Goal: Task Accomplishment & Management: Manage account settings

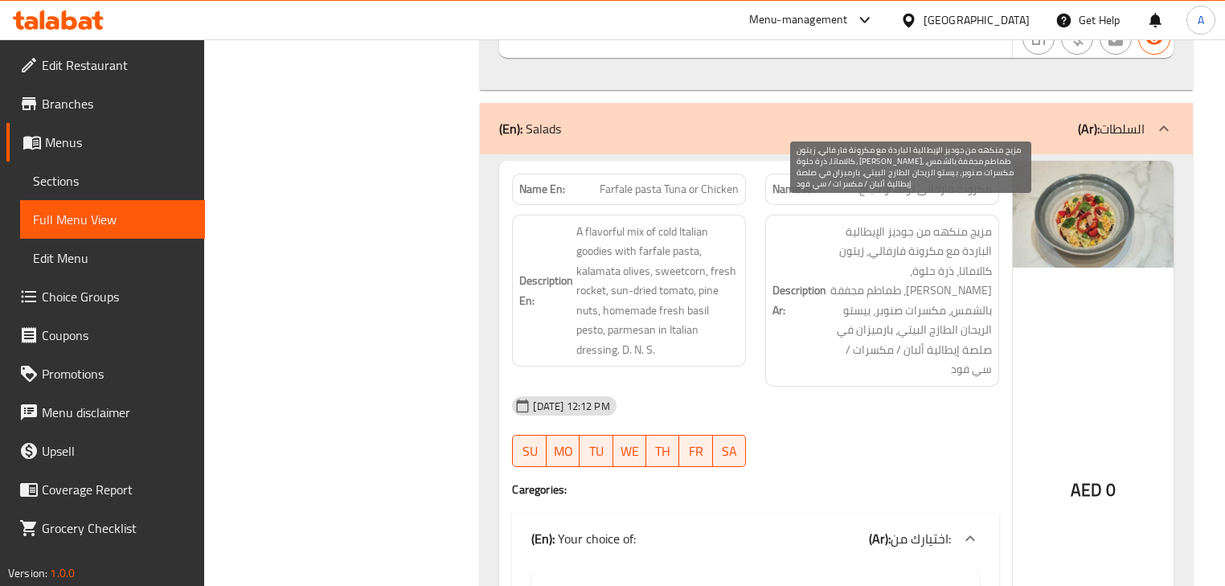
click at [901, 237] on span "مزيج منكهه من جوديز الإيطالية الباردة مع مكرونة فارفالي، زيتون كالاماتا، ذرة حل…" at bounding box center [911, 301] width 162 height 158
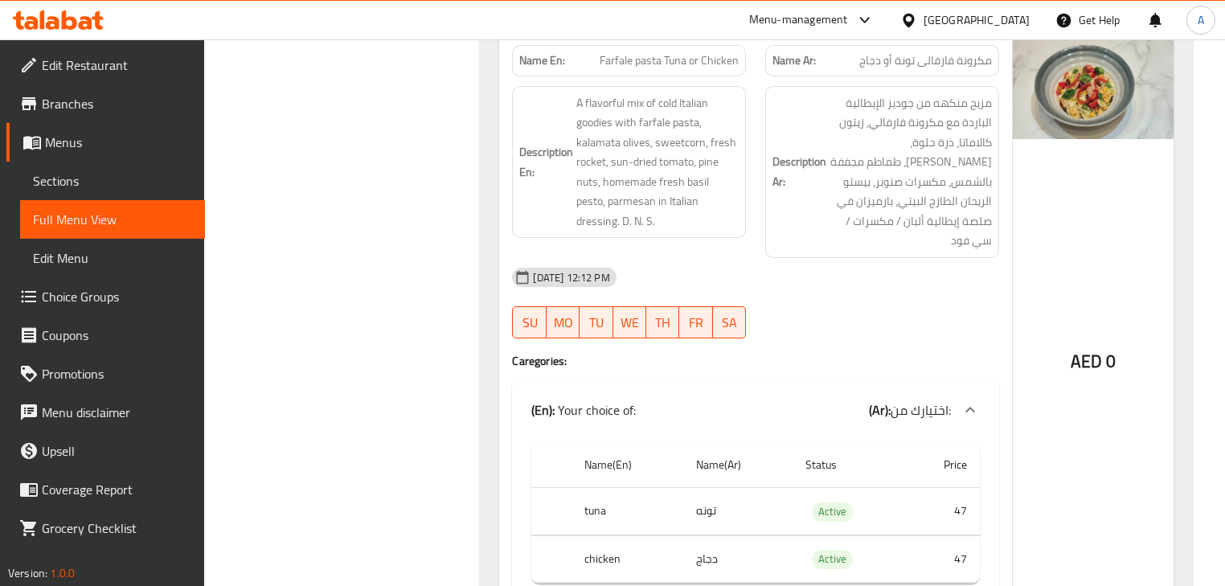
scroll to position [6111, 0]
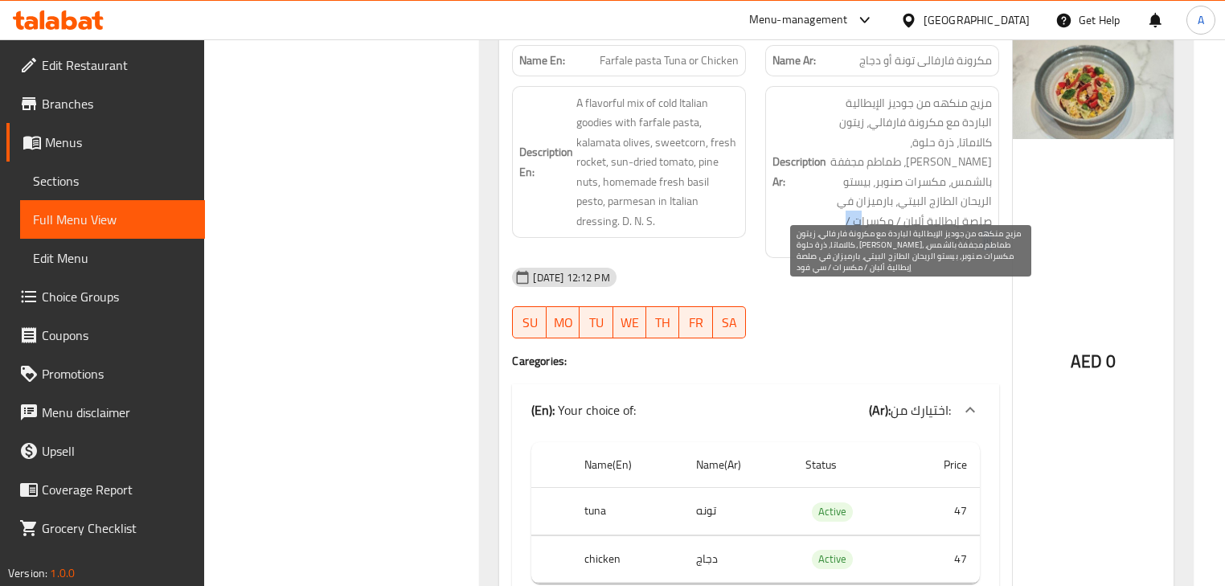
drag, startPoint x: 945, startPoint y: 201, endPoint x: 889, endPoint y: 213, distance: 56.8
click at [894, 208] on span "مزيج منكهه من جوديز الإيطالية الباردة مع مكرونة فارفالي، زيتون كالاماتا، ذرة حل…" at bounding box center [911, 172] width 162 height 158
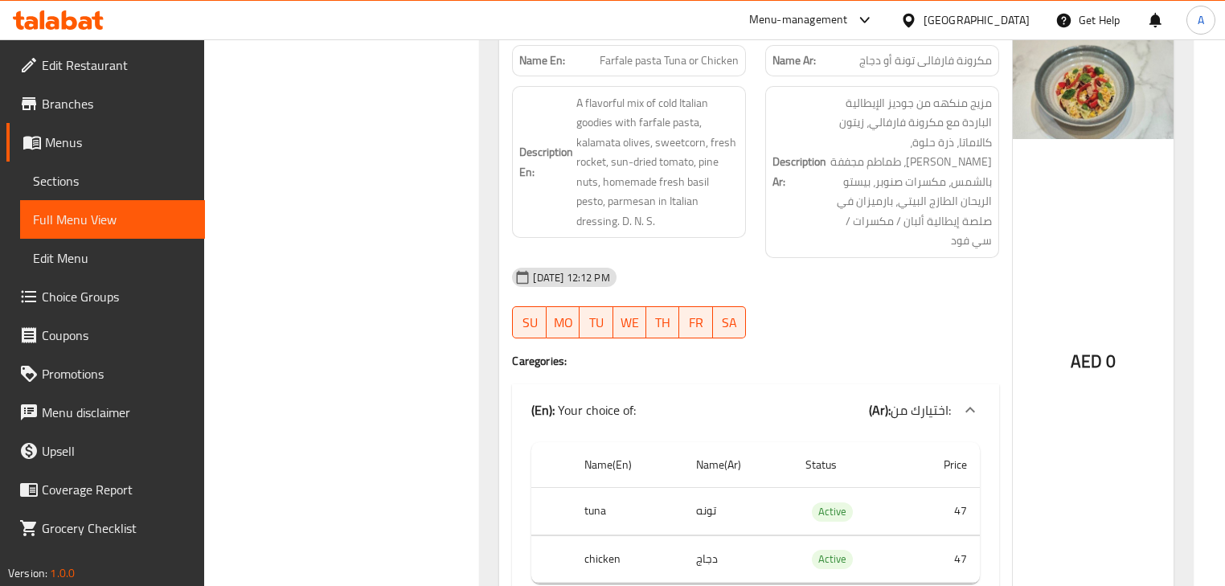
click at [881, 258] on div "07-10-2025 12:12 PM" at bounding box center [756, 277] width 506 height 39
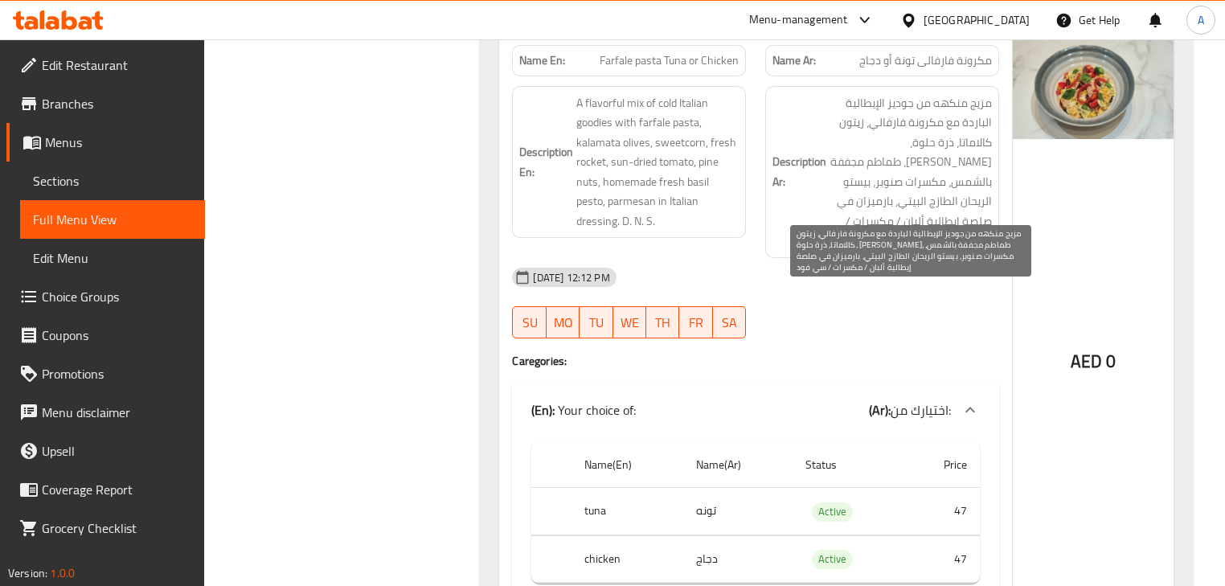
click at [914, 199] on span "مزيج منكهه من جوديز الإيطالية الباردة مع مكرونة فارفالي، زيتون كالاماتا، ذرة حل…" at bounding box center [911, 172] width 162 height 158
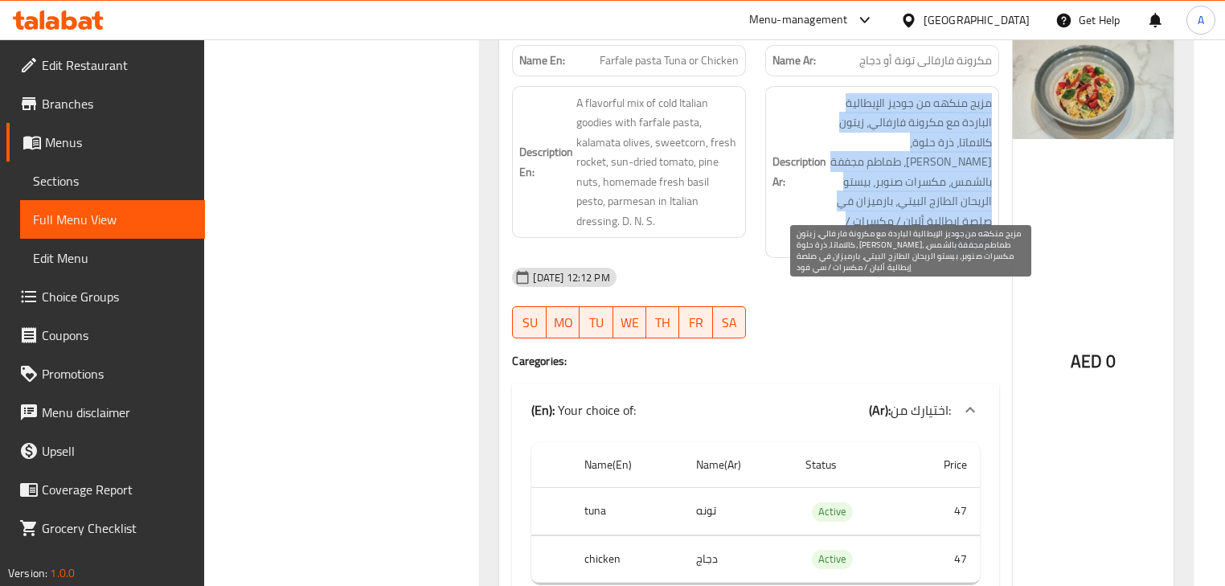
drag, startPoint x: 914, startPoint y: 199, endPoint x: 907, endPoint y: 219, distance: 20.6
click at [913, 206] on span "مزيج منكهه من جوديز الإيطالية الباردة مع مكرونة فارفالي، زيتون كالاماتا، ذرة حل…" at bounding box center [911, 172] width 162 height 158
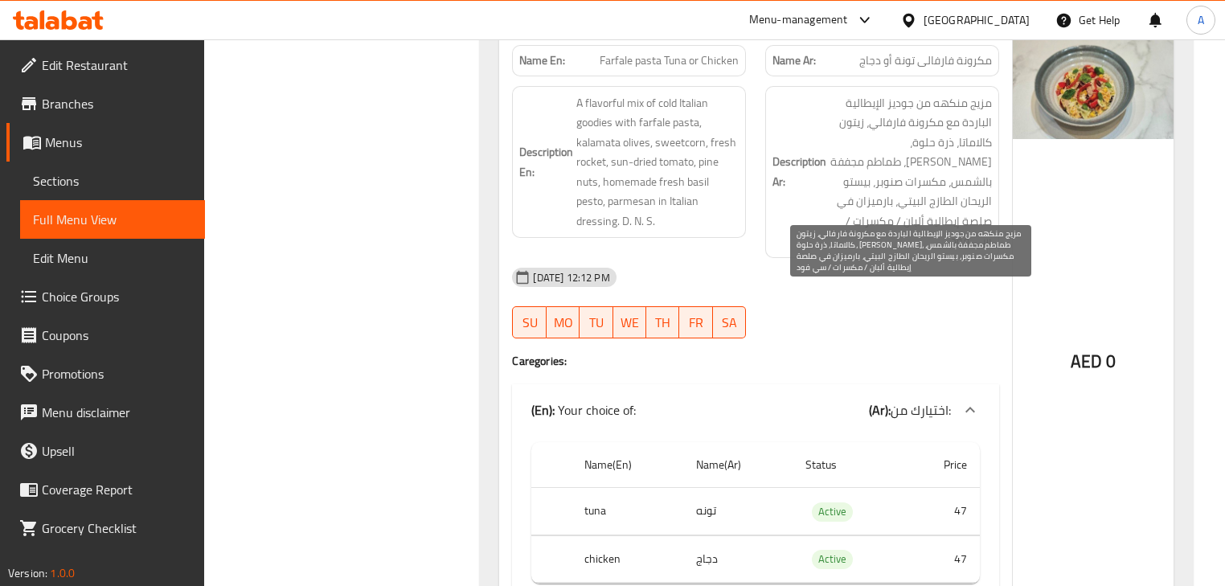
click at [882, 261] on div "07-10-2025 12:12 PM SU MO TU WE TH FR SA" at bounding box center [756, 303] width 506 height 90
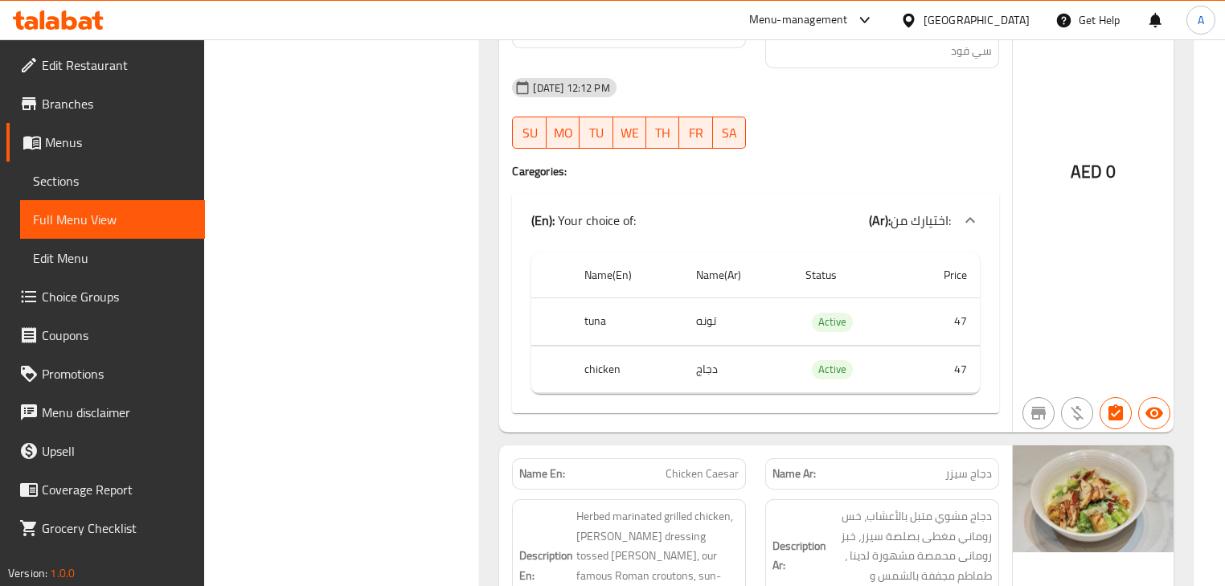
scroll to position [6304, 0]
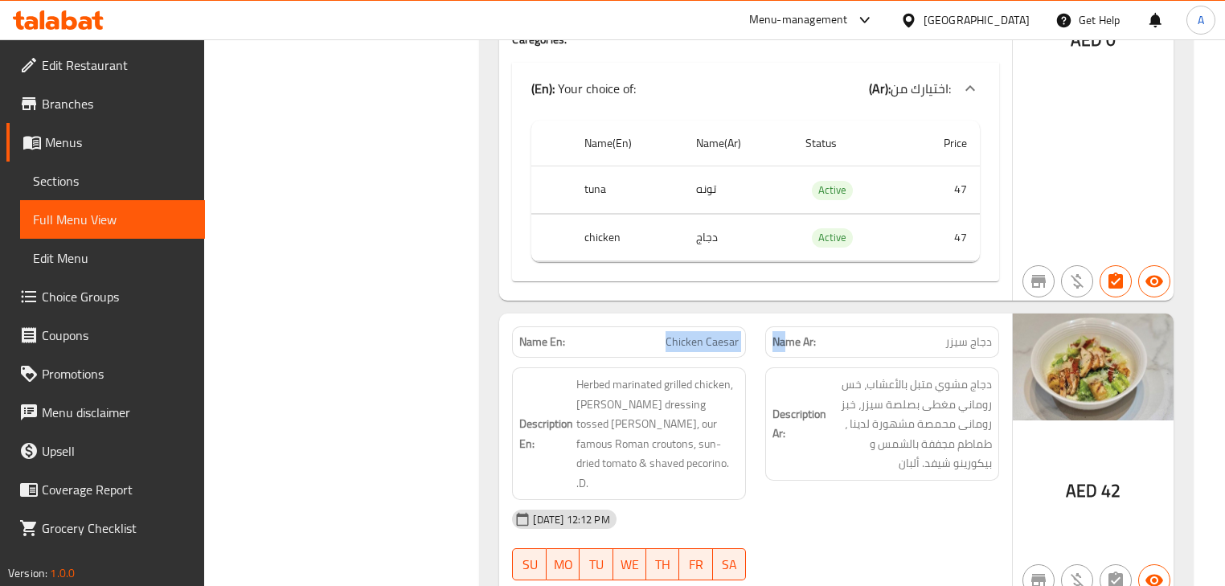
drag, startPoint x: 641, startPoint y: 307, endPoint x: 843, endPoint y: 338, distance: 204.1
click at [823, 322] on div "Name En: Chicken Caesar Name Ar: دجاج سيزر Description En: Herbed marinated gri…" at bounding box center [755, 457] width 512 height 286
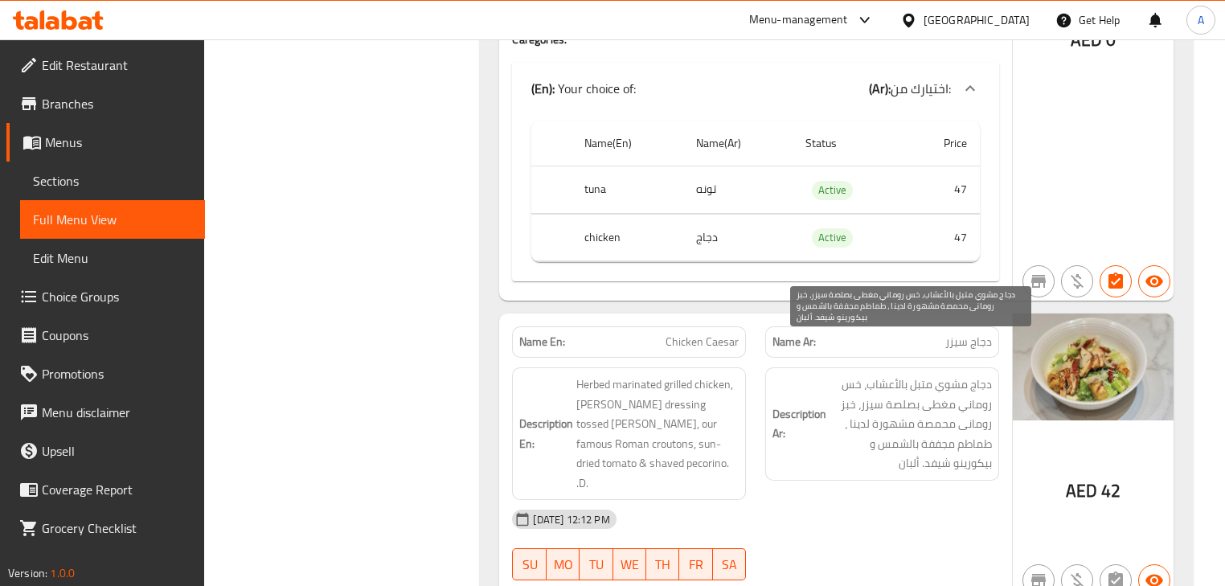
click at [846, 386] on span "دجاج مشوي متبل بالأعشاب، خس روماني مغطى بصلصة سيزر، خبز رومانى محمصة مشهورة لدي…" at bounding box center [911, 424] width 162 height 99
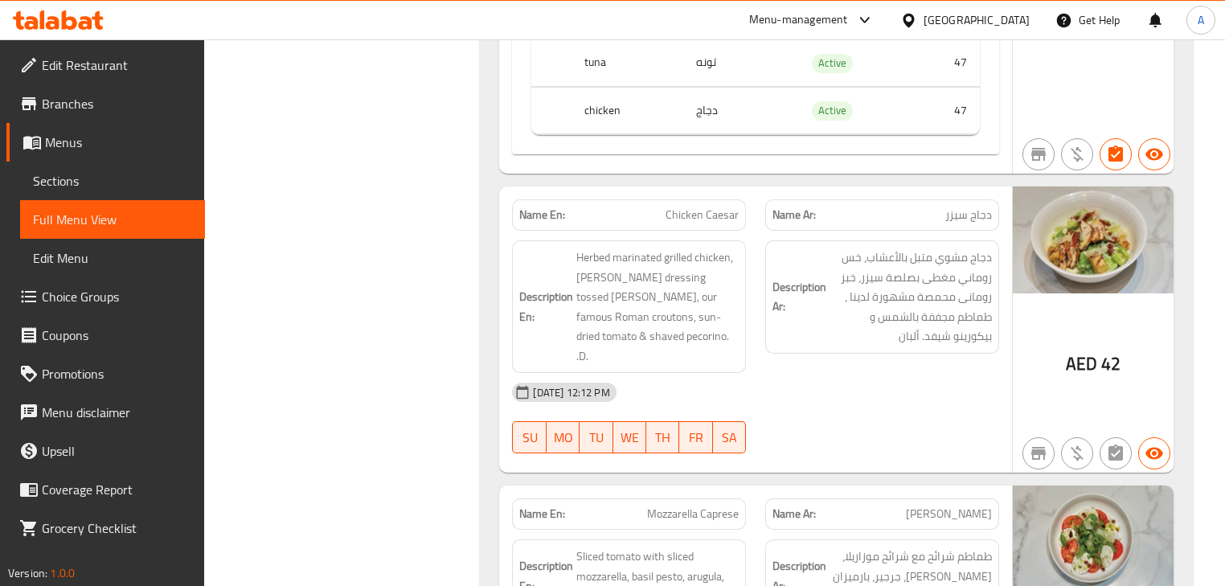
scroll to position [6561, 0]
click at [842, 371] on div "07-10-2025 12:12 PM" at bounding box center [756, 390] width 506 height 39
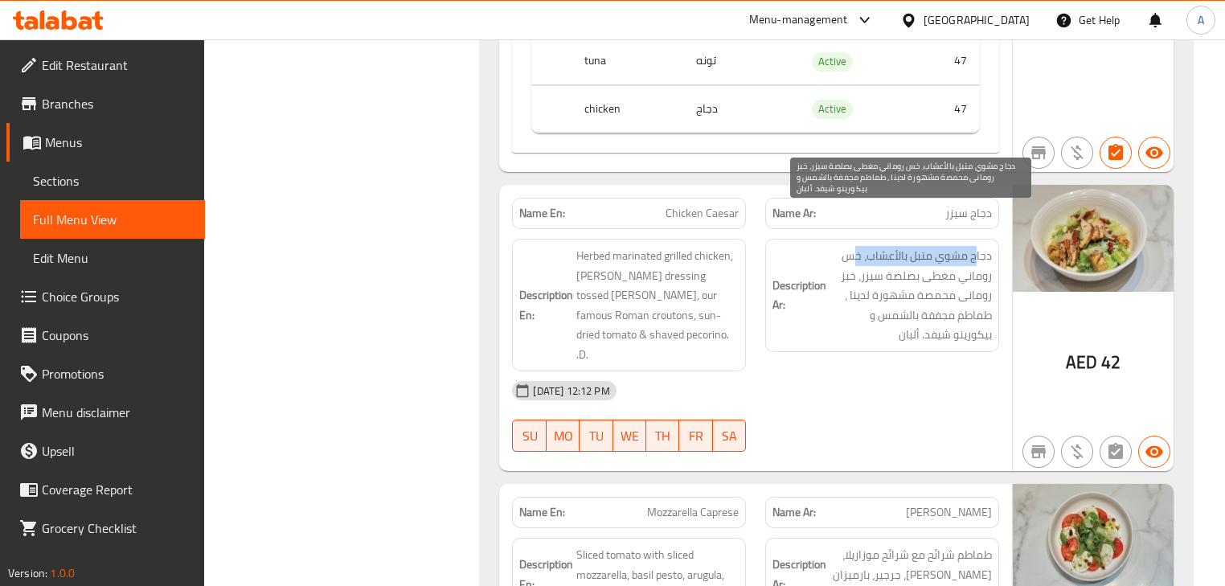
drag, startPoint x: 975, startPoint y: 213, endPoint x: 852, endPoint y: 214, distance: 123.0
click at [853, 246] on span "دجاج مشوي متبل بالأعشاب، خس روماني مغطى بصلصة سيزر، خبز رومانى محمصة مشهورة لدي…" at bounding box center [911, 295] width 162 height 99
drag, startPoint x: 977, startPoint y: 236, endPoint x: 852, endPoint y: 236, distance: 124.6
click at [852, 246] on span "دجاج مشوي متبل بالأعشاب، خس روماني مغطى بصلصة سيزر، خبز رومانى محمصة مشهورة لدي…" at bounding box center [911, 295] width 162 height 99
drag, startPoint x: 977, startPoint y: 251, endPoint x: 859, endPoint y: 252, distance: 117.4
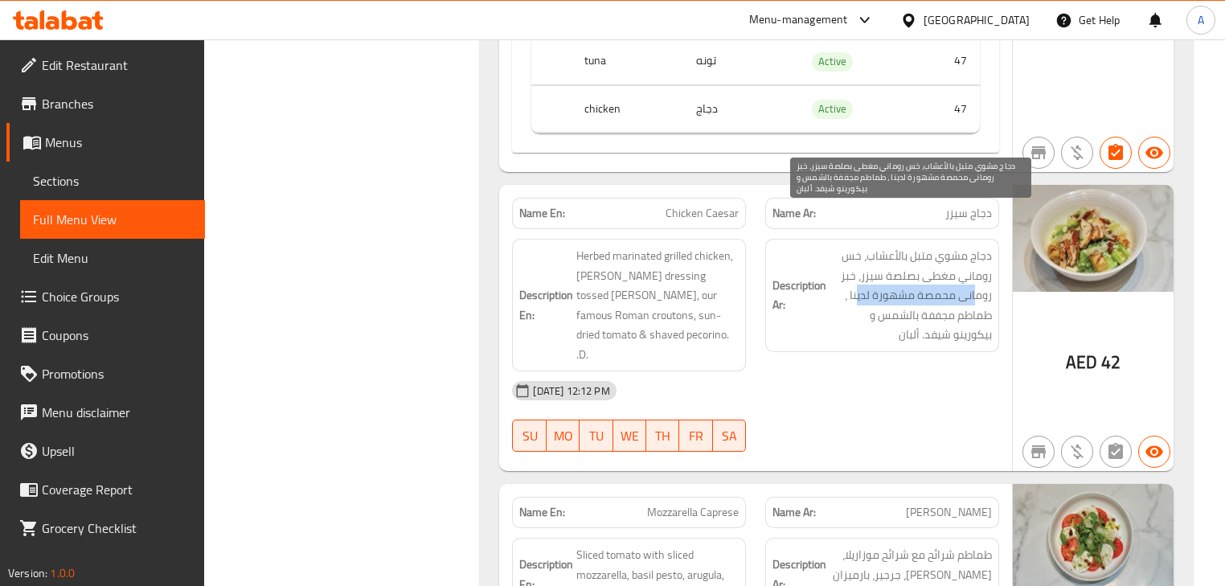
click at [859, 252] on span "دجاج مشوي متبل بالأعشاب، خس روماني مغطى بصلصة سيزر، خبز رومانى محمصة مشهورة لدي…" at bounding box center [911, 295] width 162 height 99
click at [881, 256] on span "دجاج مشوي متبل بالأعشاب، خس روماني مغطى بصلصة سيزر، خبز رومانى محمصة مشهورة لدي…" at bounding box center [911, 295] width 162 height 99
drag, startPoint x: 881, startPoint y: 256, endPoint x: 859, endPoint y: 254, distance: 22.6
click at [859, 254] on span "دجاج مشوي متبل بالأعشاب، خس روماني مغطى بصلصة سيزر، خبز رومانى محمصة مشهورة لدي…" at bounding box center [911, 295] width 162 height 99
drag, startPoint x: 980, startPoint y: 277, endPoint x: 860, endPoint y: 277, distance: 119.8
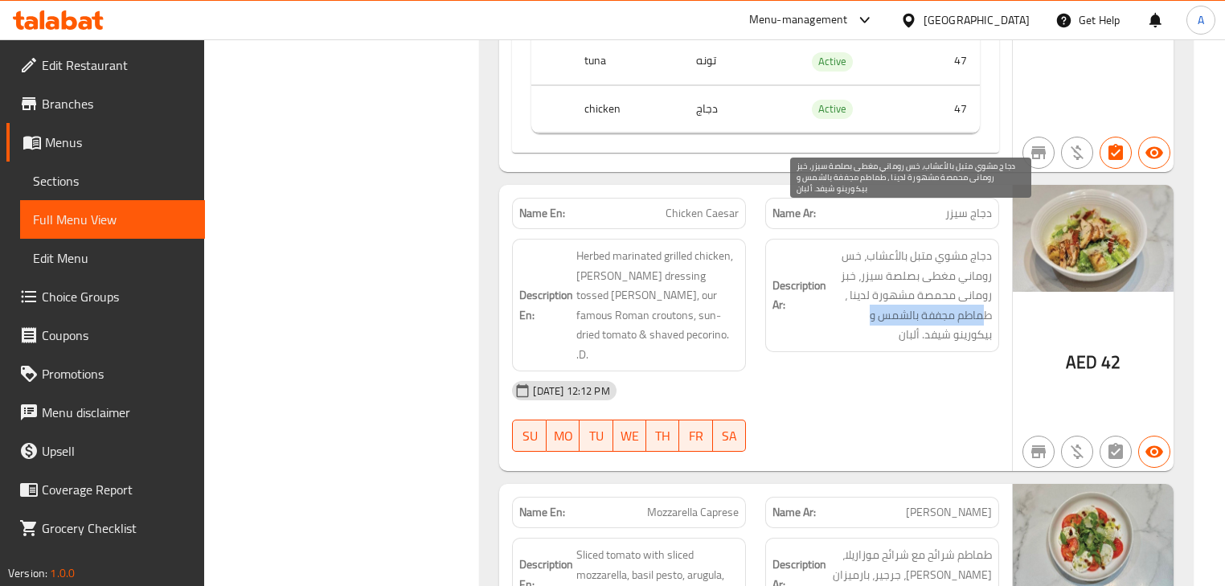
click at [860, 277] on span "دجاج مشوي متبل بالأعشاب، خس روماني مغطى بصلصة سيزر، خبز رومانى محمصة مشهورة لدي…" at bounding box center [911, 295] width 162 height 99
drag, startPoint x: 983, startPoint y: 297, endPoint x: 914, endPoint y: 297, distance: 69.2
click at [914, 297] on span "دجاج مشوي متبل بالأعشاب، خس روماني مغطى بصلصة سيزر، خبز رومانى محمصة مشهورة لدي…" at bounding box center [911, 295] width 162 height 99
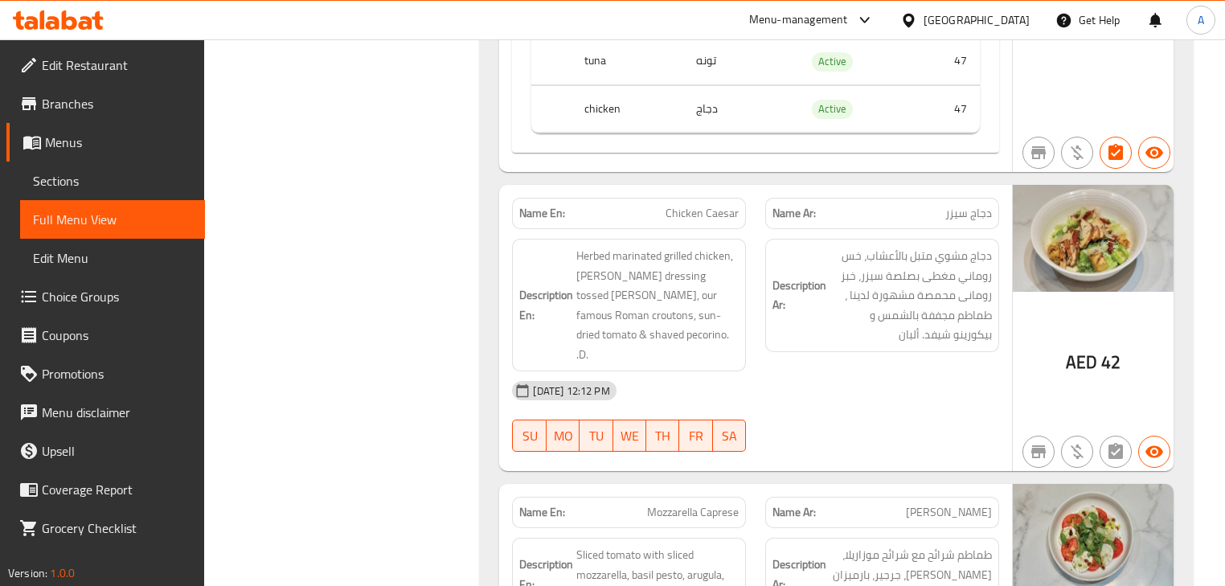
click at [920, 376] on div "07-10-2025 12:12 PM SU MO TU WE TH FR SA" at bounding box center [756, 416] width 506 height 90
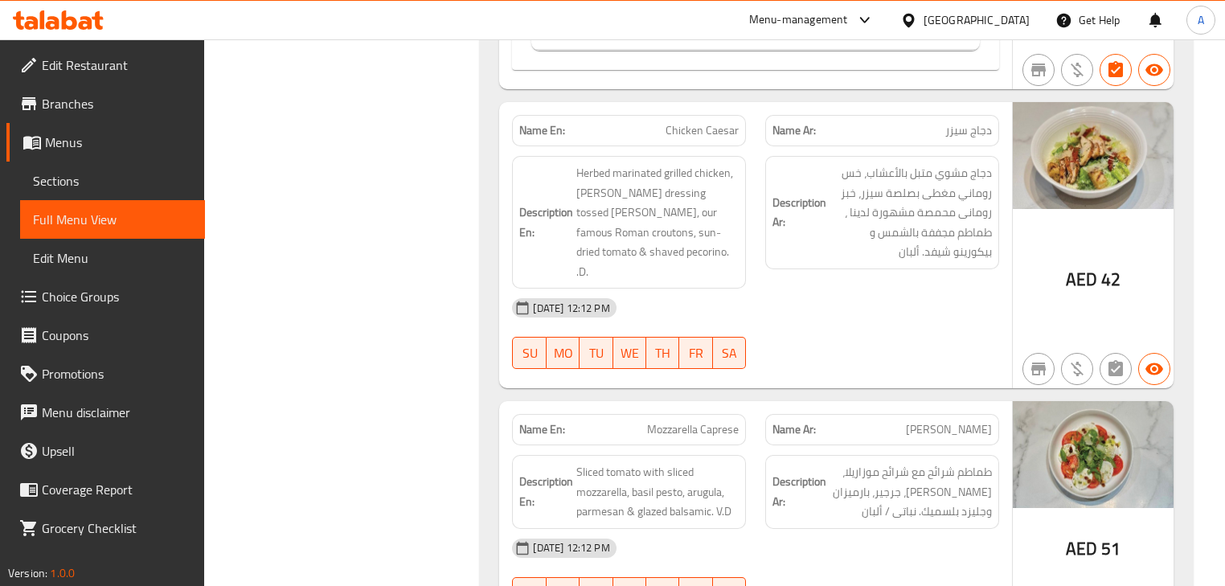
scroll to position [6754, 0]
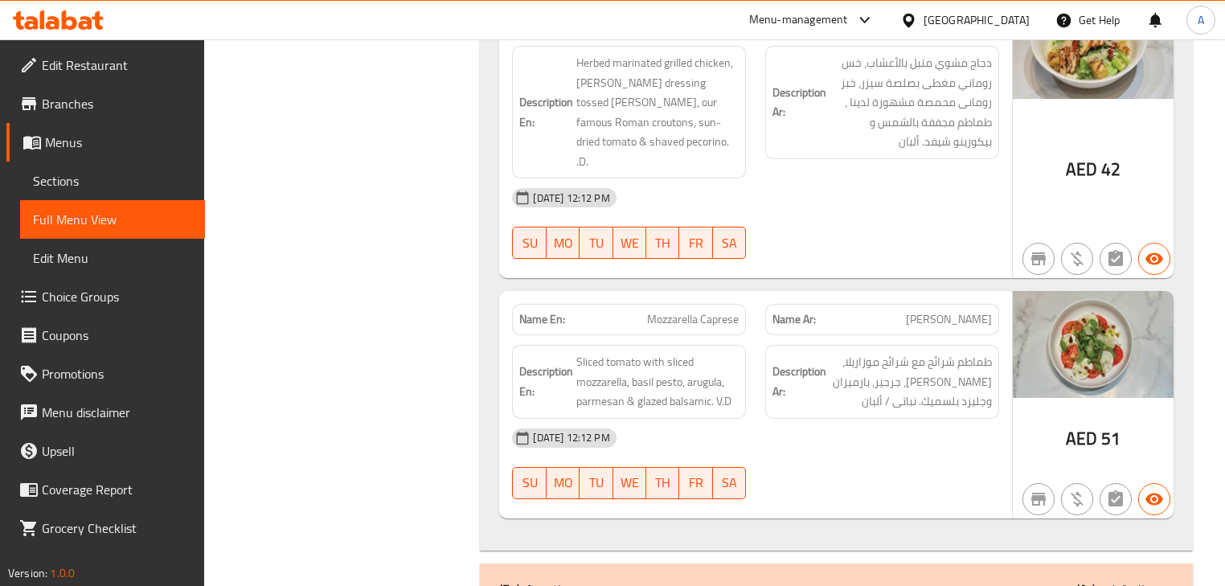
drag, startPoint x: 658, startPoint y: 266, endPoint x: 783, endPoint y: 322, distance: 137.1
click at [727, 291] on div "Name En: Mozzarella Caprese Name Ar: موزاريلا كابريزي Description En: Sliced to…" at bounding box center [755, 405] width 512 height 228
drag, startPoint x: 818, startPoint y: 365, endPoint x: 601, endPoint y: 334, distance: 219.3
click at [817, 419] on div "07-10-2025 12:12 PM" at bounding box center [756, 438] width 506 height 39
click at [962, 311] on span "موزاريلا كابريزي" at bounding box center [949, 319] width 86 height 17
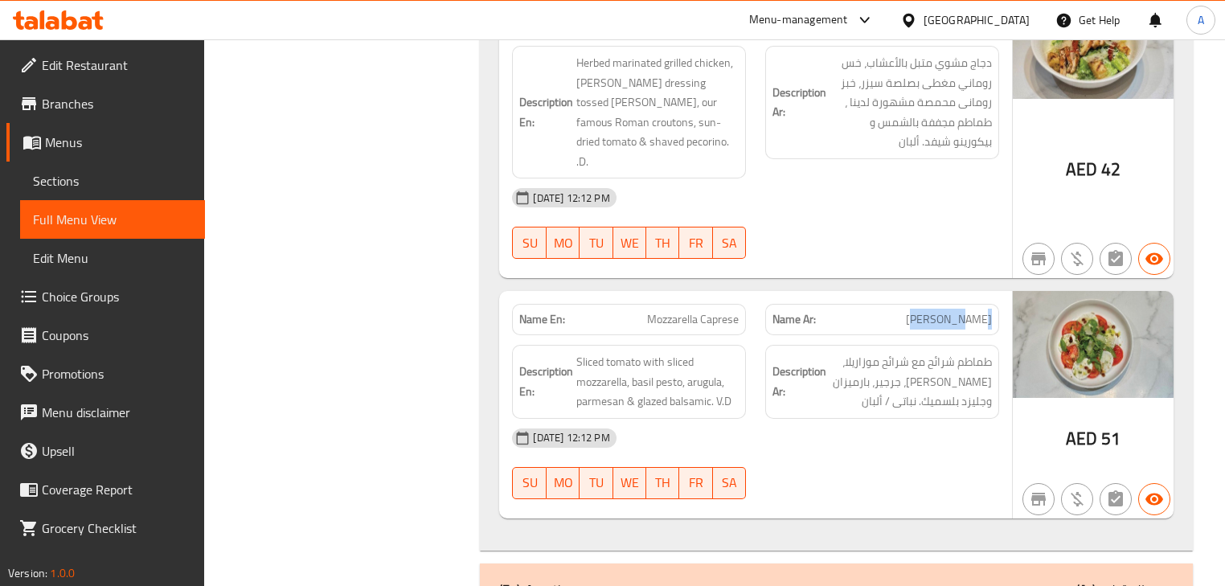
click at [962, 311] on span "موزاريلا كابريزي" at bounding box center [949, 319] width 86 height 17
drag, startPoint x: 945, startPoint y: 259, endPoint x: 866, endPoint y: 362, distance: 129.6
click at [901, 311] on p "Name Ar: موزاريلا كابريزي" at bounding box center [882, 319] width 219 height 17
click at [865, 419] on div "07-10-2025 12:12 PM" at bounding box center [756, 438] width 506 height 39
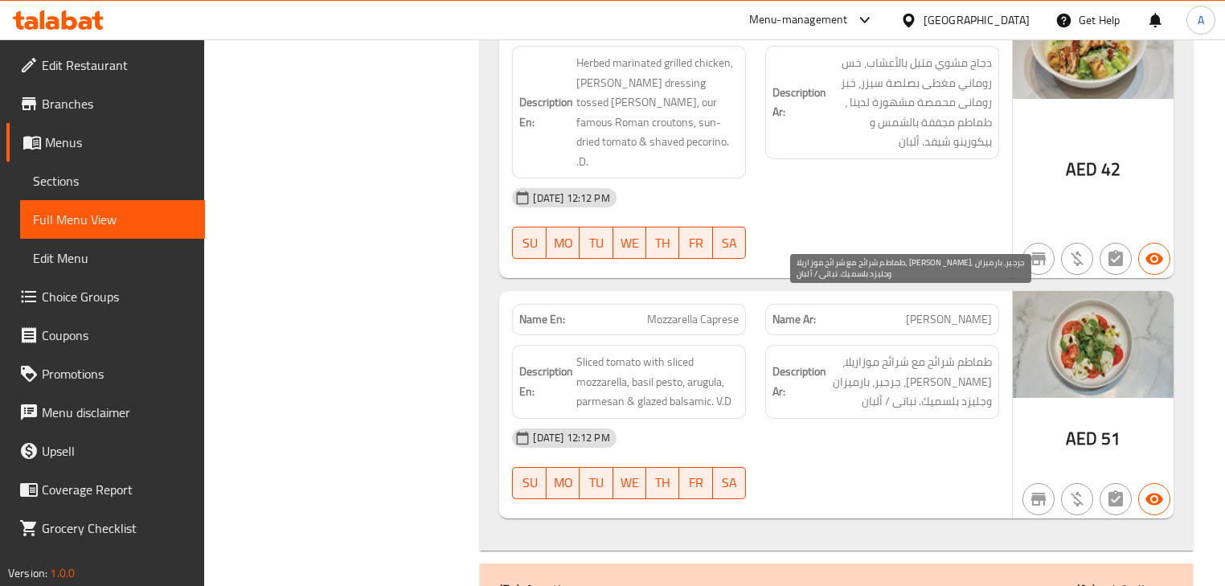
click at [987, 352] on span "طماطم شرائح مع شرائح موزاريلا، بيستو ريحان، جرجير، بارميزان وجليزد بلسميك. نبات…" at bounding box center [911, 381] width 162 height 59
drag, startPoint x: 987, startPoint y: 300, endPoint x: 876, endPoint y: 302, distance: 110.2
click at [876, 352] on span "طماطم شرائح مع شرائح موزاريلا، بيستو ريحان، جرجير، بارميزان وجليزد بلسميك. نبات…" at bounding box center [911, 381] width 162 height 59
click at [981, 352] on span "طماطم شرائح مع شرائح موزاريلا، بيستو ريحان، جرجير، بارميزان وجليزد بلسميك. نبات…" at bounding box center [911, 381] width 162 height 59
drag, startPoint x: 981, startPoint y: 326, endPoint x: 950, endPoint y: 325, distance: 30.6
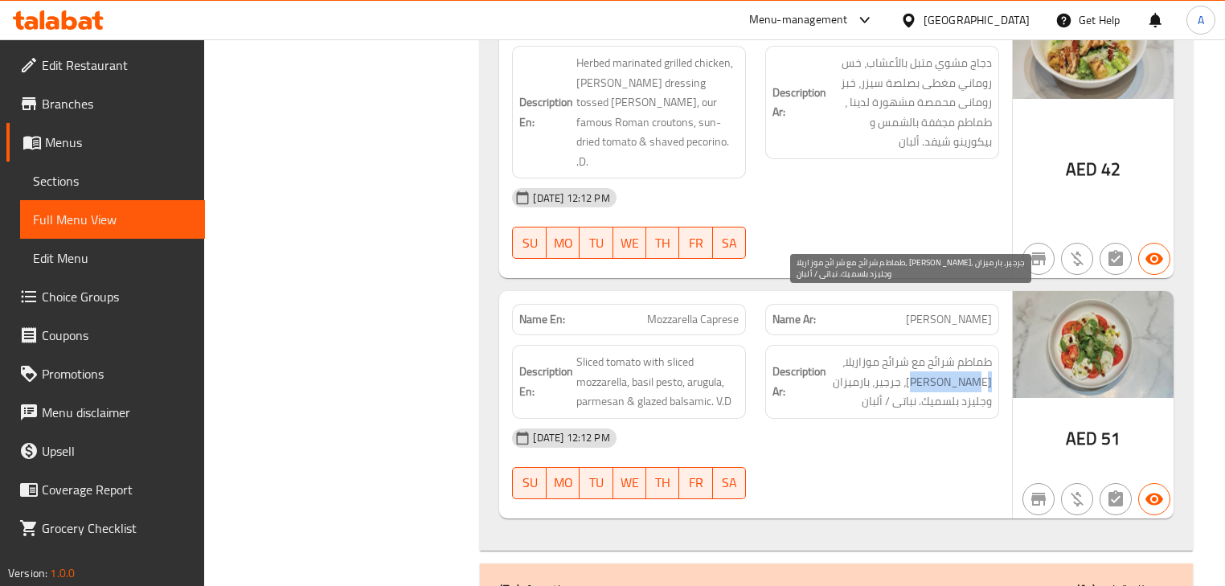
click at [950, 352] on span "طماطم شرائح مع شرائح موزاريلا، بيستو ريحان، جرجير، بارميزان وجليزد بلسميك. نبات…" at bounding box center [911, 381] width 162 height 59
click at [916, 352] on span "طماطم شرائح مع شرائح موزاريلا، بيستو ريحان، جرجير، بارميزان وجليزد بلسميك. نبات…" at bounding box center [911, 381] width 162 height 59
drag, startPoint x: 916, startPoint y: 331, endPoint x: 880, endPoint y: 331, distance: 36.2
click at [880, 352] on span "طماطم شرائح مع شرائح موزاريلا، بيستو ريحان، جرجير، بارميزان وجليزد بلسميك. نبات…" at bounding box center [911, 381] width 162 height 59
click at [879, 352] on span "طماطم شرائح مع شرائح موزاريلا، بيستو ريحان، جرجير، بارميزان وجليزد بلسميك. نبات…" at bounding box center [911, 381] width 162 height 59
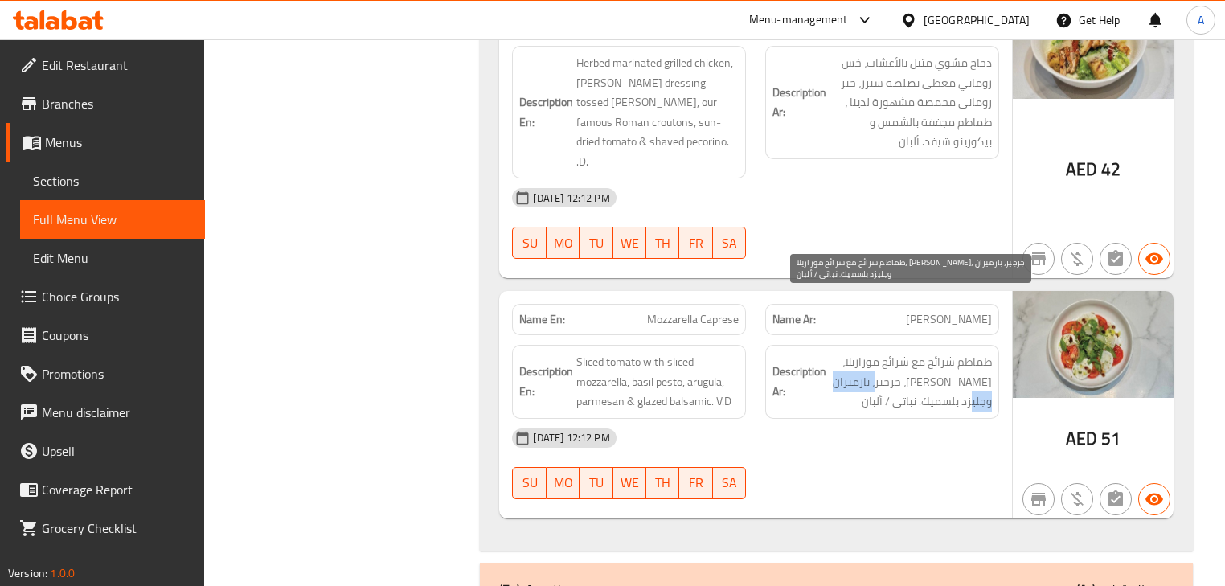
drag, startPoint x: 879, startPoint y: 331, endPoint x: 848, endPoint y: 331, distance: 30.6
click at [848, 352] on span "طماطم شرائح مع شرائح موزاريلا، بيستو ريحان، جرجير، بارميزان وجليزد بلسميك. نبات…" at bounding box center [911, 381] width 162 height 59
click at [965, 352] on span "طماطم شرائح مع شرائح موزاريلا، بيستو ريحان، جرجير، بارميزان وجليزد بلسميك. نبات…" at bounding box center [911, 381] width 162 height 59
drag, startPoint x: 965, startPoint y: 339, endPoint x: 942, endPoint y: 346, distance: 24.2
click at [953, 352] on span "طماطم شرائح مع شرائح موزاريلا، بيستو ريحان، جرجير، بارميزان وجليزد بلسميك. نبات…" at bounding box center [911, 381] width 162 height 59
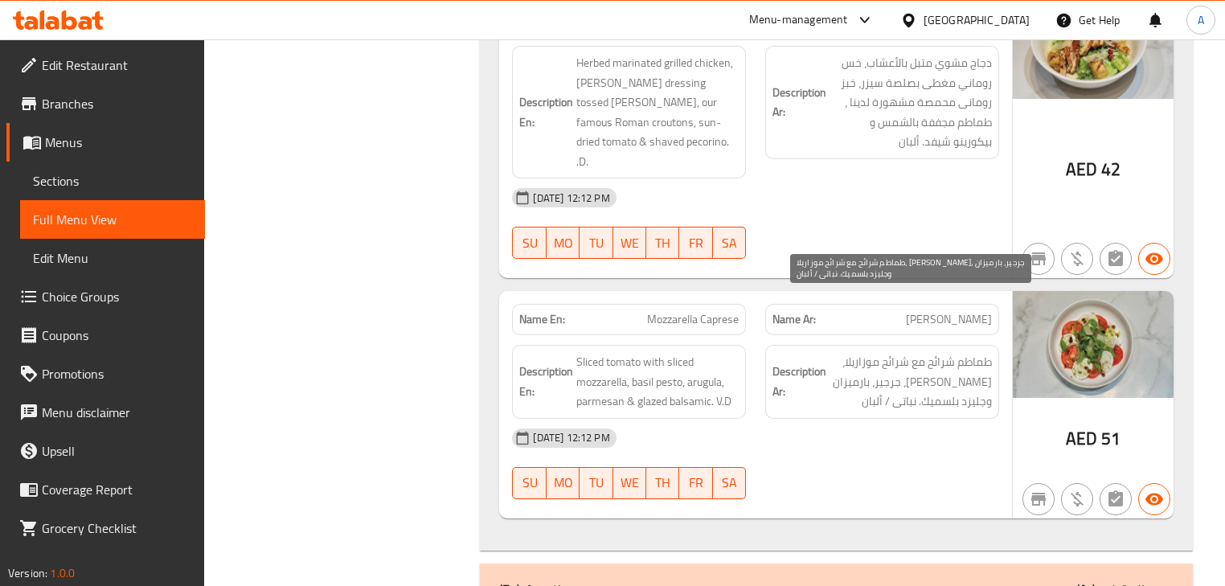
click at [917, 352] on span "طماطم شرائح مع شرائح موزاريلا، بيستو ريحان، جرجير، بارميزان وجليزد بلسميك. نبات…" at bounding box center [911, 381] width 162 height 59
click at [910, 352] on span "طماطم شرائح مع شرائح موزاريلا، بيستو ريحان، جرجير، بارميزان وجليزد بلسميك. نبات…" at bounding box center [911, 381] width 162 height 59
click at [935, 352] on span "طماطم شرائح مع شرائح موزاريلا، بيستو ريحان، جرجير، بارميزان وجليزد بلسميك. نبات…" at bounding box center [911, 381] width 162 height 59
click at [923, 419] on div "07-10-2025 12:12 PM" at bounding box center [756, 438] width 506 height 39
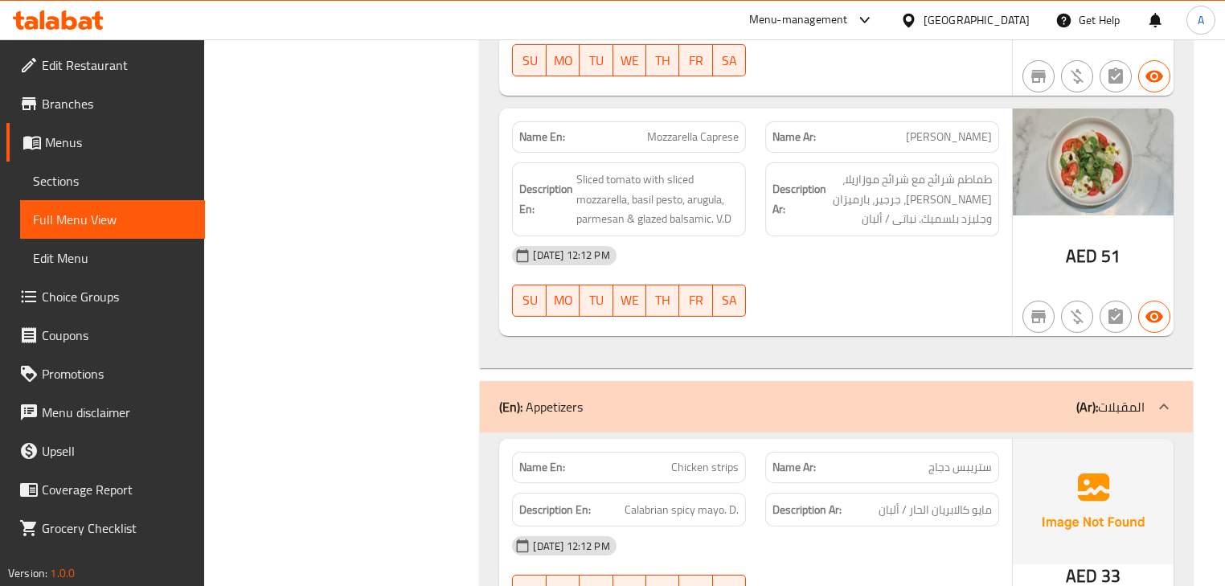
scroll to position [7011, 0]
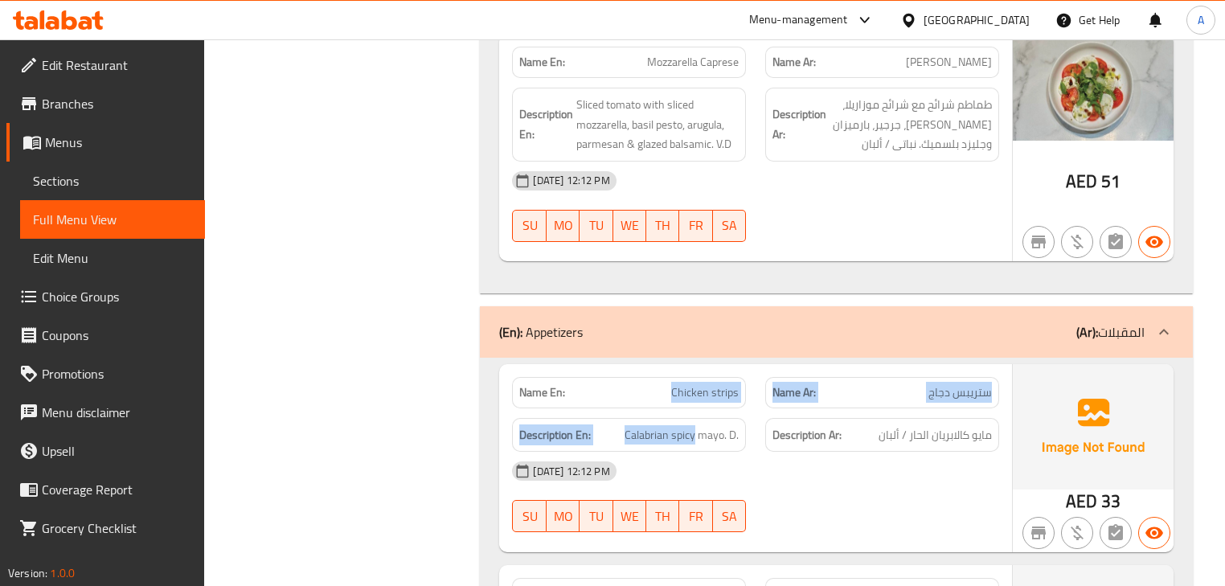
drag, startPoint x: 613, startPoint y: 345, endPoint x: 745, endPoint y: 397, distance: 141.8
click at [723, 379] on div "Name En: Chicken strips Name Ar: ستريبس دجاج Description En: Calabrian spicy ma…" at bounding box center [755, 458] width 512 height 188
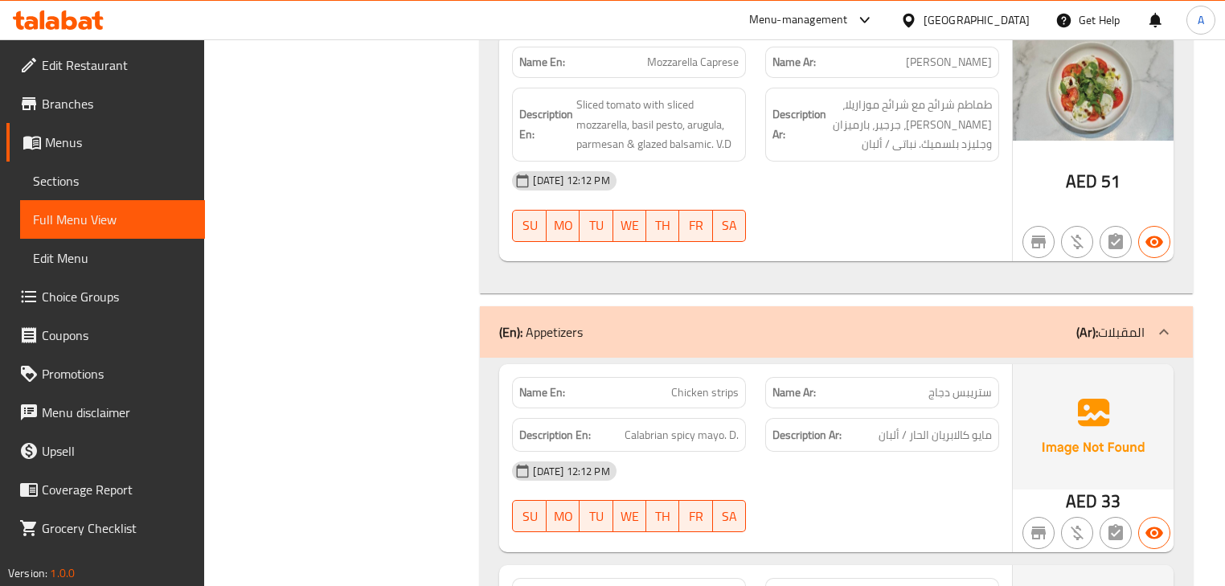
drag, startPoint x: 948, startPoint y: 429, endPoint x: 940, endPoint y: 434, distance: 9.8
click at [948, 452] on div "07-10-2025 12:12 PM SU MO TU WE TH FR SA" at bounding box center [756, 497] width 506 height 90
drag, startPoint x: 980, startPoint y: 376, endPoint x: 949, endPoint y: 376, distance: 31.4
click at [949, 425] on span "مايو كالابريان الحار / ألبان" at bounding box center [935, 435] width 113 height 20
click at [937, 452] on div "07-10-2025 12:12 PM" at bounding box center [756, 471] width 506 height 39
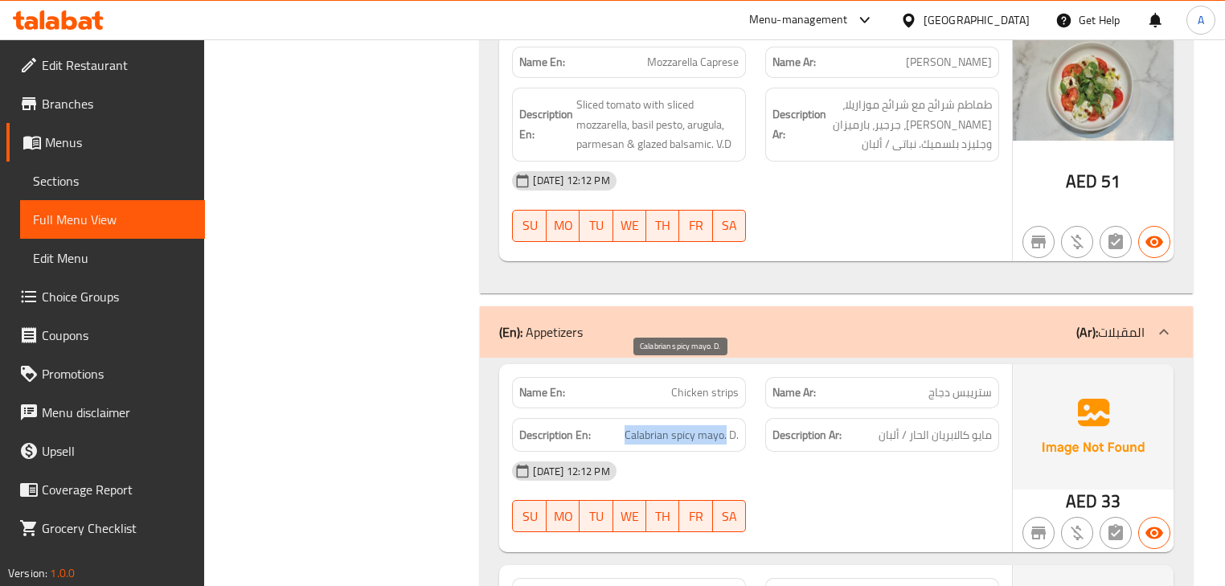
drag, startPoint x: 665, startPoint y: 371, endPoint x: 727, endPoint y: 367, distance: 62.0
click at [727, 425] on h6 "Description En: Calabrian spicy mayo. D." at bounding box center [628, 435] width 219 height 20
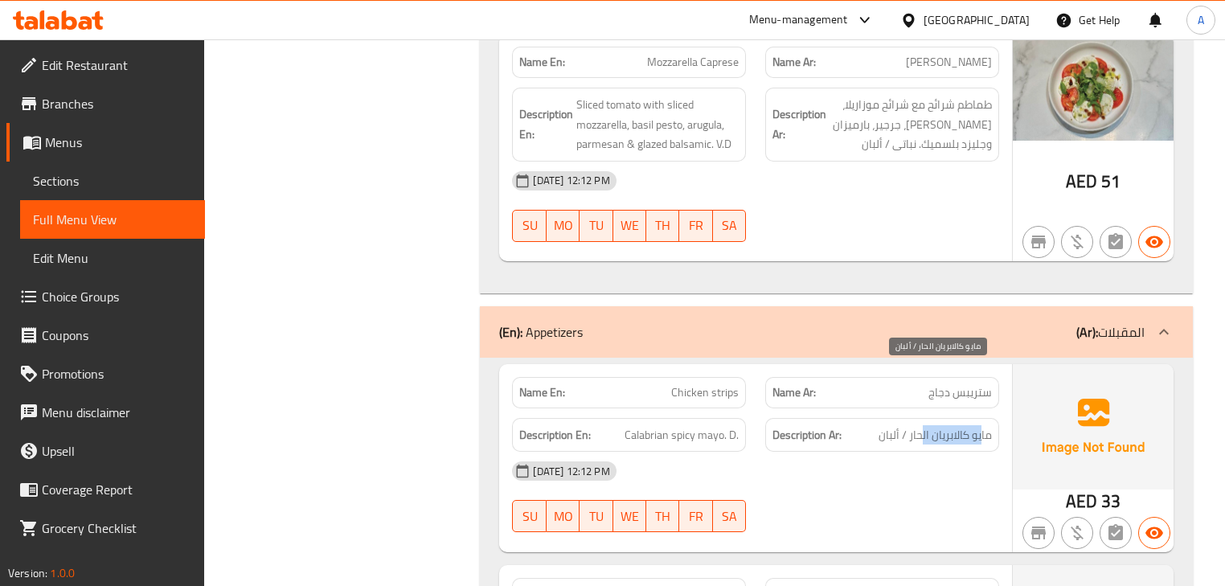
drag, startPoint x: 981, startPoint y: 375, endPoint x: 921, endPoint y: 375, distance: 60.3
click at [921, 425] on span "مايو كالابريان الحار / ألبان" at bounding box center [935, 435] width 113 height 20
click at [917, 425] on span "مايو كالابريان الحار / ألبان" at bounding box center [935, 435] width 113 height 20
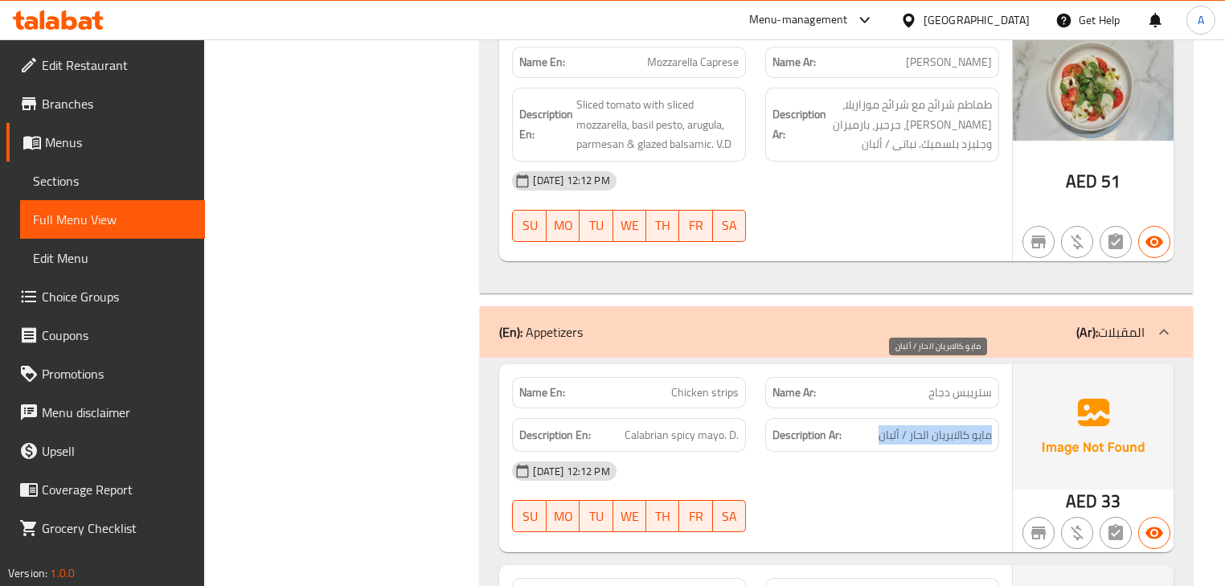
click at [894, 425] on span "مايو كالابريان الحار / ألبان" at bounding box center [935, 435] width 113 height 20
click at [943, 425] on span "مايو كالابريان الحار / ألبان" at bounding box center [935, 435] width 113 height 20
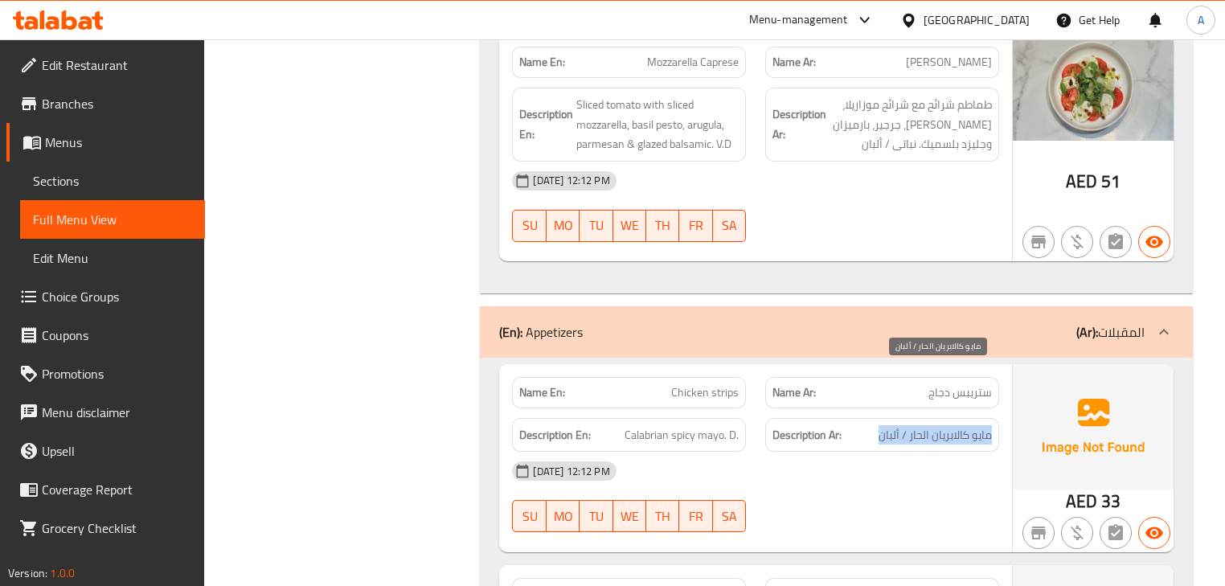
click at [943, 425] on span "مايو كالابريان الحار / ألبان" at bounding box center [935, 435] width 113 height 20
click at [913, 425] on span "مايو كالابريان الحار / ألبان" at bounding box center [935, 435] width 113 height 20
drag, startPoint x: 913, startPoint y: 374, endPoint x: 913, endPoint y: 383, distance: 8.8
click at [913, 425] on span "مايو كالابريان الحار / ألبان" at bounding box center [935, 435] width 113 height 20
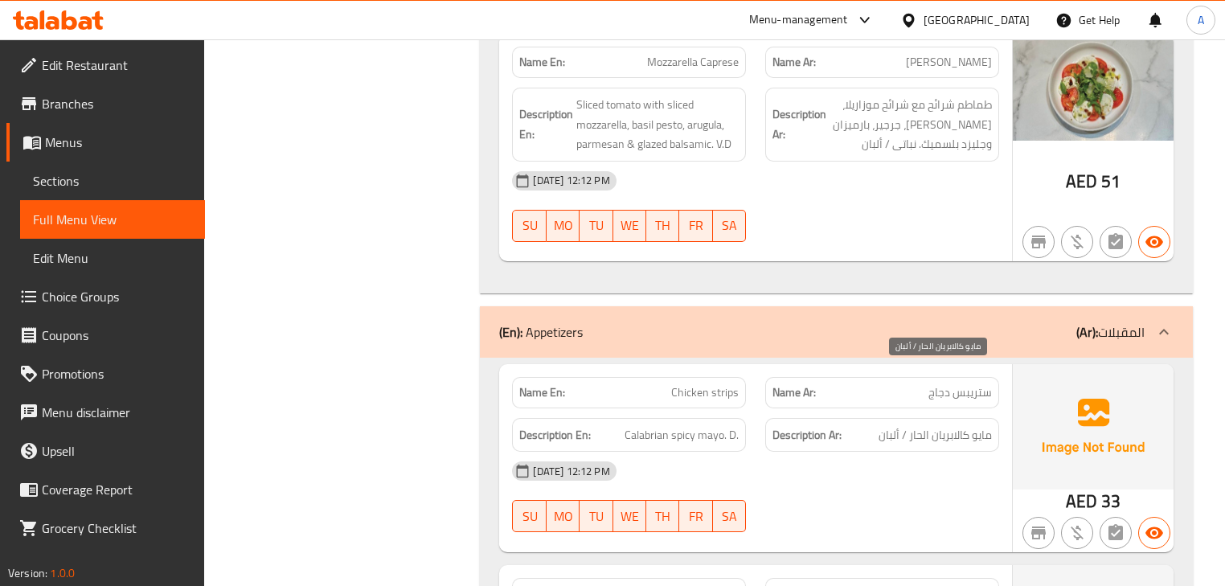
drag, startPoint x: 936, startPoint y: 479, endPoint x: 929, endPoint y: 462, distance: 18.4
click at [930, 523] on div at bounding box center [882, 532] width 253 height 19
drag, startPoint x: 944, startPoint y: 376, endPoint x: 966, endPoint y: 379, distance: 21.9
click at [963, 425] on span "مايو كالابريان الحار / ألبان" at bounding box center [935, 435] width 113 height 20
drag, startPoint x: 950, startPoint y: 427, endPoint x: 904, endPoint y: 428, distance: 45.8
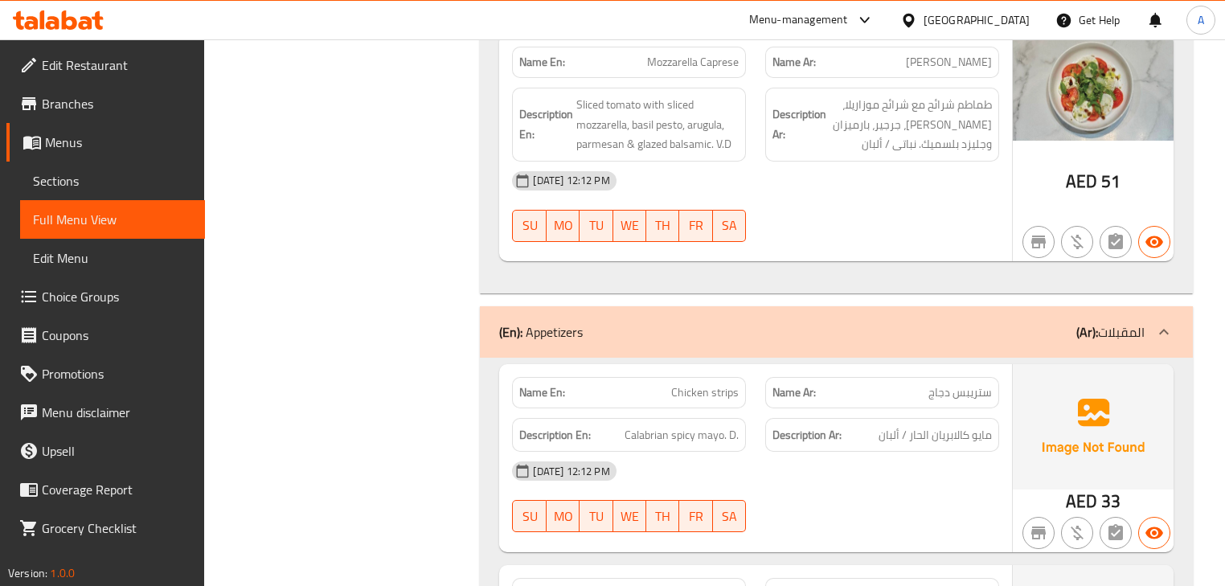
click at [947, 452] on div "07-10-2025 12:12 PM" at bounding box center [756, 471] width 506 height 39
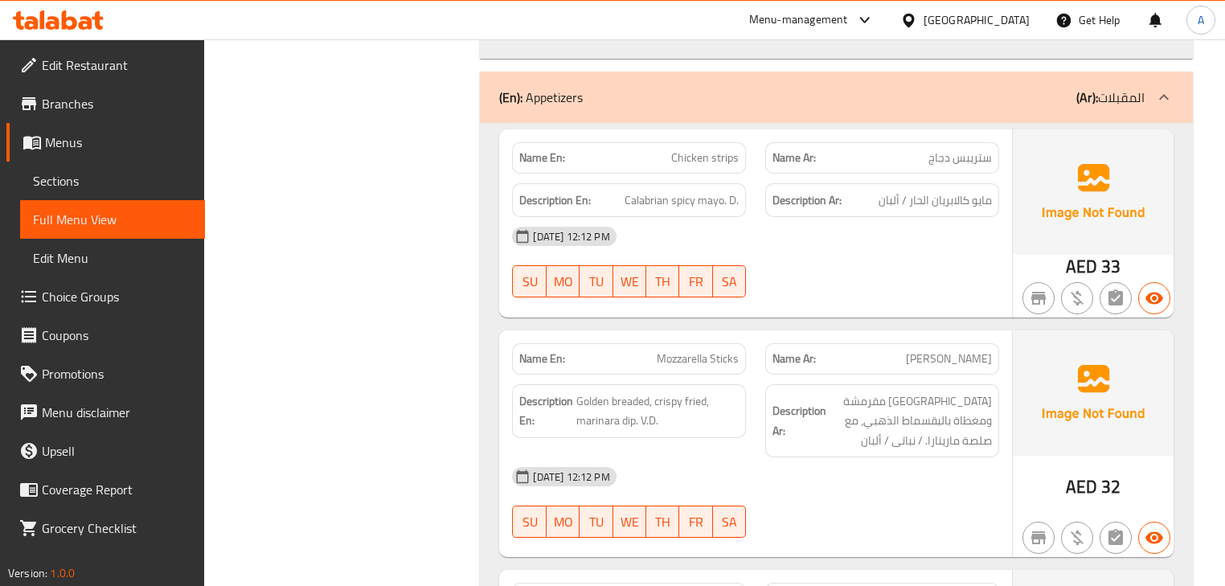
scroll to position [7268, 0]
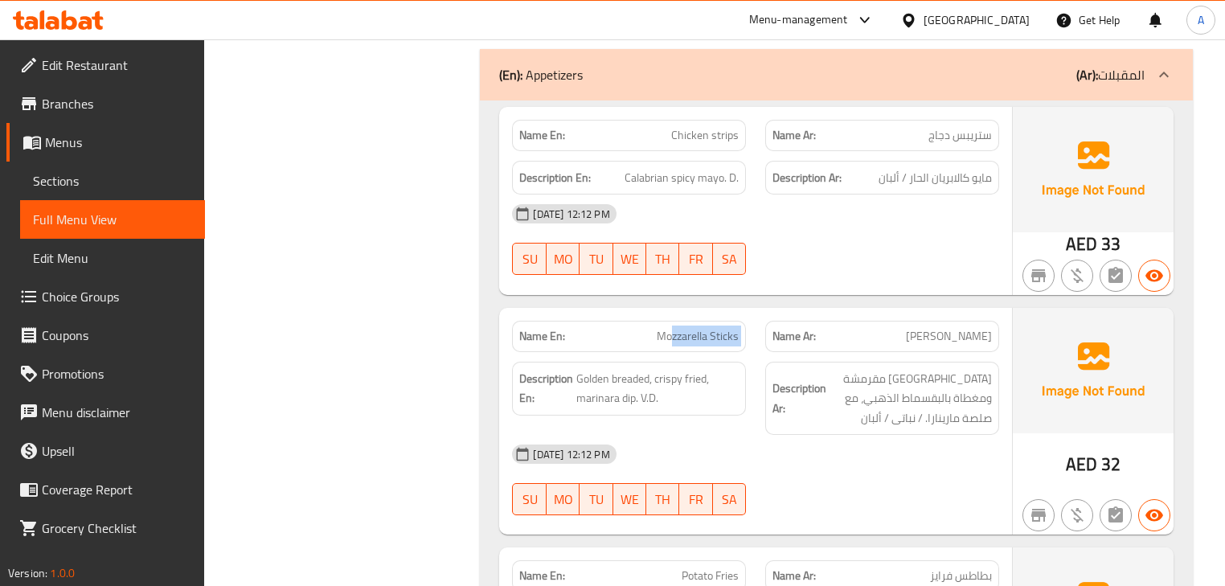
drag, startPoint x: 671, startPoint y: 276, endPoint x: 942, endPoint y: 400, distance: 297.9
click at [872, 339] on div "Name En: Mozzarella Sticks Name Ar: موتزاريلا ستيكس Description En: Golden brea…" at bounding box center [755, 422] width 512 height 228
drag, startPoint x: 957, startPoint y: 447, endPoint x: 897, endPoint y: 441, distance: 59.8
click at [952, 506] on div at bounding box center [882, 515] width 253 height 19
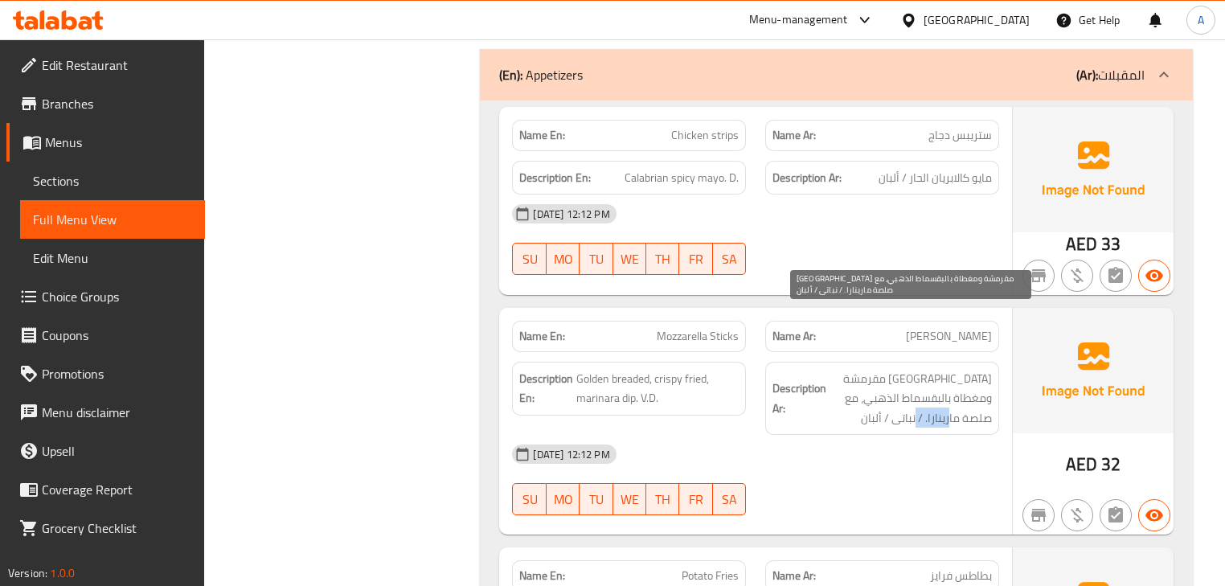
drag, startPoint x: 941, startPoint y: 367, endPoint x: 896, endPoint y: 375, distance: 45.7
click at [897, 371] on div "Description Ar: مقلية مقرمشة ومغطاة بالبقسماط الذهبي، مع صلصة مارينارا. / نباتى…" at bounding box center [882, 399] width 234 height 74
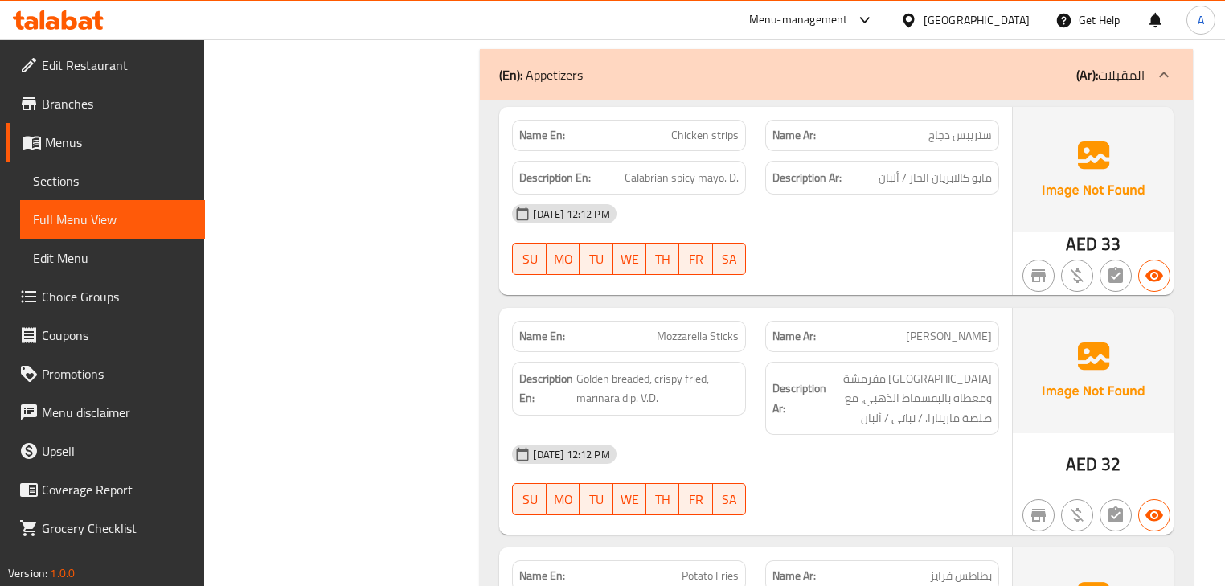
click at [899, 435] on div "07-10-2025 12:12 PM SU MO TU WE TH FR SA" at bounding box center [756, 480] width 506 height 90
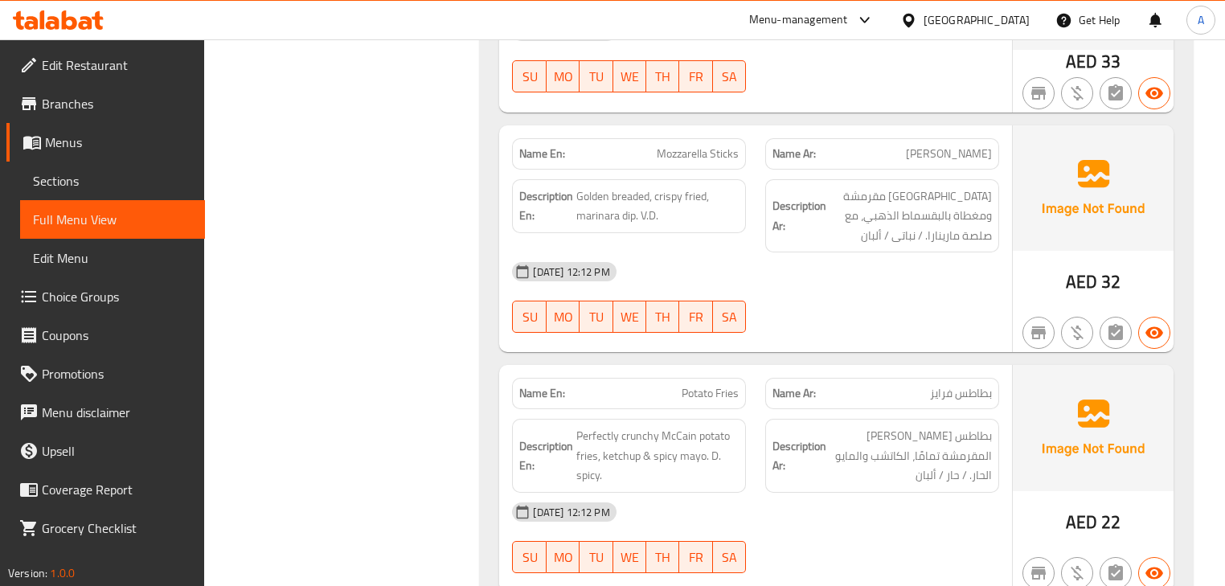
scroll to position [7526, 0]
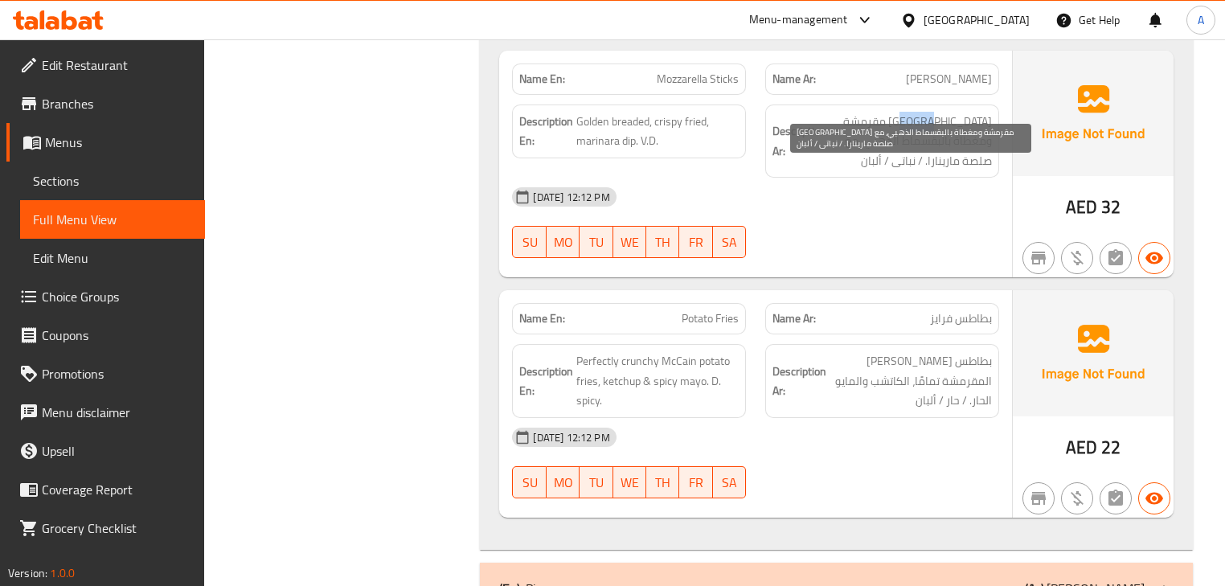
drag, startPoint x: 978, startPoint y: 63, endPoint x: 954, endPoint y: 61, distance: 23.4
click at [954, 112] on span "مقلية مقرمشة ومغطاة بالبقسماط الذهبي، مع صلصة مارينارا. / نباتى / ألبان" at bounding box center [911, 141] width 162 height 59
drag, startPoint x: 915, startPoint y: 58, endPoint x: 876, endPoint y: 55, distance: 38.7
click at [876, 112] on span "مقلية مقرمشة ومغطاة بالبقسماط الذهبي، مع صلصة مارينارا. / نباتى / ألبان" at bounding box center [911, 141] width 162 height 59
click at [978, 112] on span "مقلية مقرمشة ومغطاة بالبقسماط الذهبي، مع صلصة مارينارا. / نباتى / ألبان" at bounding box center [911, 141] width 162 height 59
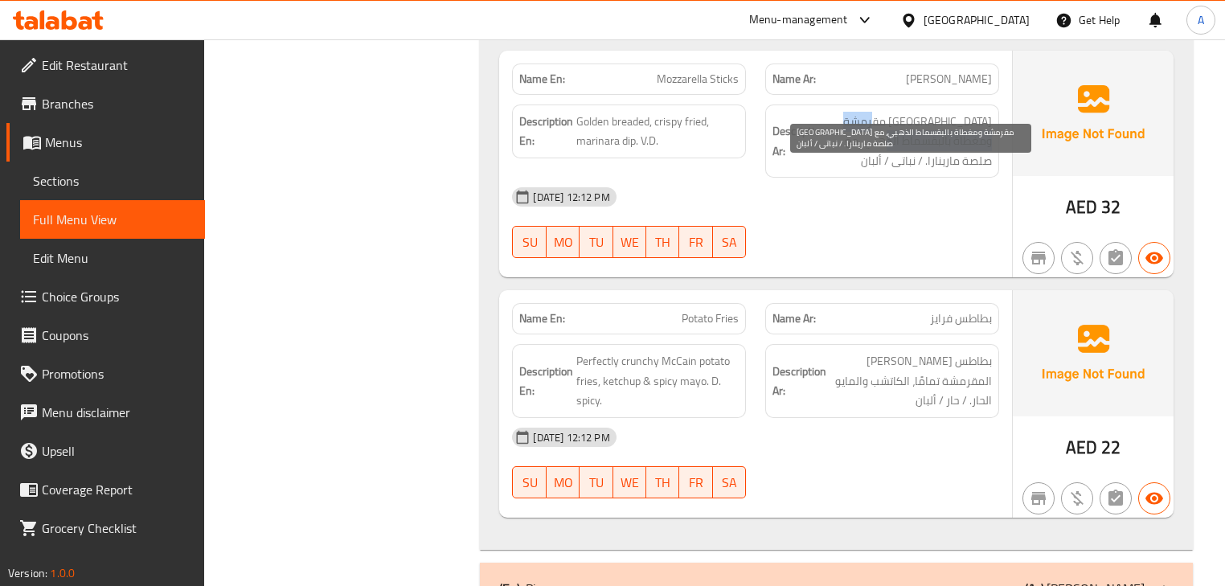
drag, startPoint x: 978, startPoint y: 91, endPoint x: 852, endPoint y: 84, distance: 126.4
click at [852, 112] on span "مقلية مقرمشة ومغطاة بالبقسماط الذهبي، مع صلصة مارينارا. / نباتى / ألبان" at bounding box center [911, 141] width 162 height 59
click at [974, 112] on span "مقلية مقرمشة ومغطاة بالبقسماط الذهبي، مع صلصة مارينارا. / نباتى / ألبان" at bounding box center [911, 141] width 162 height 59
drag, startPoint x: 974, startPoint y: 102, endPoint x: 850, endPoint y: 104, distance: 124.6
click at [850, 112] on span "مقلية مقرمشة ومغطاة بالبقسماط الذهبي، مع صلصة مارينارا. / نباتى / ألبان" at bounding box center [911, 141] width 162 height 59
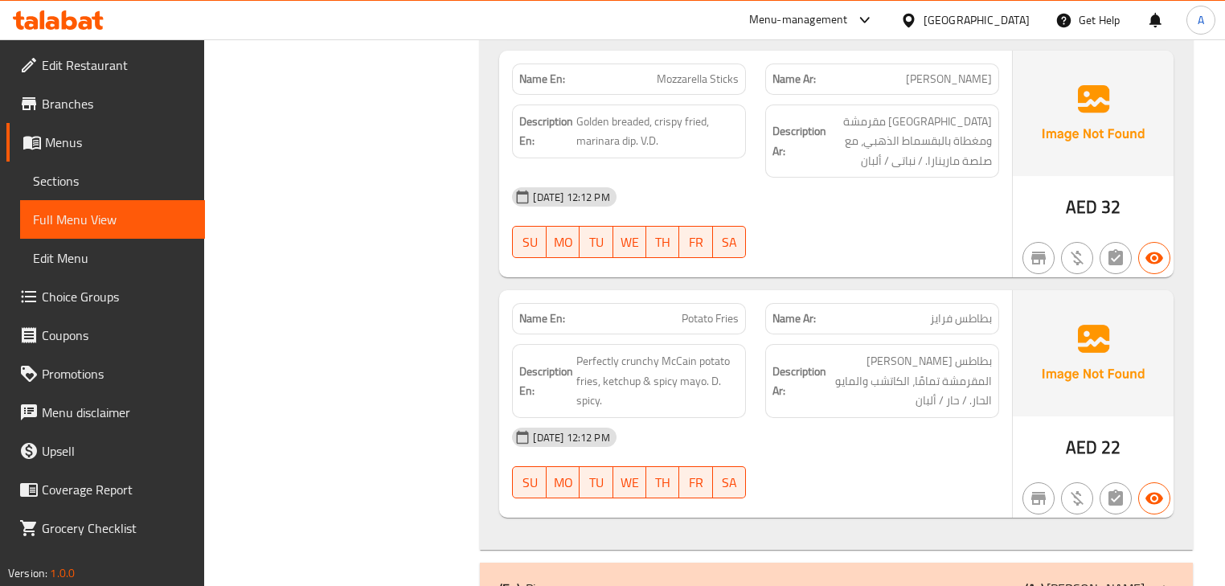
click at [868, 178] on div "07-10-2025 12:12 PM SU MO TU WE TH FR SA" at bounding box center [756, 223] width 506 height 90
drag, startPoint x: 691, startPoint y: 251, endPoint x: 839, endPoint y: 187, distance: 160.6
click at [798, 293] on div "Name En: Potato Fries Name Ar: بطاطس فرايز" at bounding box center [756, 318] width 506 height 51
click at [840, 184] on div "07-10-2025 12:12 PM SU MO TU WE TH FR SA" at bounding box center [756, 223] width 506 height 90
drag, startPoint x: 672, startPoint y: 254, endPoint x: 753, endPoint y: 243, distance: 81.2
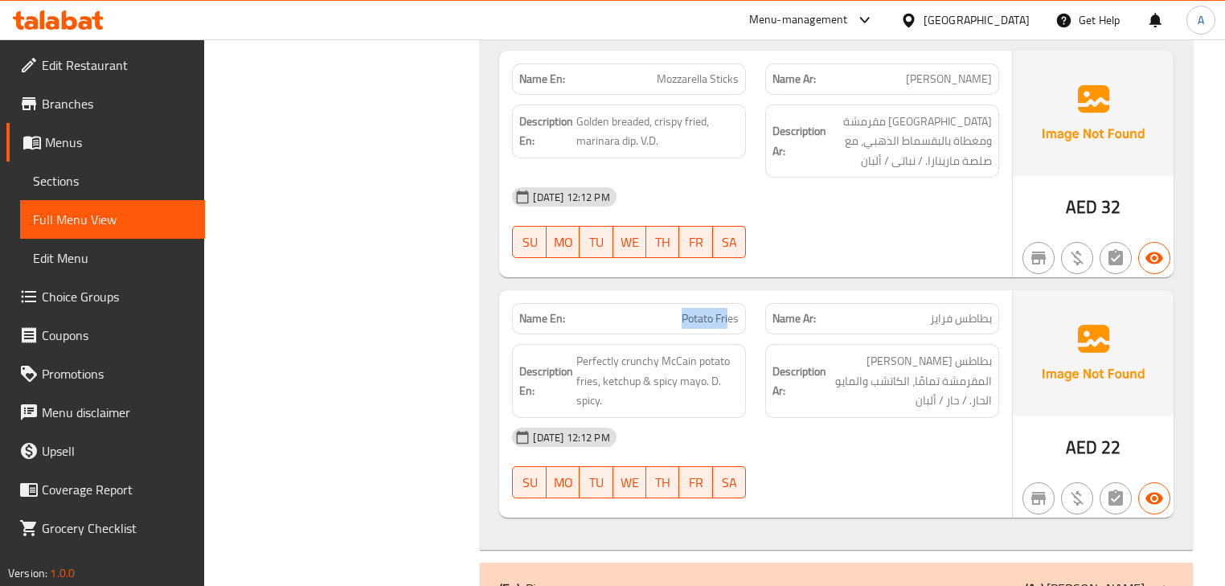
click at [733, 310] on p "Name En: Potato Fries" at bounding box center [628, 318] width 219 height 17
click at [794, 178] on div "07-10-2025 12:12 PM SU MO TU WE TH FR SA" at bounding box center [756, 223] width 506 height 90
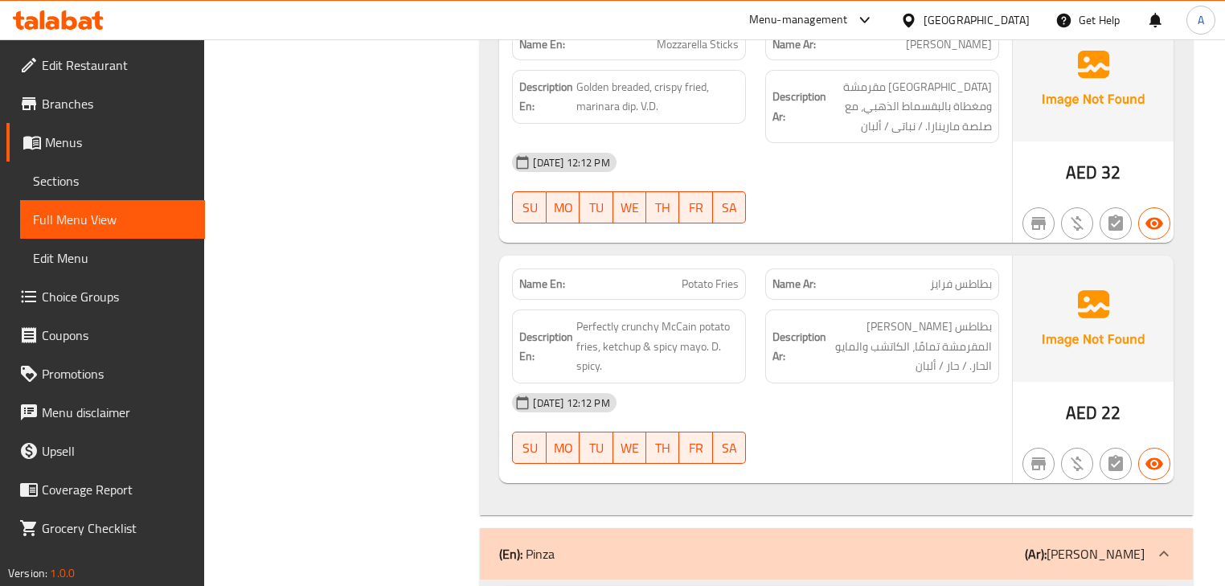
scroll to position [7590, 0]
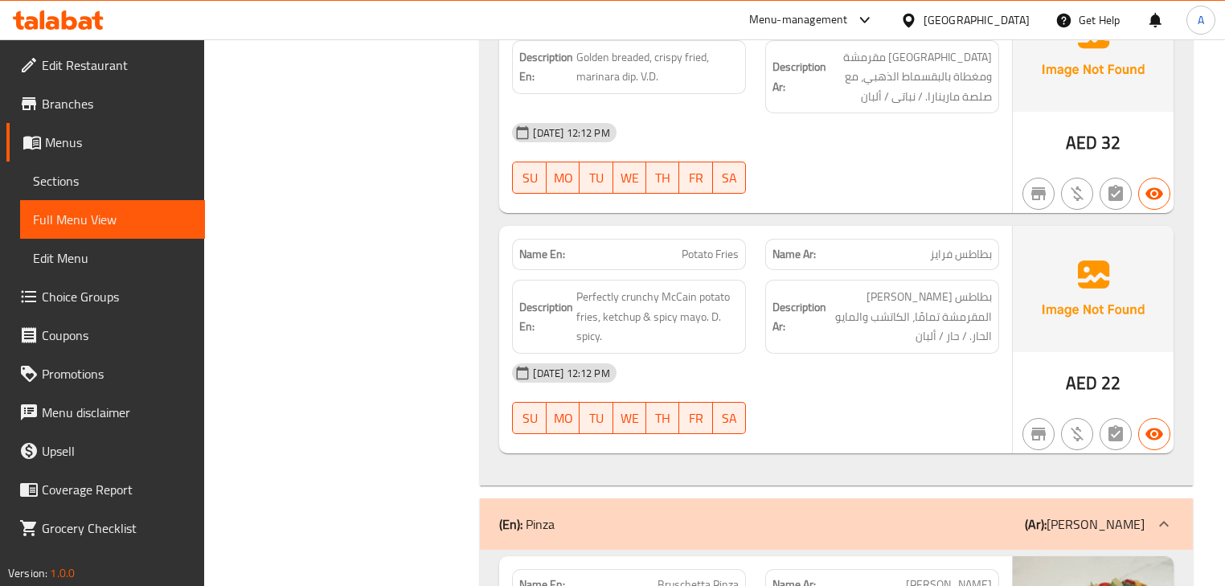
click at [965, 246] on span "بطاطس فرايز" at bounding box center [961, 254] width 62 height 17
drag, startPoint x: 965, startPoint y: 197, endPoint x: 592, endPoint y: 187, distance: 373.2
click at [592, 229] on div "Name En: Potato Fries Name Ar: بطاطس فرايز" at bounding box center [756, 254] width 506 height 51
click at [913, 113] on div "07-10-2025 12:12 PM SU MO TU WE TH FR SA" at bounding box center [756, 158] width 506 height 90
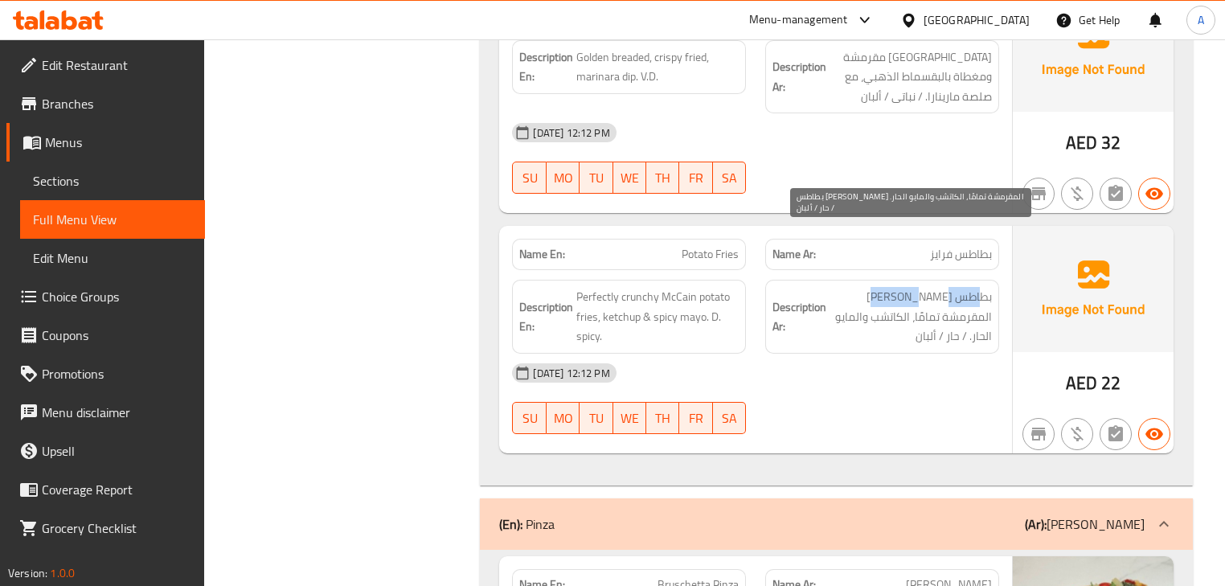
drag, startPoint x: 983, startPoint y: 240, endPoint x: 805, endPoint y: 258, distance: 179.4
click at [917, 287] on span "بطاطس فرايز ماكين المقرمشة تمامًا، الكاتشب والمايو الحار. / حار / ألبان" at bounding box center [911, 316] width 162 height 59
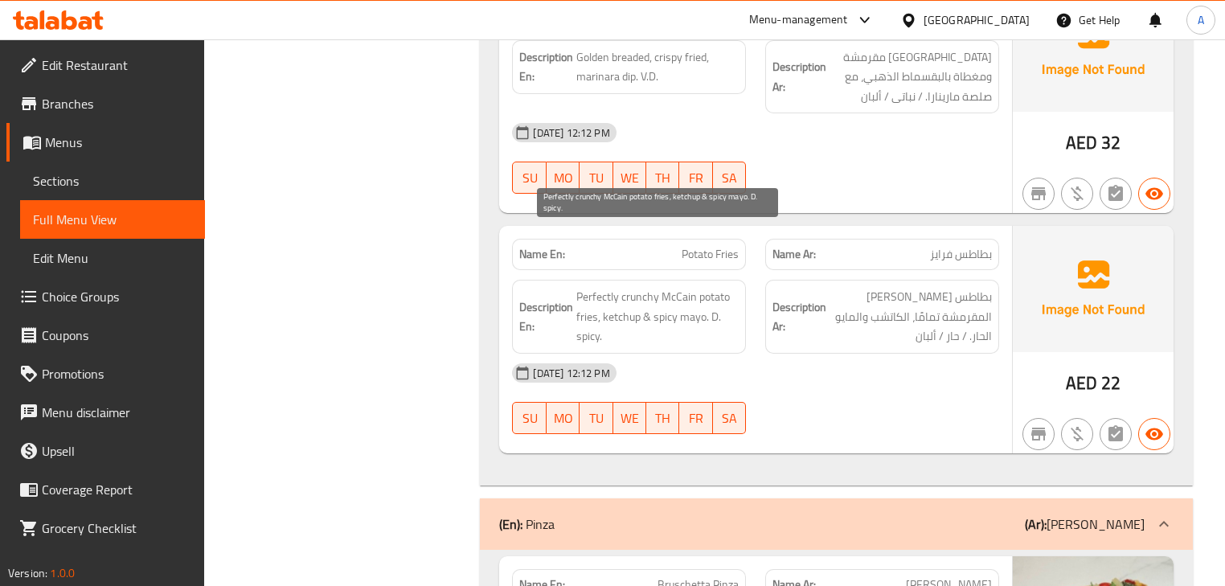
click at [598, 287] on span "Perfectly crunchy McCain potato fries, ketchup & spicy mayo. D. spicy." at bounding box center [657, 316] width 162 height 59
drag, startPoint x: 598, startPoint y: 240, endPoint x: 708, endPoint y: 232, distance: 110.4
click at [708, 287] on span "Perfectly crunchy McCain potato fries, ketchup & spicy mayo. D. spicy." at bounding box center [657, 316] width 162 height 59
drag, startPoint x: 708, startPoint y: 235, endPoint x: 592, endPoint y: 235, distance: 116.6
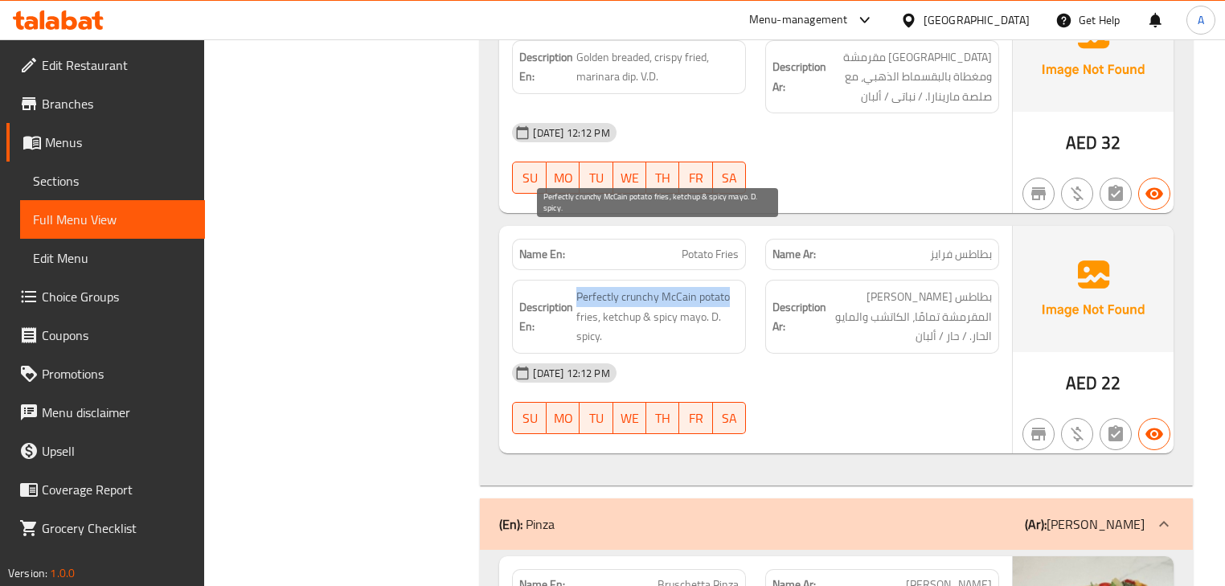
click at [592, 287] on span "Perfectly crunchy McCain potato fries, ketchup & spicy mayo. D. spicy." at bounding box center [657, 316] width 162 height 59
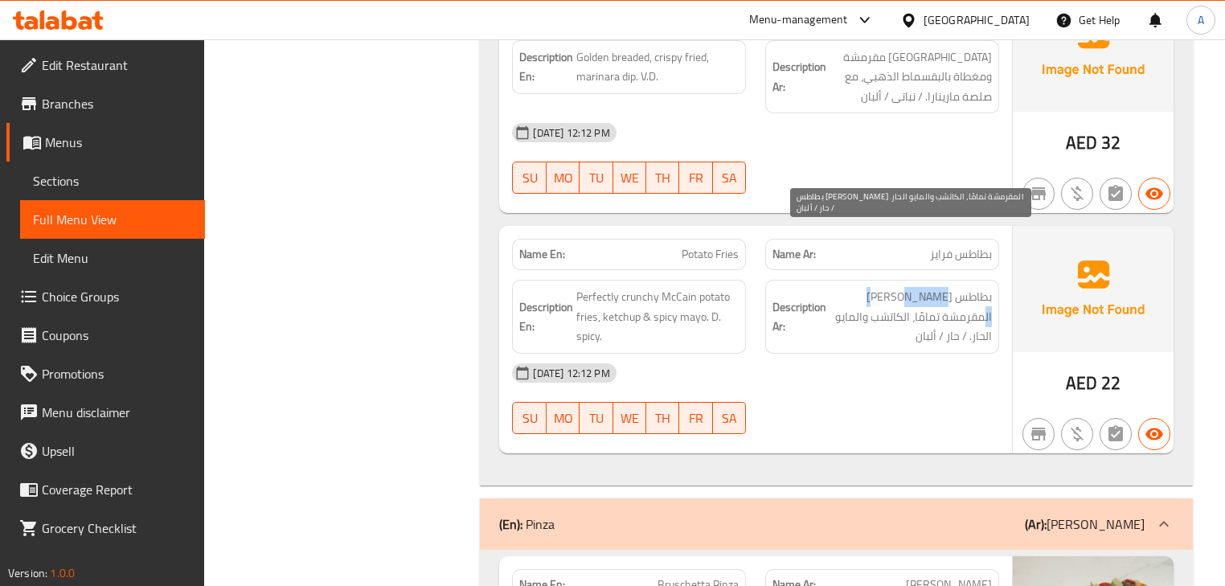
click at [876, 287] on span "بطاطس فرايز ماكين المقرمشة تمامًا، الكاتشب والمايو الحار. / حار / ألبان" at bounding box center [911, 316] width 162 height 59
drag, startPoint x: 972, startPoint y: 259, endPoint x: 838, endPoint y: 260, distance: 134.3
click at [838, 287] on span "بطاطس فرايز ماكين المقرمشة تمامًا، الكاتشب والمايو الحار. / حار / ألبان" at bounding box center [911, 316] width 162 height 59
click at [857, 287] on span "بطاطس فرايز ماكين المقرمشة تمامًا، الكاتشب والمايو الحار. / حار / ألبان" at bounding box center [911, 316] width 162 height 59
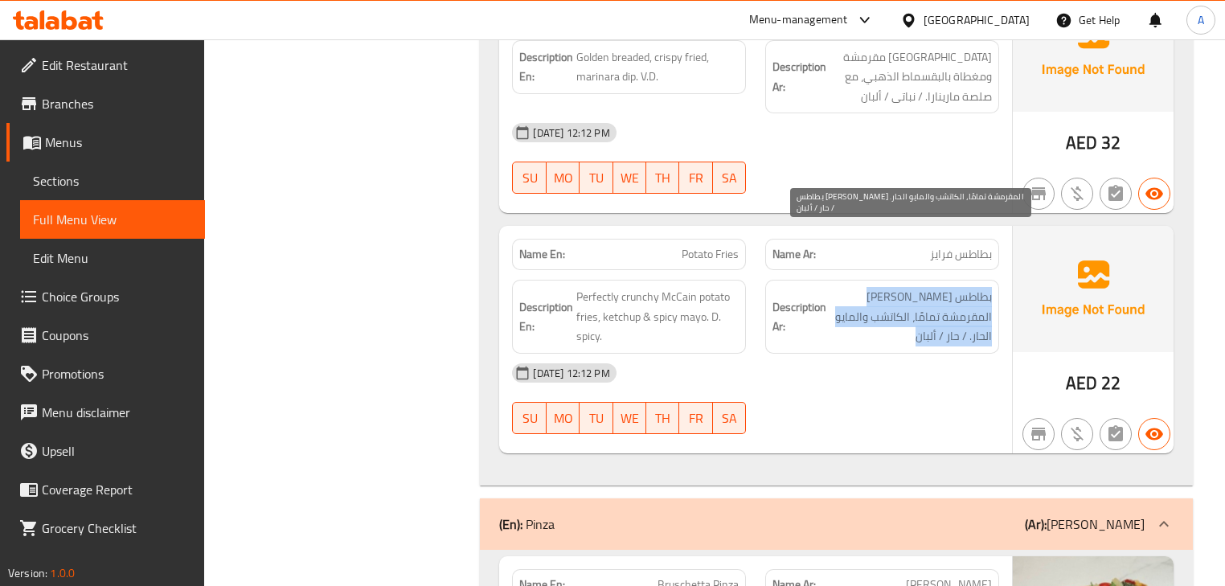
drag, startPoint x: 857, startPoint y: 261, endPoint x: 858, endPoint y: 278, distance: 16.9
click at [858, 287] on span "بطاطس فرايز ماكين المقرمشة تمامًا، الكاتشب والمايو الحار. / حار / ألبان" at bounding box center [911, 316] width 162 height 59
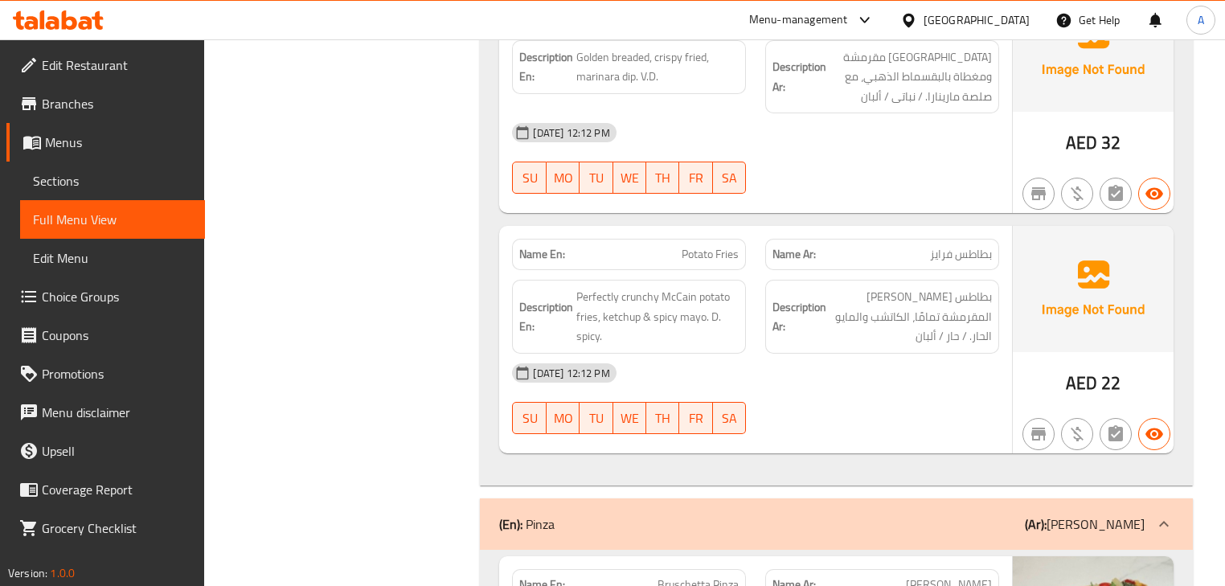
drag, startPoint x: 865, startPoint y: 357, endPoint x: 836, endPoint y: 338, distance: 34.8
click at [865, 357] on div "07-10-2025 12:12 PM SU MO TU WE TH FR SA" at bounding box center [756, 399] width 506 height 90
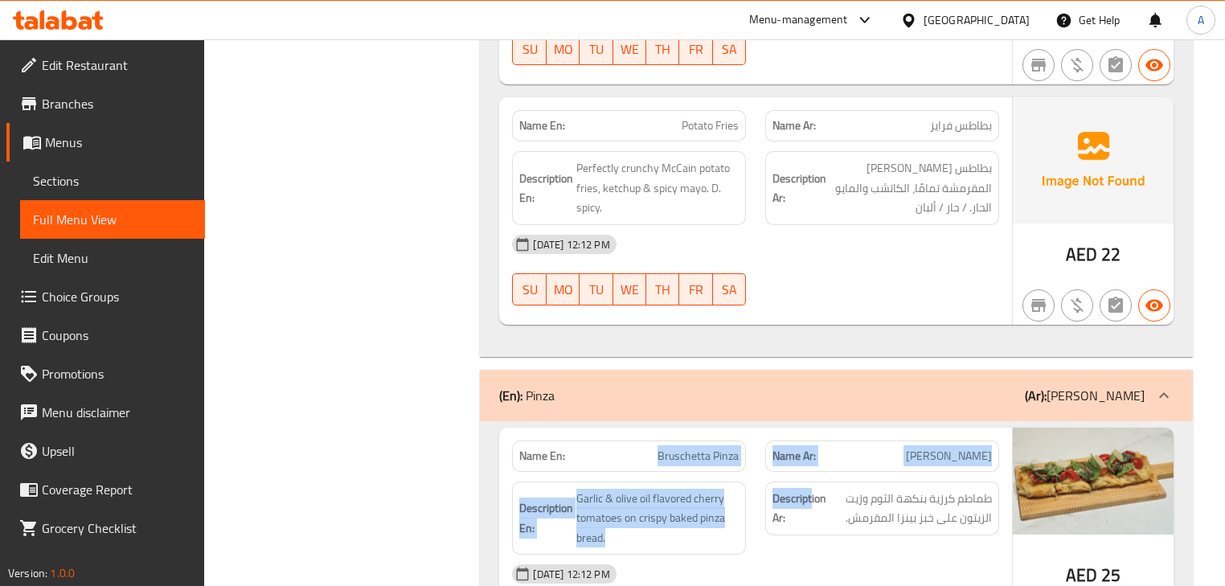
drag, startPoint x: 627, startPoint y: 404, endPoint x: 862, endPoint y: 453, distance: 239.8
click at [839, 428] on div "Name En: Bruschetta Pinza Name Ar: بروشيتا بينزا Description En: Garlic & olive…" at bounding box center [755, 542] width 512 height 228
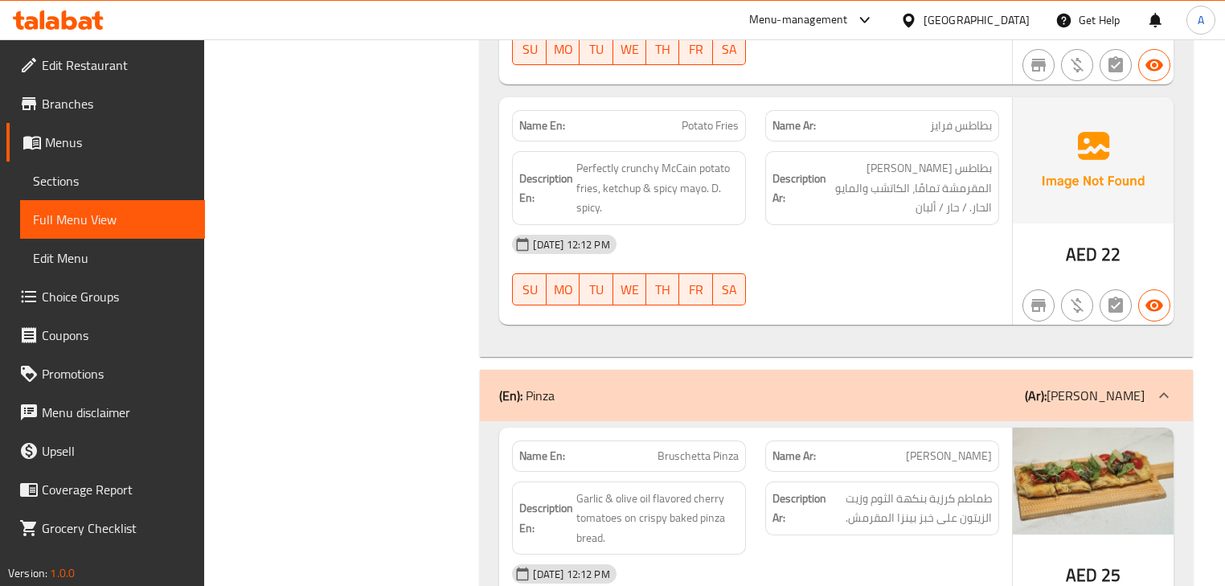
click at [862, 484] on div "Description Ar: طماطم كرزية بنكهة الثوم وزيت الزيتون على خبز بينزا المقرمش." at bounding box center [882, 518] width 253 height 93
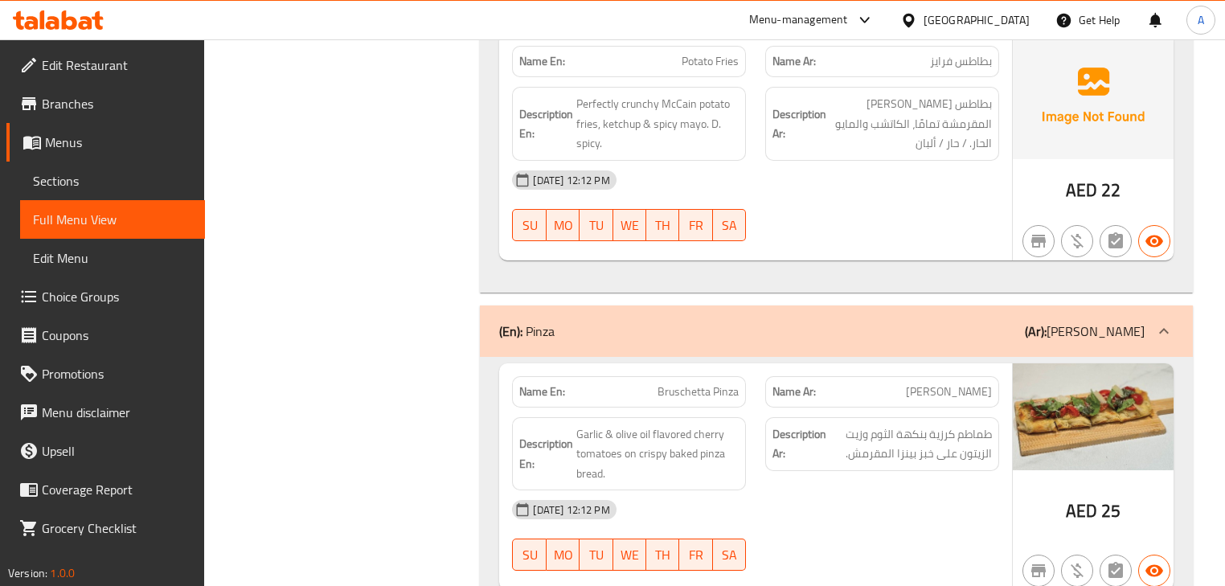
scroll to position [7912, 0]
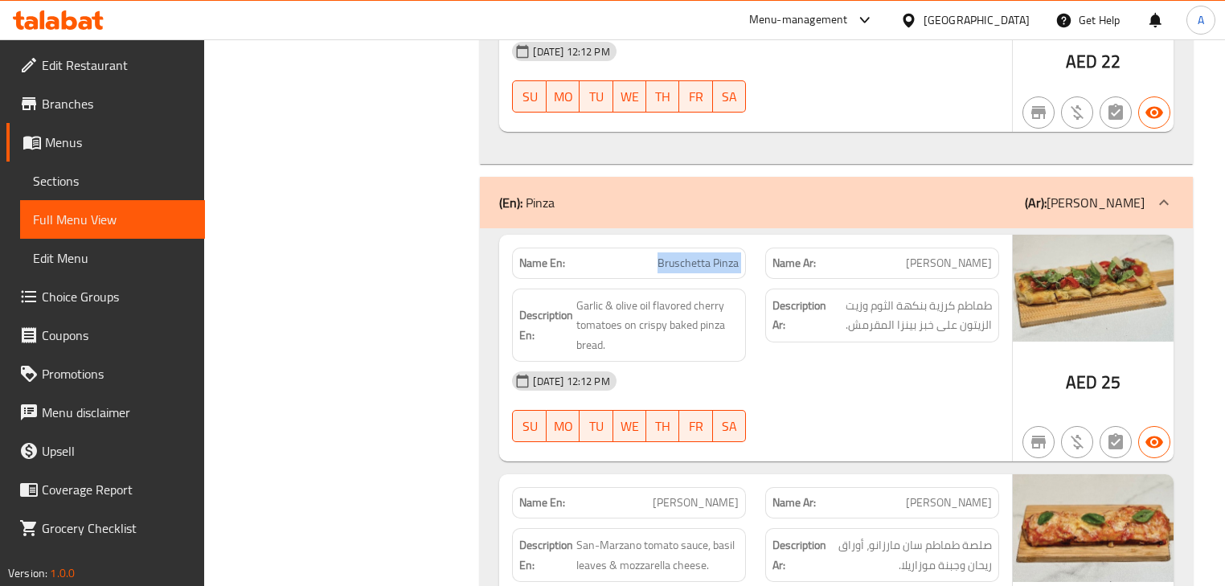
drag, startPoint x: 648, startPoint y: 191, endPoint x: 794, endPoint y: 219, distance: 148.9
click at [787, 238] on div "Name En: Bruschetta Pinza Name Ar: بروشيتا بينزا" at bounding box center [756, 263] width 506 height 51
click at [972, 255] on span "بروشيتا بينزا" at bounding box center [949, 263] width 86 height 17
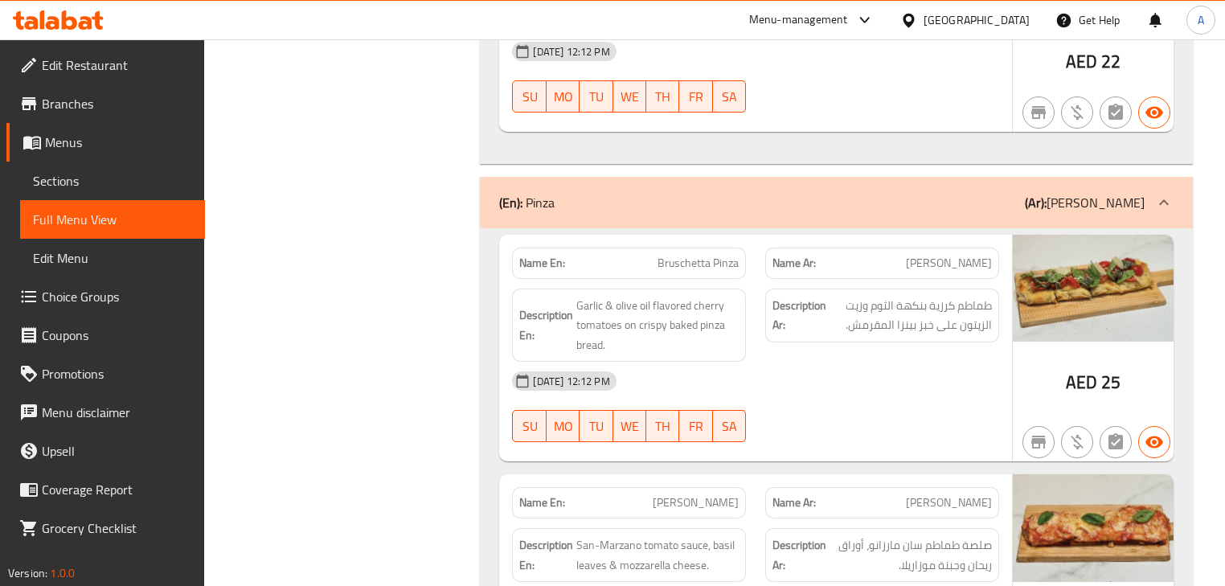
click at [904, 362] on div "07-10-2025 12:12 PM SU MO TU WE TH FR SA" at bounding box center [756, 407] width 506 height 90
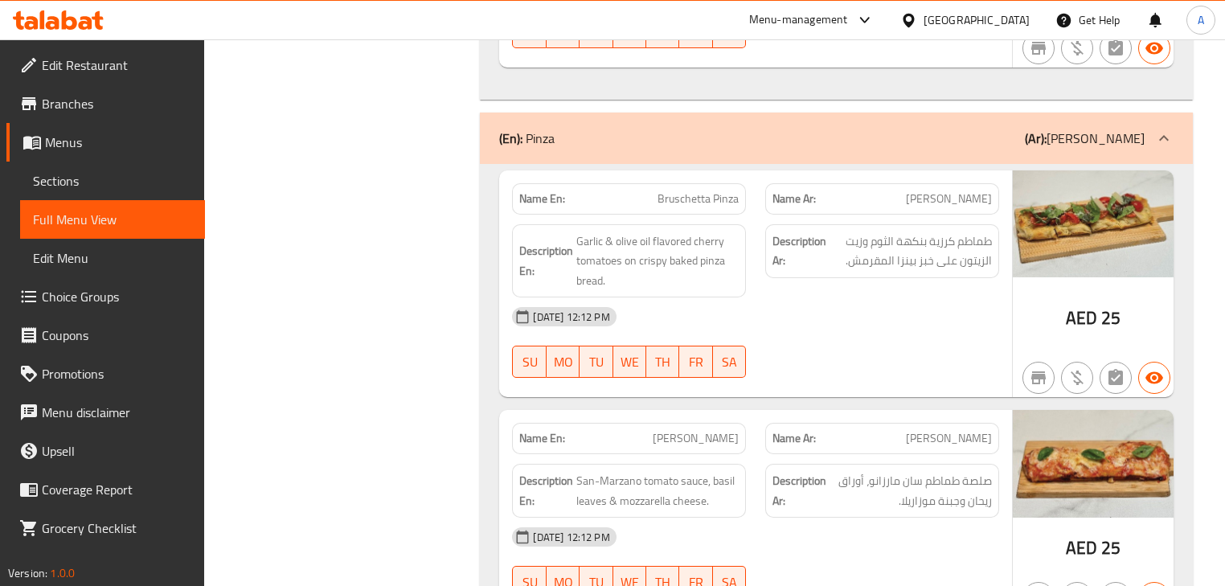
scroll to position [7976, 0]
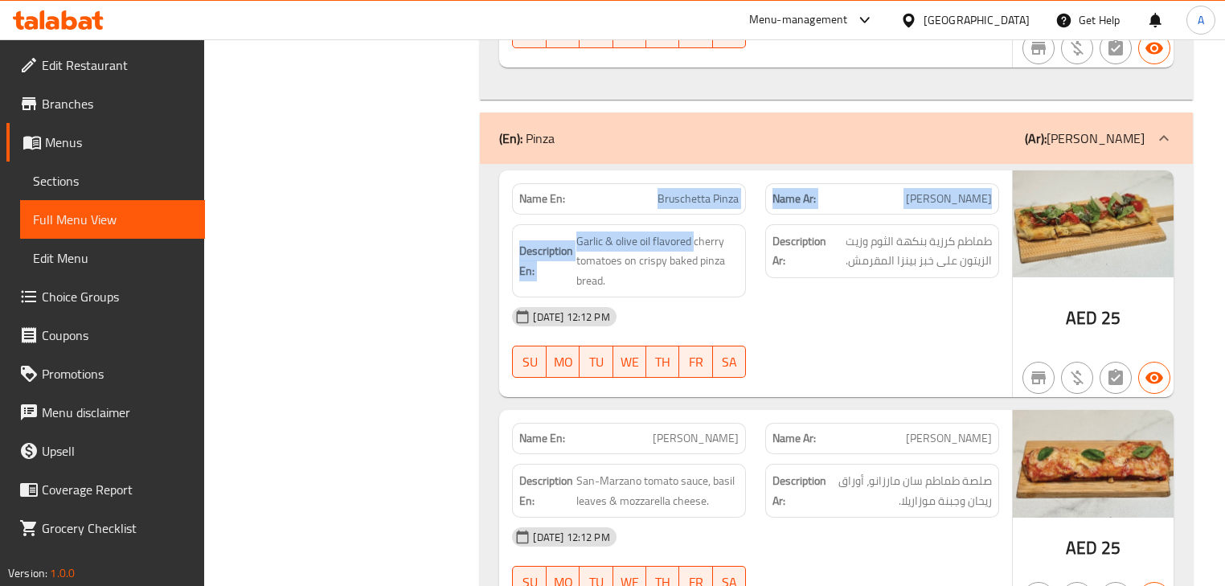
drag, startPoint x: 589, startPoint y: 133, endPoint x: 729, endPoint y: 170, distance: 144.9
click at [716, 170] on div "Name En: Bruschetta Pinza Name Ar: بروشيتا بينزا Description En: Garlic & olive…" at bounding box center [755, 284] width 512 height 228
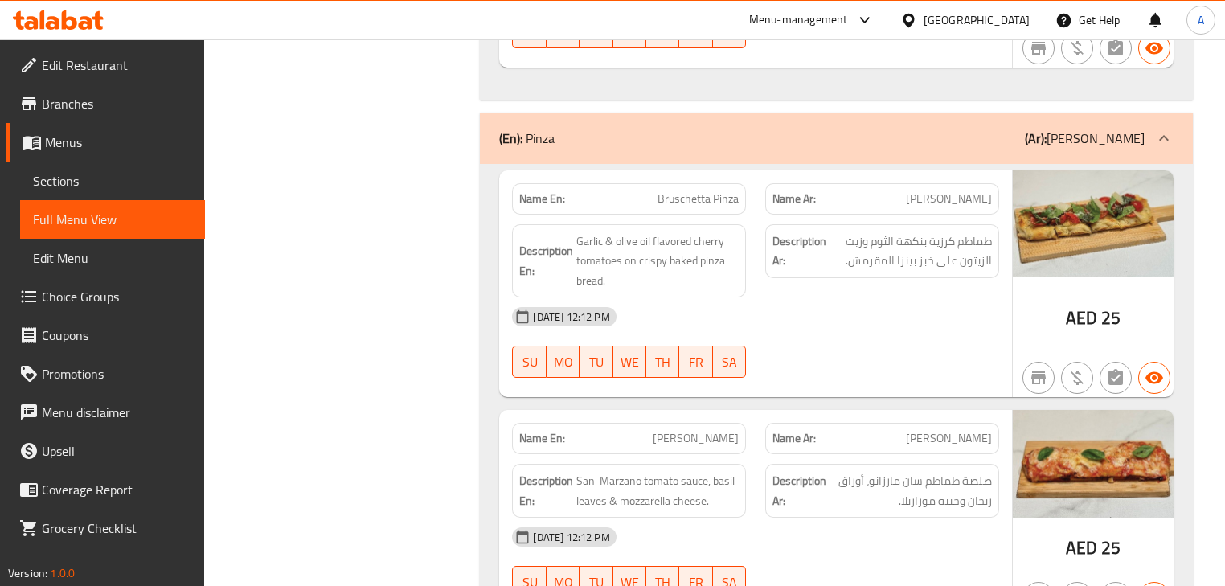
click at [794, 224] on div "Description Ar: طماطم كرزية بنكهة الثوم وزيت الزيتون على خبز بينزا المقرمش." at bounding box center [882, 251] width 234 height 54
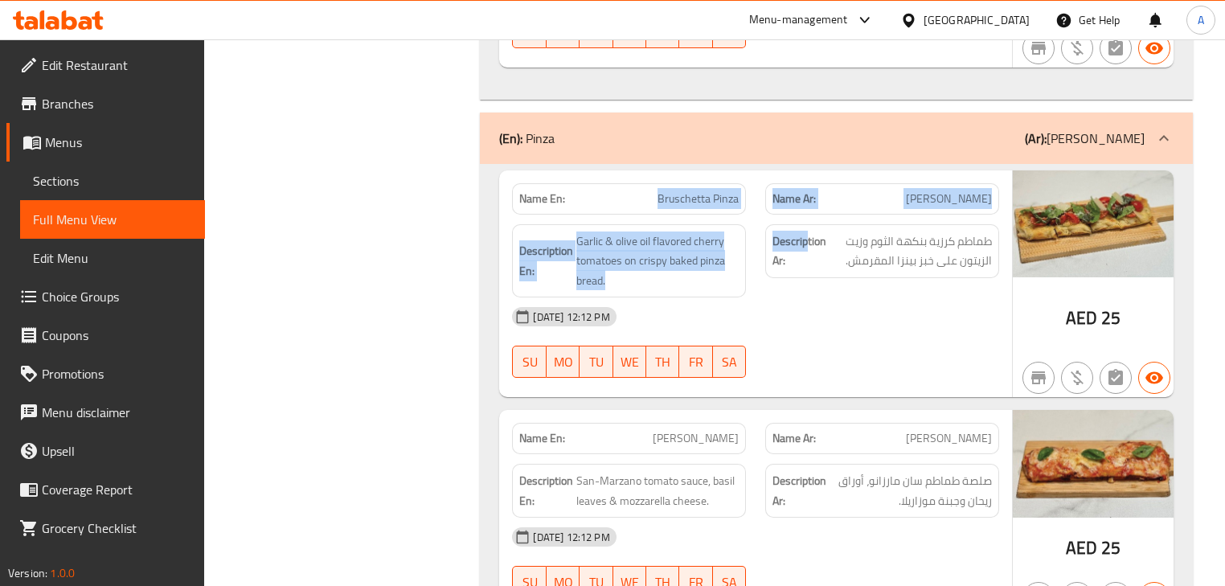
drag, startPoint x: 632, startPoint y: 132, endPoint x: 878, endPoint y: 190, distance: 252.7
click at [872, 187] on div "Name En: Bruschetta Pinza Name Ar: بروشيتا بينزا Description En: Garlic & olive…" at bounding box center [755, 284] width 512 height 228
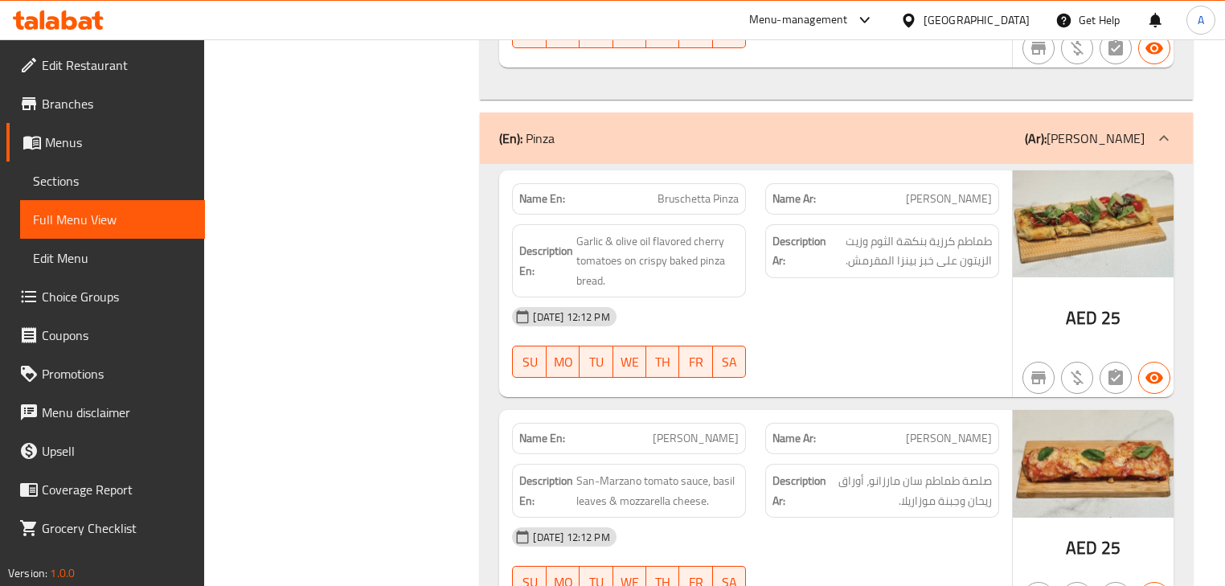
click at [933, 297] on div "07-10-2025 12:12 PM" at bounding box center [756, 316] width 506 height 39
drag, startPoint x: 984, startPoint y: 136, endPoint x: 640, endPoint y: 129, distance: 344.2
click at [640, 174] on div "Name En: Bruschetta Pinza Name Ar: بروشيتا بينزا" at bounding box center [756, 199] width 506 height 51
click at [895, 297] on div "07-10-2025 12:12 PM" at bounding box center [756, 316] width 506 height 39
click at [977, 232] on span "طماطم كرزية بنكهة الثوم وزيت الزيتون على خبز بينزا المقرمش." at bounding box center [911, 251] width 162 height 39
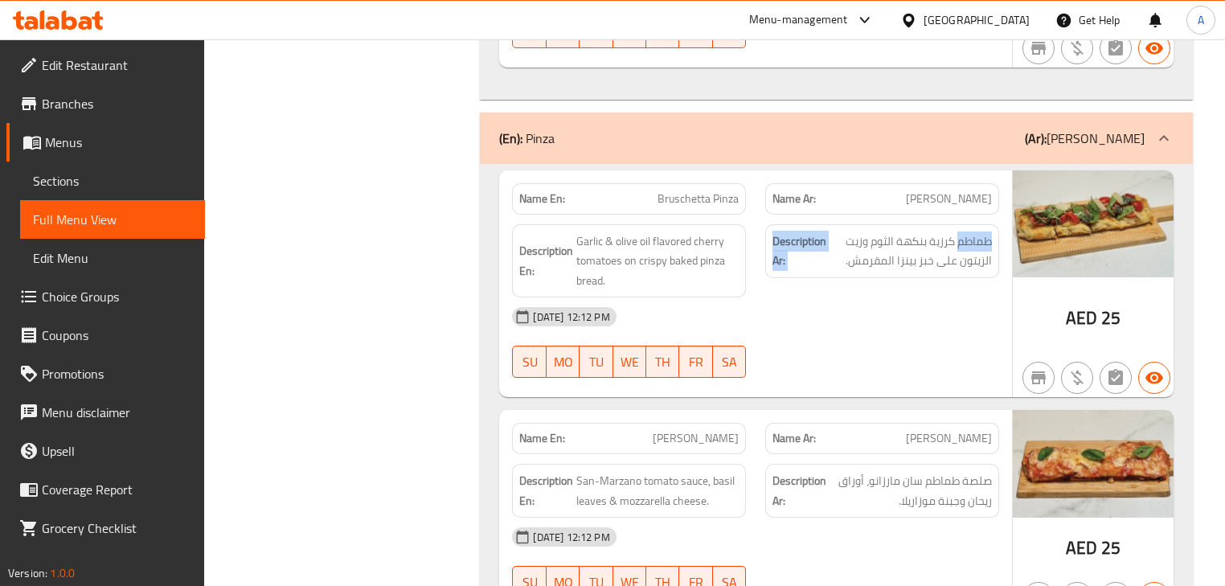
drag, startPoint x: 977, startPoint y: 180, endPoint x: 803, endPoint y: 162, distance: 174.6
click at [803, 215] on div "Description Ar: طماطم كرزية بنكهة الثوم وزيت الزيتون على خبز بينزا المقرمش." at bounding box center [882, 261] width 253 height 93
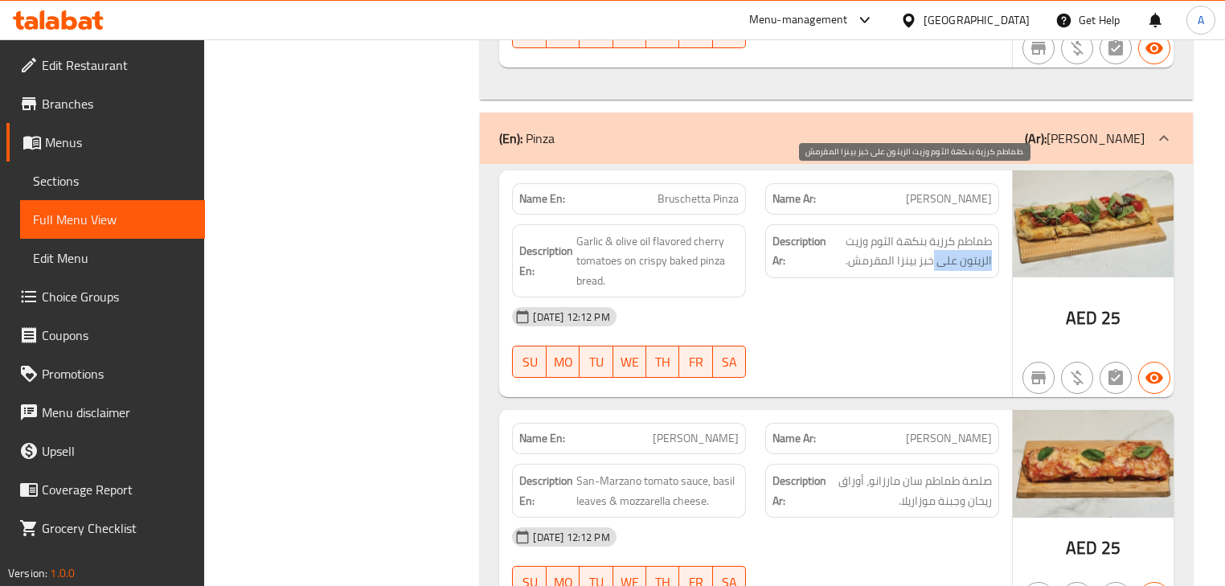
drag, startPoint x: 991, startPoint y: 203, endPoint x: 935, endPoint y: 202, distance: 56.3
click at [935, 232] on span "طماطم كرزية بنكهة الثوم وزيت الزيتون على خبز بينزا المقرمش." at bounding box center [911, 251] width 162 height 39
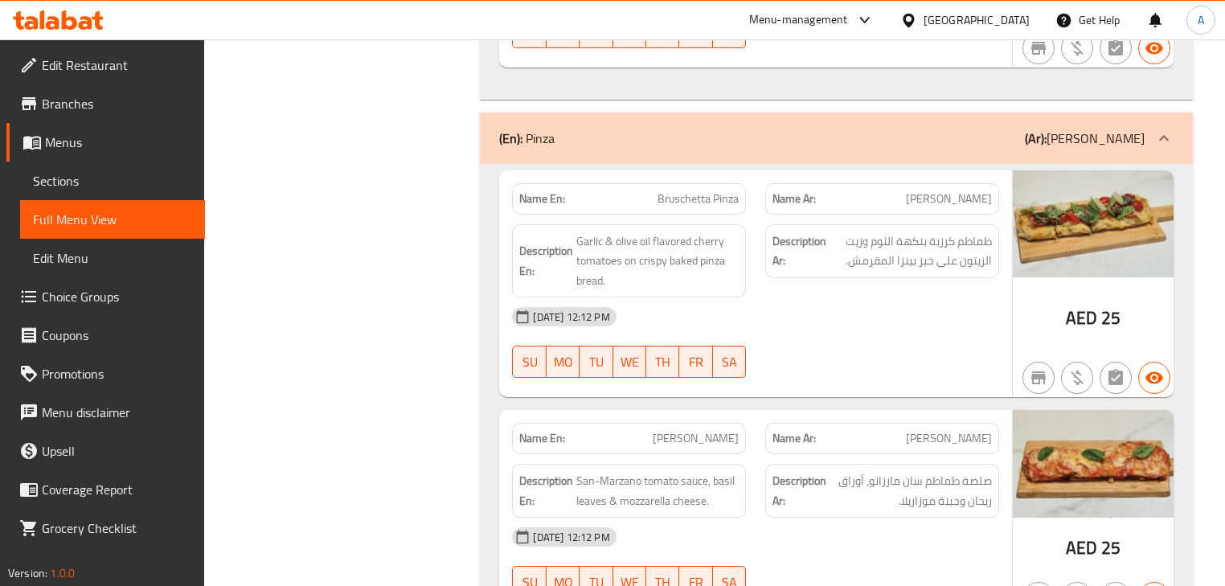
click at [924, 221] on div "Description Ar: طماطم كرزية بنكهة الثوم وزيت الزيتون على خبز بينزا المقرمش." at bounding box center [882, 261] width 253 height 93
drag, startPoint x: 966, startPoint y: 205, endPoint x: 820, endPoint y: 203, distance: 145.5
click at [820, 232] on h6 "Description Ar: طماطم كرزية بنكهة الثوم وزيت الزيتون على خبز بينزا المقرمش." at bounding box center [882, 251] width 219 height 39
drag, startPoint x: 849, startPoint y: 240, endPoint x: 769, endPoint y: 241, distance: 80.4
click at [849, 297] on div "07-10-2025 12:12 PM" at bounding box center [756, 316] width 506 height 39
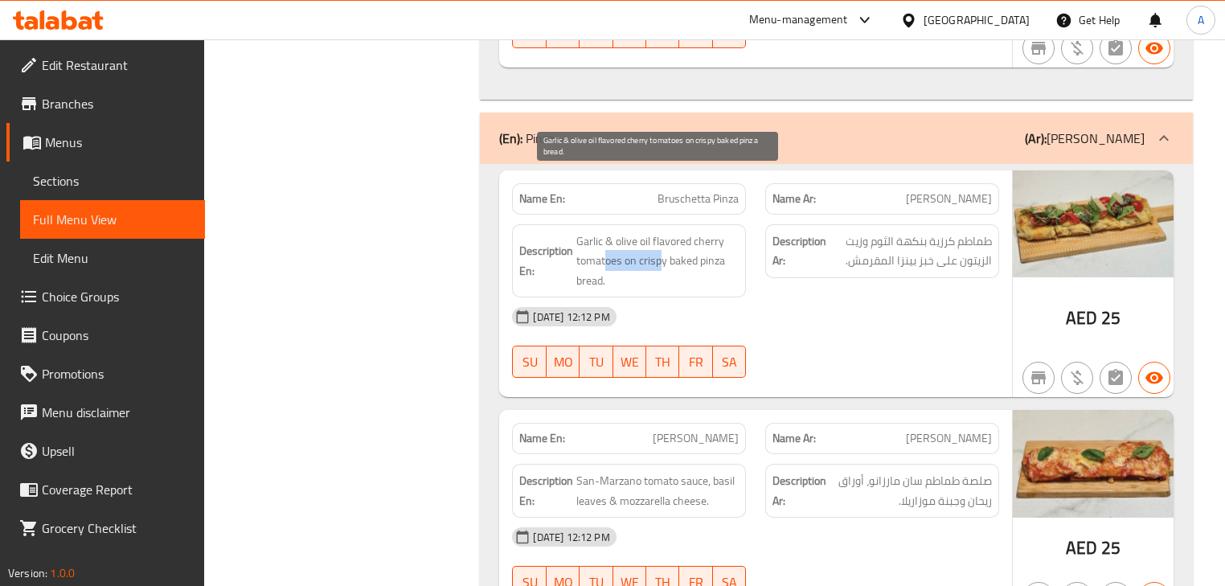
click at [758, 232] on div "Description En: Garlic & olive oil flavored cherry tomatoes on crispy baked pin…" at bounding box center [756, 261] width 506 height 93
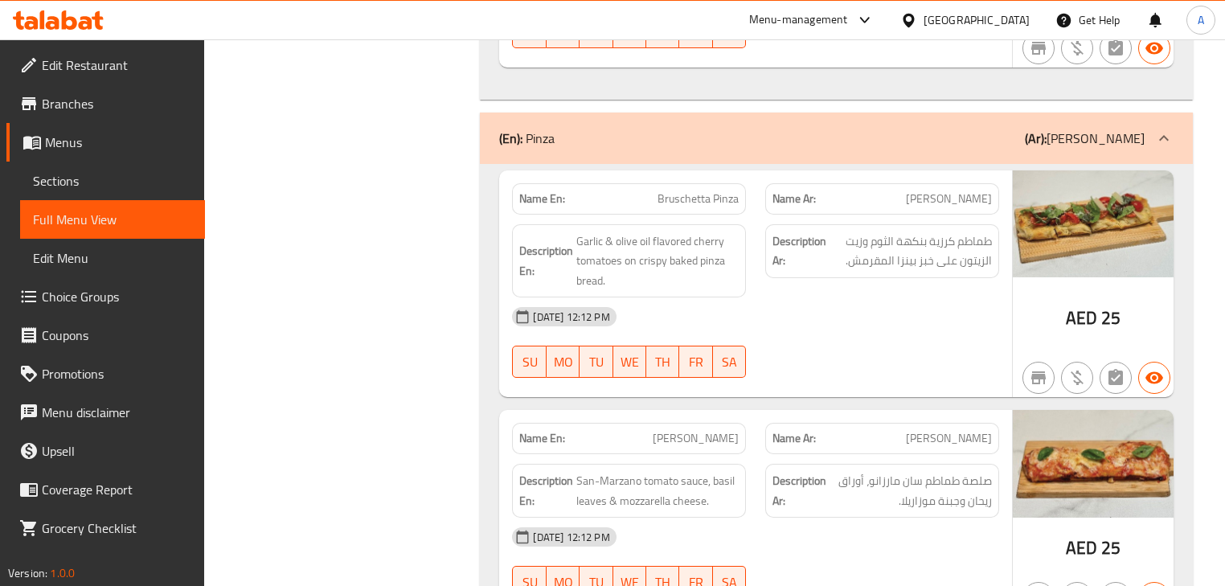
click at [820, 297] on div "07-10-2025 12:12 PM" at bounding box center [756, 316] width 506 height 39
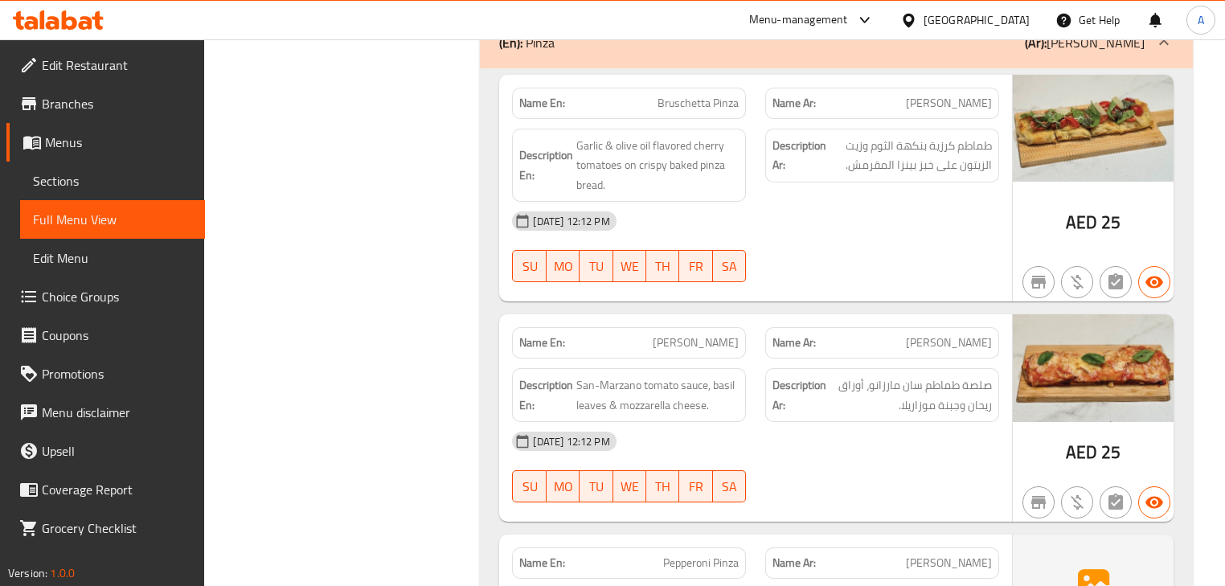
scroll to position [8105, 0]
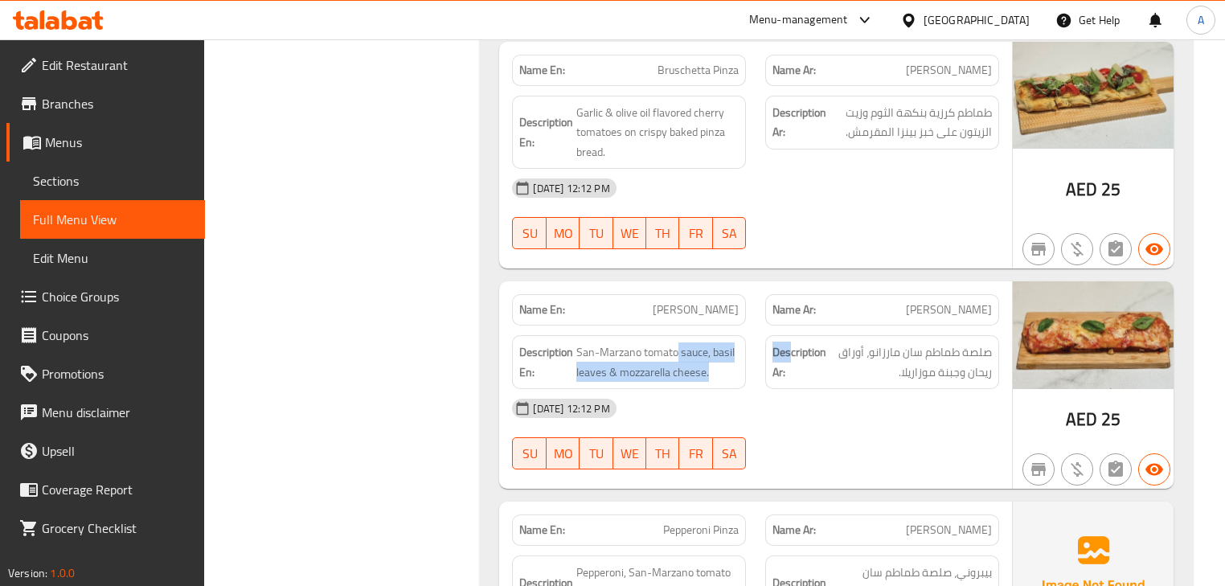
click at [842, 326] on div "Description En: San-Marzano tomato sauce, basil leaves & mozzarella cheese. Des…" at bounding box center [756, 362] width 506 height 73
drag, startPoint x: 905, startPoint y: 342, endPoint x: 888, endPoint y: 351, distance: 19.1
click at [907, 389] on div "07-10-2025 12:12 PM" at bounding box center [756, 408] width 506 height 39
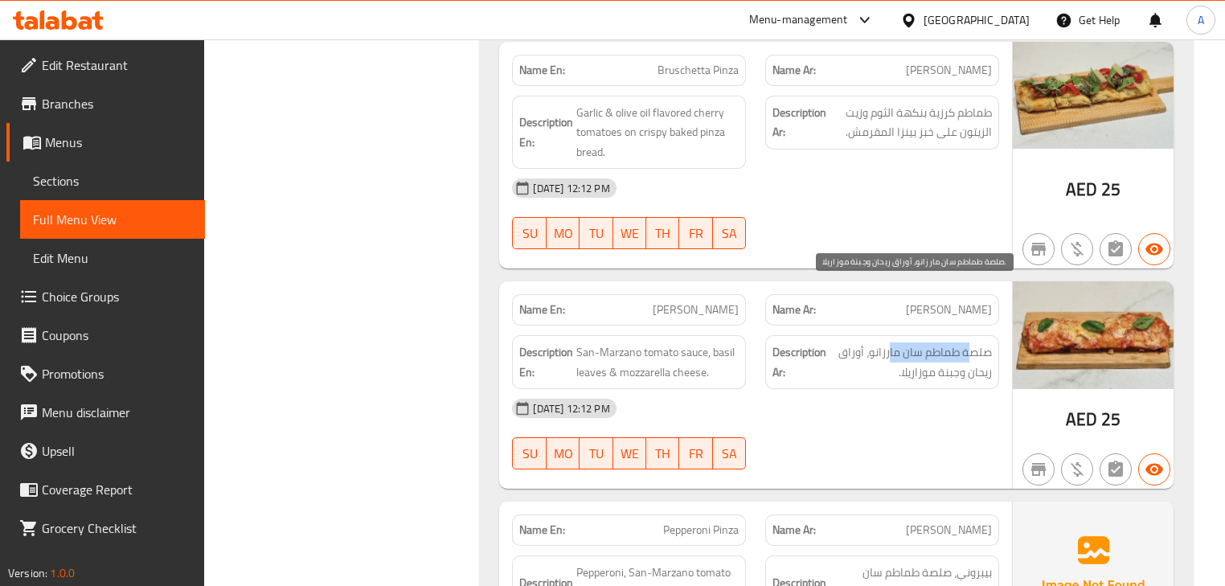
drag, startPoint x: 962, startPoint y: 289, endPoint x: 891, endPoint y: 289, distance: 70.8
click at [891, 343] on span "صلصة طماطم سان مارزانو، أوراق ريحان وجبنة موزاريلا." at bounding box center [911, 362] width 162 height 39
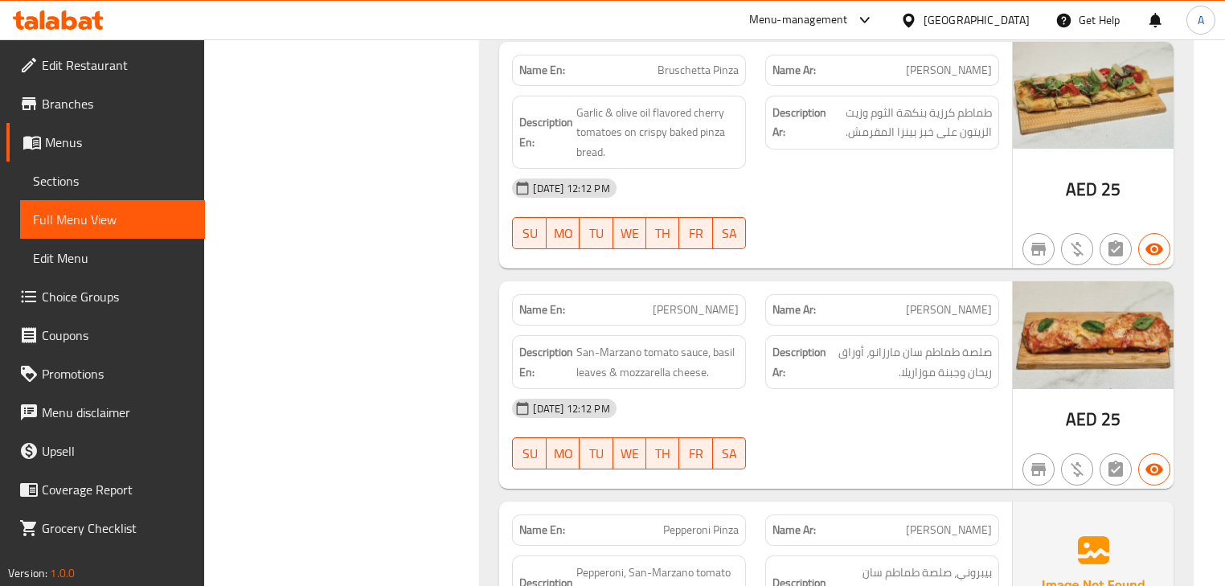
click at [884, 389] on div "07-10-2025 12:12 PM" at bounding box center [756, 408] width 506 height 39
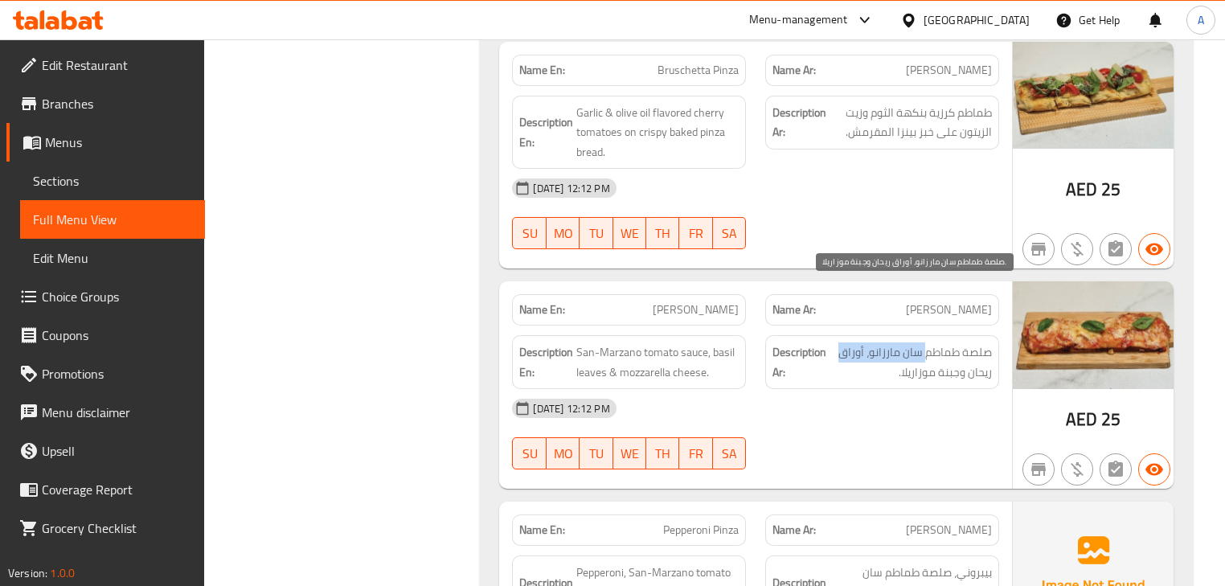
drag, startPoint x: 927, startPoint y: 287, endPoint x: 833, endPoint y: 286, distance: 94.1
click at [833, 343] on span "صلصة طماطم سان مارزانو، أوراق ريحان وجبنة موزاريلا." at bounding box center [911, 362] width 162 height 39
click at [880, 389] on div "07-10-2025 12:12 PM SU MO TU WE TH FR SA" at bounding box center [756, 434] width 506 height 90
drag, startPoint x: 987, startPoint y: 312, endPoint x: 909, endPoint y: 309, distance: 78.9
click at [909, 343] on span "صلصة طماطم سان مارزانو، أوراق ريحان وجبنة موزاريلا." at bounding box center [911, 362] width 162 height 39
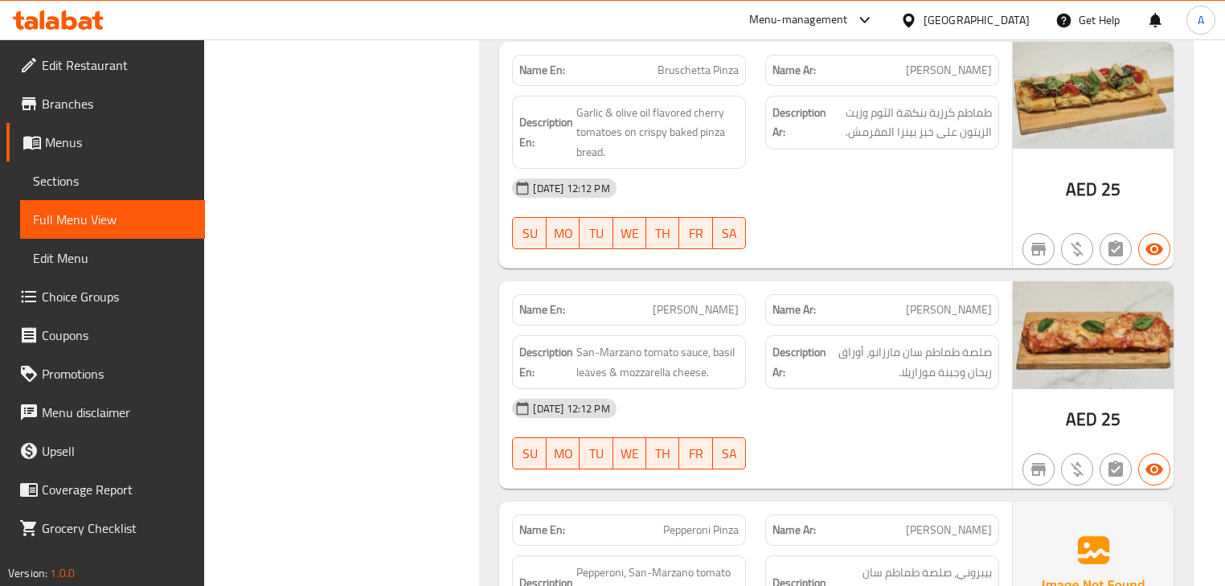
click at [894, 389] on div "07-10-2025 12:12 PM" at bounding box center [756, 408] width 506 height 39
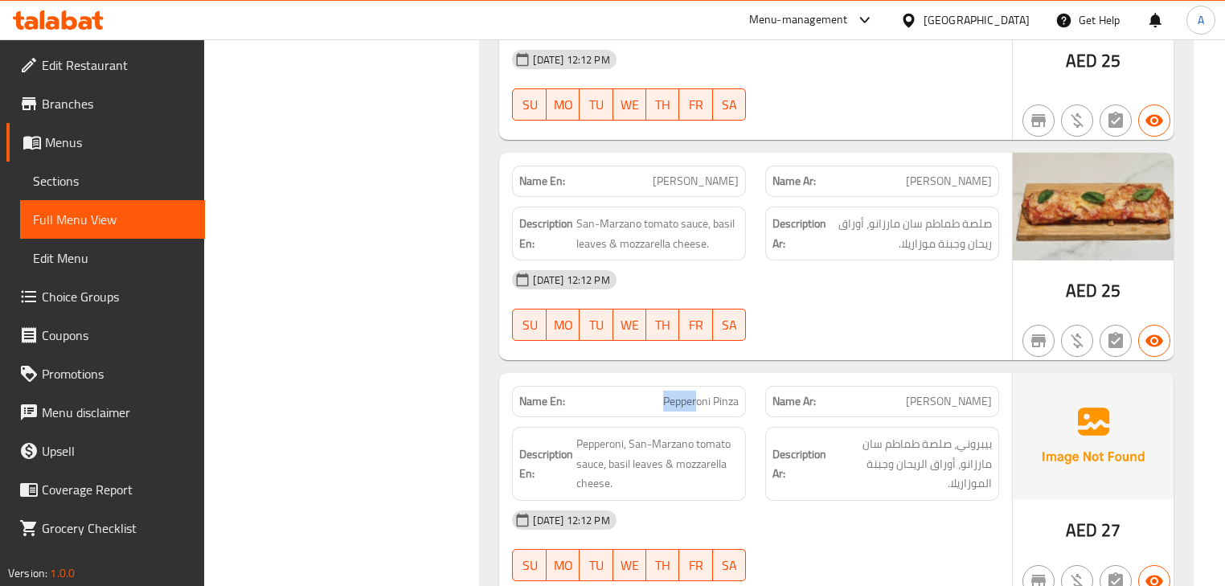
drag, startPoint x: 733, startPoint y: 338, endPoint x: 857, endPoint y: 313, distance: 126.3
click at [820, 376] on div "Name En: Pepperoni Pinza Name Ar: بيبروني بينزا" at bounding box center [756, 401] width 506 height 51
click at [868, 294] on div "Name En: Margherita Pinza Name Ar: مارغريتا بينزا Description En: San-Marzano t…" at bounding box center [755, 256] width 512 height 207
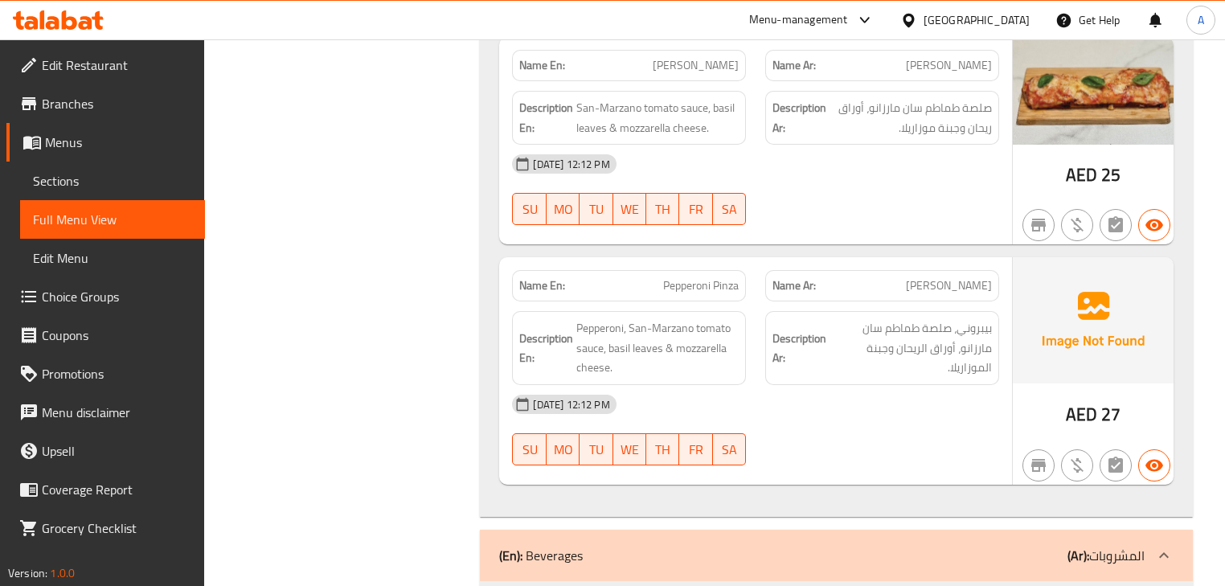
scroll to position [8362, 0]
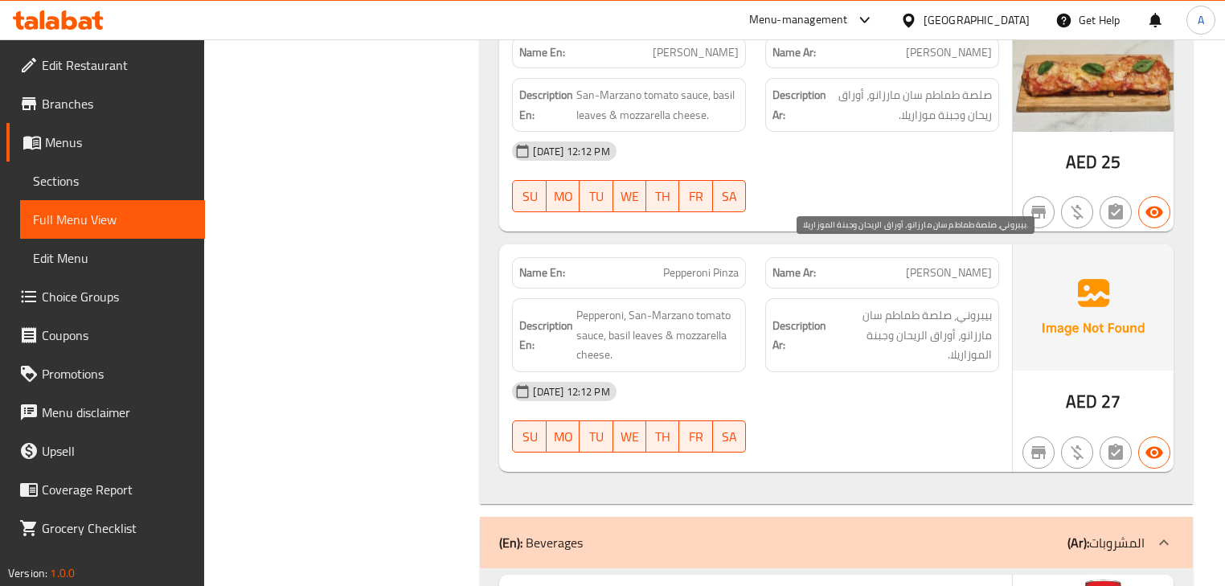
click at [981, 306] on span "بيبروني، صلصة طماطم سان مارزانو، أوراق الريحان وجبنة الموزاريلا." at bounding box center [911, 335] width 162 height 59
click at [941, 306] on span "بيبروني، صلصة طماطم سان مارزانو، أوراق الريحان وجبنة الموزاريلا." at bounding box center [911, 335] width 162 height 59
drag, startPoint x: 941, startPoint y: 256, endPoint x: 884, endPoint y: 256, distance: 56.3
click at [884, 306] on span "بيبروني، صلصة طماطم سان مارزانو، أوراق الريحان وجبنة الموزاريلا." at bounding box center [911, 335] width 162 height 59
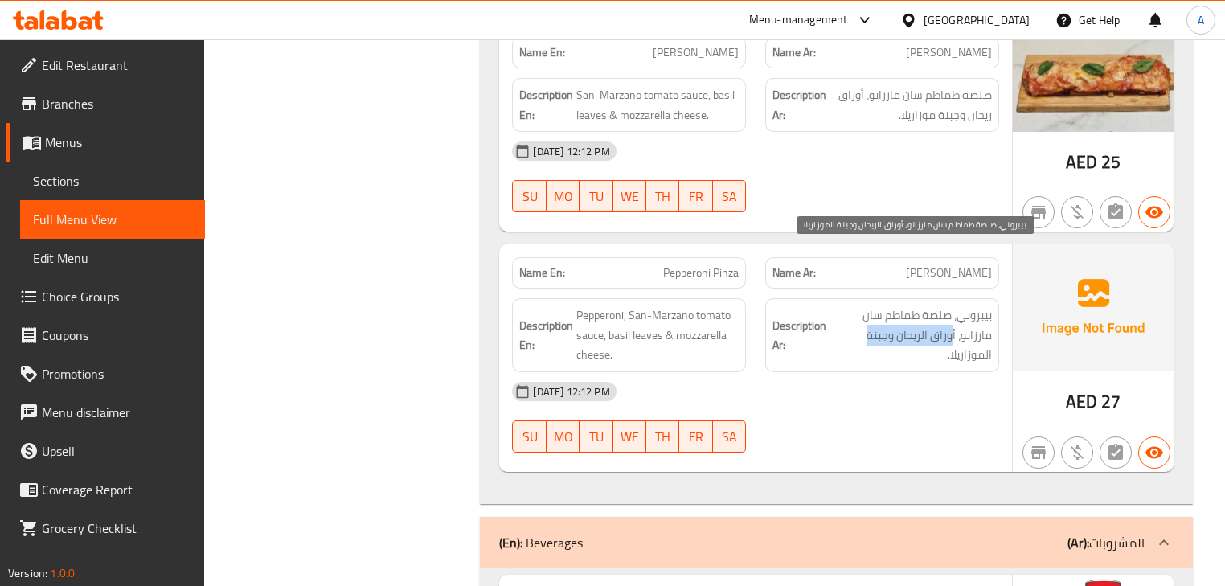
drag, startPoint x: 952, startPoint y: 274, endPoint x: 862, endPoint y: 273, distance: 90.1
click at [862, 306] on span "بيبروني، صلصة طماطم سان مارزانو، أوراق الريحان وجبنة الموزاريلا." at bounding box center [911, 335] width 162 height 59
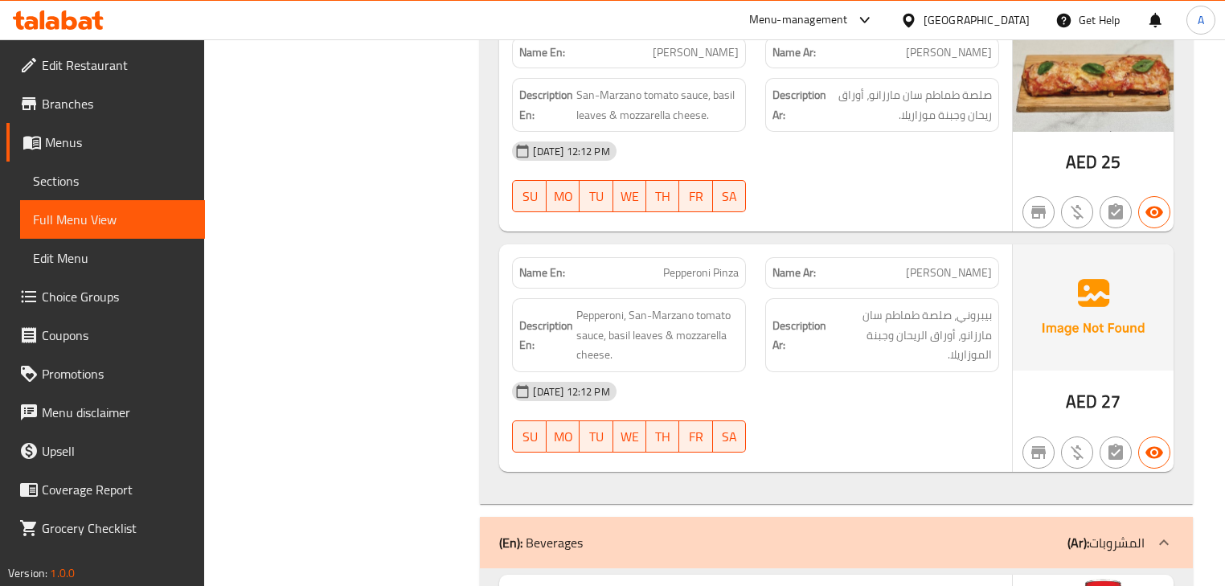
click at [848, 372] on div "07-10-2025 12:12 PM" at bounding box center [756, 391] width 506 height 39
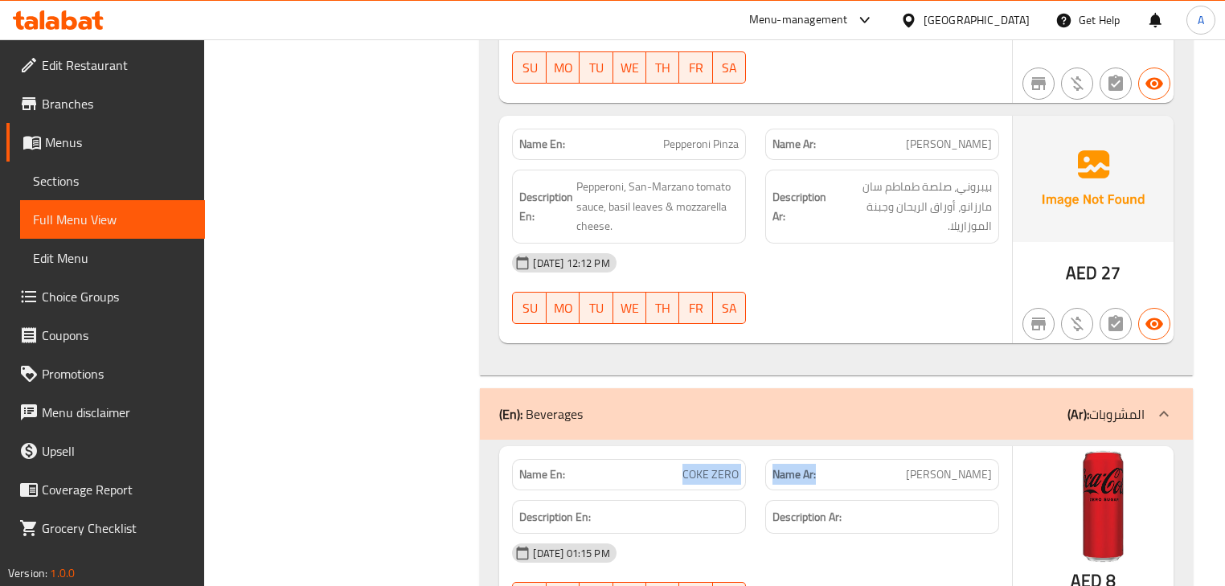
drag, startPoint x: 664, startPoint y: 402, endPoint x: 856, endPoint y: 445, distance: 197.0
click at [845, 449] on div "Name En: COKE ZERO Name Ar: كوك زيرو" at bounding box center [756, 474] width 506 height 51
click at [876, 534] on div "07-10-2025 01:15 PM" at bounding box center [756, 553] width 506 height 39
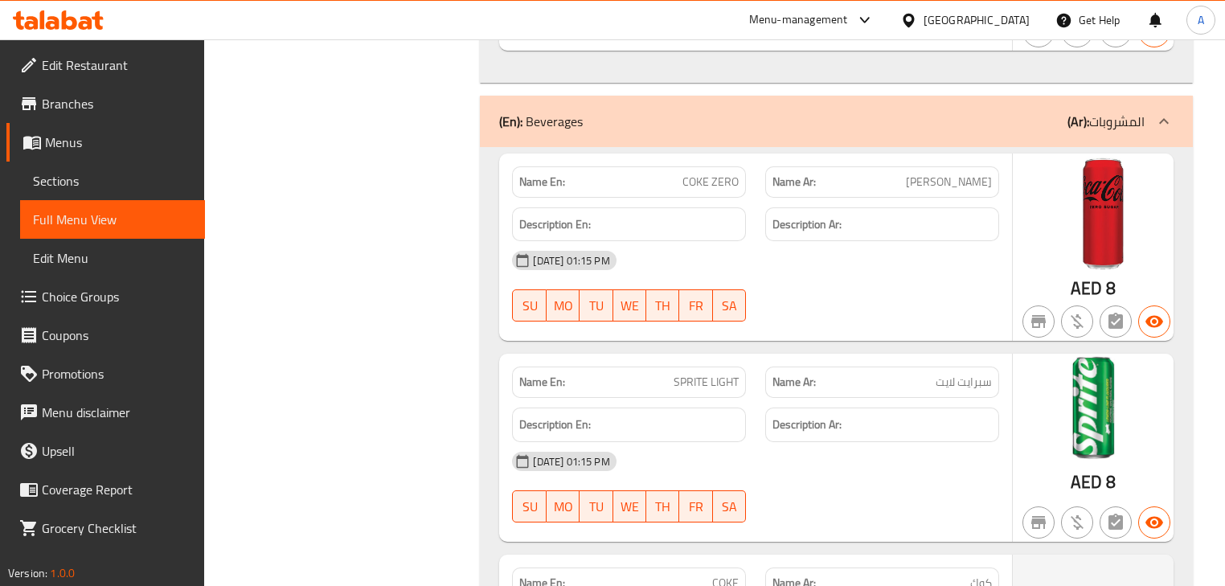
scroll to position [8941, 0]
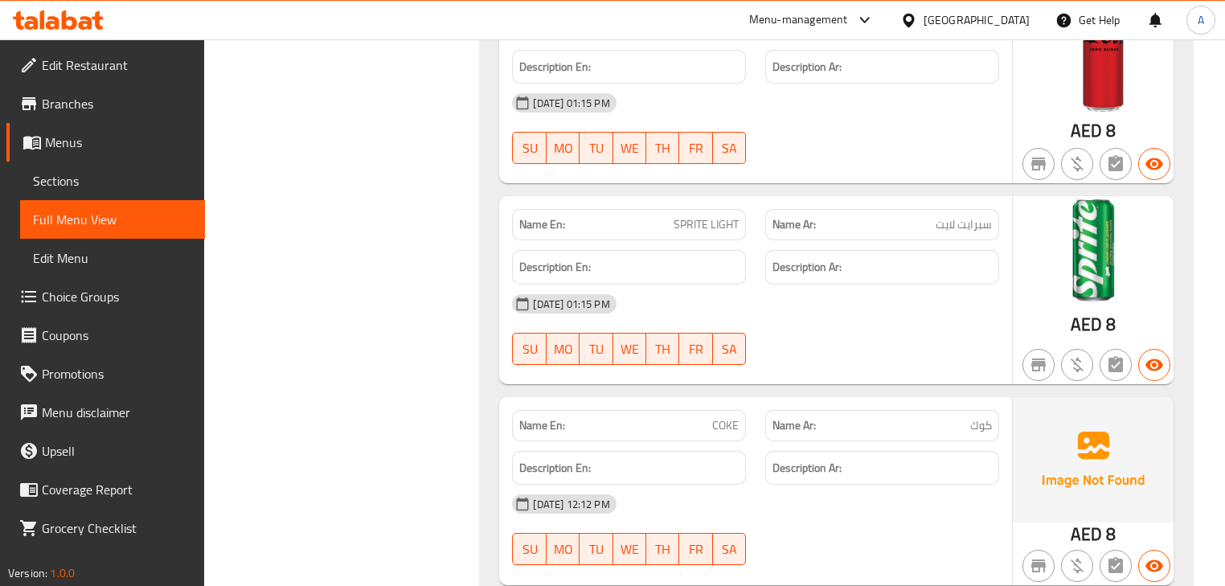
drag, startPoint x: 669, startPoint y: 384, endPoint x: 765, endPoint y: 400, distance: 97.0
click at [752, 441] on div "Description En:" at bounding box center [629, 468] width 253 height 54
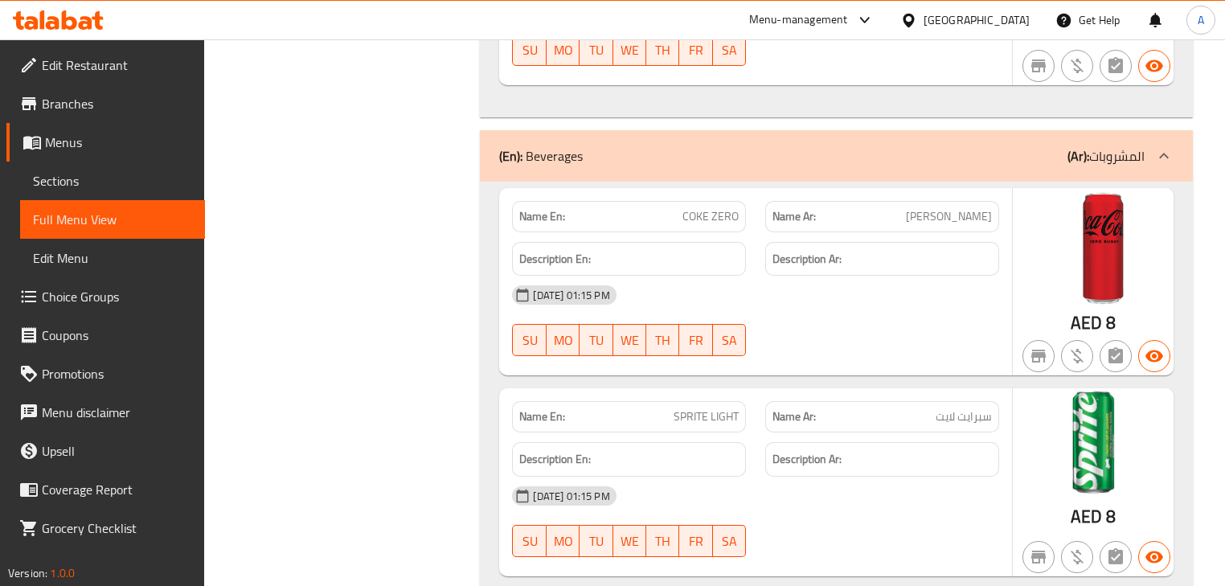
scroll to position [8748, 0]
drag, startPoint x: 696, startPoint y: 154, endPoint x: 845, endPoint y: 218, distance: 162.1
click at [798, 189] on div "Name En: COKE ZERO Name Ar: كوك زيرو Description En: Description Ar: 07-10-2025…" at bounding box center [755, 283] width 512 height 188
drag, startPoint x: 871, startPoint y: 263, endPoint x: 791, endPoint y: 364, distance: 128.8
click at [871, 277] on div "07-10-2025 01:15 PM SU MO TU WE TH FR SA" at bounding box center [756, 322] width 506 height 90
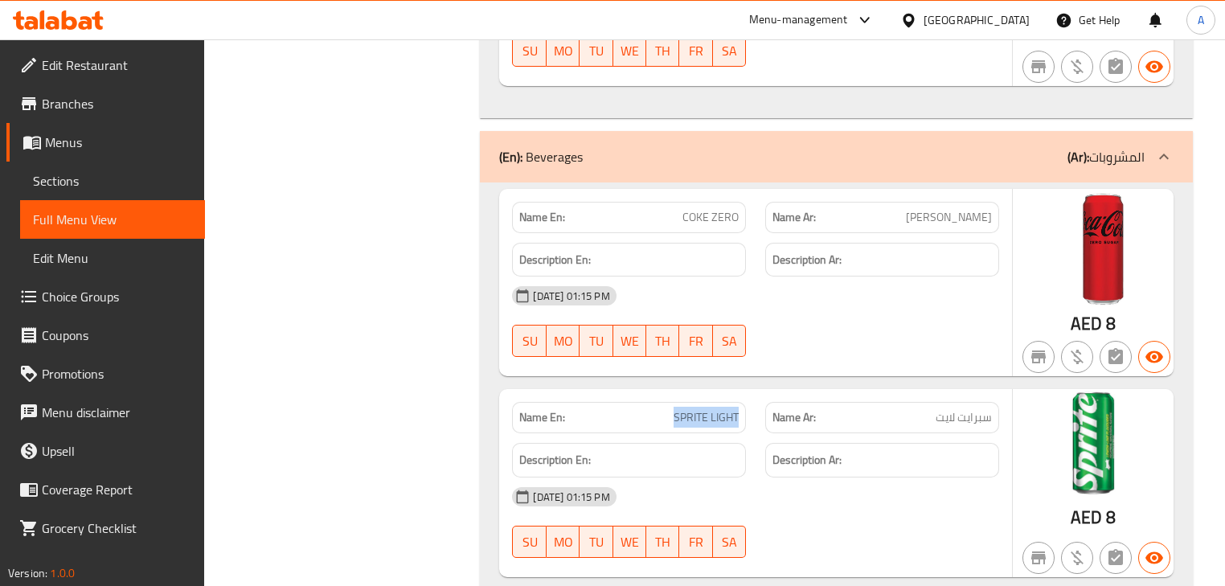
click at [765, 392] on div "Name En: SPRITE LIGHT Name Ar: سبرايت لايت" at bounding box center [756, 417] width 506 height 51
click at [898, 402] on div "Name Ar: سبرايت لايت" at bounding box center [882, 417] width 234 height 31
drag, startPoint x: 898, startPoint y: 365, endPoint x: 897, endPoint y: 444, distance: 78.8
click at [899, 402] on div "Name Ar: سبرايت لايت" at bounding box center [882, 417] width 234 height 31
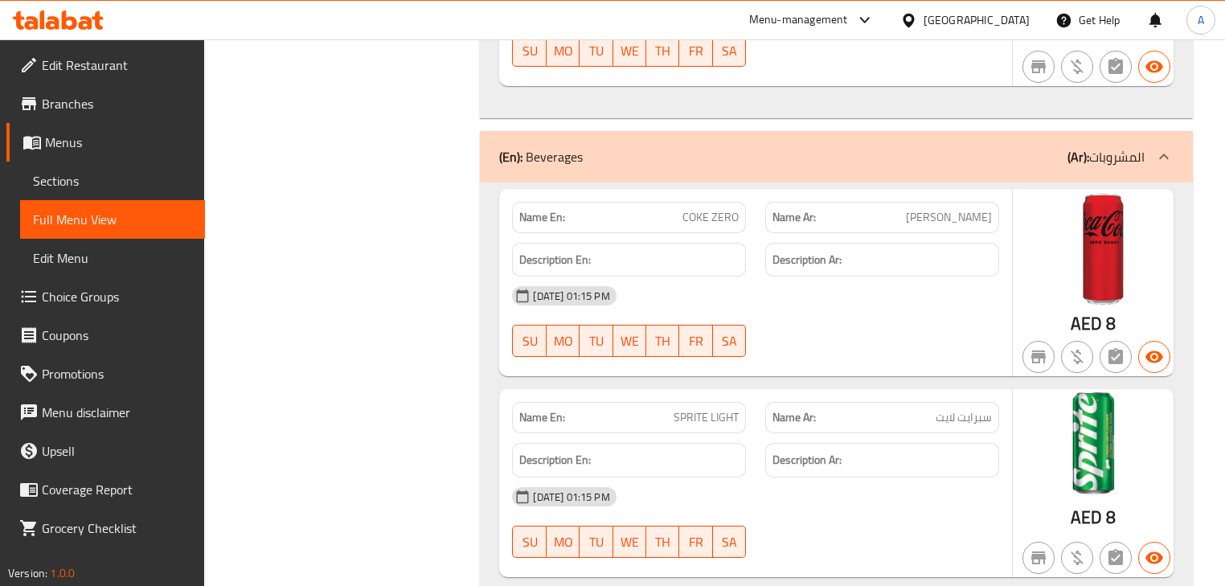
click at [897, 478] on div "07-10-2025 01:15 PM" at bounding box center [756, 497] width 506 height 39
drag, startPoint x: 661, startPoint y: 155, endPoint x: 859, endPoint y: 225, distance: 209.8
click at [845, 216] on div "Name En: COKE ZERO Name Ar: كوك زيرو Description En: Description Ar: 07-10-2025…" at bounding box center [755, 283] width 512 height 188
click at [864, 347] on div at bounding box center [882, 356] width 253 height 19
drag, startPoint x: 748, startPoint y: 357, endPoint x: 879, endPoint y: 320, distance: 136.2
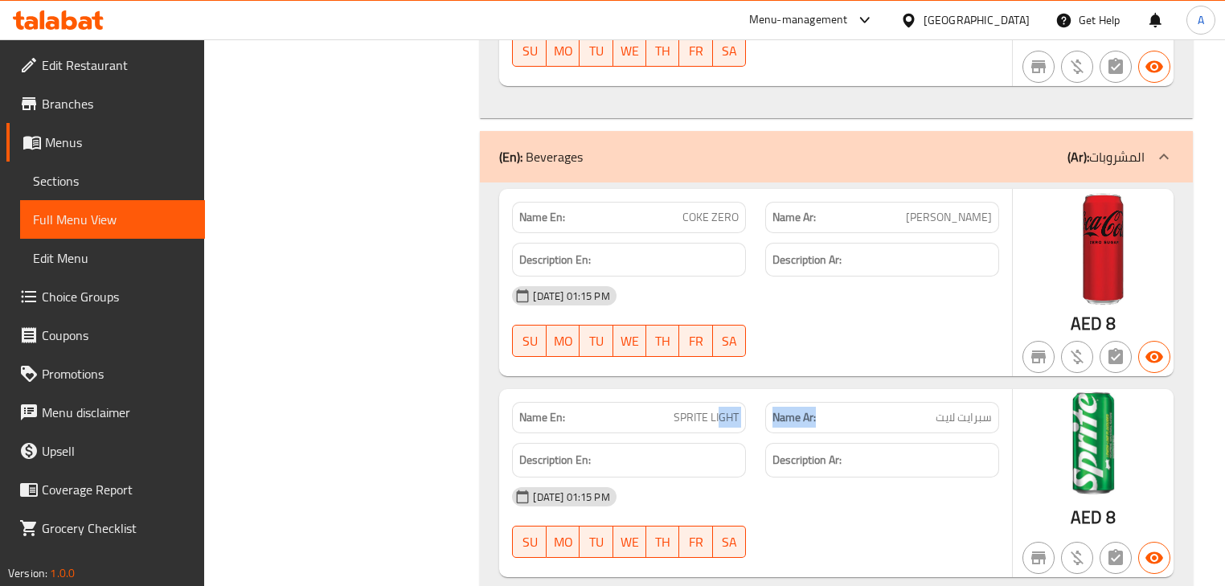
click at [859, 392] on div "Name En: SPRITE LIGHT Name Ar: سبرايت لايت" at bounding box center [756, 417] width 506 height 51
click at [884, 280] on div "07-10-2025 01:15 PM SU MO TU WE TH FR SA" at bounding box center [756, 322] width 506 height 90
click at [966, 409] on span "سبرايت لايت" at bounding box center [964, 417] width 56 height 17
drag, startPoint x: 966, startPoint y: 352, endPoint x: 608, endPoint y: 352, distance: 358.6
click at [608, 392] on div "Name En: SPRITE LIGHT Name Ar: سبرايت لايت" at bounding box center [756, 417] width 506 height 51
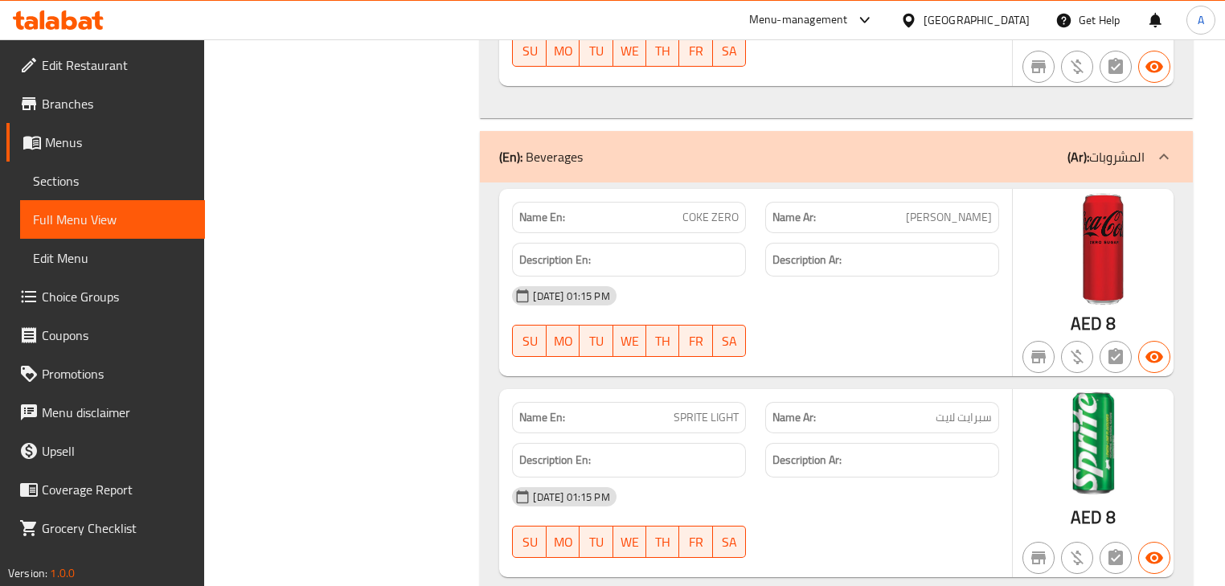
click at [805, 347] on div at bounding box center [882, 356] width 253 height 19
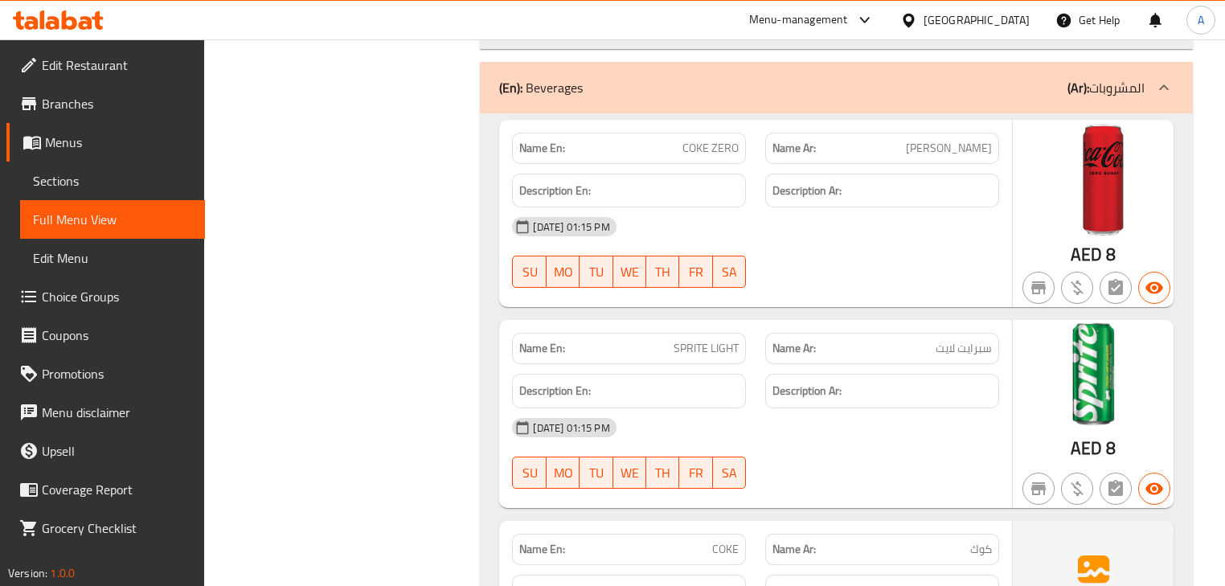
scroll to position [8876, 0]
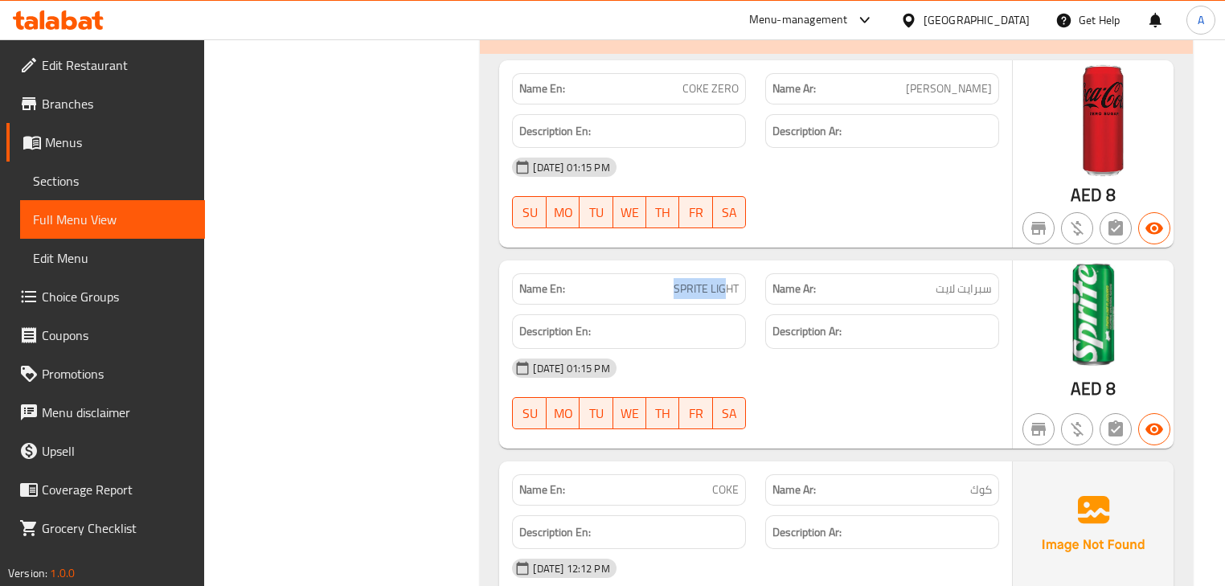
drag, startPoint x: 666, startPoint y: 233, endPoint x: 847, endPoint y: 254, distance: 182.1
click at [830, 261] on div "Name En: SPRITE LIGHT Name Ar: سبرايت لايت Description En: Description Ar: 07-1…" at bounding box center [755, 355] width 512 height 188
click at [880, 349] on div "07-10-2025 01:15 PM" at bounding box center [756, 368] width 506 height 39
click at [965, 281] on span "سبرايت لايت" at bounding box center [964, 289] width 56 height 17
drag, startPoint x: 965, startPoint y: 228, endPoint x: 667, endPoint y: 263, distance: 299.5
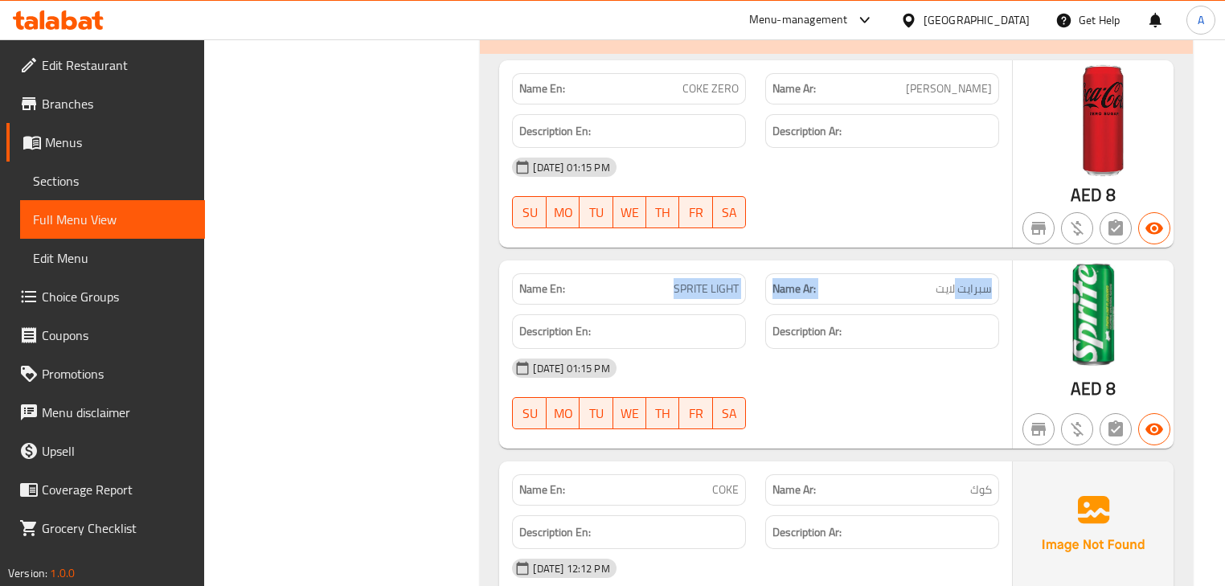
click at [585, 264] on div "Name En: SPRITE LIGHT Name Ar: سبرايت لايت" at bounding box center [756, 289] width 506 height 51
drag, startPoint x: 923, startPoint y: 323, endPoint x: 877, endPoint y: 336, distance: 47.6
click at [923, 349] on div "07-10-2025 01:15 PM" at bounding box center [756, 368] width 506 height 39
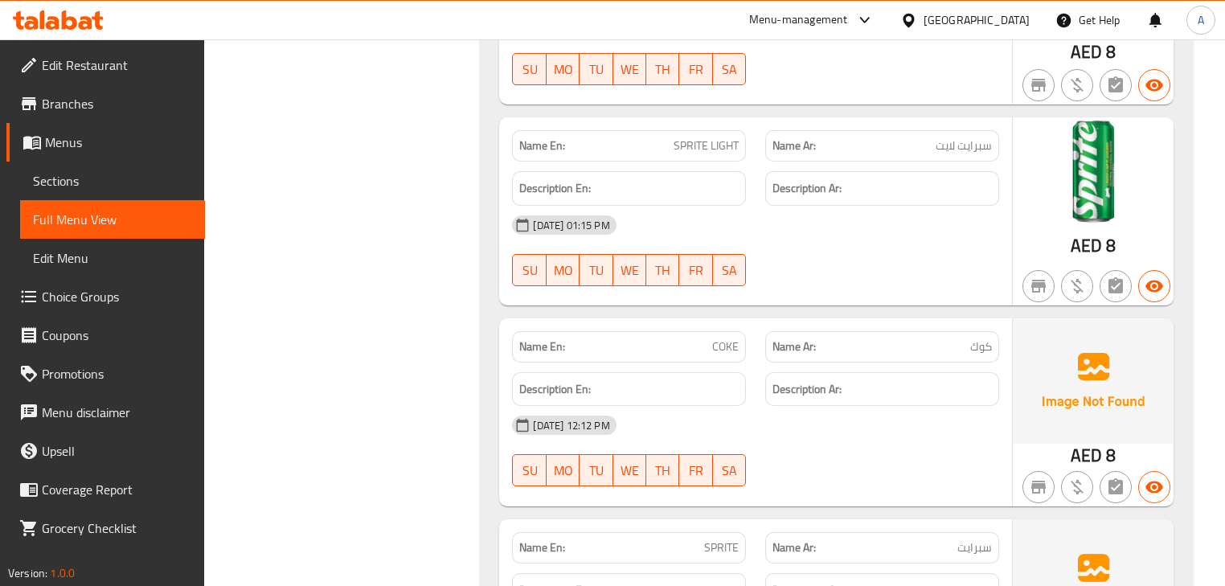
scroll to position [9134, 0]
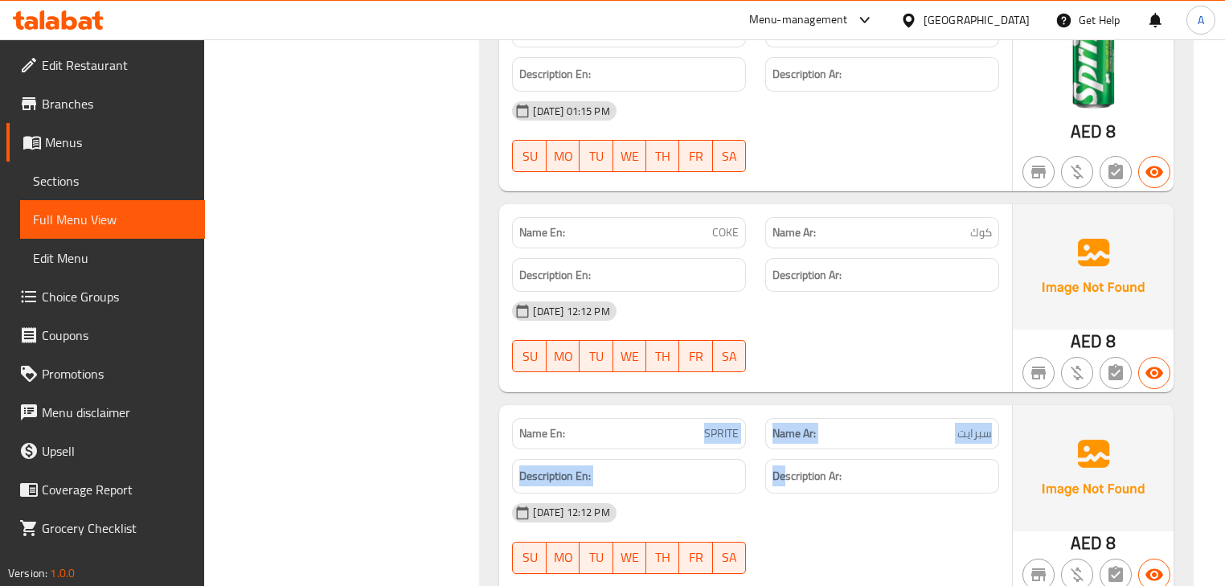
drag, startPoint x: 630, startPoint y: 343, endPoint x: 852, endPoint y: 437, distance: 241.8
click at [839, 431] on div "Name En: SPRITE Name Ar: سبرايت Description En: Description Ar: 07-10-2025 12:1…" at bounding box center [755, 499] width 512 height 188
click at [854, 494] on div "07-10-2025 12:12 PM" at bounding box center [756, 513] width 506 height 39
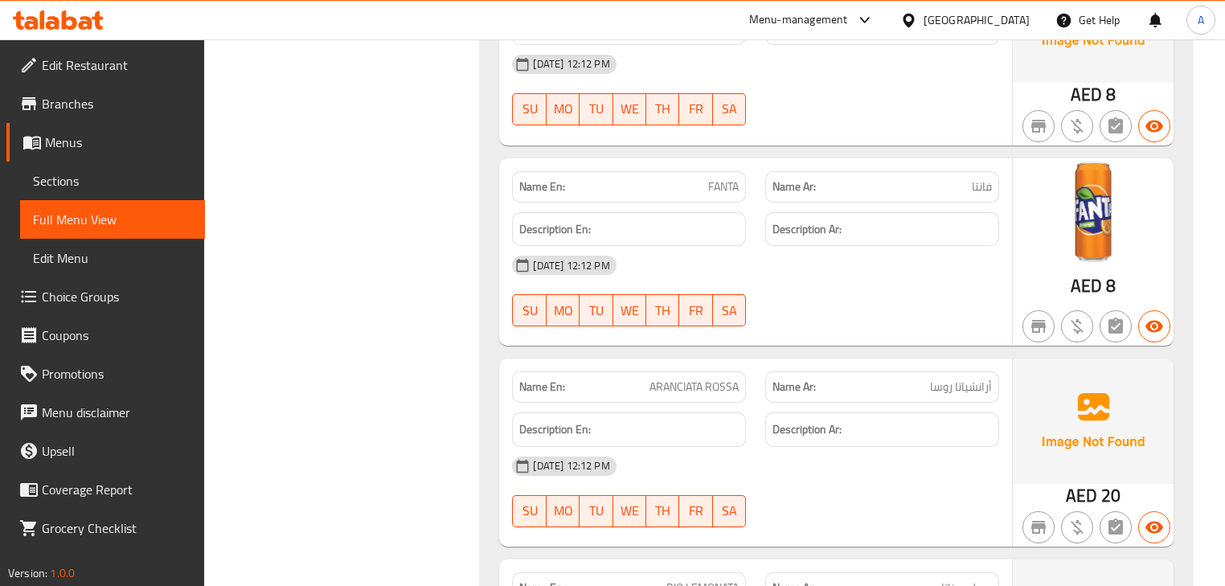
scroll to position [9584, 0]
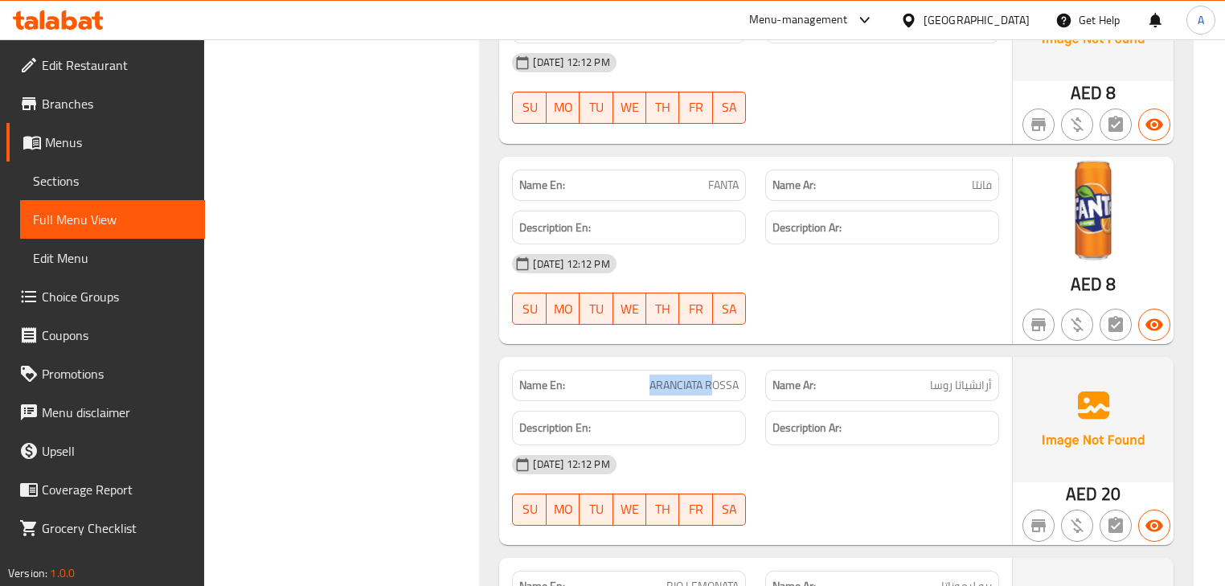
drag, startPoint x: 634, startPoint y: 315, endPoint x: 745, endPoint y: 338, distance: 113.2
click at [740, 370] on div "Name En: ARANCIATA ROSSA" at bounding box center [629, 385] width 234 height 31
click at [815, 445] on div "07-10-2025 12:12 PM" at bounding box center [756, 464] width 506 height 39
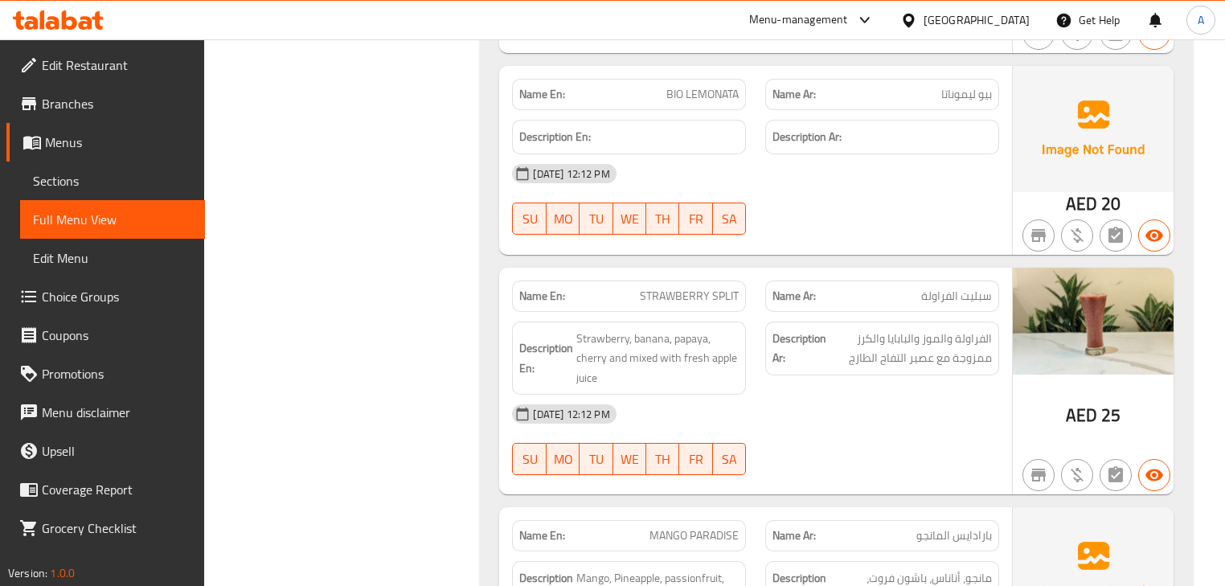
scroll to position [10098, 0]
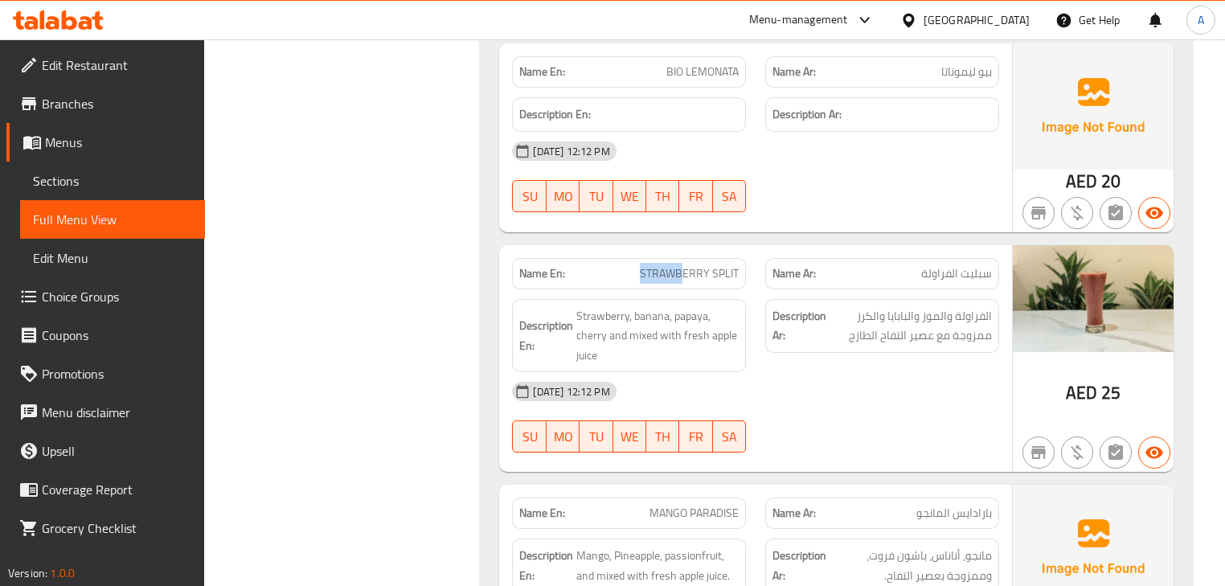
drag, startPoint x: 633, startPoint y: 207, endPoint x: 771, endPoint y: 273, distance: 152.9
click at [723, 245] on div "Name En: STRAWBERRY SPLIT Name Ar: سبليت الفراولة Description En: Strawberry, b…" at bounding box center [755, 359] width 512 height 228
click at [786, 372] on div "07-10-2025 12:12 PM" at bounding box center [756, 391] width 506 height 39
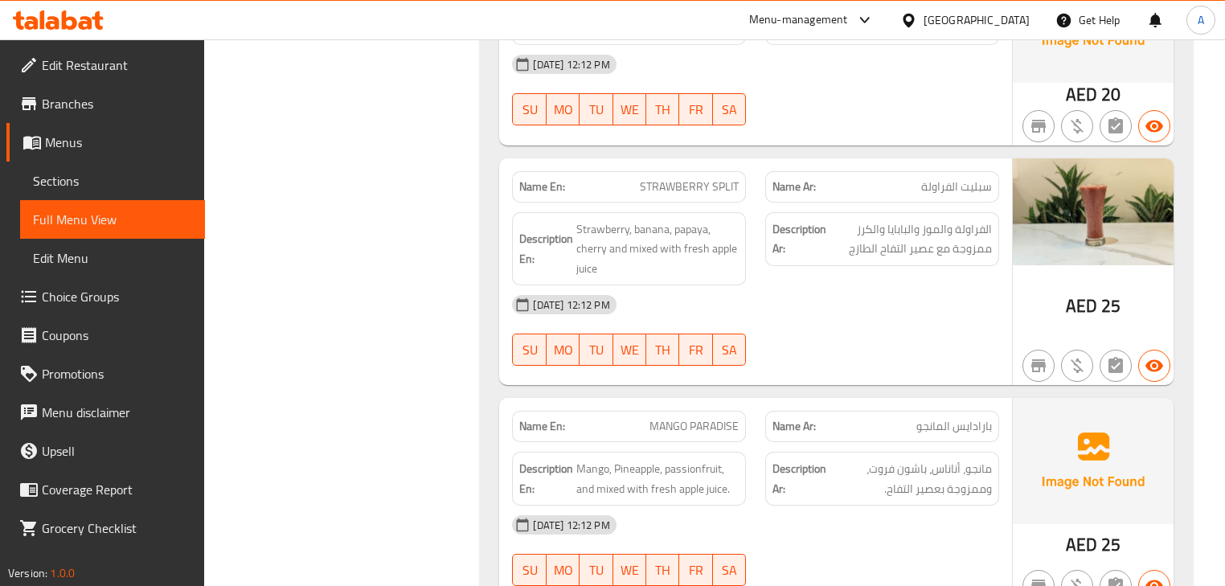
scroll to position [10205, 0]
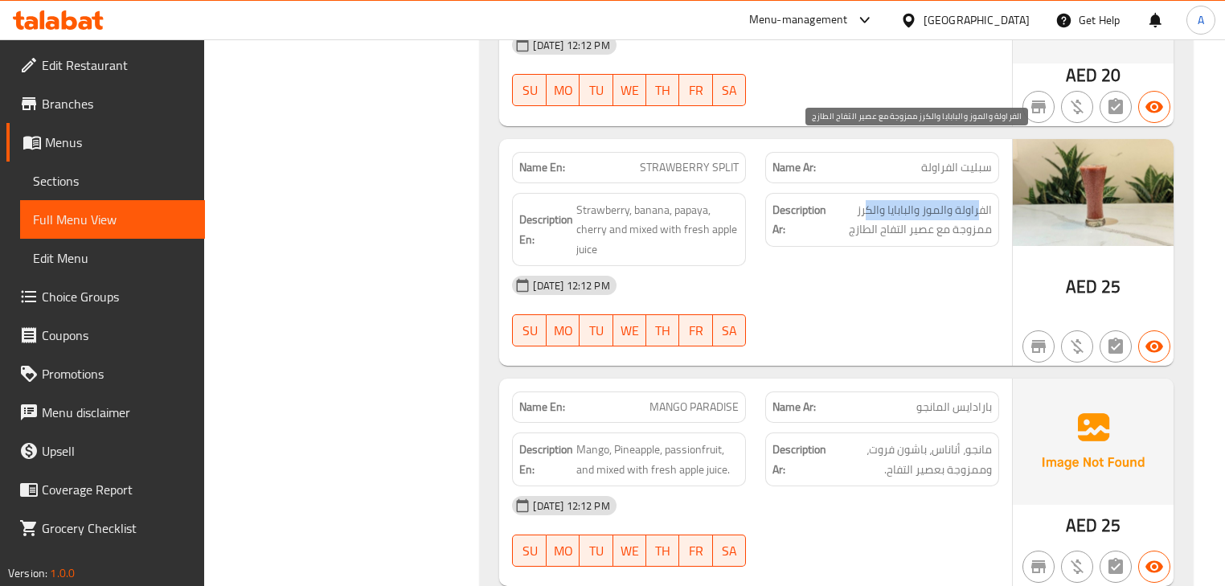
drag, startPoint x: 981, startPoint y: 145, endPoint x: 875, endPoint y: 162, distance: 107.5
click at [866, 200] on span "الفراولة والموز والبابايا والكرز ممزوجة مع عصير التفاح الطازج" at bounding box center [911, 219] width 162 height 39
click at [958, 200] on span "الفراولة والموز والبابايا والكرز ممزوجة مع عصير التفاح الطازج" at bounding box center [911, 219] width 162 height 39
drag, startPoint x: 958, startPoint y: 165, endPoint x: 852, endPoint y: 166, distance: 106.1
click at [852, 200] on span "الفراولة والموز والبابايا والكرز ممزوجة مع عصير التفاح الطازج" at bounding box center [911, 219] width 162 height 39
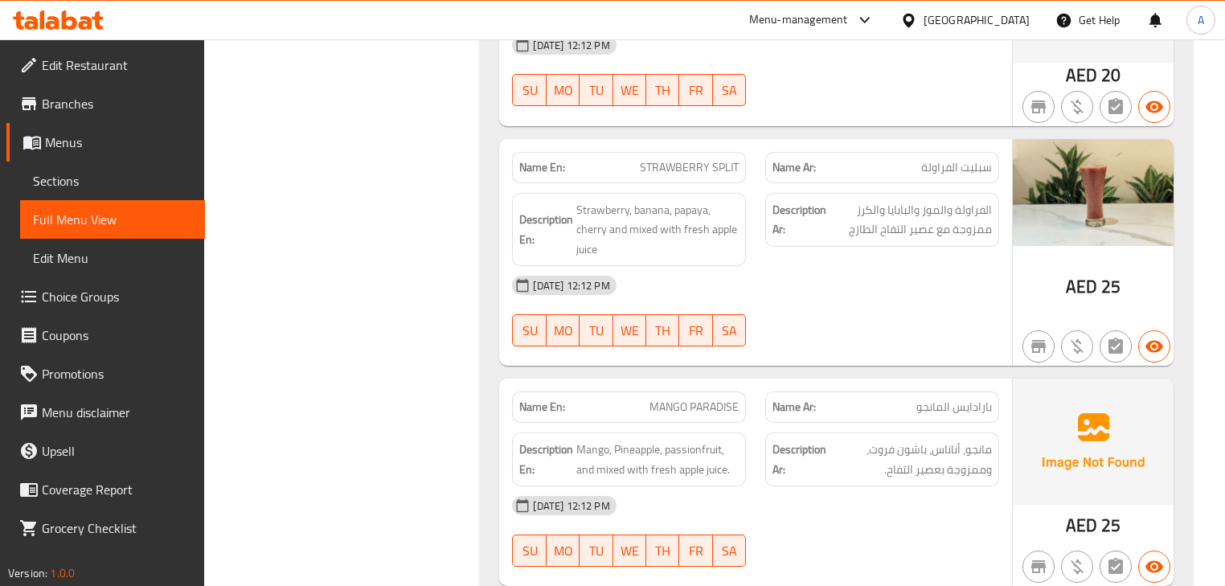
click at [860, 266] on div "07-10-2025 12:12 PM" at bounding box center [756, 285] width 506 height 39
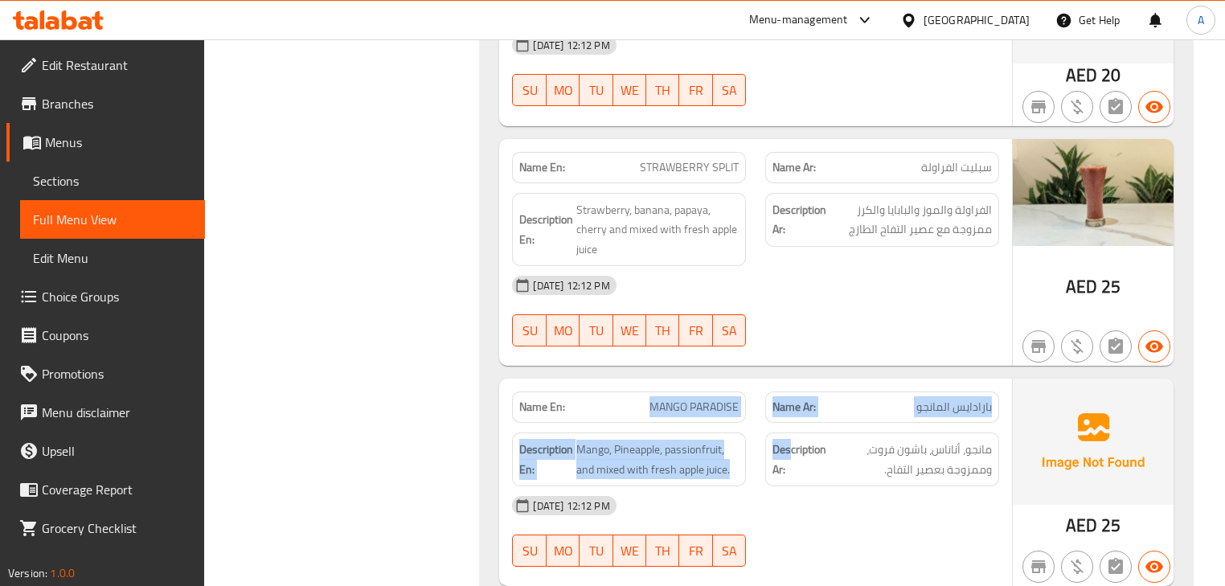
drag, startPoint x: 624, startPoint y: 343, endPoint x: 830, endPoint y: 354, distance: 206.1
click at [810, 379] on div "Name En: MANGO PARADISE Name Ar: بارادايس المانجو Description En: Mango, Pineap…" at bounding box center [755, 482] width 512 height 207
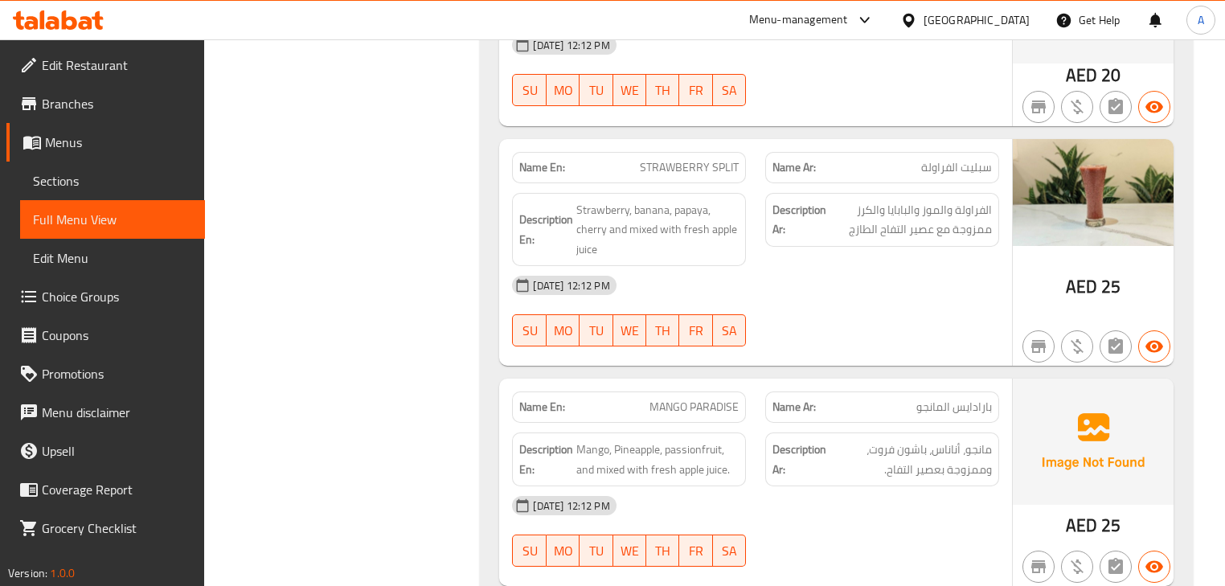
click at [851, 299] on div "Name En: STRAWBERRY SPLIT Name Ar: سبليت الفراولة Description En: Strawberry, b…" at bounding box center [755, 253] width 512 height 228
click at [981, 440] on span "مانجو، أناناس، باشون فروت، وممزوجة بعصير التفاح." at bounding box center [911, 459] width 162 height 39
drag, startPoint x: 981, startPoint y: 383, endPoint x: 870, endPoint y: 370, distance: 111.7
click at [870, 433] on div "Description Ar: مانجو، أناناس، باشون فروت، وممزوجة بعصير التفاح." at bounding box center [882, 460] width 234 height 54
drag, startPoint x: 967, startPoint y: 408, endPoint x: 879, endPoint y: 415, distance: 88.7
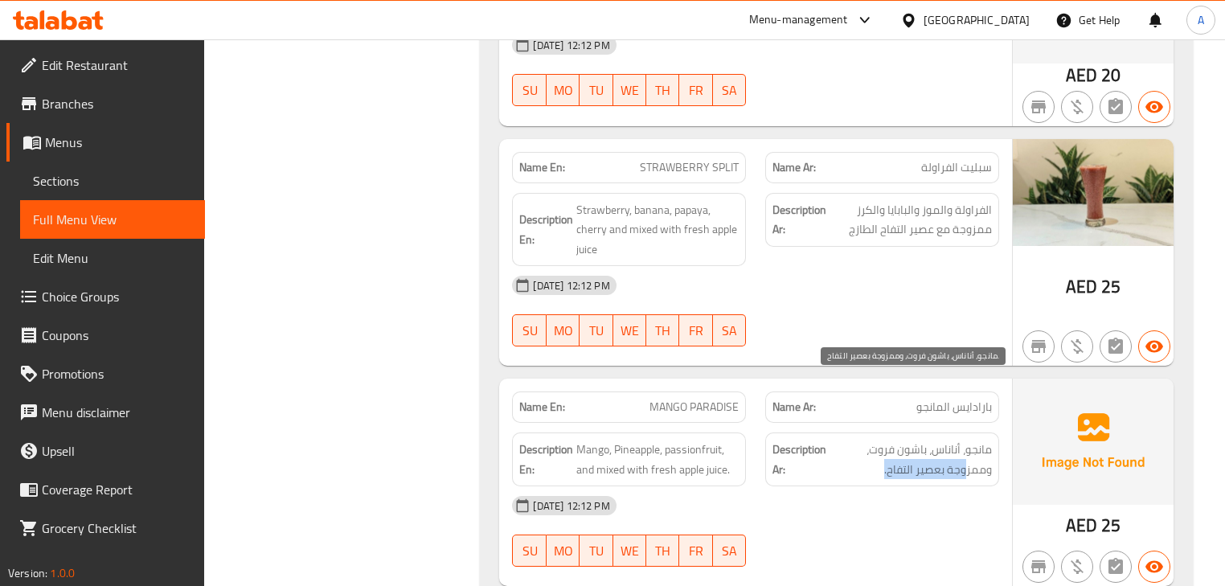
click at [879, 433] on div "Description Ar: مانجو، أناناس، باشون فروت، وممزوجة بعصير التفاح." at bounding box center [882, 460] width 234 height 54
click at [860, 486] on div "07-10-2025 12:12 PM" at bounding box center [756, 505] width 506 height 39
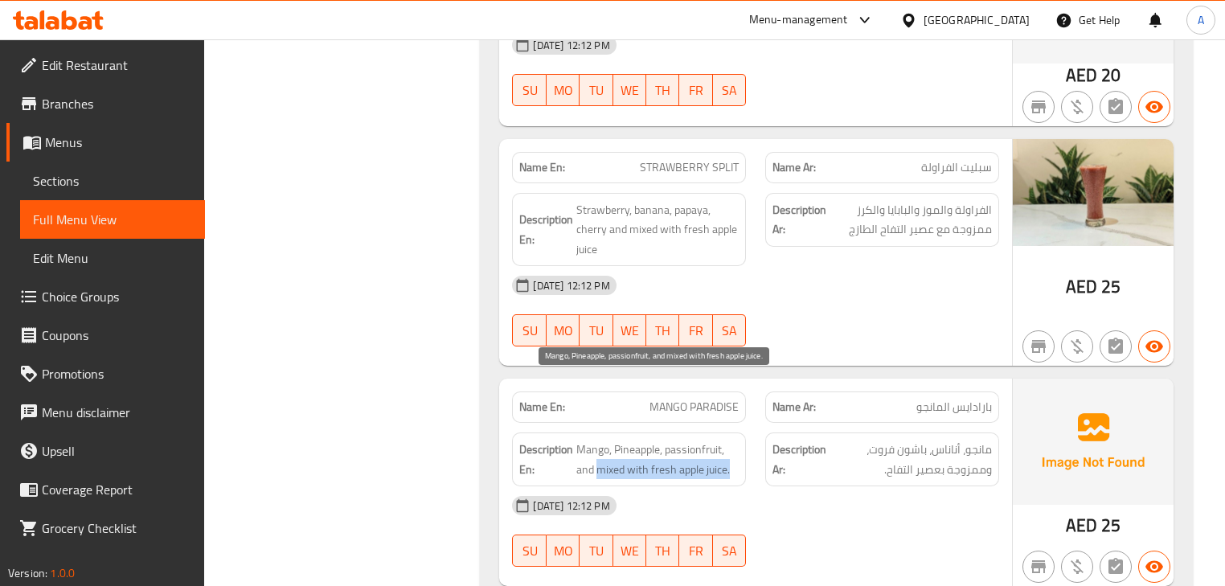
drag, startPoint x: 599, startPoint y: 408, endPoint x: 737, endPoint y: 407, distance: 138.3
click at [734, 440] on span "Mango, Pineapple, passionfruit, and mixed with fresh apple juice." at bounding box center [657, 459] width 162 height 39
drag, startPoint x: 862, startPoint y: 421, endPoint x: 742, endPoint y: 421, distance: 119.8
click at [832, 486] on div "07-10-2025 12:12 PM" at bounding box center [756, 505] width 506 height 39
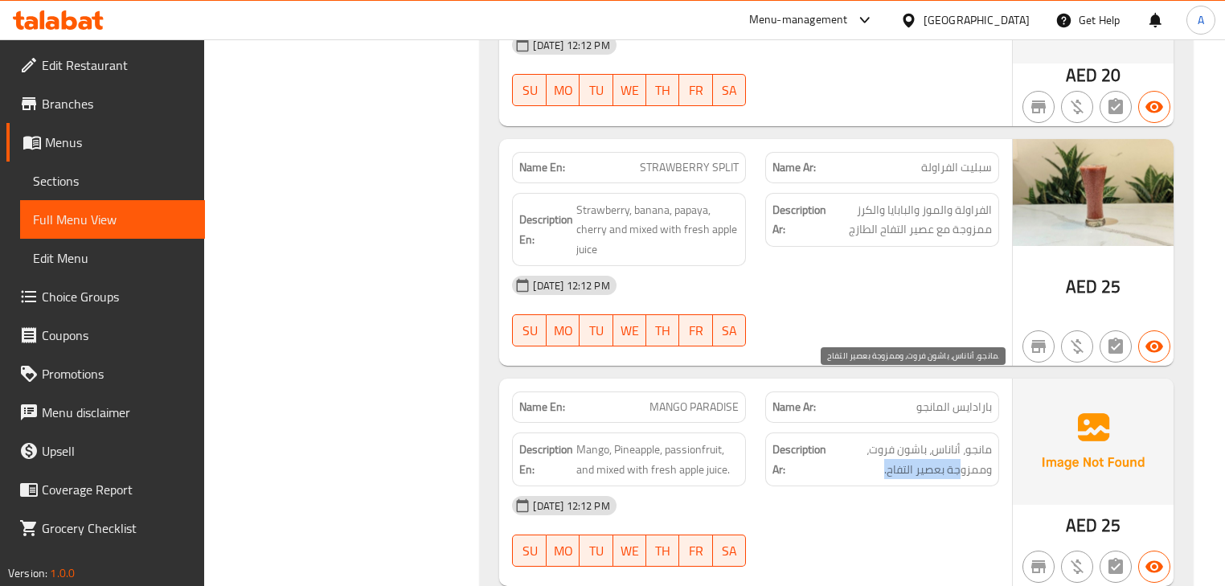
drag, startPoint x: 962, startPoint y: 408, endPoint x: 887, endPoint y: 408, distance: 75.6
click at [887, 440] on span "مانجو، أناناس، باشون فروت، وممزوجة بعصير التفاح." at bounding box center [911, 459] width 162 height 39
click at [654, 399] on span "MANGO PARADISE" at bounding box center [694, 407] width 89 height 17
drag, startPoint x: 654, startPoint y: 338, endPoint x: 691, endPoint y: 342, distance: 37.2
click at [691, 399] on span "MANGO PARADISE" at bounding box center [694, 407] width 89 height 17
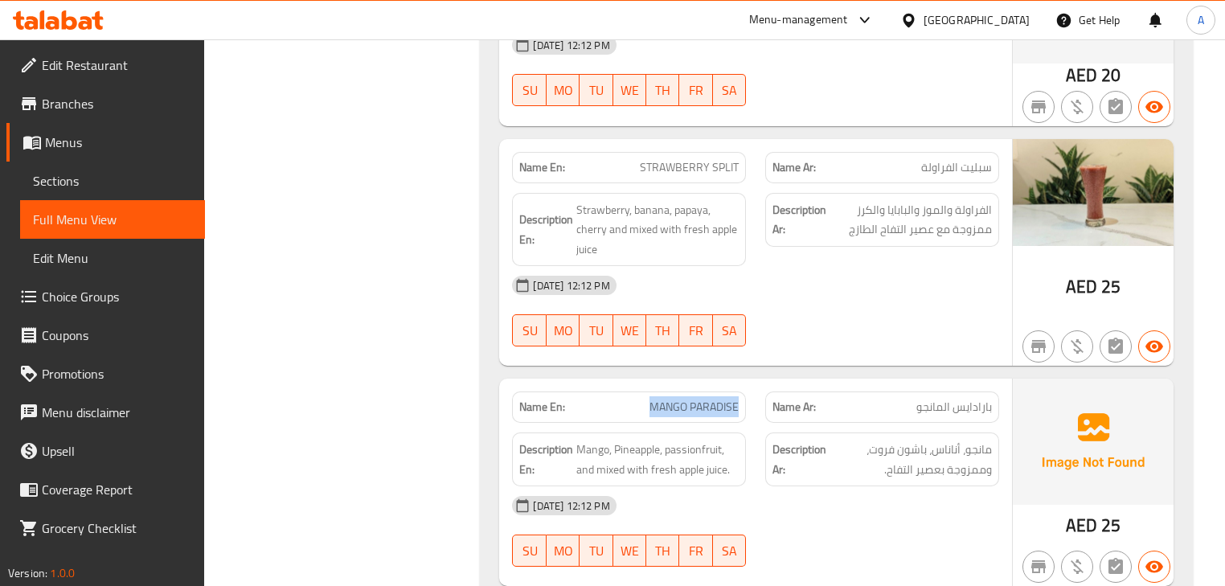
copy span "MANGO PARADISE"
click at [51, 184] on span "Sections" at bounding box center [112, 180] width 159 height 19
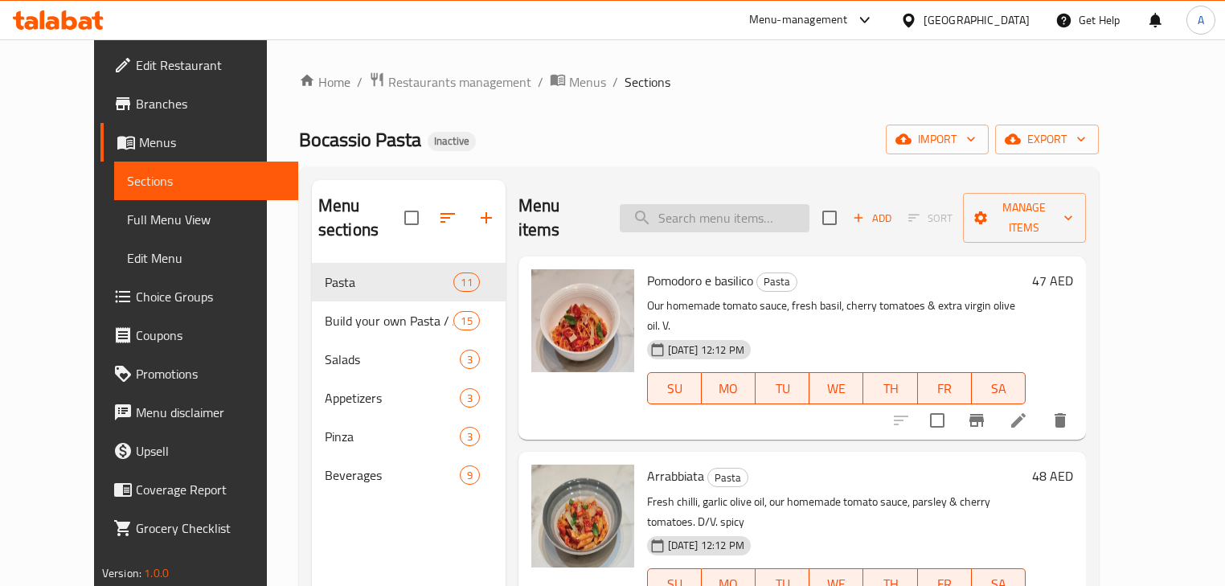
click at [771, 207] on input "search" at bounding box center [715, 218] width 190 height 28
paste input "MANGO PARADISE"
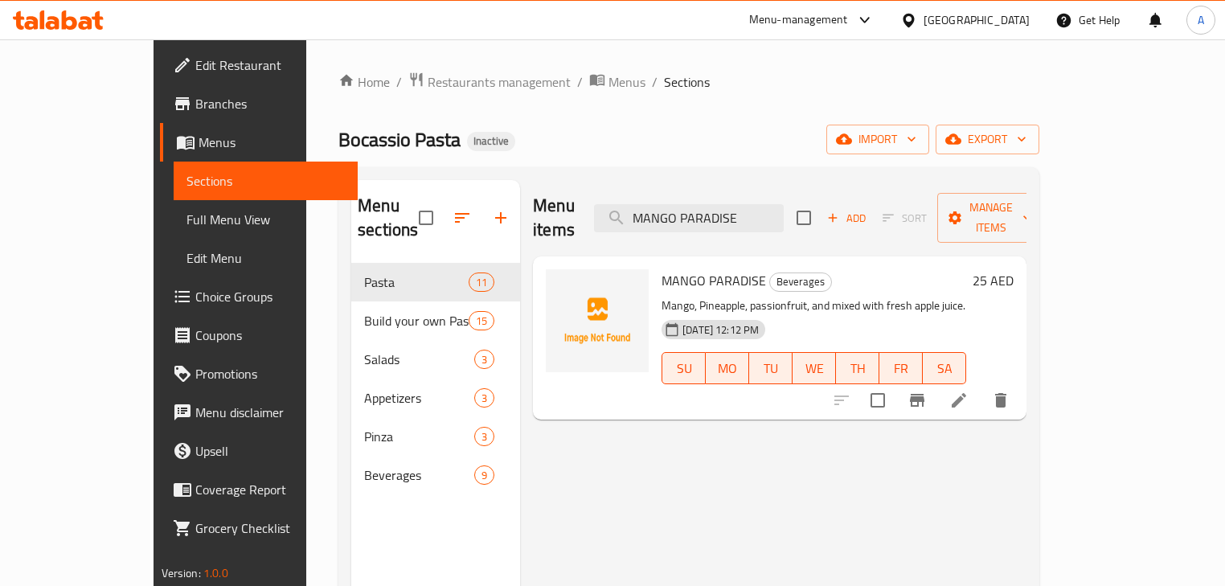
type input "MANGO PARADISE"
click at [969, 391] on icon at bounding box center [959, 400] width 19 height 19
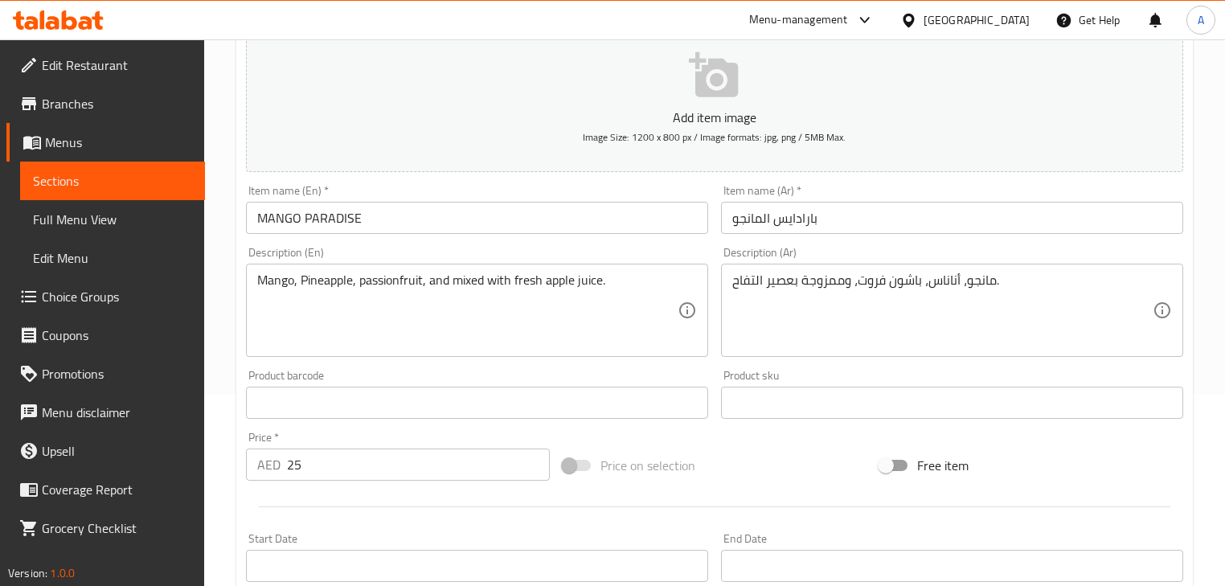
scroll to position [193, 0]
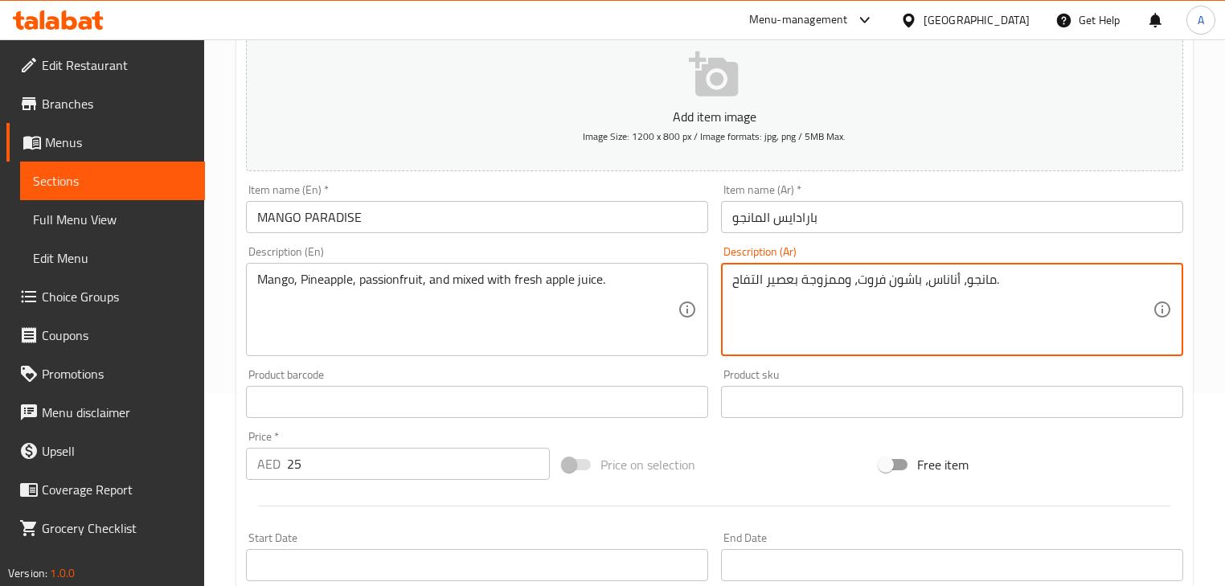
drag, startPoint x: 751, startPoint y: 277, endPoint x: 726, endPoint y: 274, distance: 25.1
type textarea "مانجو، أناناس، باشون فروت، وممزوجة بعصير التفاح الطازج."
click at [958, 215] on input "بارادايس المانجو" at bounding box center [952, 217] width 462 height 32
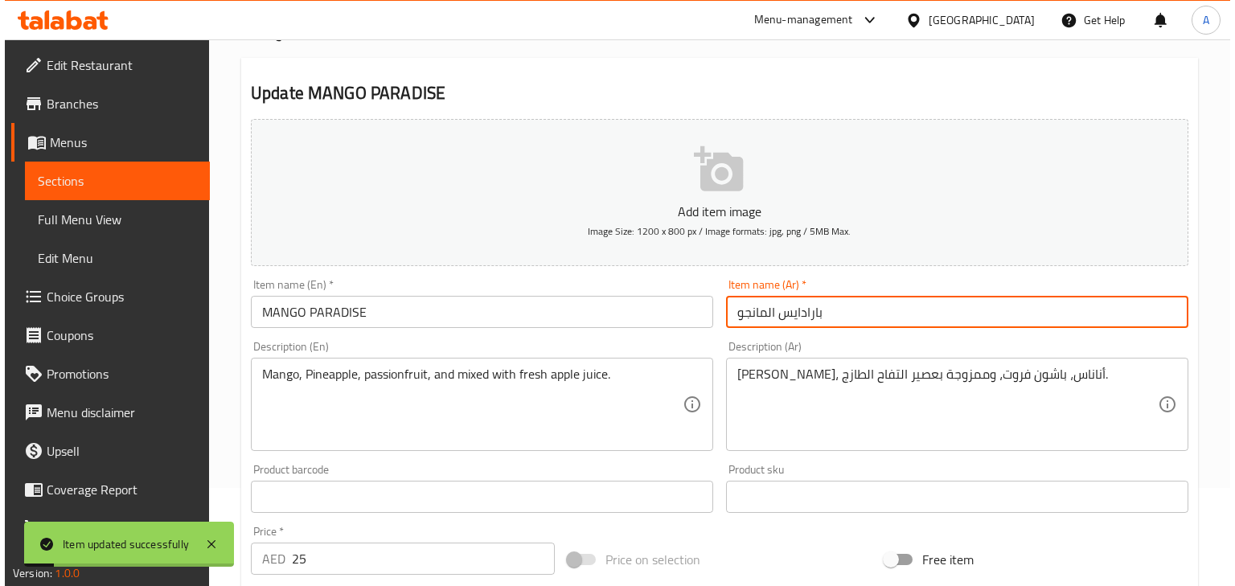
scroll to position [0, 0]
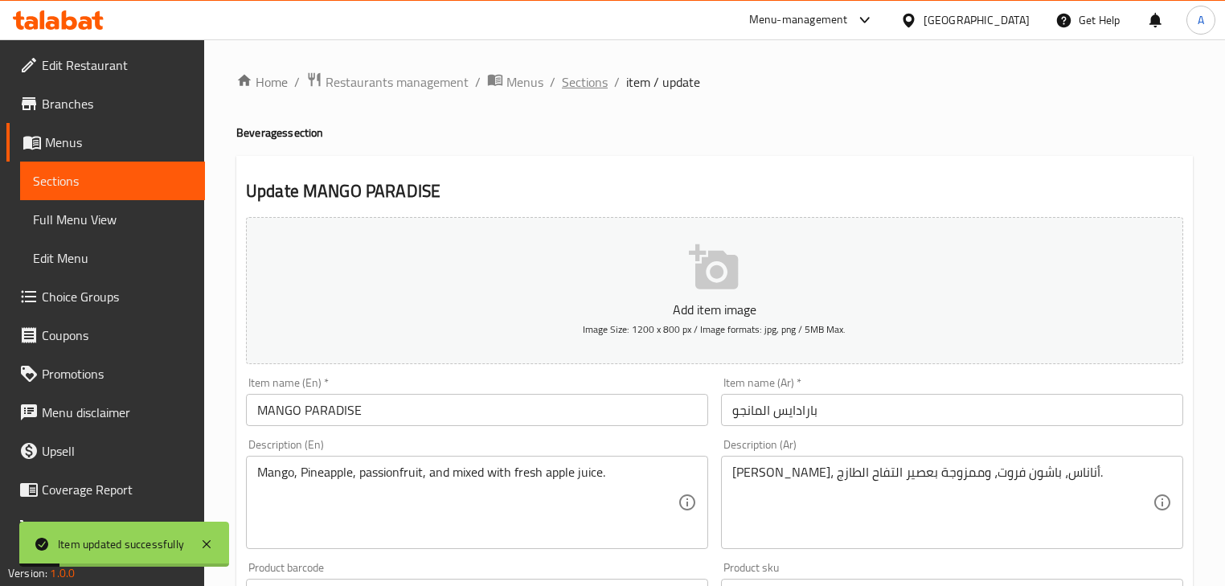
click at [601, 75] on span "Sections" at bounding box center [585, 81] width 46 height 19
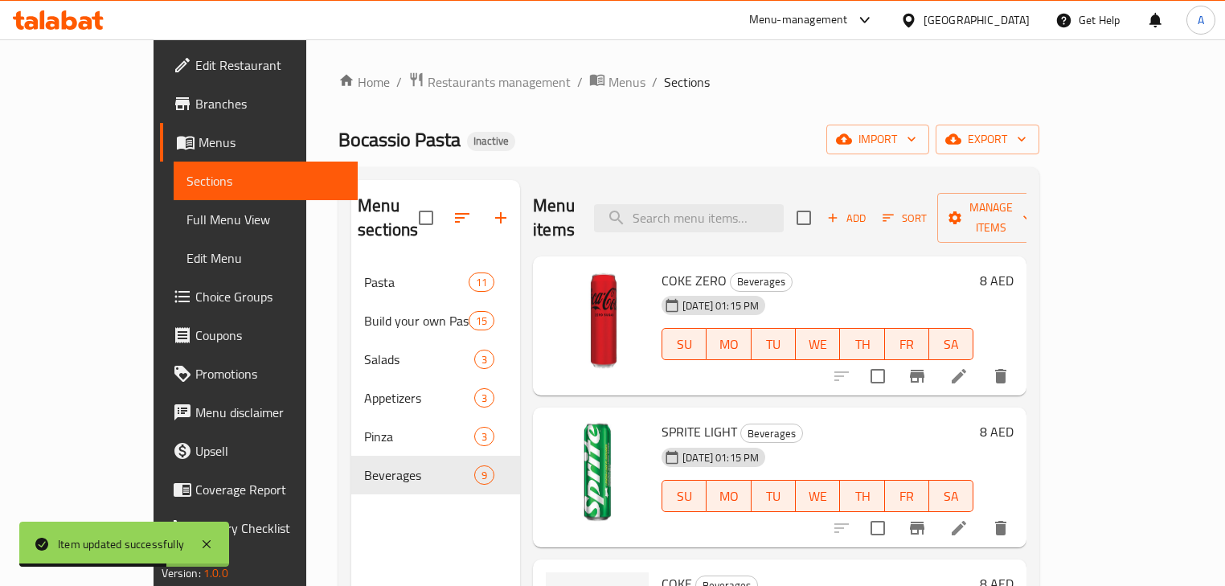
click at [677, 135] on div "Bocassio Pasta Inactive import export" at bounding box center [688, 140] width 701 height 30
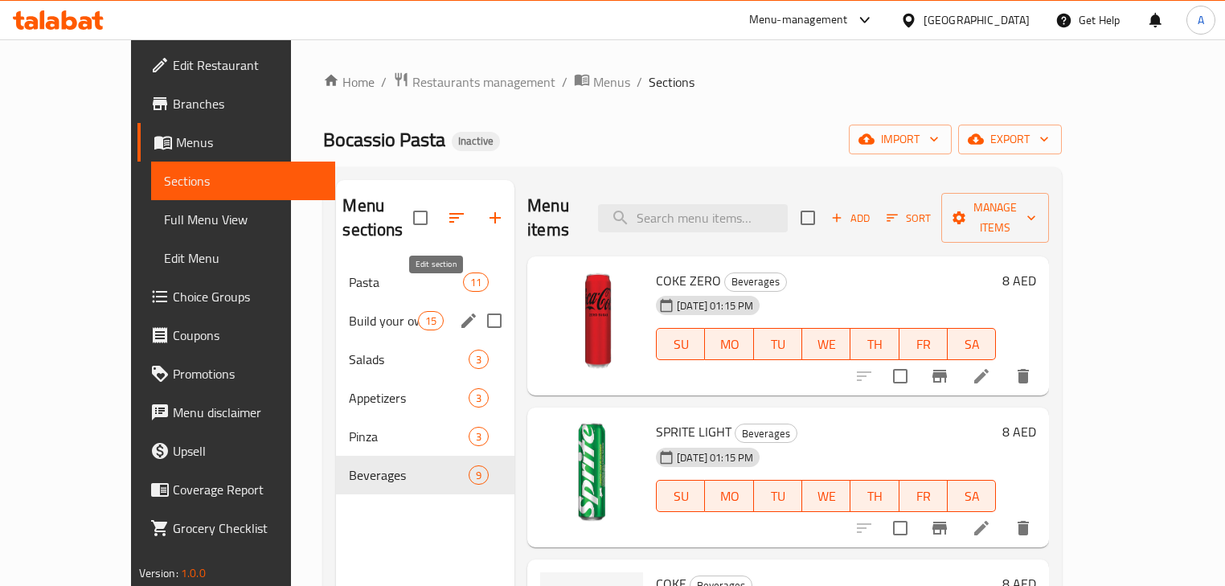
click at [459, 311] on icon "edit" at bounding box center [468, 320] width 19 height 19
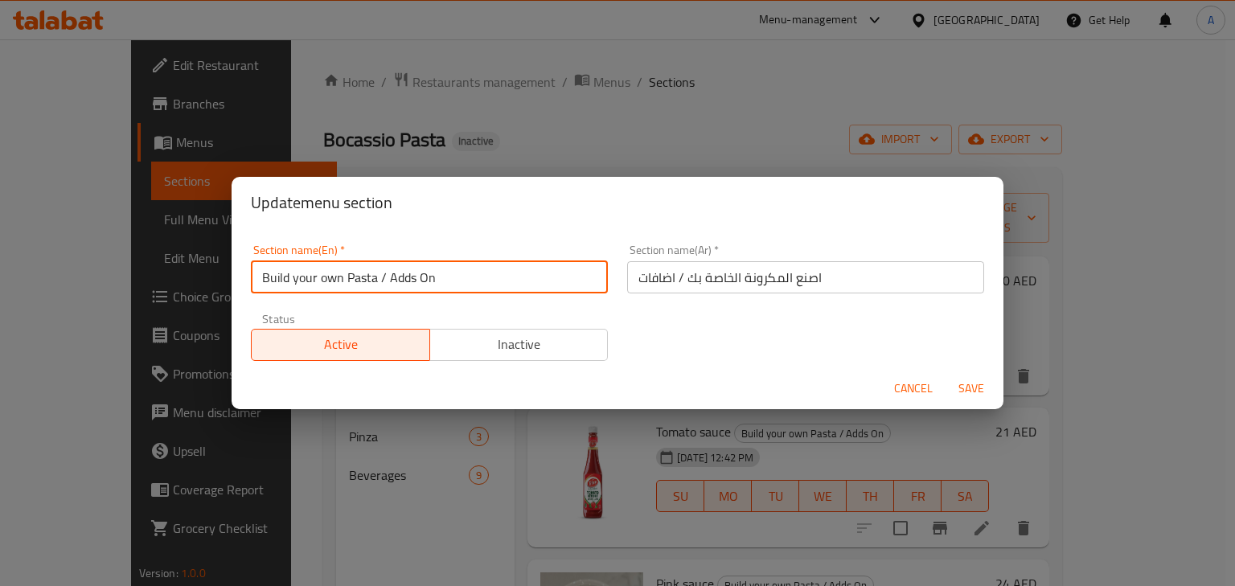
drag, startPoint x: 379, startPoint y: 274, endPoint x: 621, endPoint y: 274, distance: 241.2
click at [621, 274] on div "Section name(En)   * Build your own Pasta / Adds On Section name(En) * Section …" at bounding box center [617, 303] width 753 height 136
type input "Build your own Pasta"
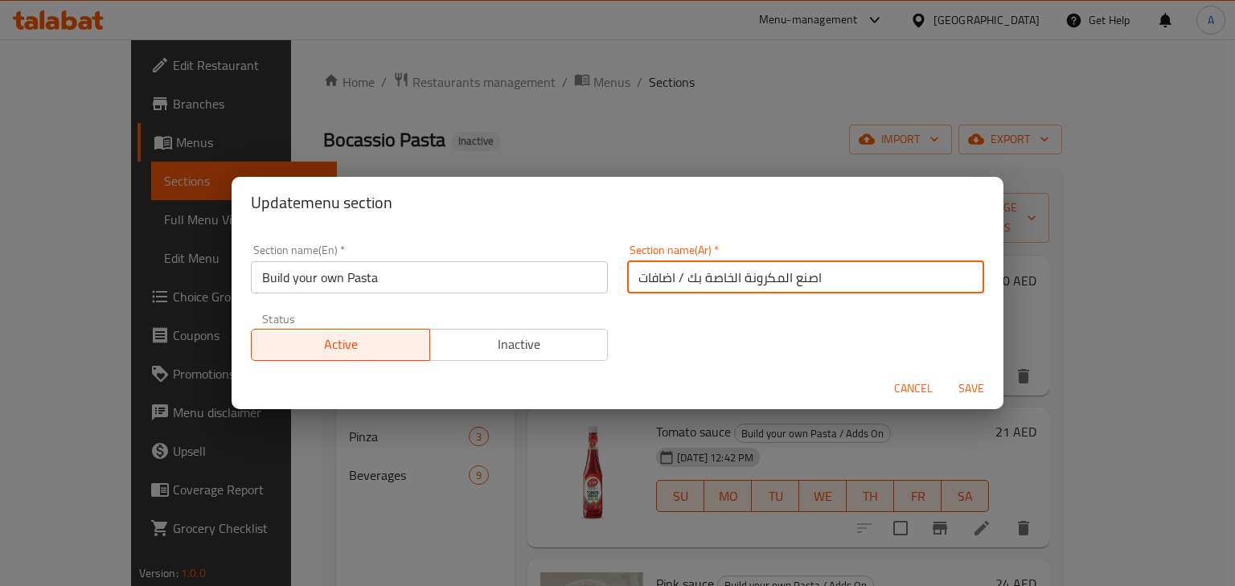
drag, startPoint x: 685, startPoint y: 273, endPoint x: 621, endPoint y: 277, distance: 64.4
click at [621, 277] on div "Section name(Ar)   * اصنع المكرونة الخاصة بك / اضافات Section name(Ar) *" at bounding box center [805, 269] width 376 height 68
click at [658, 278] on input "اصنع المكرونة الخاصة بك / اضافات" at bounding box center [805, 277] width 357 height 32
drag, startPoint x: 680, startPoint y: 273, endPoint x: 640, endPoint y: 280, distance: 40.7
click at [640, 280] on input "اصنع المكرونة الخاصة بك / اضافات" at bounding box center [805, 277] width 357 height 32
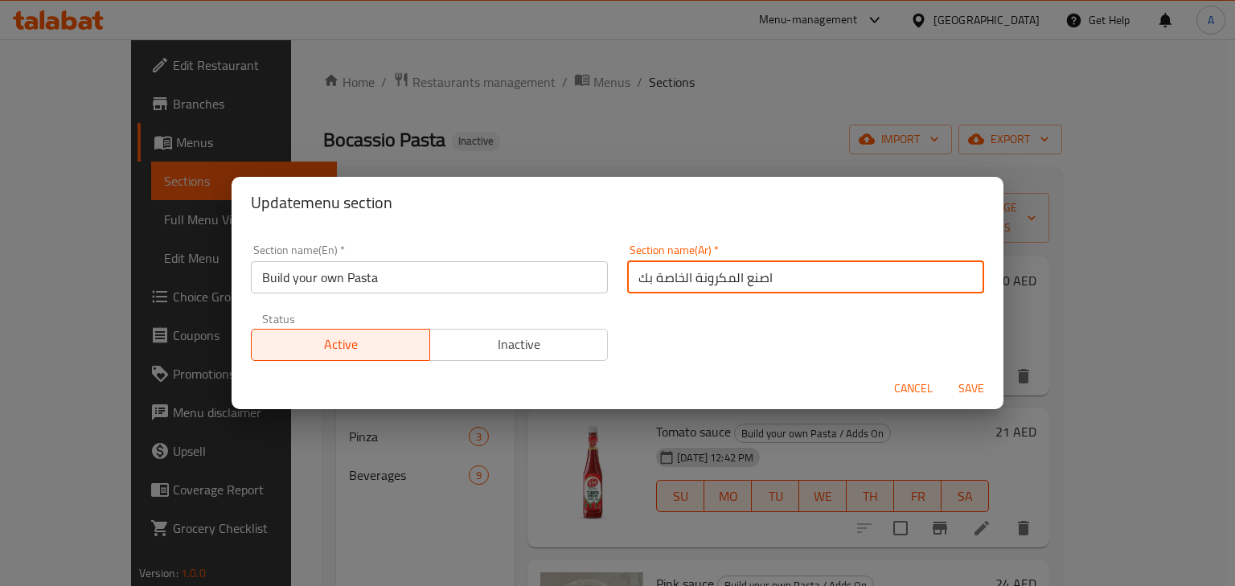
type input "اصنع المكرونة الخاصة بك"
click at [975, 395] on span "Save" at bounding box center [971, 389] width 39 height 20
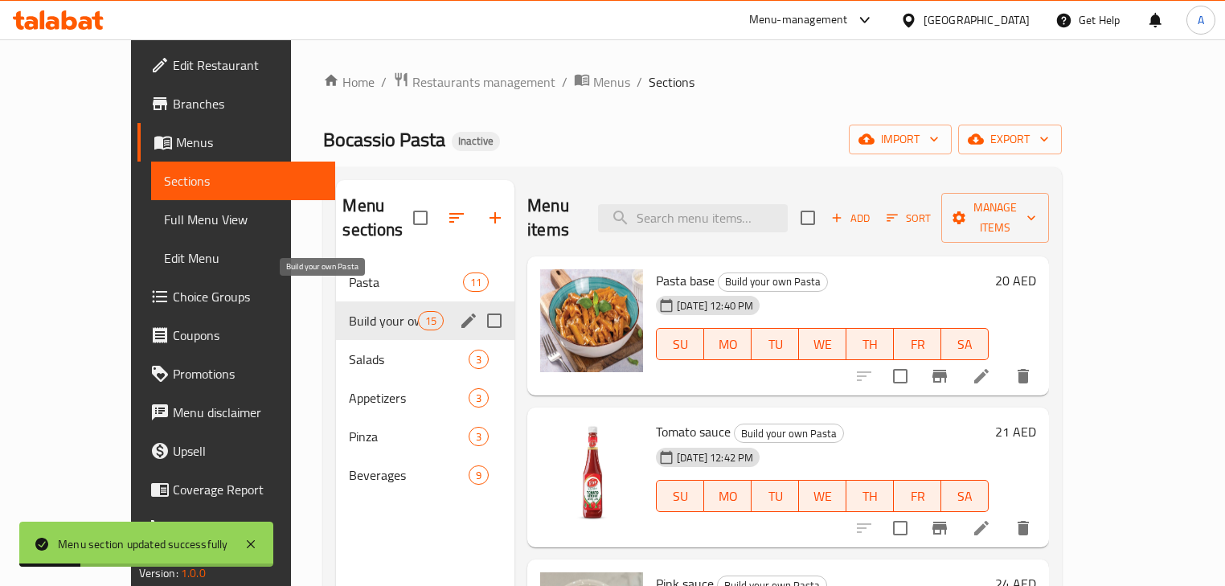
click at [360, 311] on span "Build your own Pasta" at bounding box center [383, 320] width 68 height 19
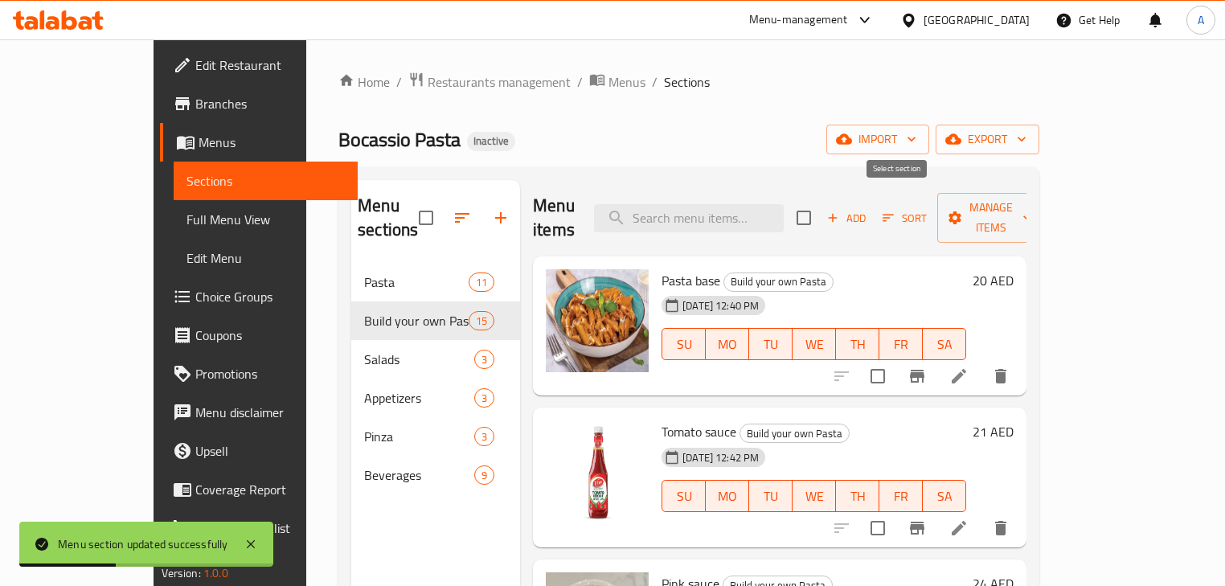
click at [821, 205] on input "checkbox" at bounding box center [804, 218] width 34 height 34
checkbox input "true"
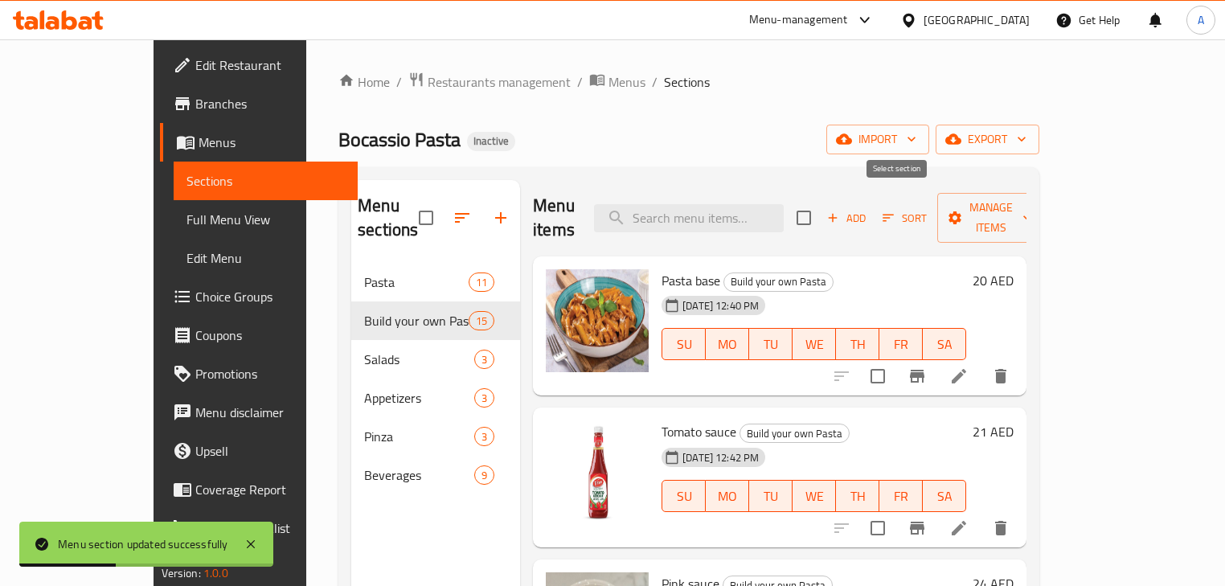
checkbox input "true"
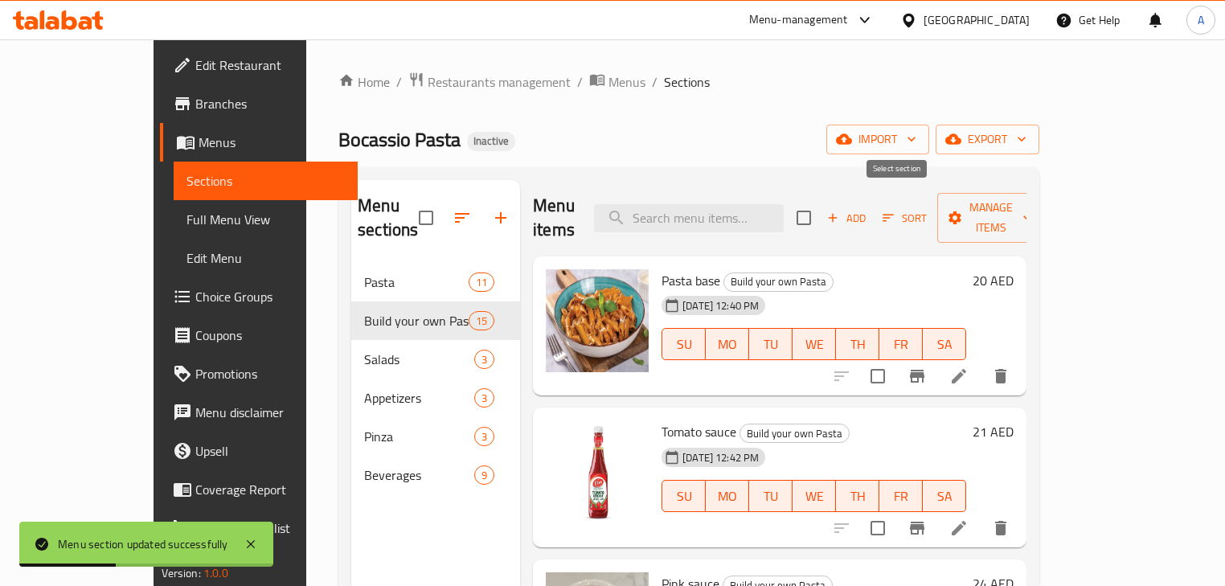
checkbox input "true"
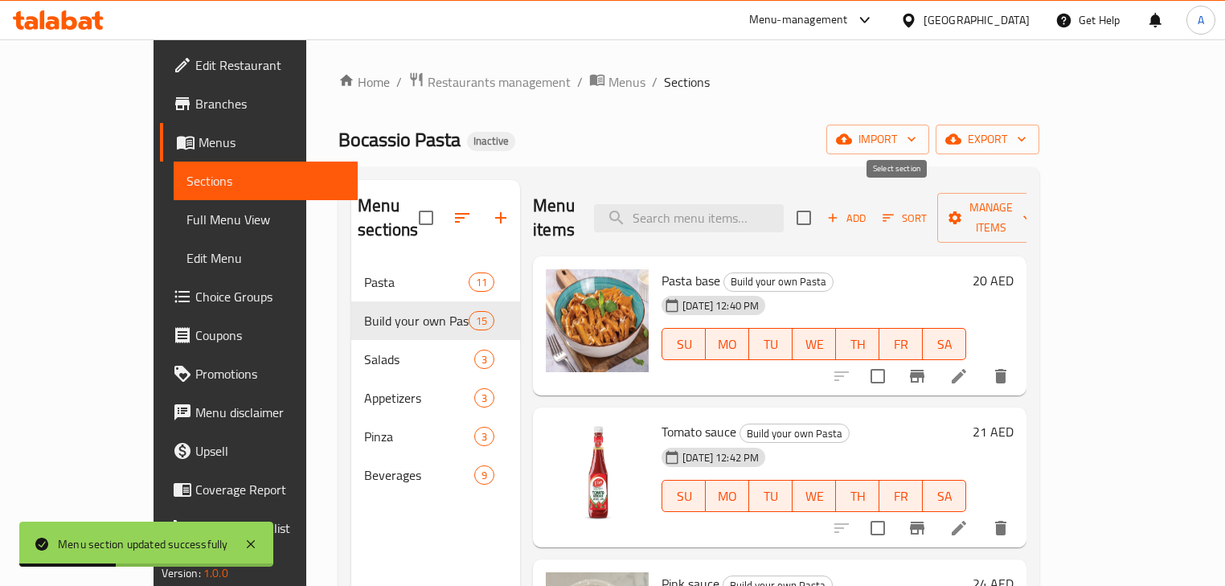
checkbox input "true"
click at [1027, 137] on span "export" at bounding box center [988, 139] width 78 height 20
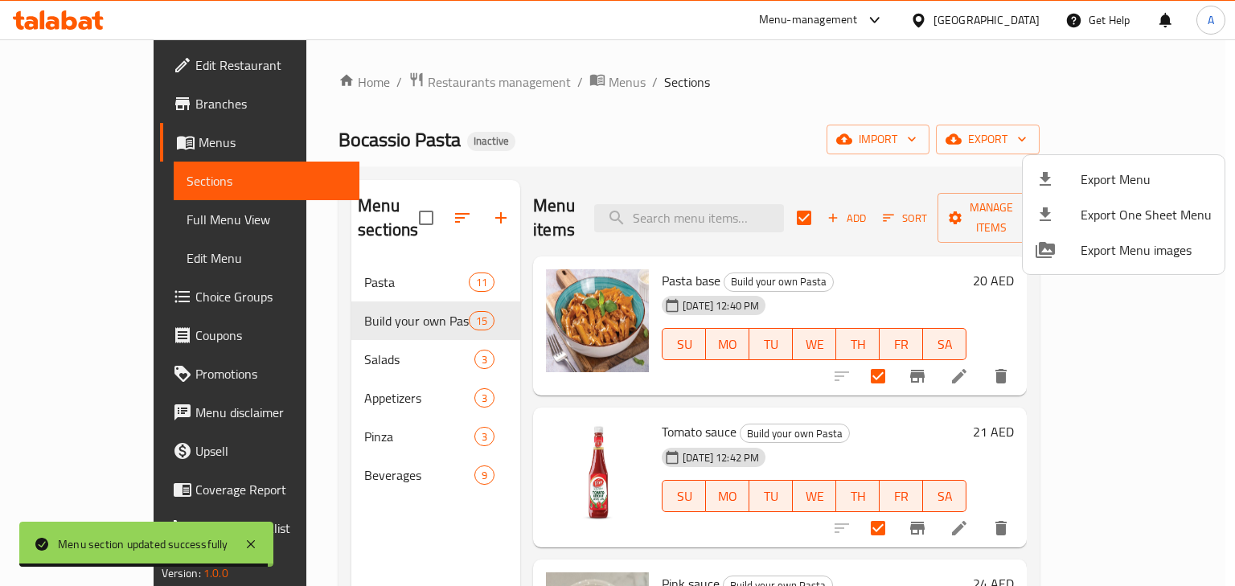
click at [881, 124] on div at bounding box center [617, 293] width 1235 height 586
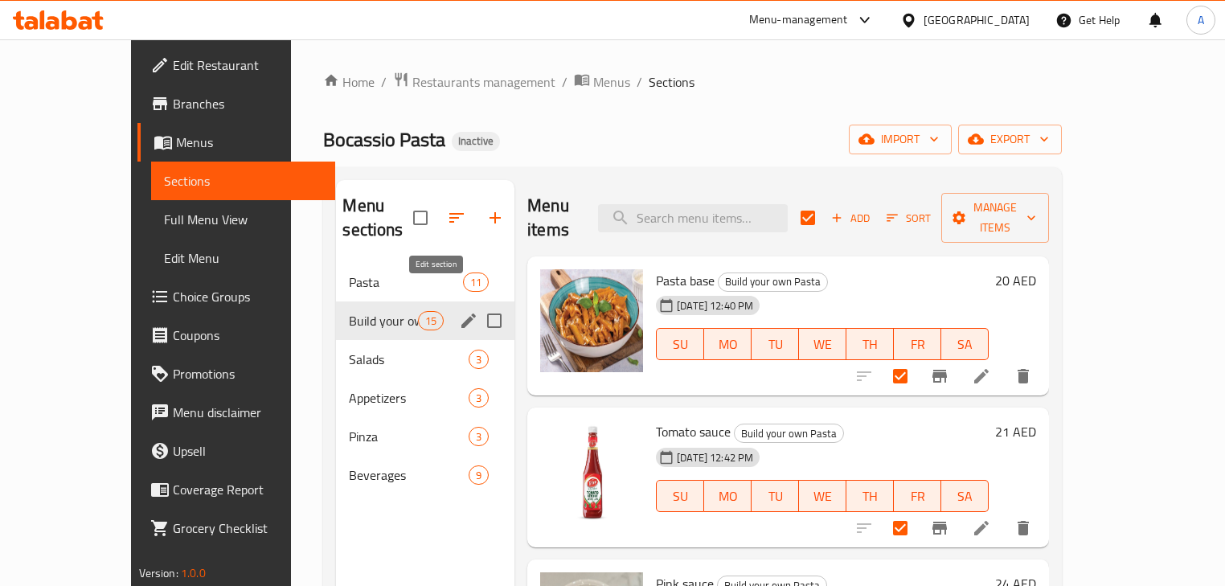
click at [462, 314] on icon "edit" at bounding box center [469, 321] width 14 height 14
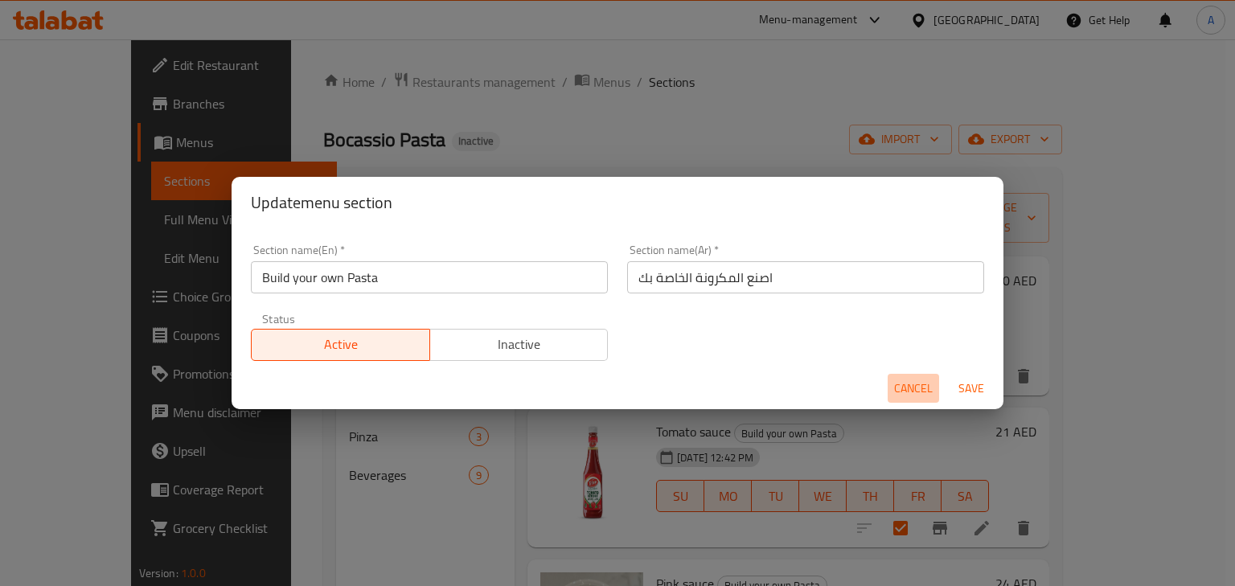
click at [895, 384] on span "Cancel" at bounding box center [913, 389] width 39 height 20
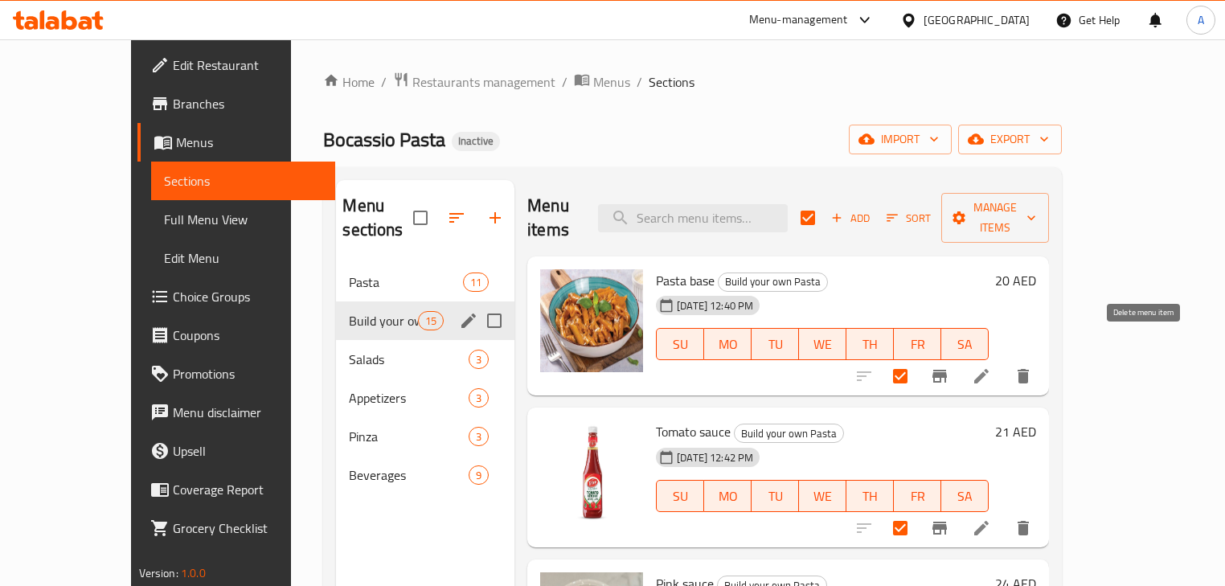
click at [1033, 367] on icon "delete" at bounding box center [1023, 376] width 19 height 19
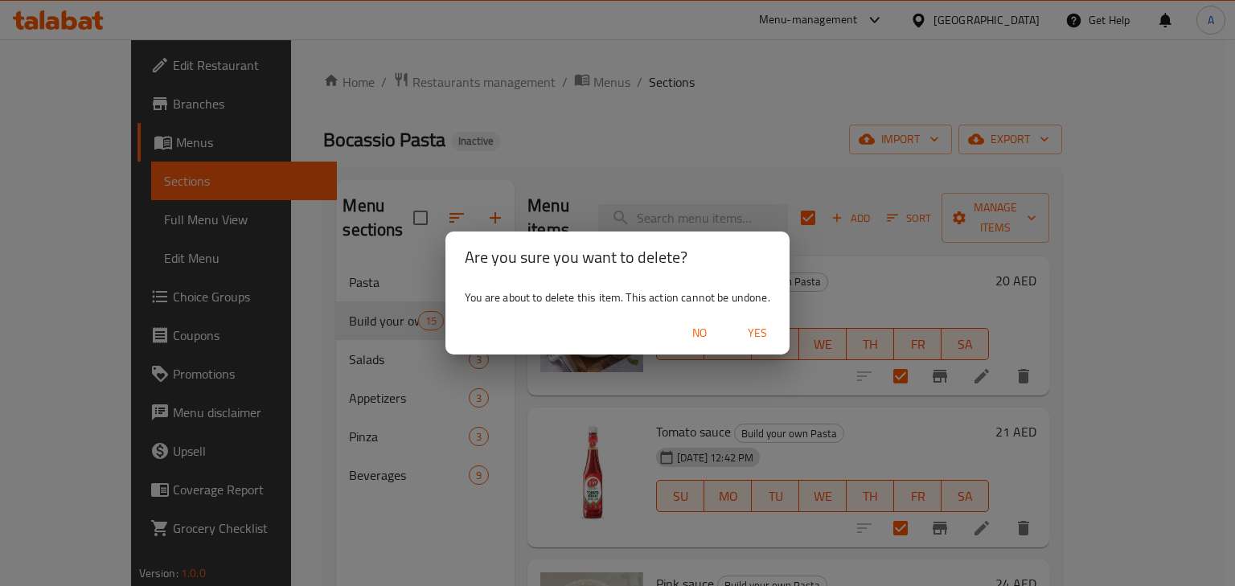
click at [746, 315] on div "No Yes" at bounding box center [617, 333] width 344 height 43
drag, startPoint x: 753, startPoint y: 328, endPoint x: 948, endPoint y: 353, distance: 197.0
click at [753, 330] on span "Yes" at bounding box center [757, 333] width 39 height 20
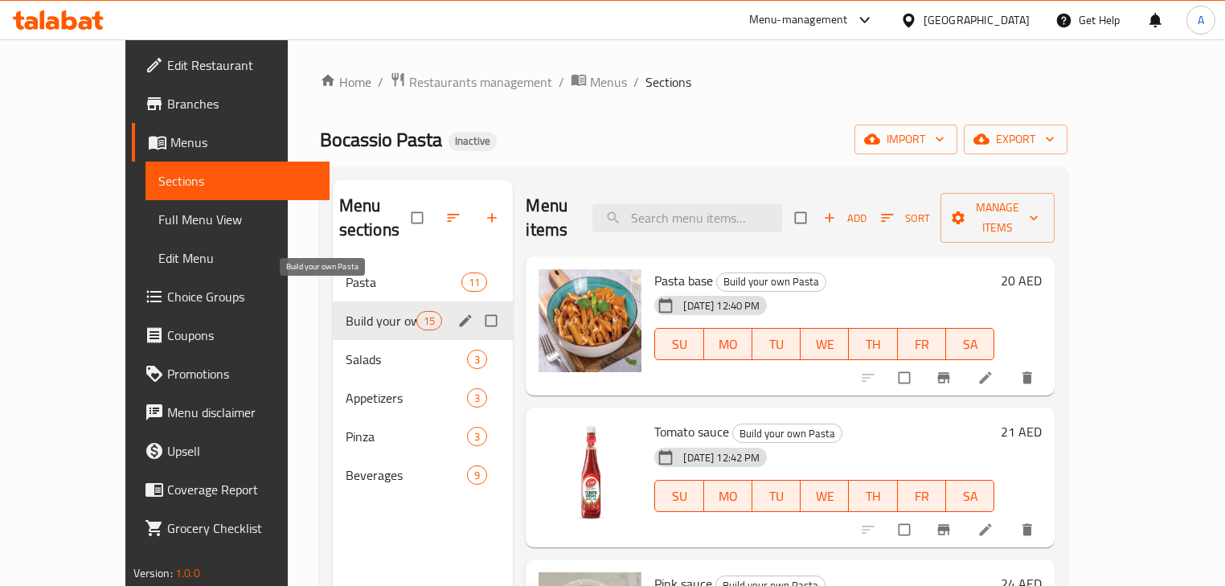
click at [346, 311] on span "Build your own Pasta" at bounding box center [381, 320] width 71 height 19
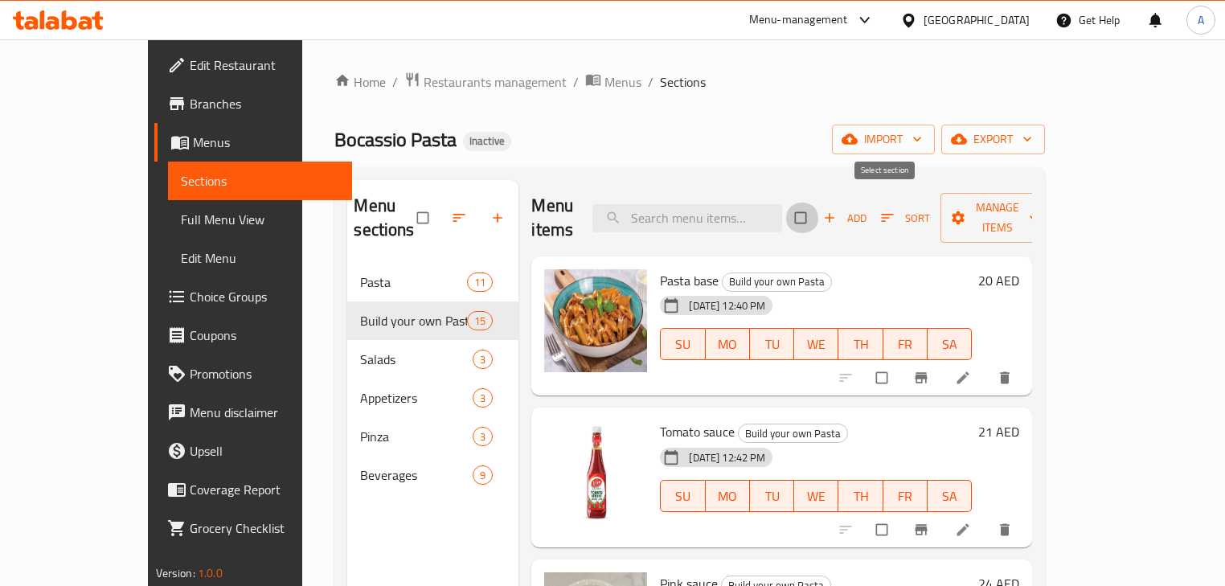
click at [819, 204] on input "checkbox" at bounding box center [803, 218] width 34 height 31
checkbox input "true"
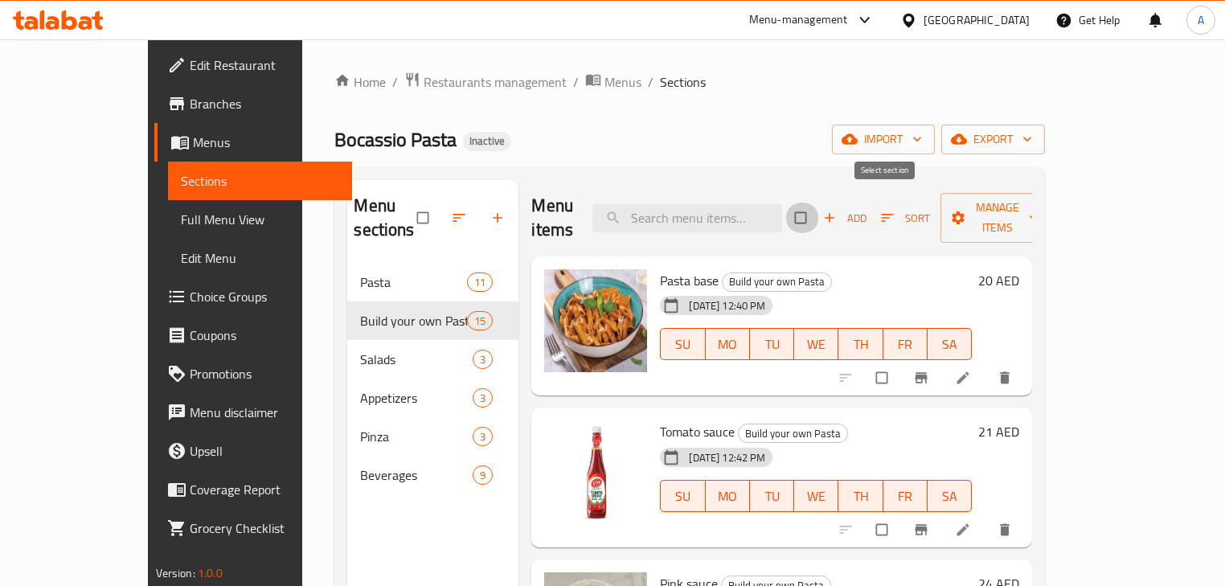
checkbox input "true"
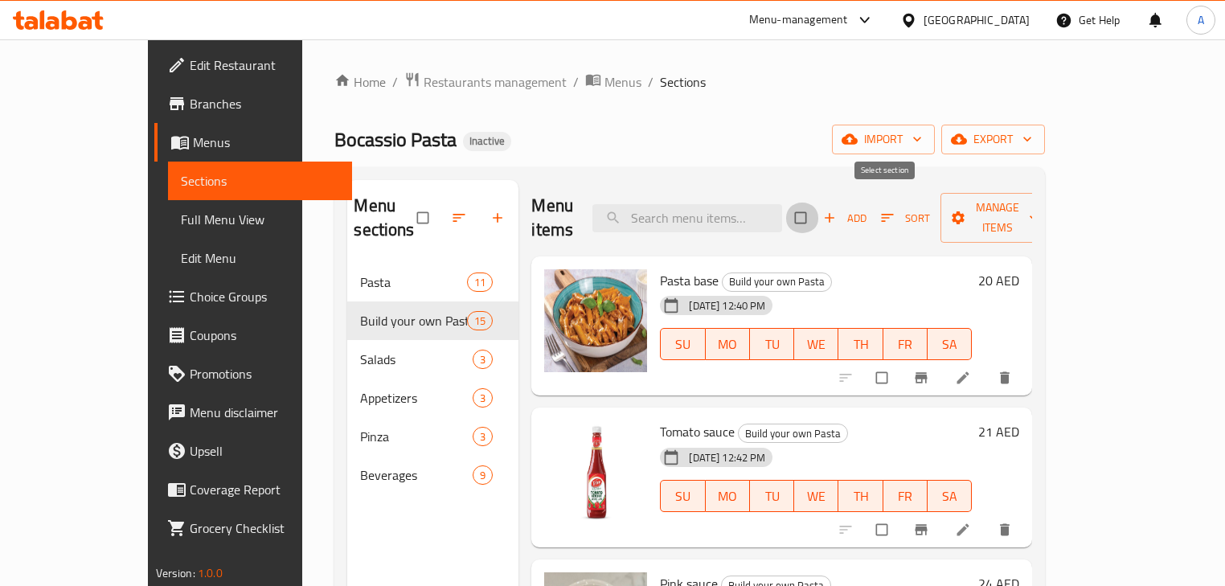
checkbox input "true"
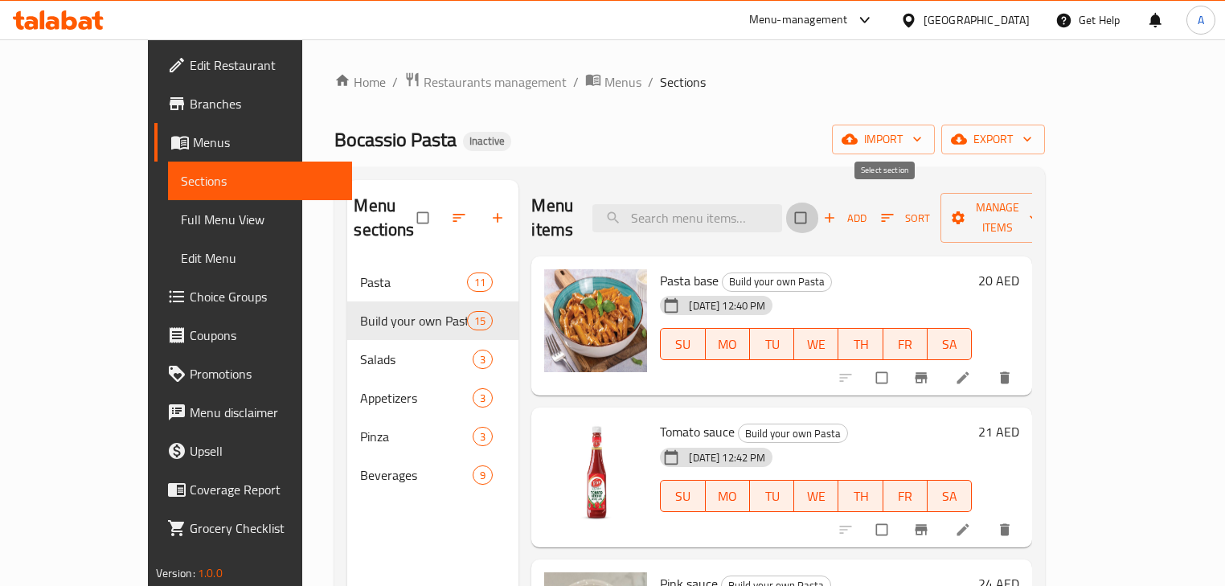
checkbox input "true"
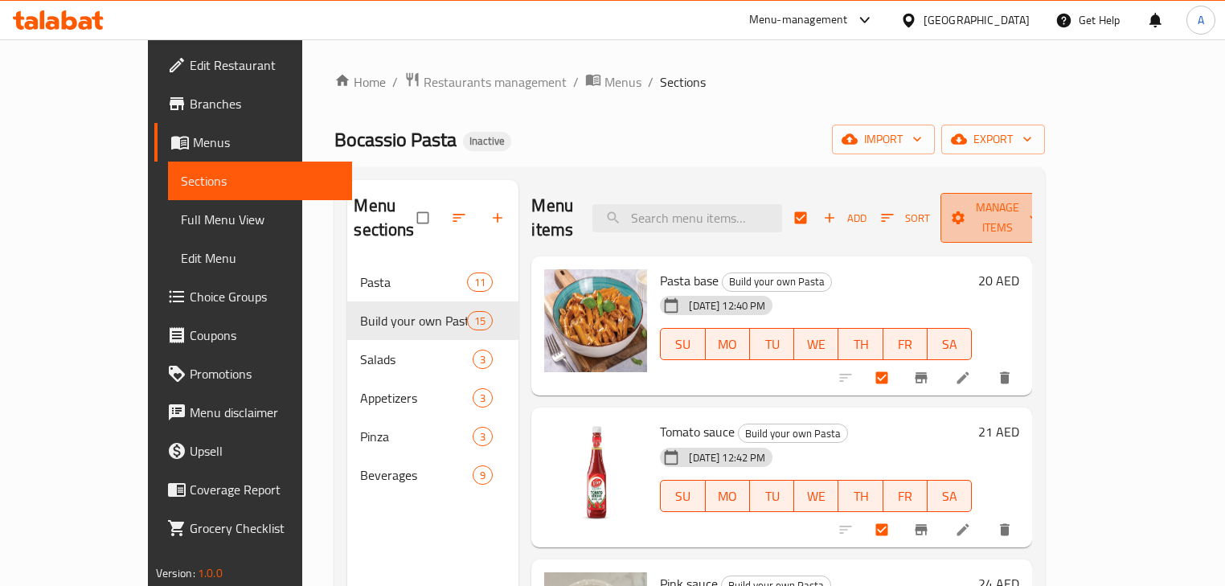
click at [1042, 203] on span "Manage items" at bounding box center [998, 218] width 88 height 40
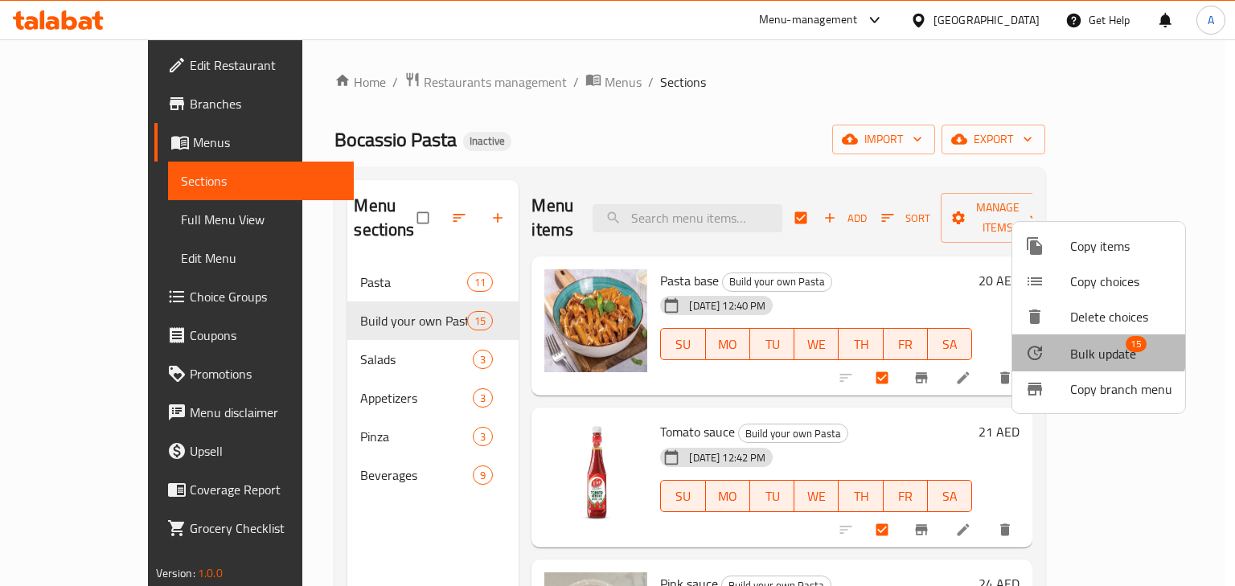
click at [1092, 351] on span "Bulk update" at bounding box center [1103, 353] width 66 height 19
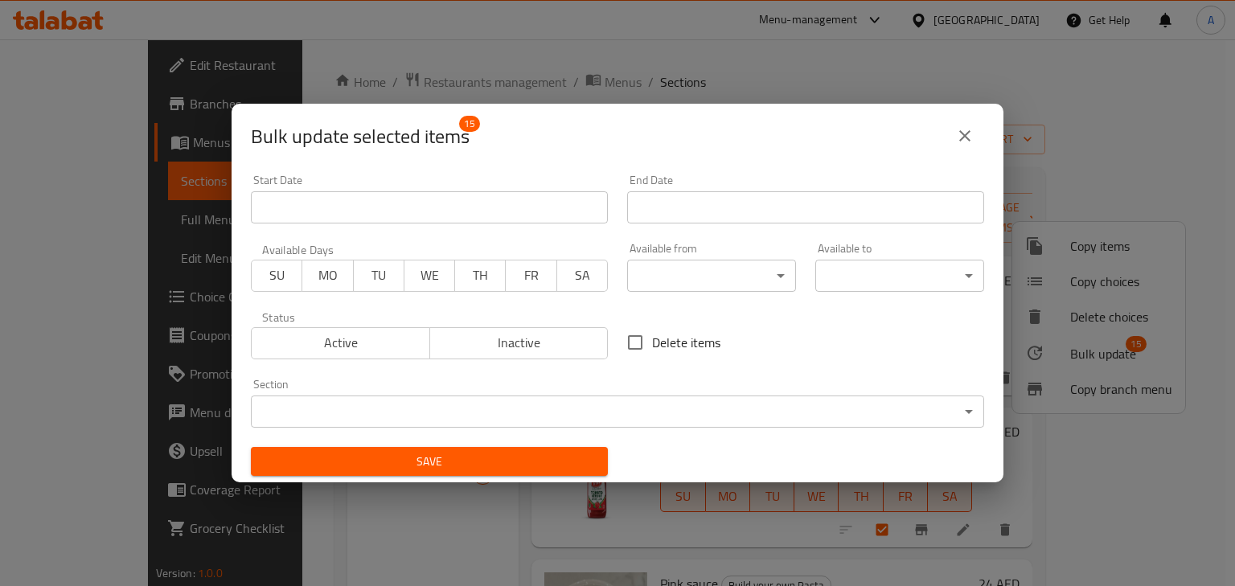
click at [652, 338] on span "Delete items" at bounding box center [686, 342] width 68 height 19
click at [648, 338] on input "Delete items" at bounding box center [635, 343] width 34 height 34
checkbox input "true"
click at [472, 463] on span "Save" at bounding box center [429, 462] width 331 height 20
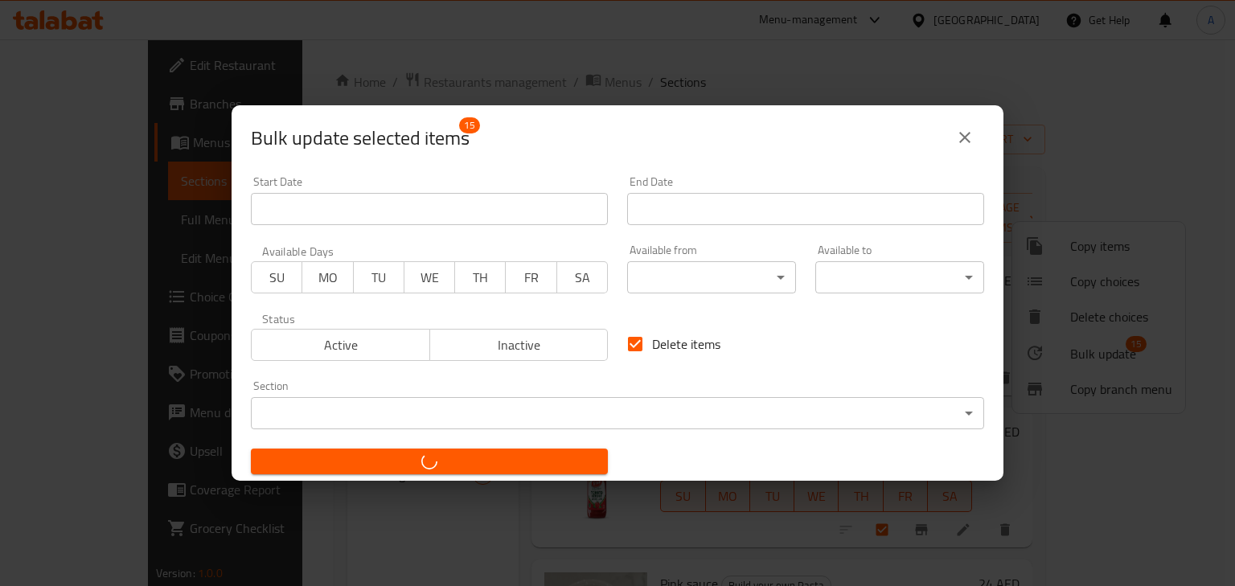
checkbox input "false"
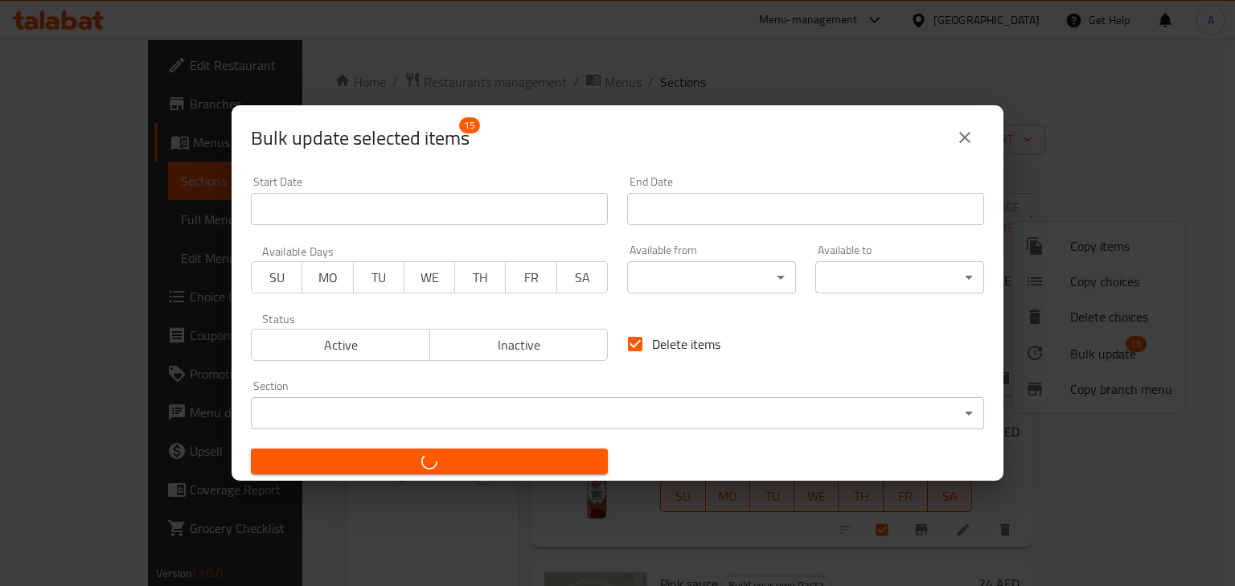
checkbox input "false"
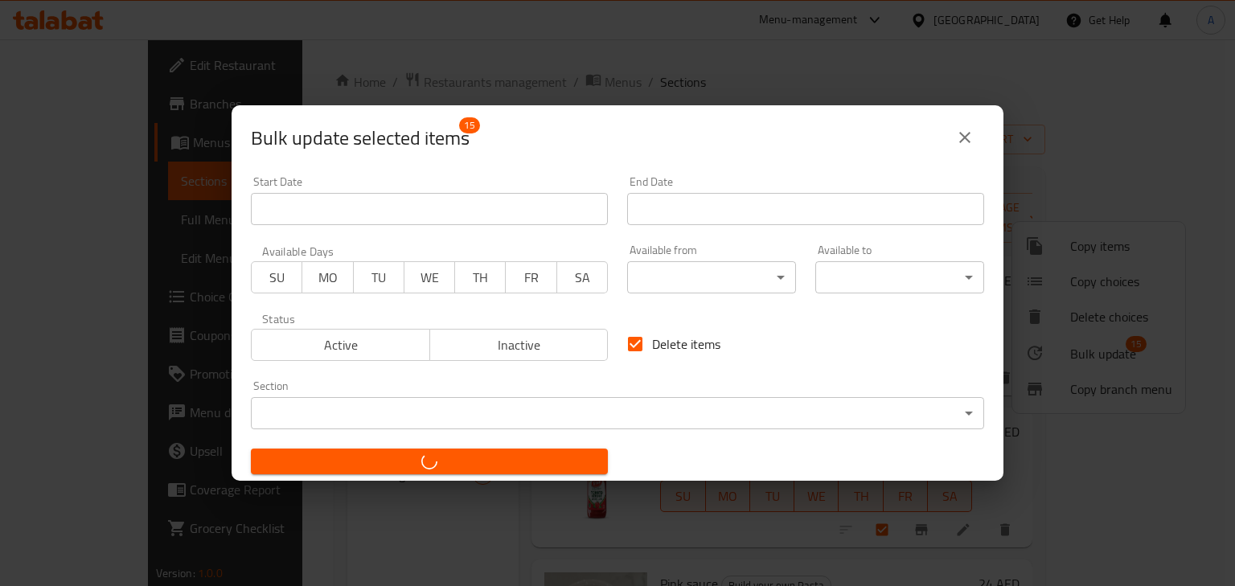
checkbox input "false"
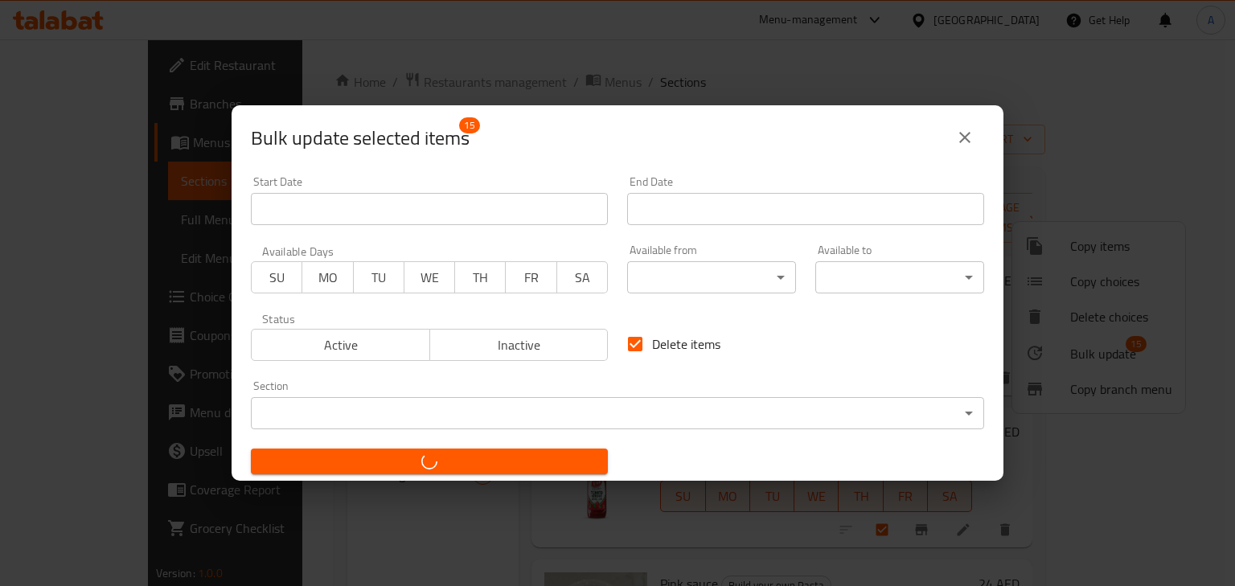
checkbox input "false"
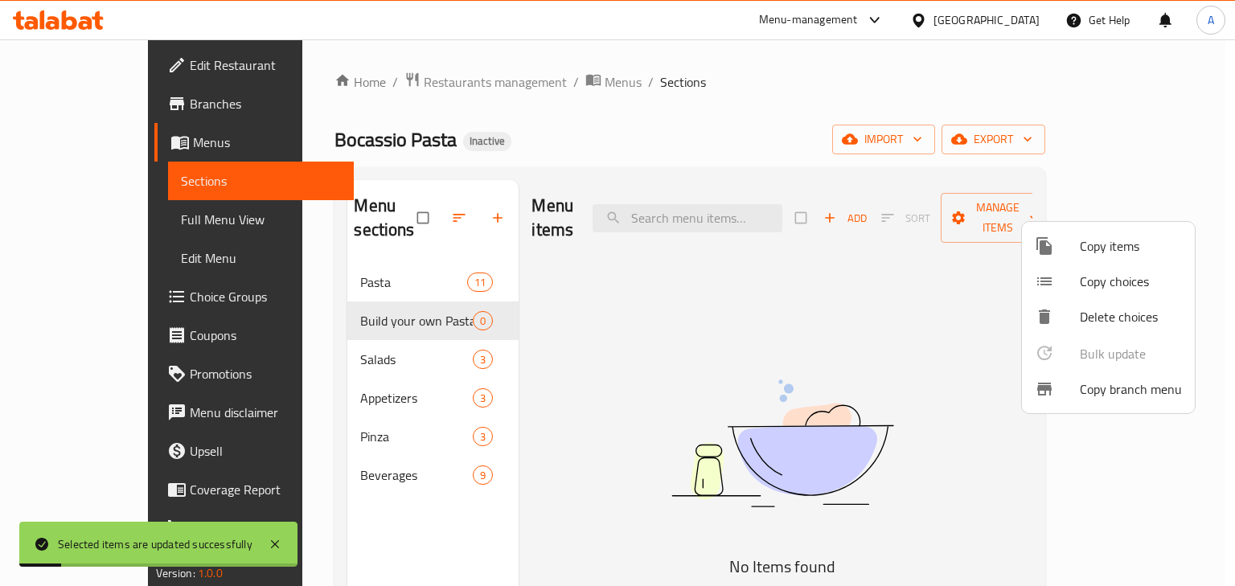
click at [793, 113] on div at bounding box center [617, 293] width 1235 height 586
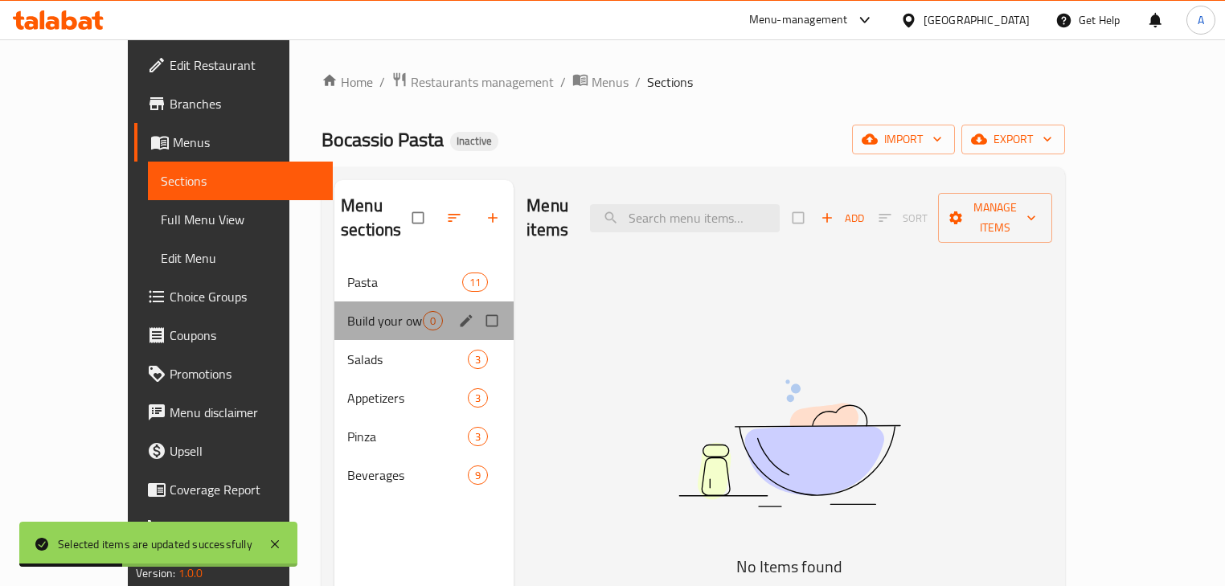
click at [334, 309] on div "Build your own Pasta 0" at bounding box center [423, 321] width 179 height 39
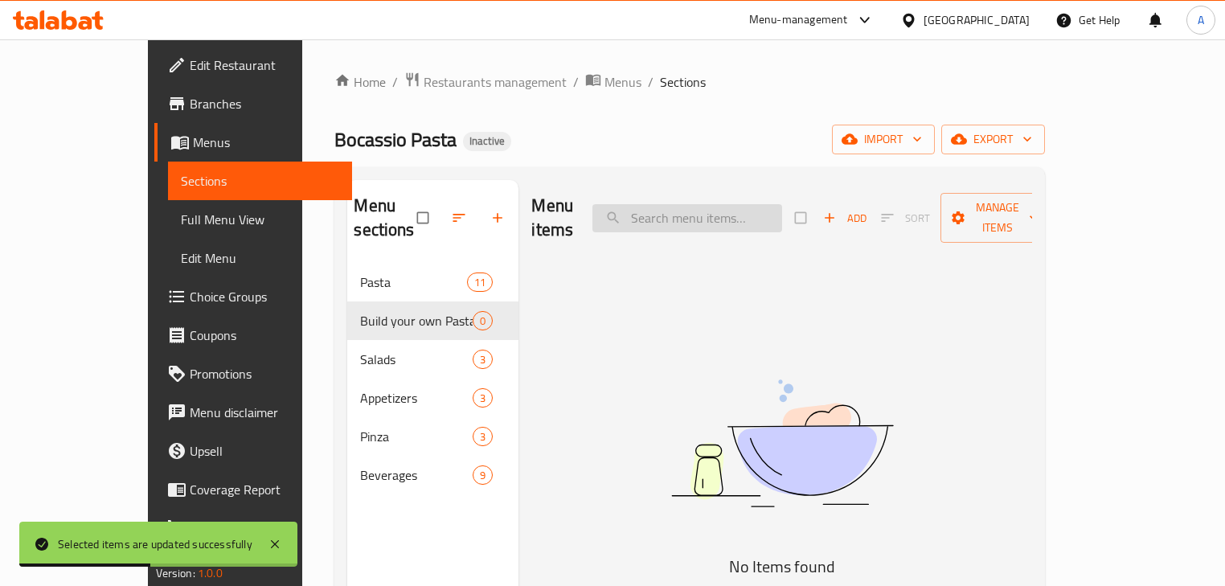
click at [741, 214] on input "search" at bounding box center [688, 218] width 190 height 28
click at [867, 209] on span "Add" at bounding box center [844, 218] width 43 height 18
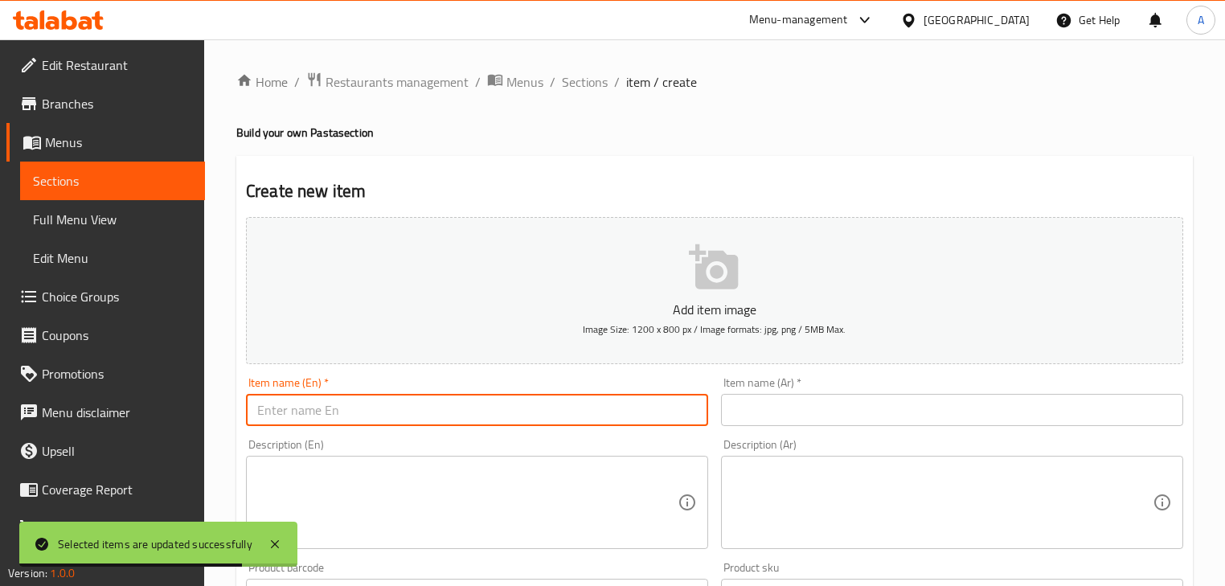
drag, startPoint x: 315, startPoint y: 418, endPoint x: 343, endPoint y: 419, distance: 28.2
click at [315, 418] on input "text" at bounding box center [477, 410] width 462 height 32
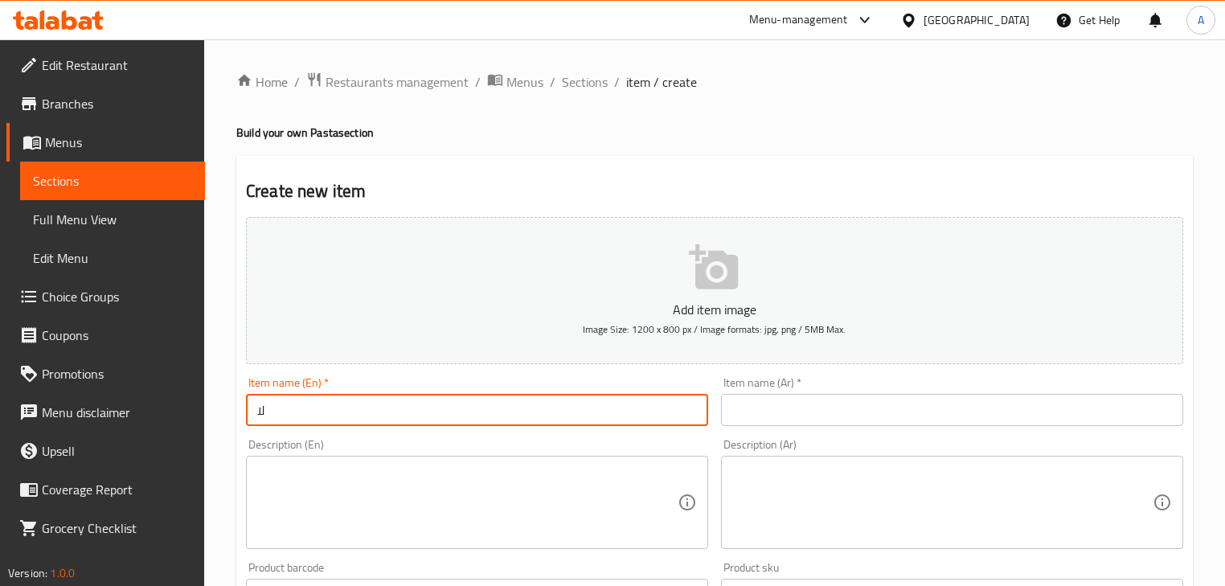
type input "ل"
type input "Build Your Own Pista"
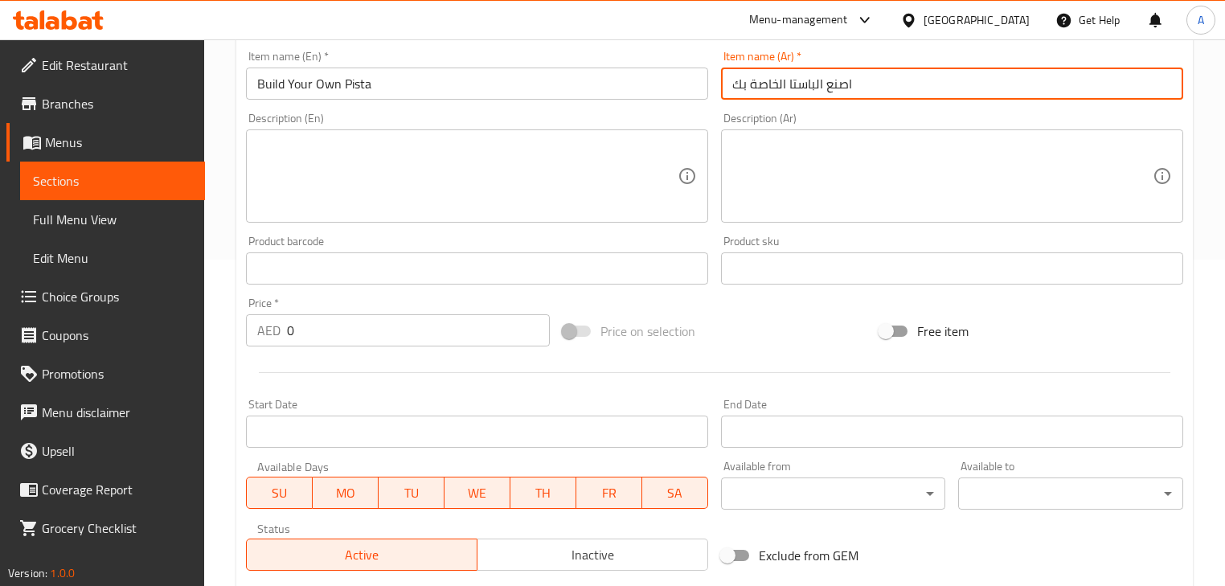
scroll to position [450, 0]
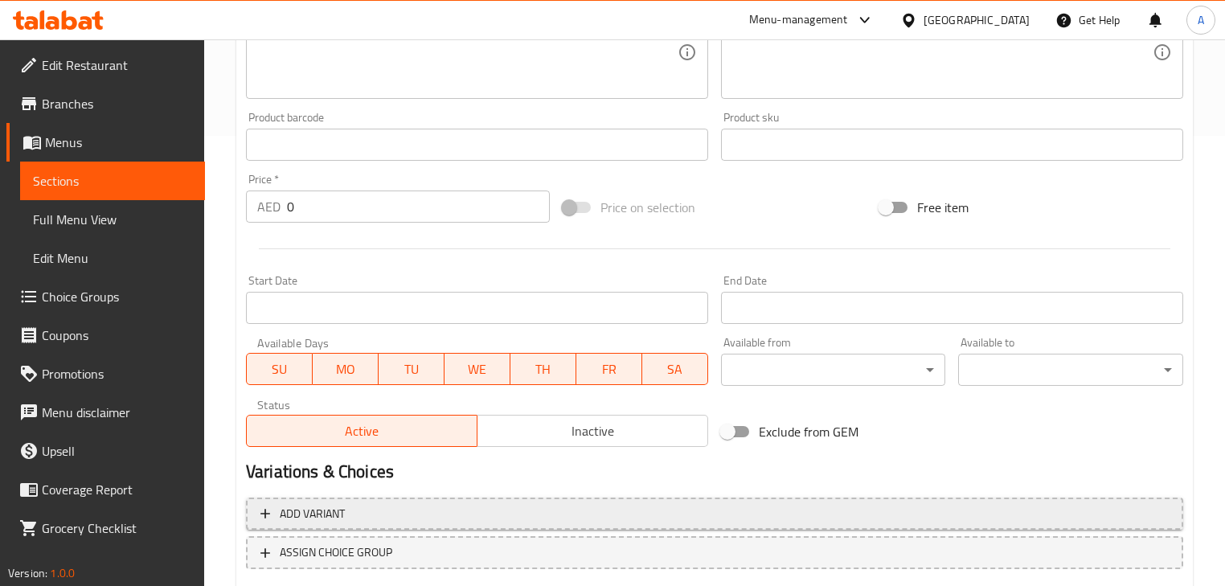
type input "اصنع الباستا الخاصة بك"
click at [438, 511] on span "Add variant" at bounding box center [715, 514] width 909 height 20
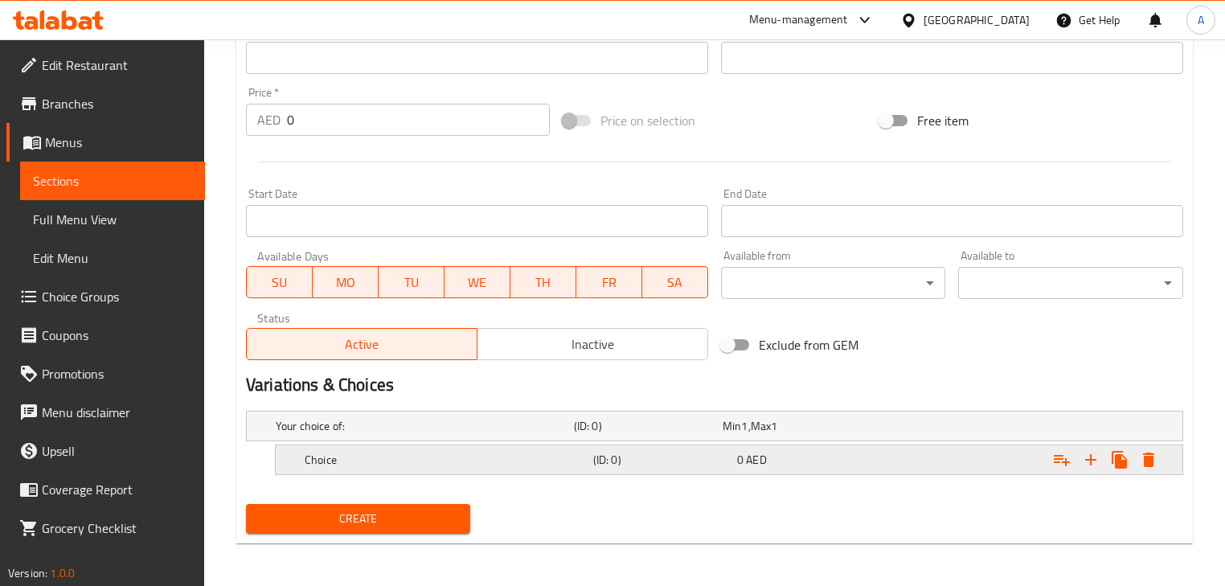
scroll to position [539, 0]
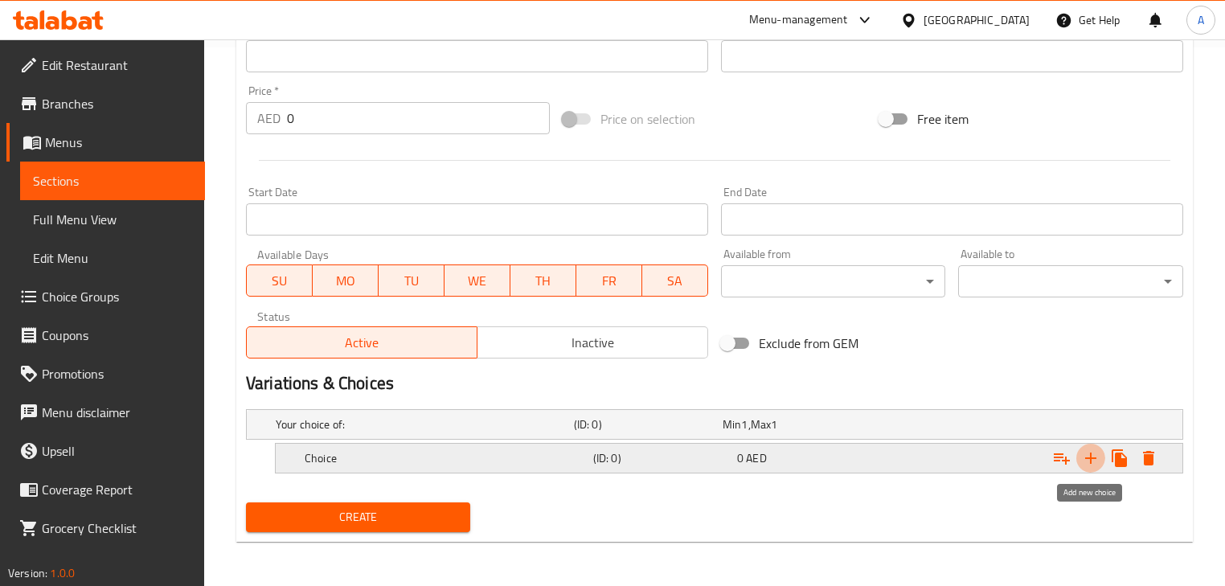
click at [1093, 453] on icon "Expand" at bounding box center [1090, 458] width 19 height 19
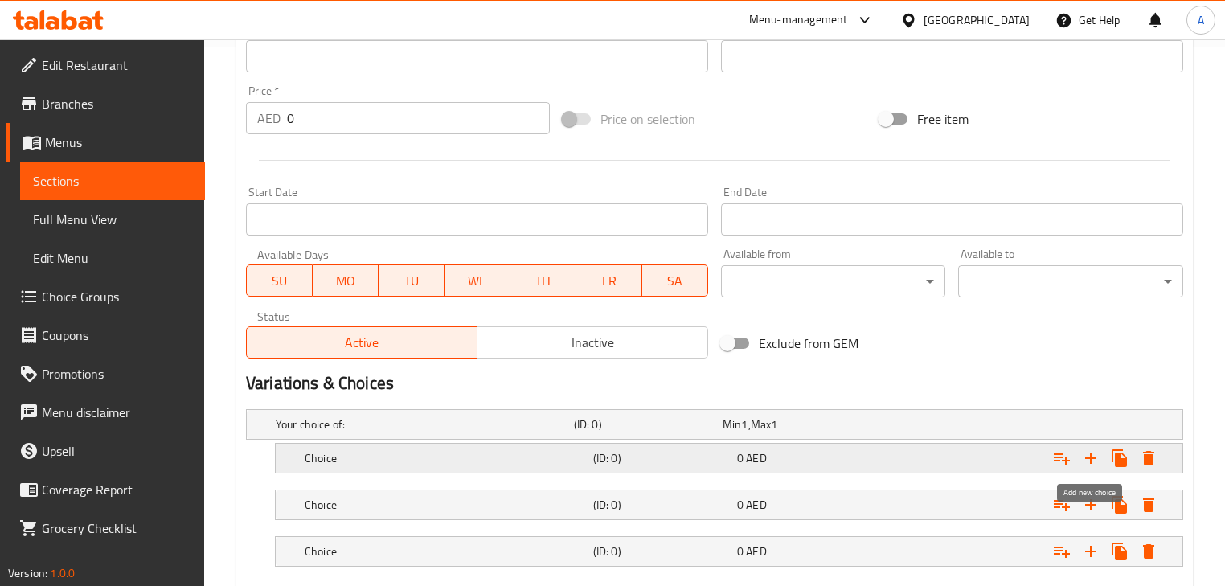
click at [1093, 453] on icon "Expand" at bounding box center [1090, 458] width 19 height 19
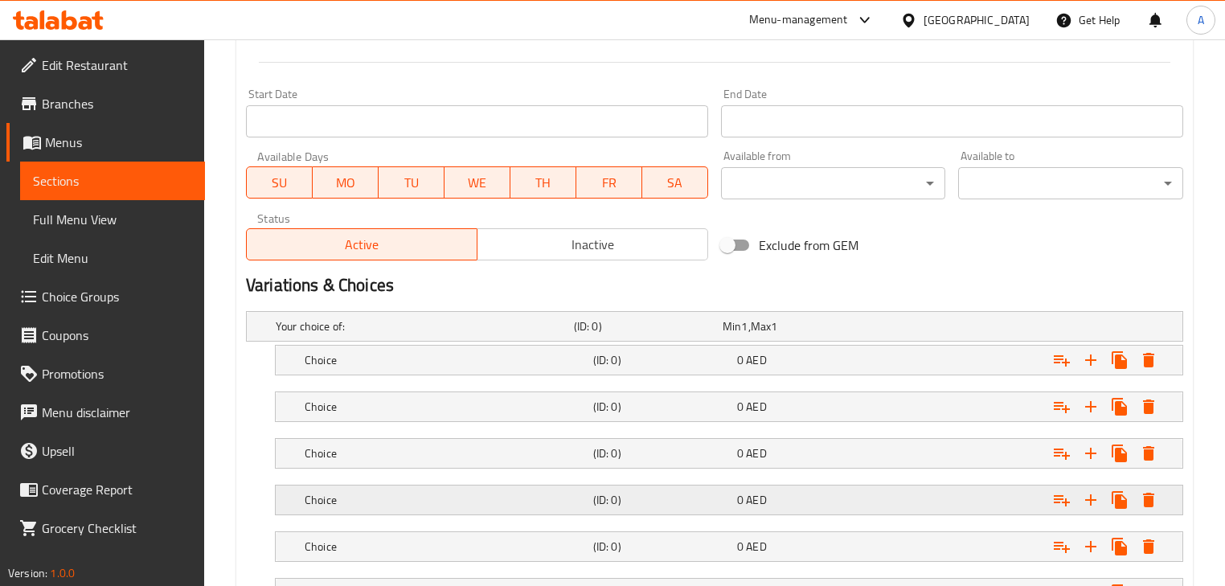
scroll to position [732, 0]
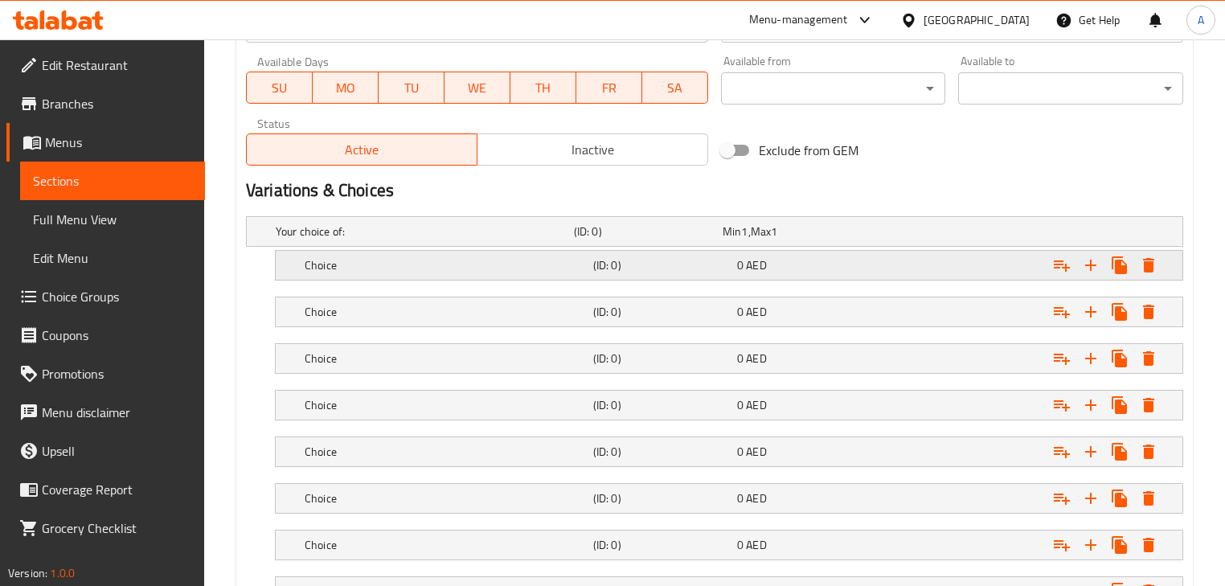
click at [562, 263] on h5 "Choice" at bounding box center [446, 265] width 282 height 16
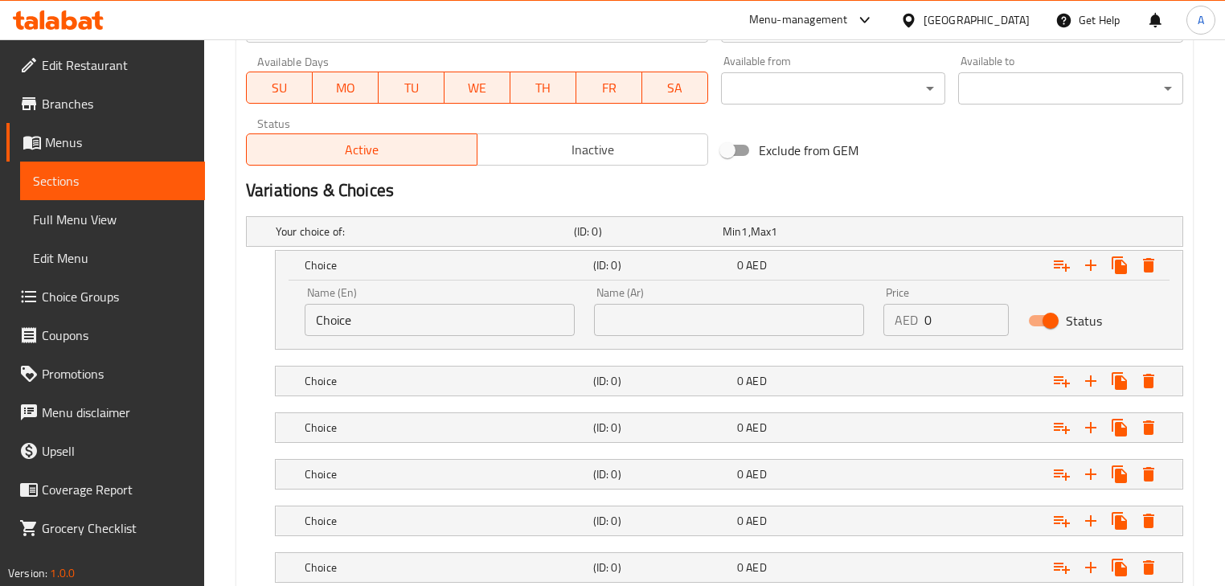
click at [244, 317] on div "Your choice of: (ID: 0) Min 1 , Max 1 Name (En) Your choice of: Name (En) Name …" at bounding box center [715, 454] width 950 height 489
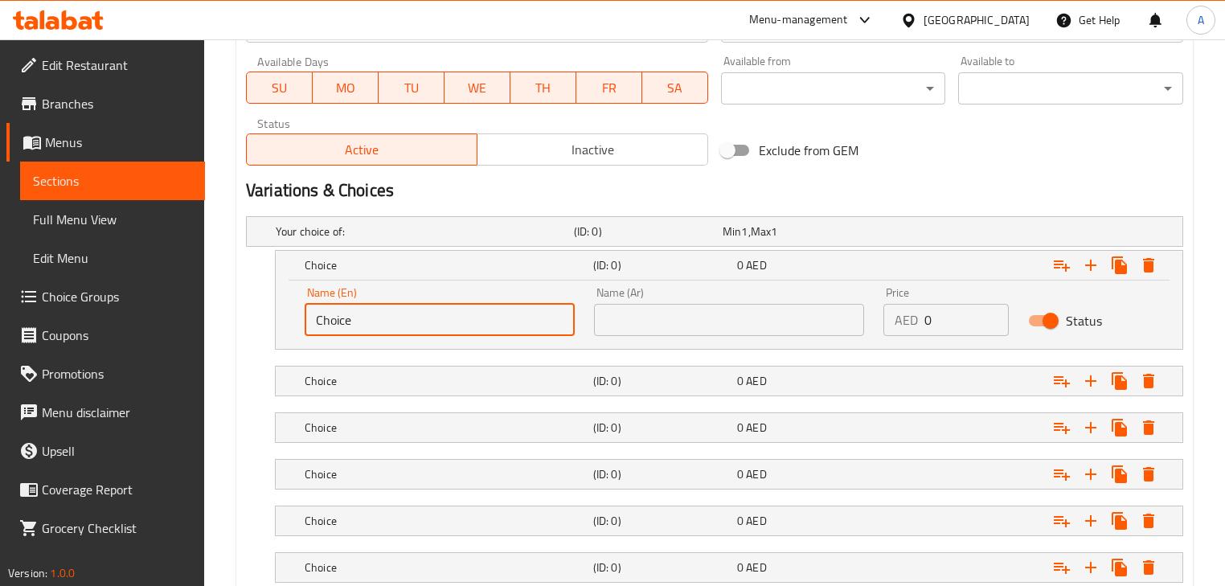
paste input "Pasta base"
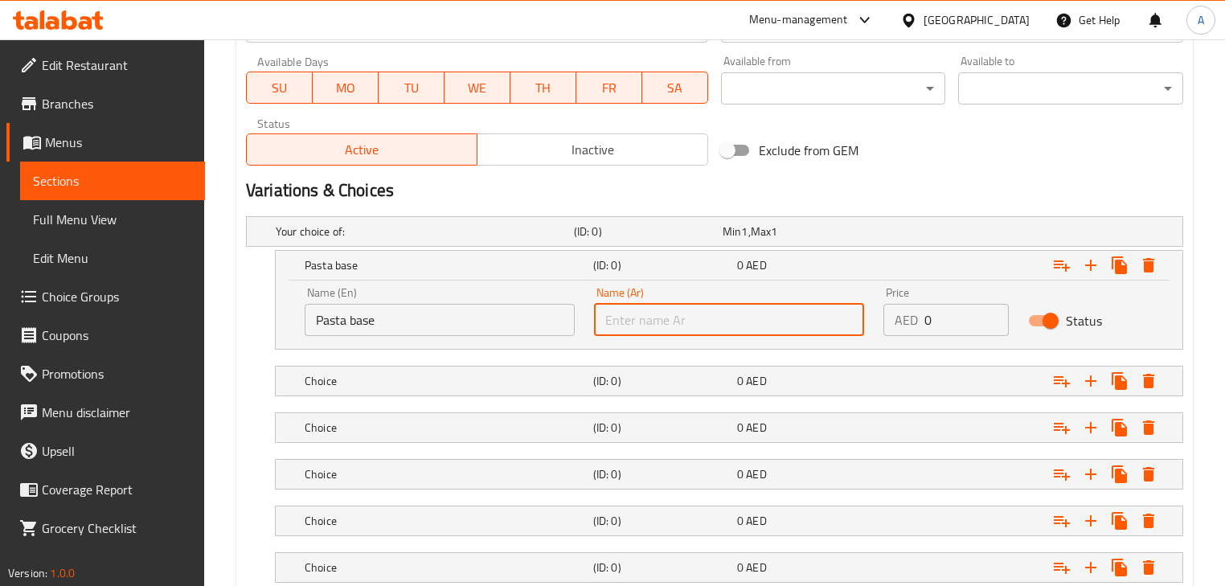
click at [615, 306] on input "text" at bounding box center [729, 320] width 270 height 32
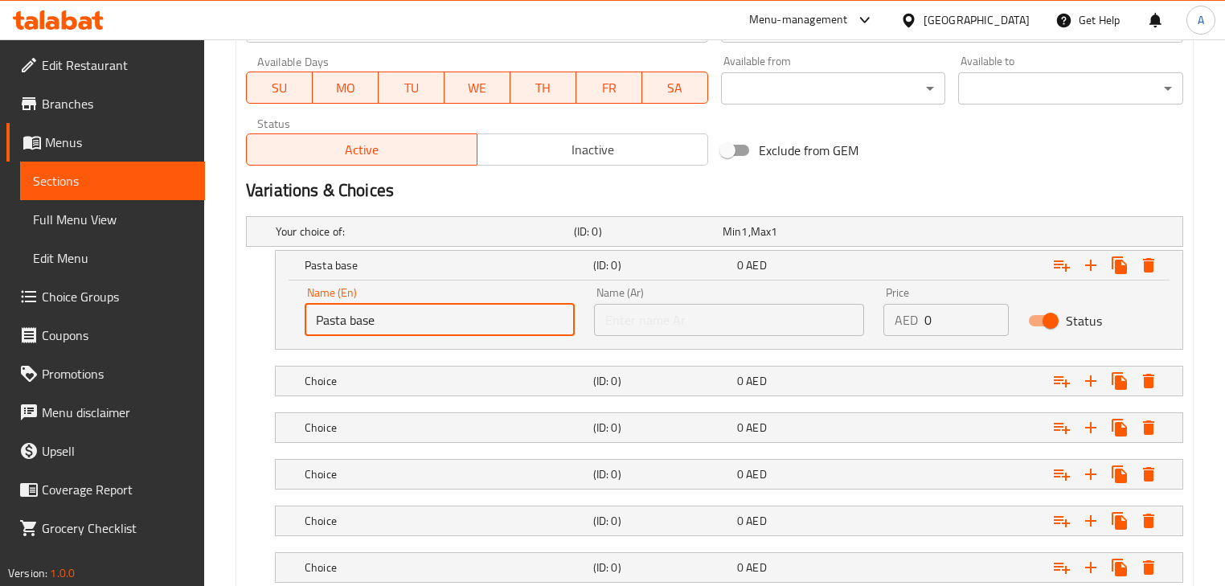
click at [431, 318] on input "Pasta base" at bounding box center [440, 320] width 270 height 32
type input "Pasta base"
click at [684, 330] on input "text" at bounding box center [729, 320] width 270 height 32
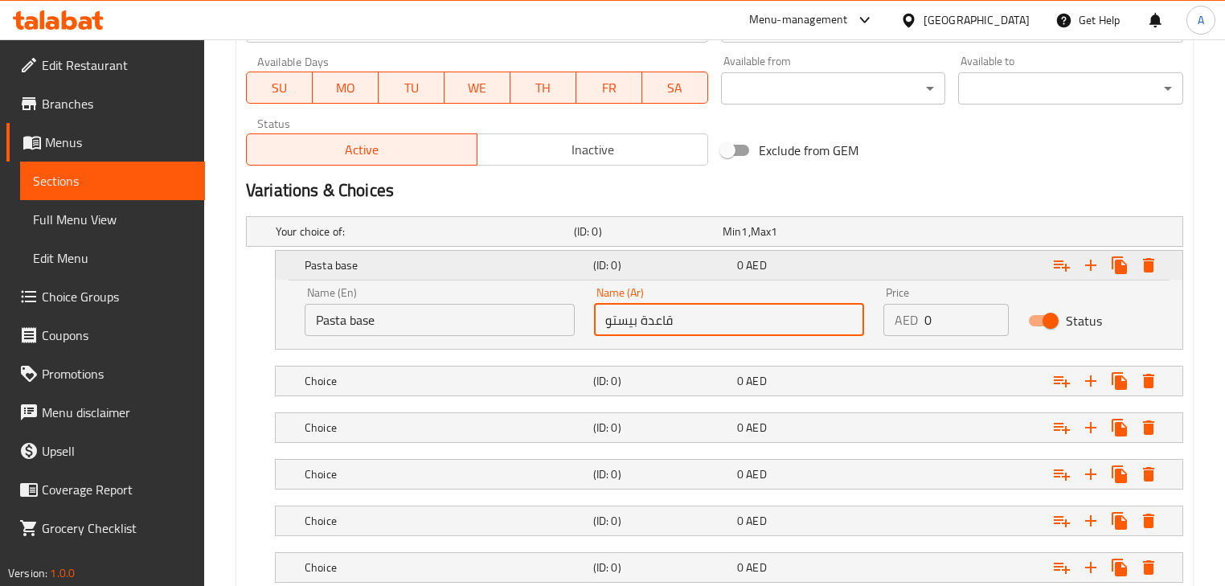
type input "قاعدة بيستو"
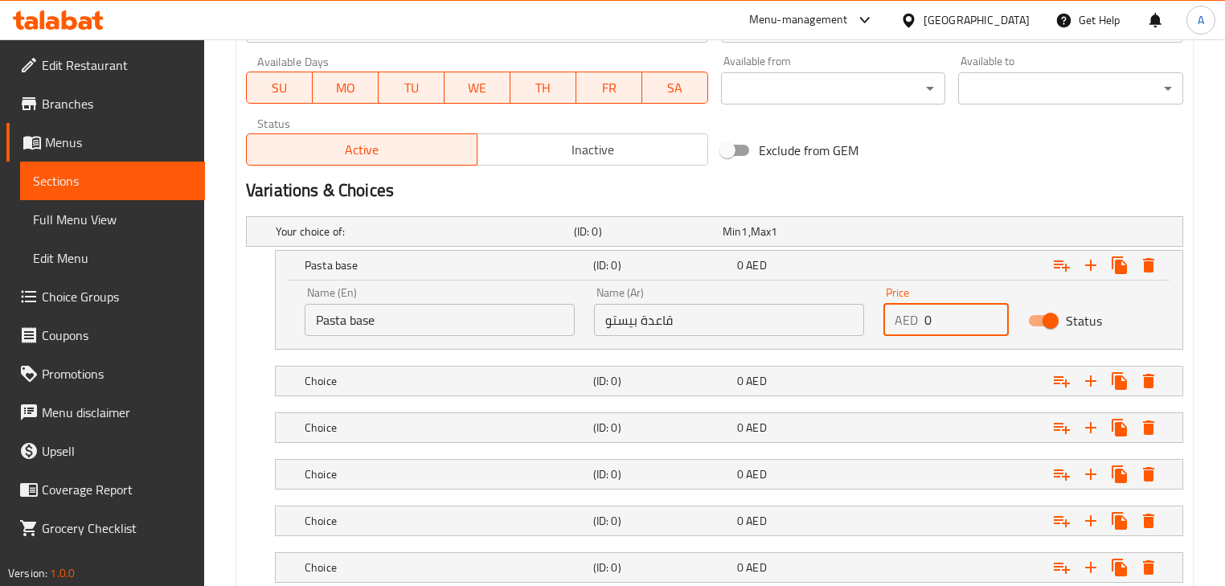
click at [872, 315] on div "Name (En) Pasta base Name (En) Name (Ar) قاعدة بيستو Name (Ar) Price AED 0 Pric…" at bounding box center [729, 311] width 868 height 68
type input "20"
click at [879, 373] on div "Expand" at bounding box center [1022, 380] width 289 height 35
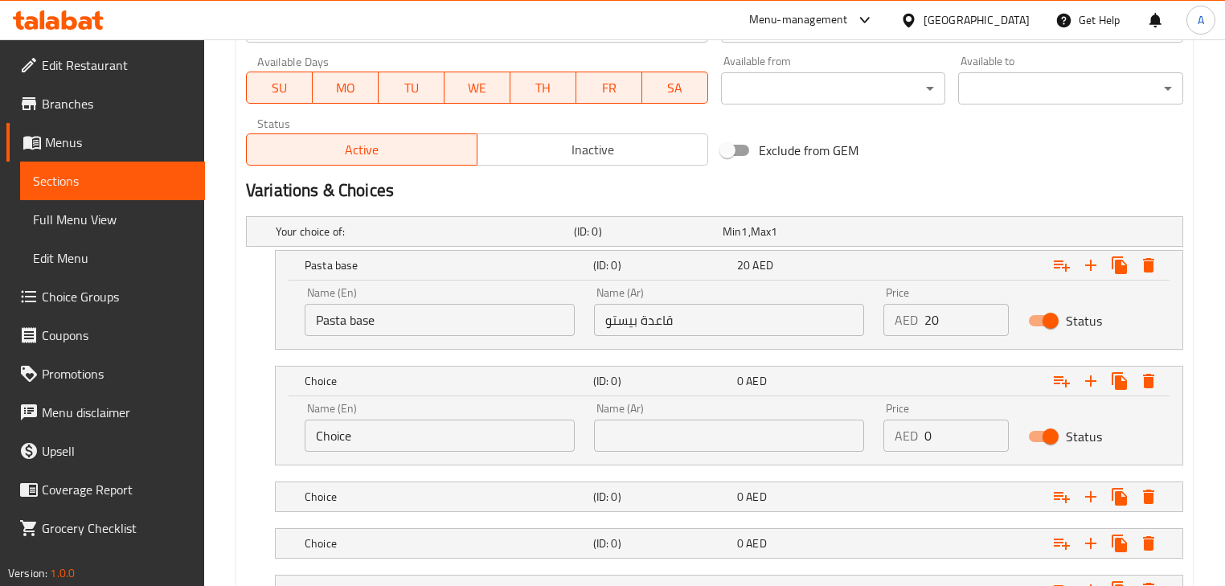
click at [890, 434] on div "AED 0 Price" at bounding box center [946, 436] width 125 height 32
type input "21"
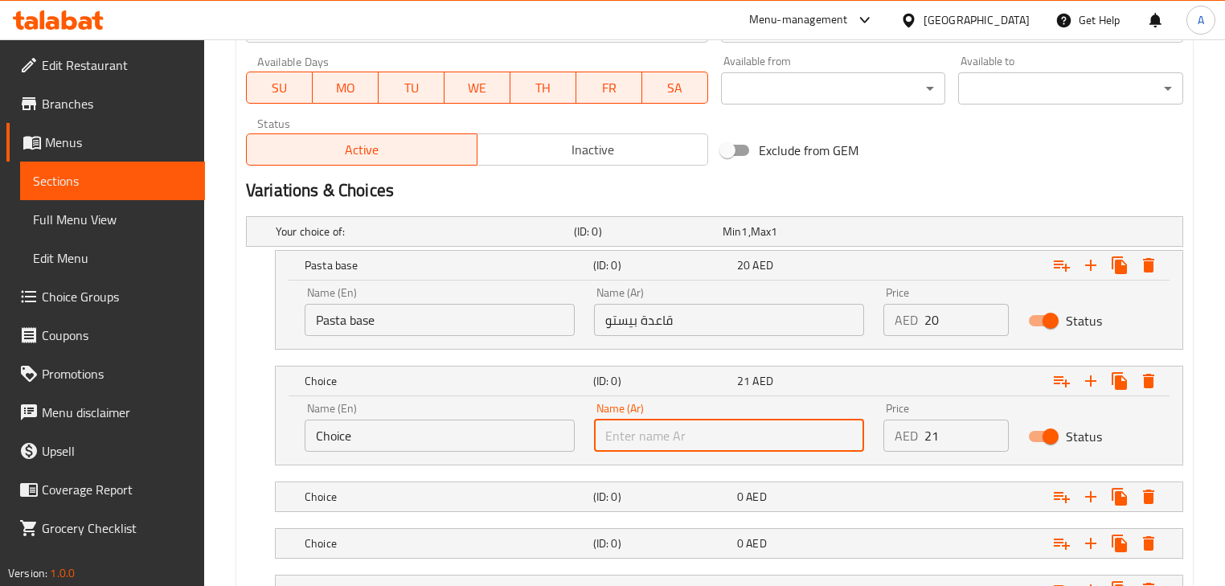
click at [788, 434] on input "text" at bounding box center [729, 436] width 270 height 32
type input "صلصة طماطم"
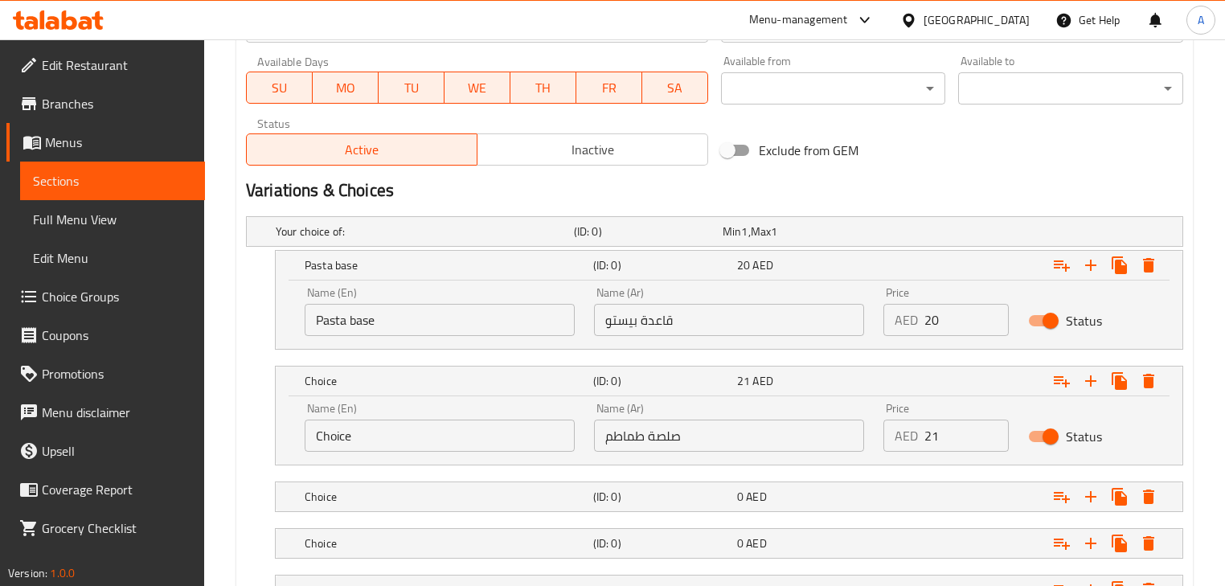
click at [666, 516] on nav at bounding box center [714, 521] width 937 height 13
click at [672, 492] on h5 "(ID: 0)" at bounding box center [661, 497] width 137 height 16
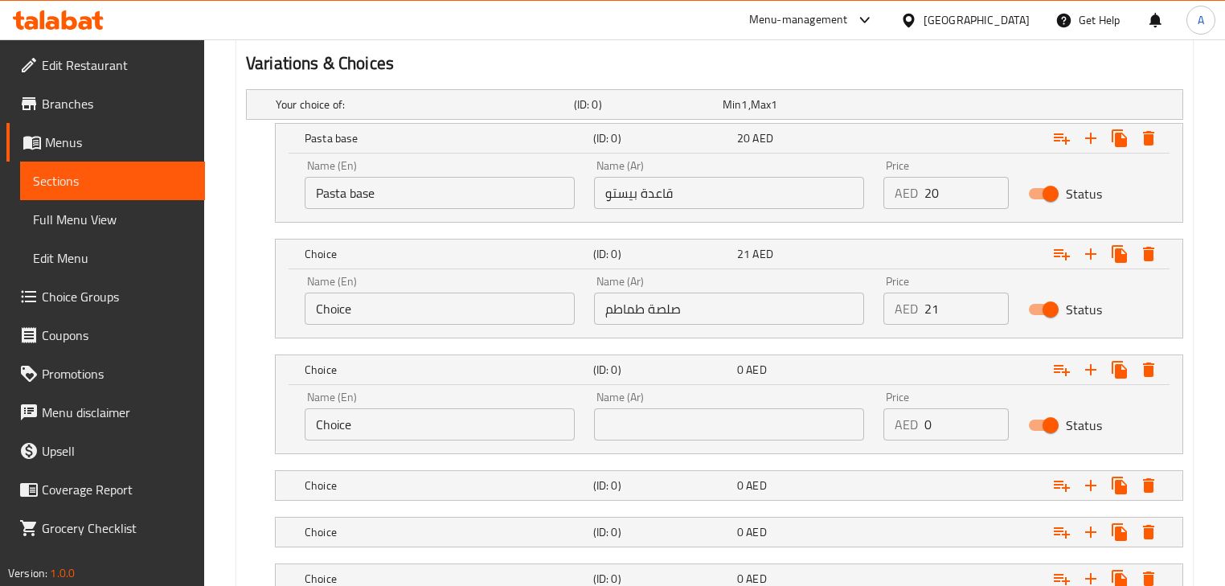
scroll to position [860, 0]
click at [657, 421] on input "text" at bounding box center [729, 423] width 270 height 32
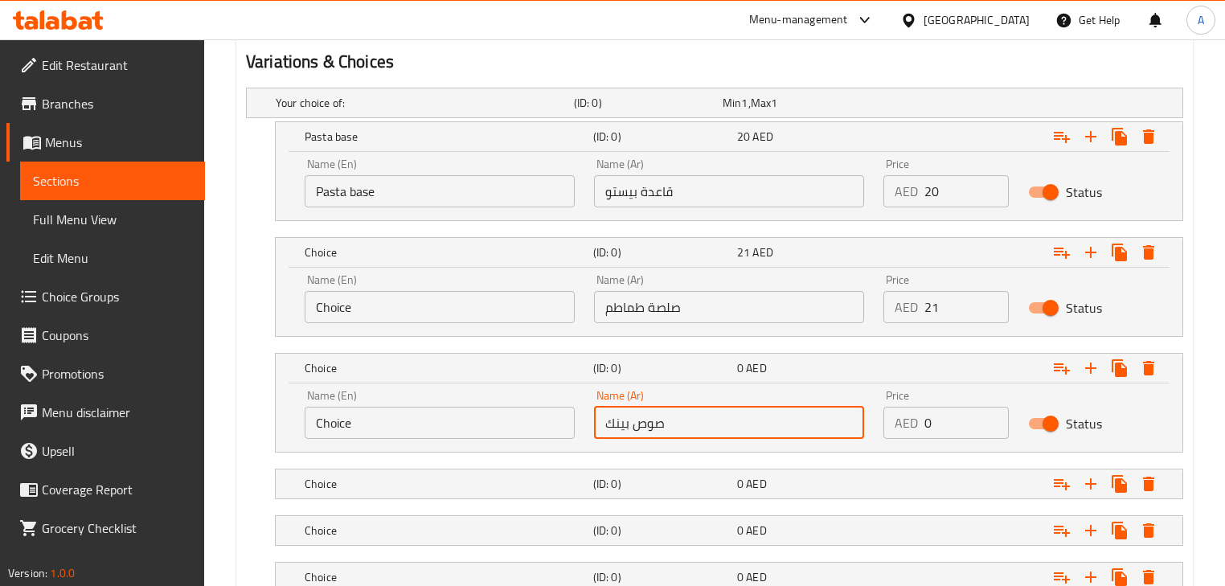
type input "صوص بينك"
drag, startPoint x: 302, startPoint y: 293, endPoint x: 248, endPoint y: 305, distance: 56.0
click at [261, 295] on div "Choice (ID: 0) 21 AED Name (En) Choice Name (En) Name (Ar) صلصة طماطم Name (Ar)…" at bounding box center [714, 287] width 937 height 100
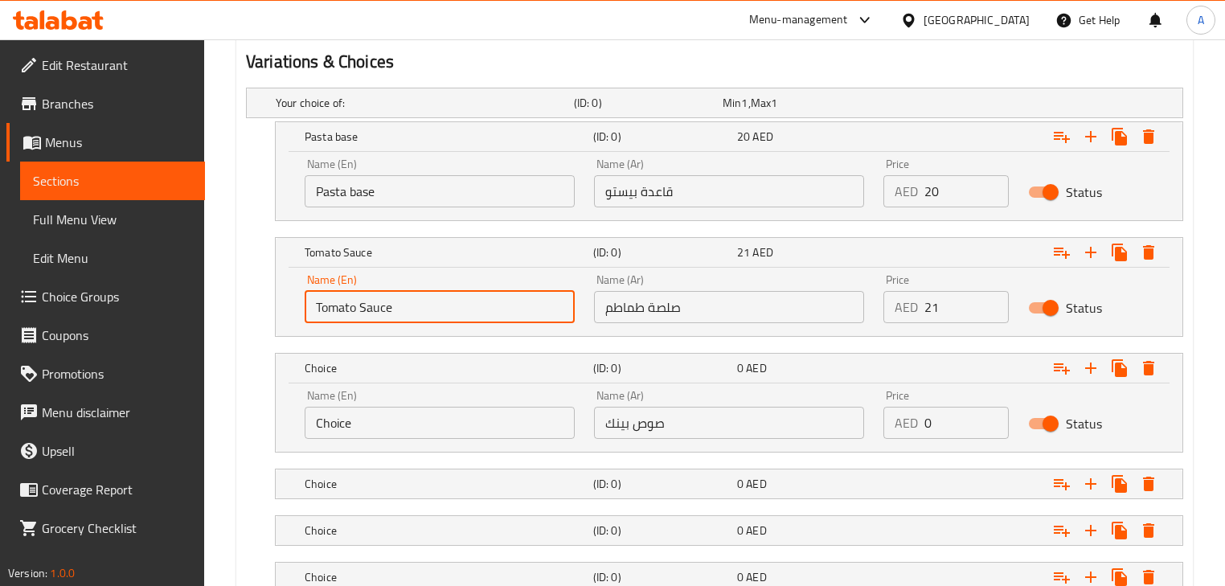
type input "Tomato Sauce"
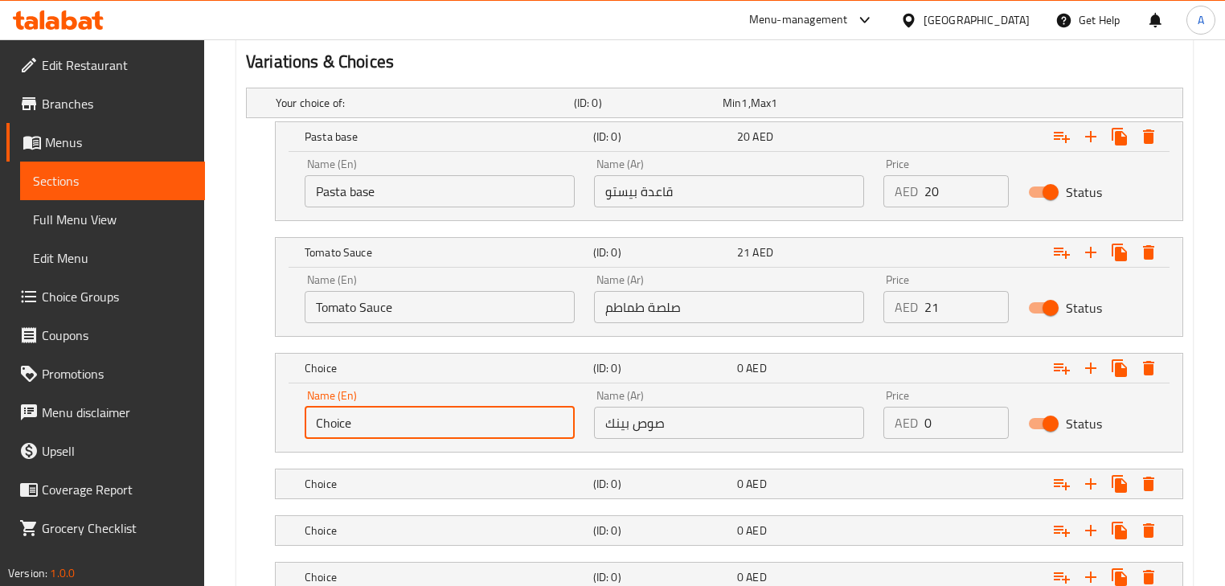
drag, startPoint x: 330, startPoint y: 418, endPoint x: 304, endPoint y: 419, distance: 25.7
click at [305, 419] on input "Choice" at bounding box center [440, 423] width 270 height 32
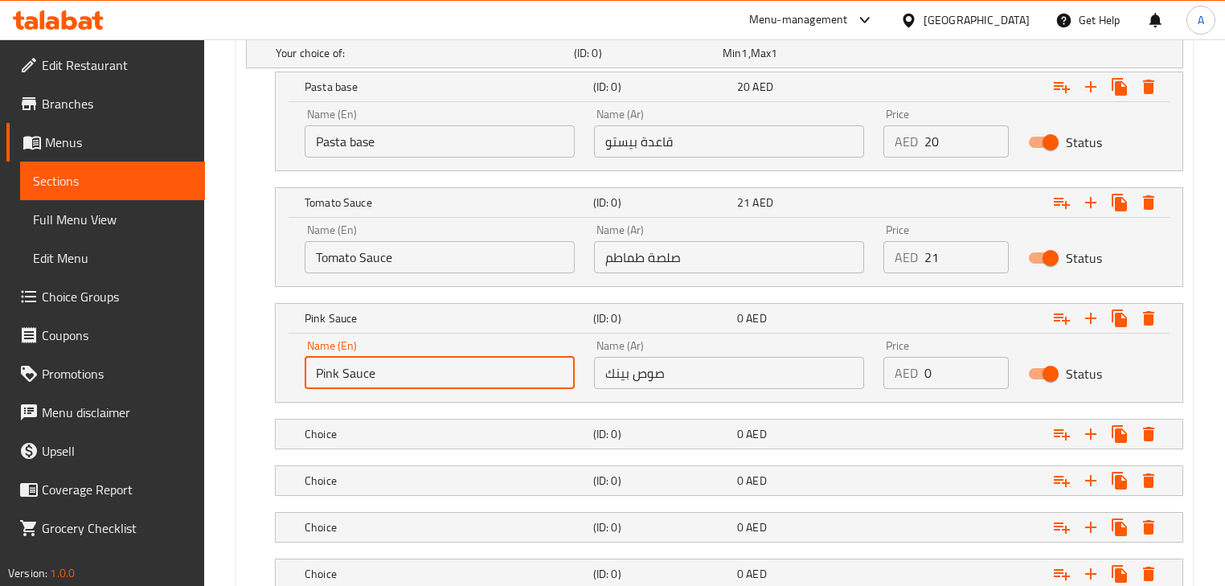
scroll to position [925, 0]
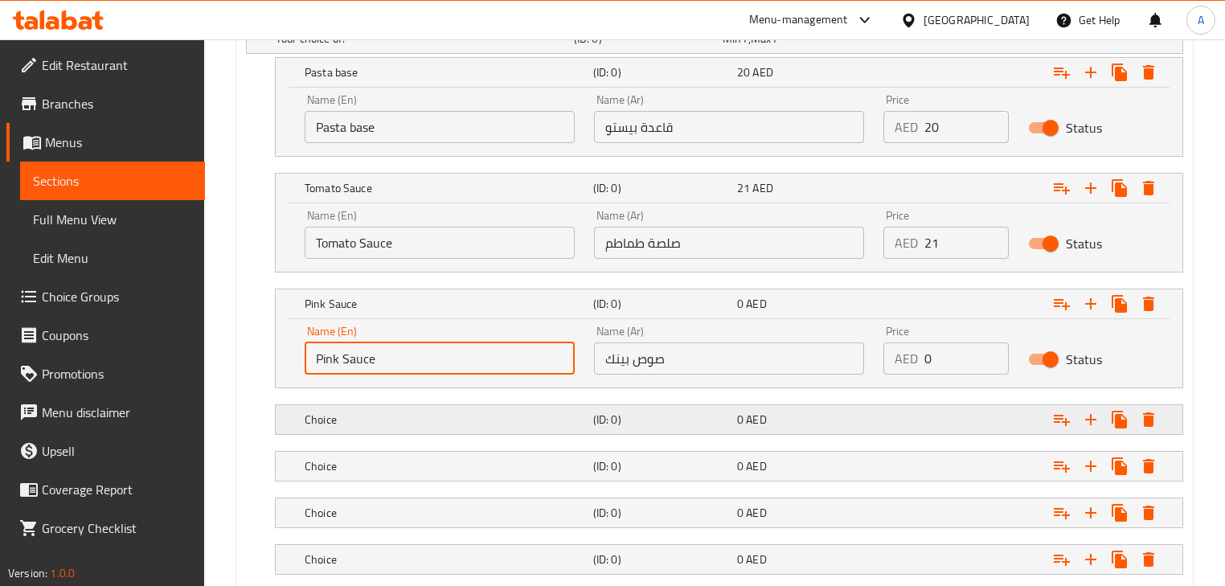
type input "Pink Sauce"
click at [724, 416] on h5 "(ID: 0)" at bounding box center [661, 420] width 137 height 16
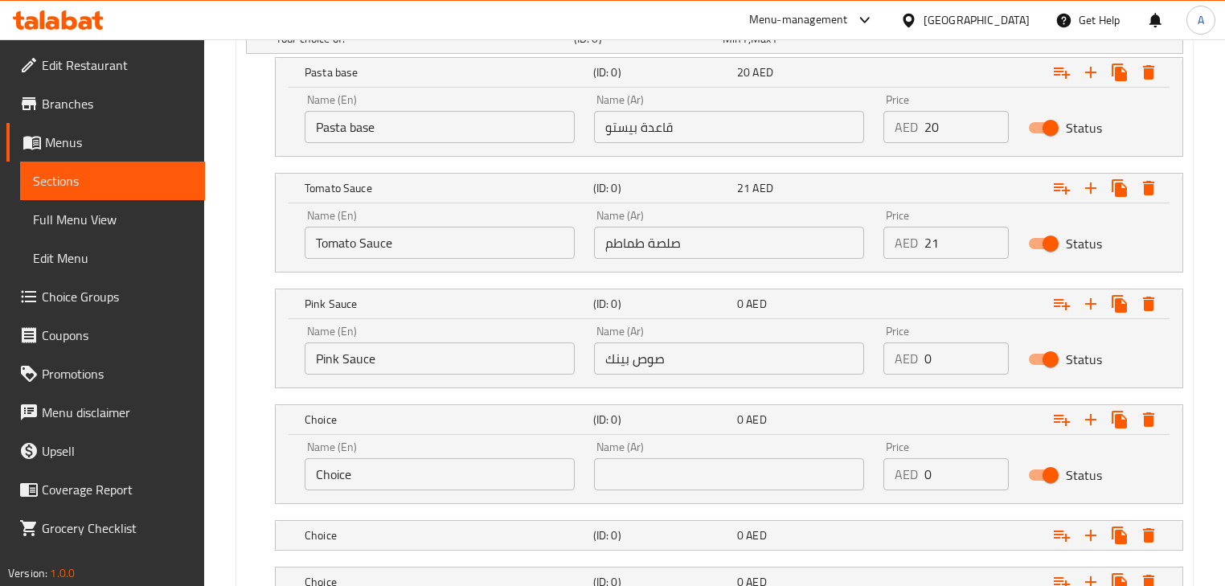
drag, startPoint x: 922, startPoint y: 347, endPoint x: 897, endPoint y: 347, distance: 24.9
click at [897, 347] on div "AED 0 Price" at bounding box center [946, 359] width 125 height 32
type input "24"
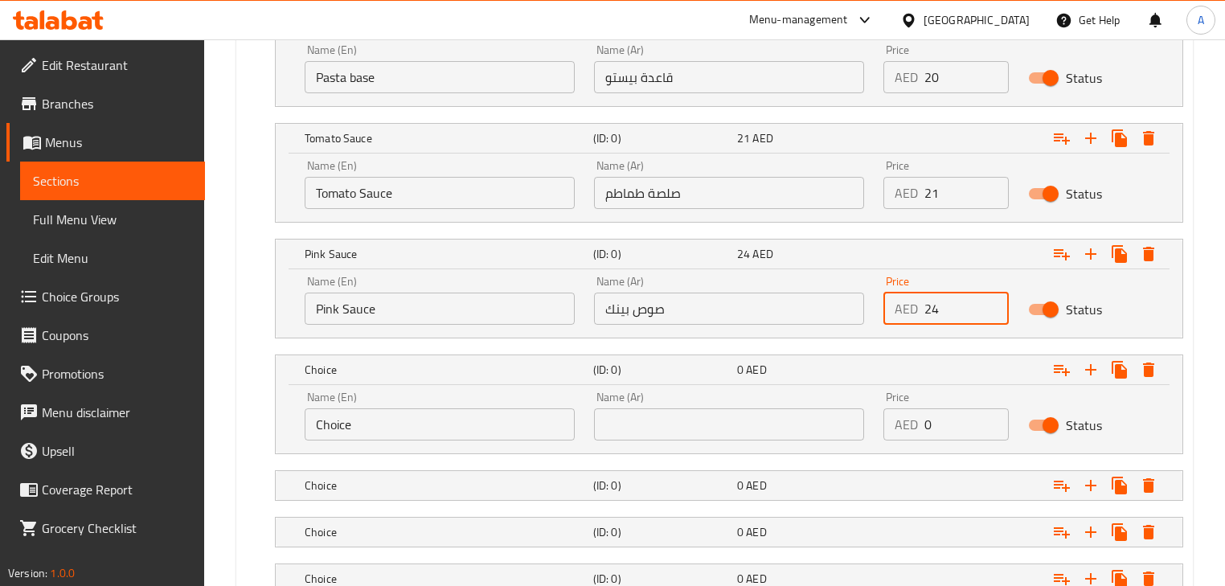
scroll to position [989, 0]
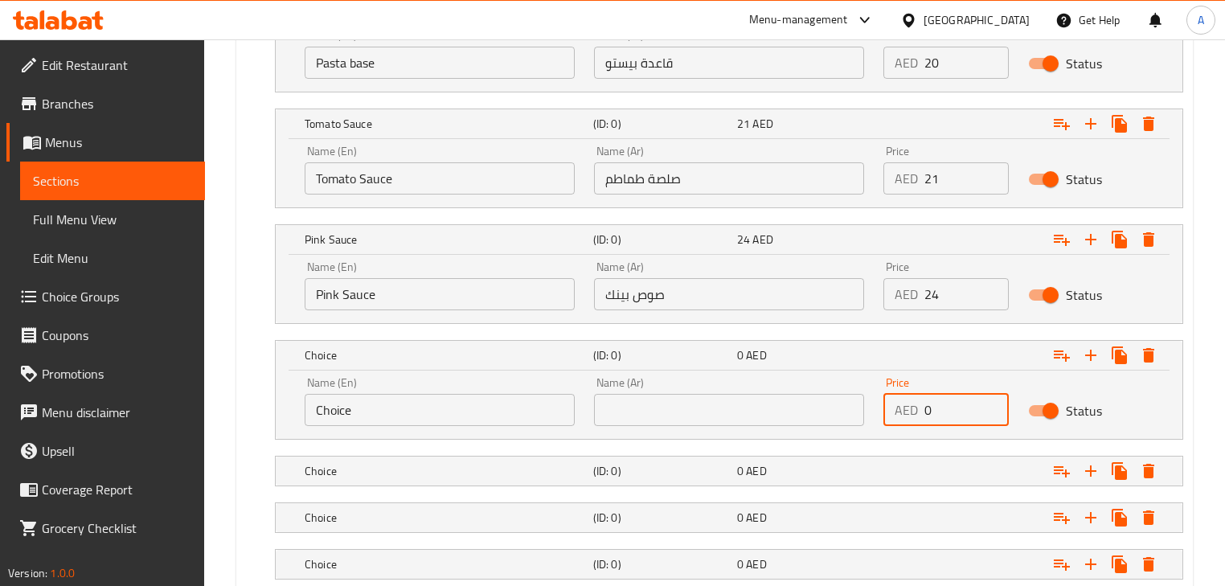
drag, startPoint x: 946, startPoint y: 404, endPoint x: 894, endPoint y: 404, distance: 51.5
click at [894, 404] on div "AED 0 Price" at bounding box center [946, 410] width 125 height 32
type input "6"
type input "26"
click at [761, 425] on div "Name (Ar) Name (Ar)" at bounding box center [729, 401] width 289 height 68
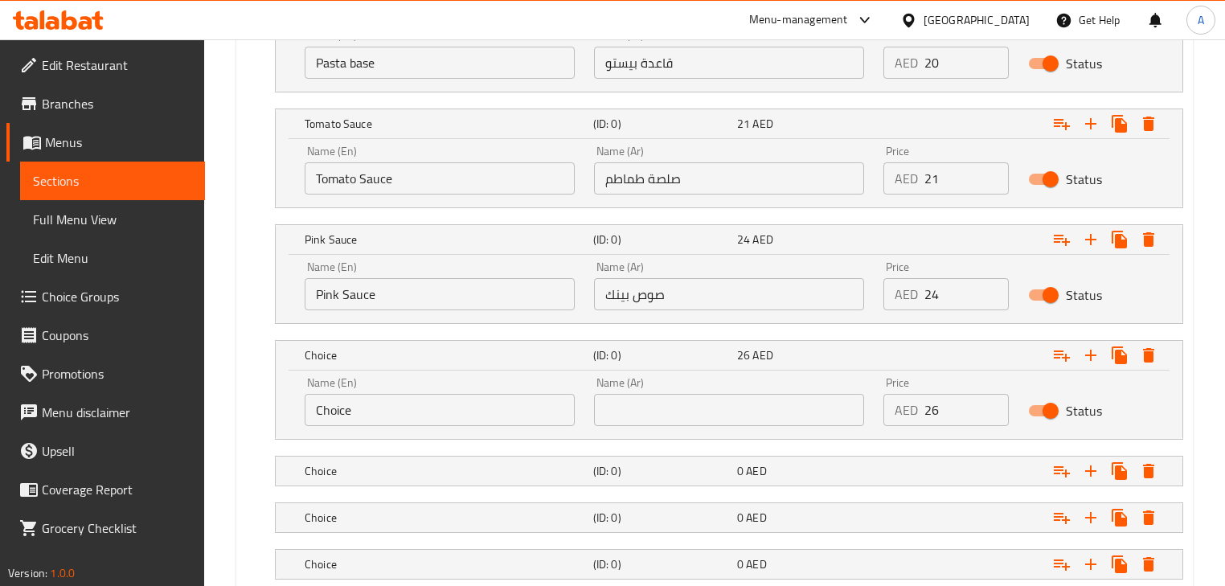
drag, startPoint x: 753, startPoint y: 412, endPoint x: 744, endPoint y: 415, distance: 9.9
click at [753, 412] on input "text" at bounding box center [729, 410] width 270 height 32
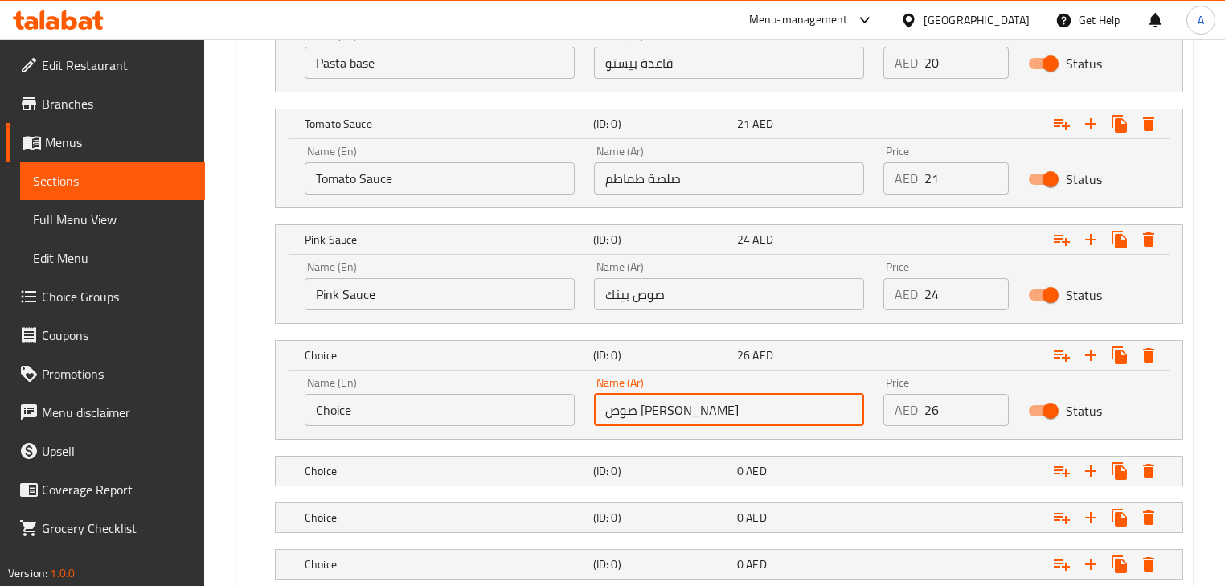
type input "صوص [PERSON_NAME]"
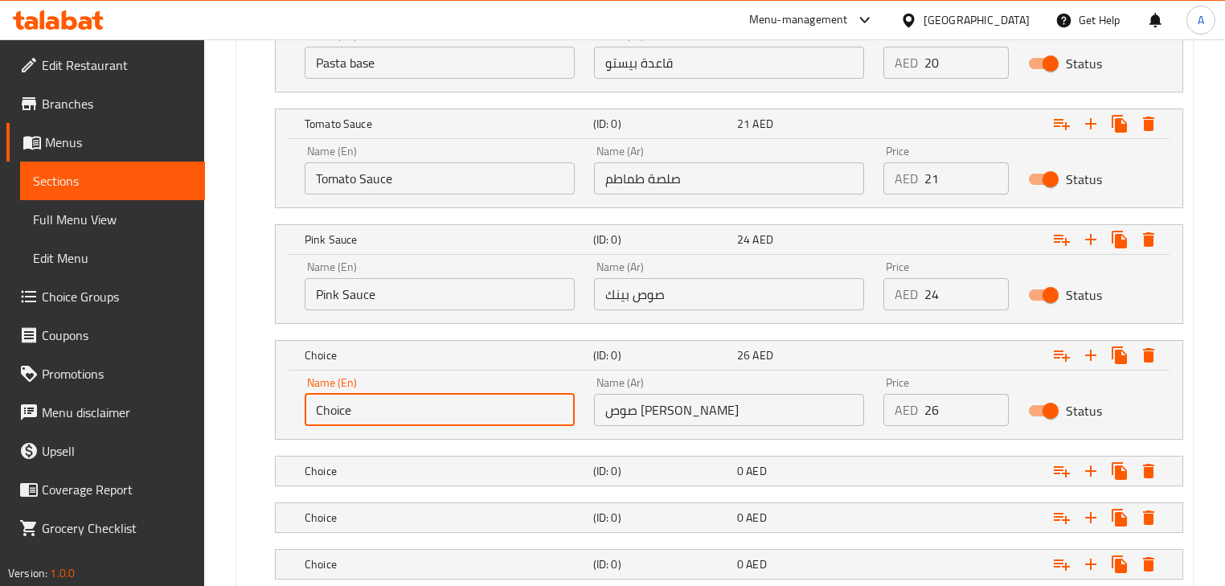
click at [481, 400] on input "Choice" at bounding box center [440, 410] width 270 height 32
type input "Pesto Cream Sauce"
click at [839, 471] on div "0 AED" at bounding box center [805, 471] width 137 height 16
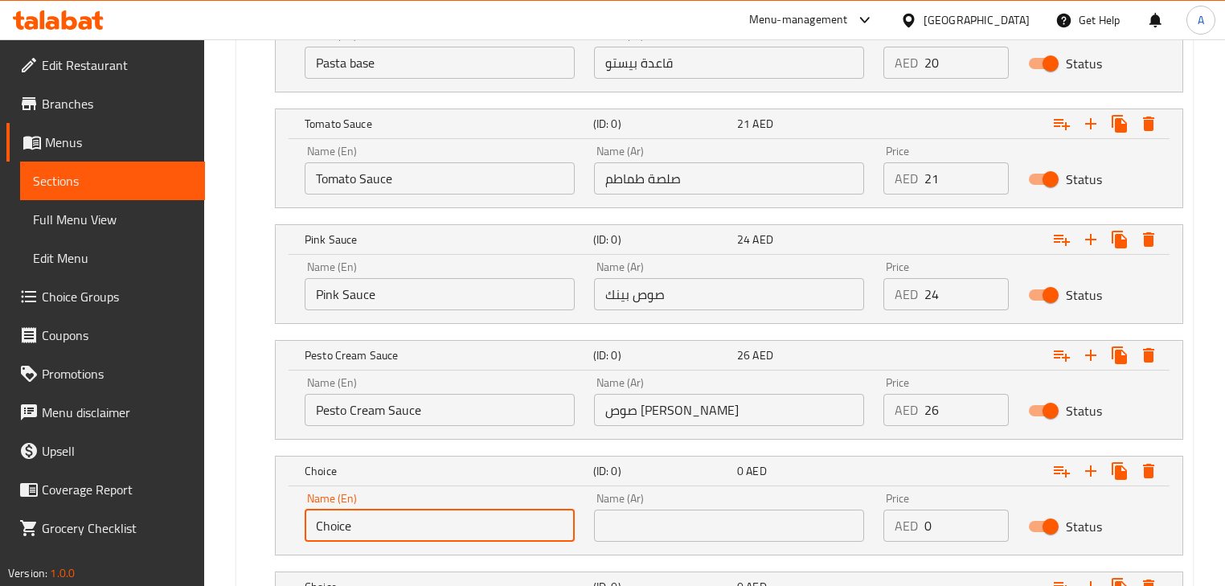
drag, startPoint x: 371, startPoint y: 523, endPoint x: 304, endPoint y: 523, distance: 66.7
click at [305, 523] on input "Choice" at bounding box center [440, 526] width 270 height 32
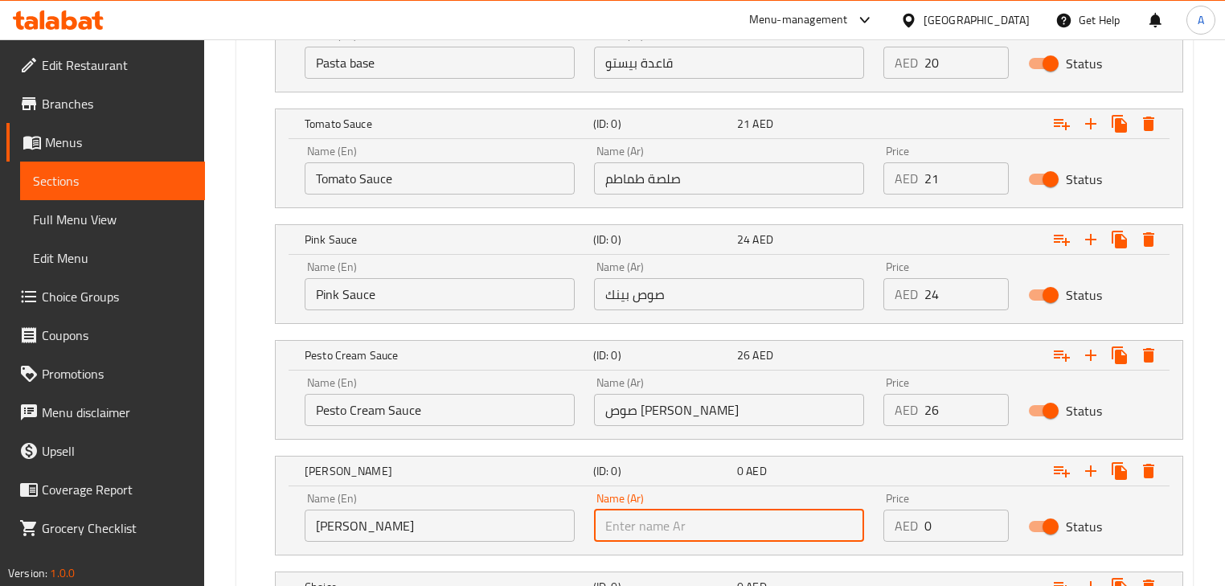
click at [380, 532] on input "[PERSON_NAME]" at bounding box center [440, 526] width 270 height 32
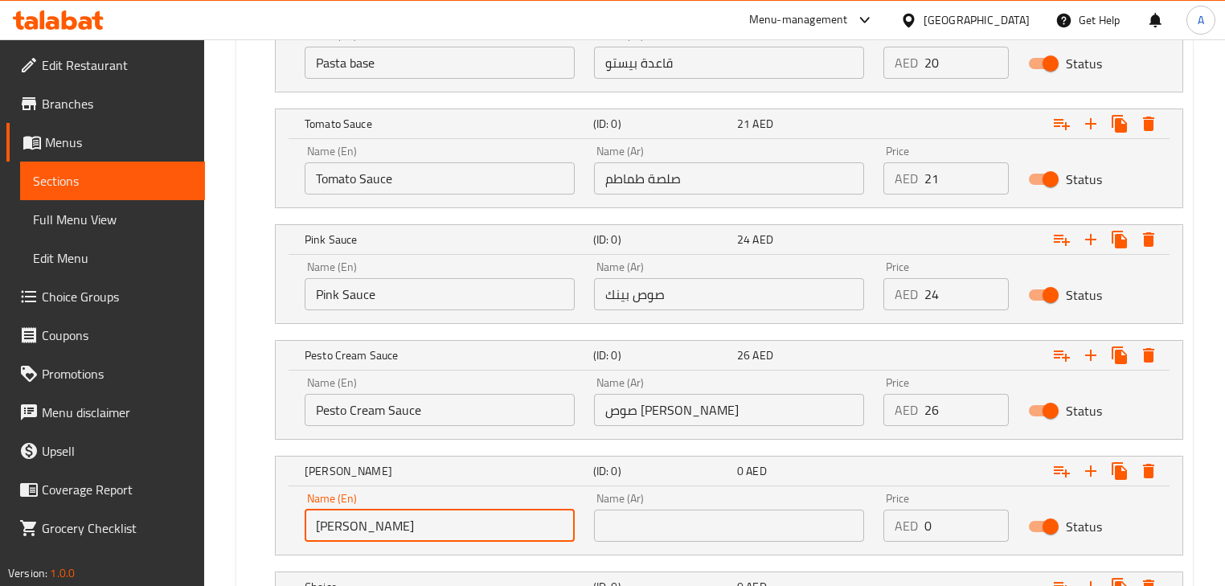
type input "[PERSON_NAME]"
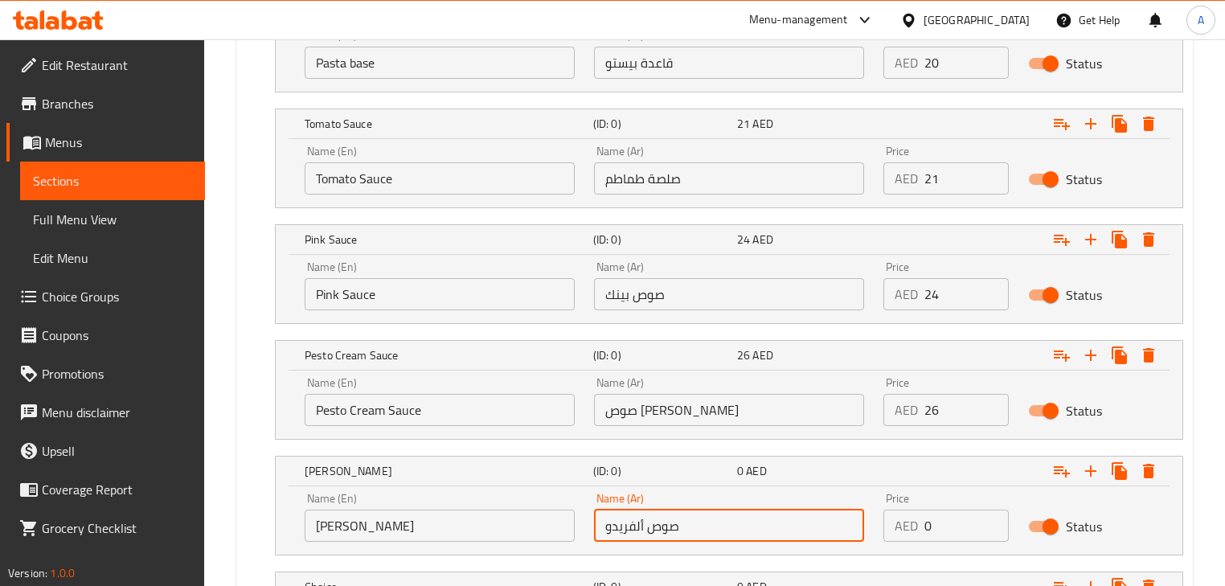
type input "صوص ألفريدو"
click at [904, 527] on div "AED 0 Price" at bounding box center [946, 526] width 125 height 32
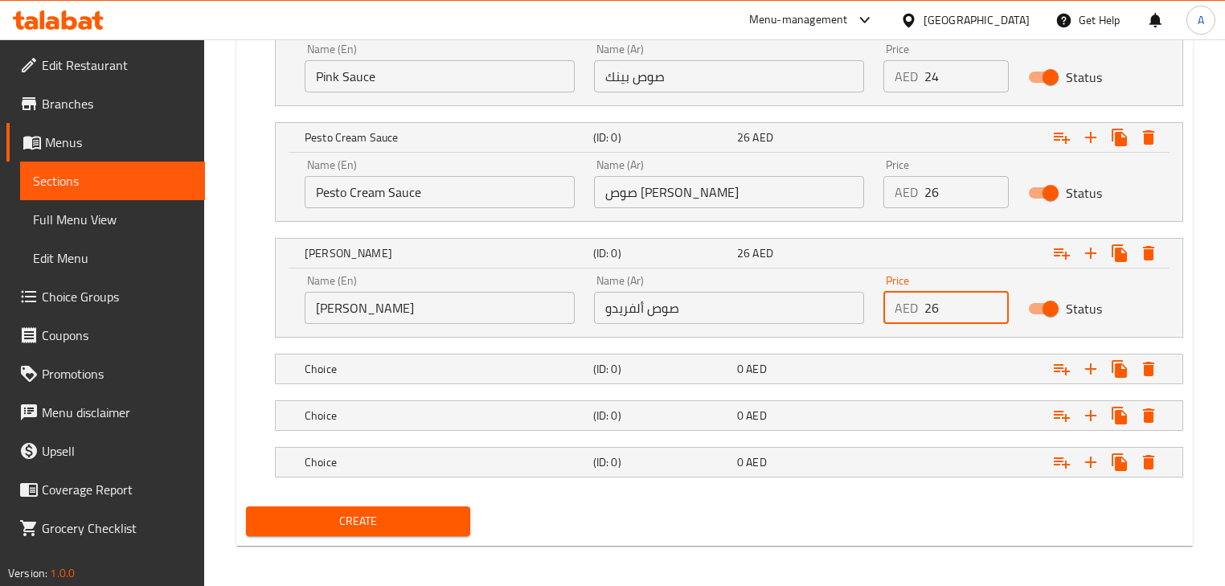
scroll to position [1209, 0]
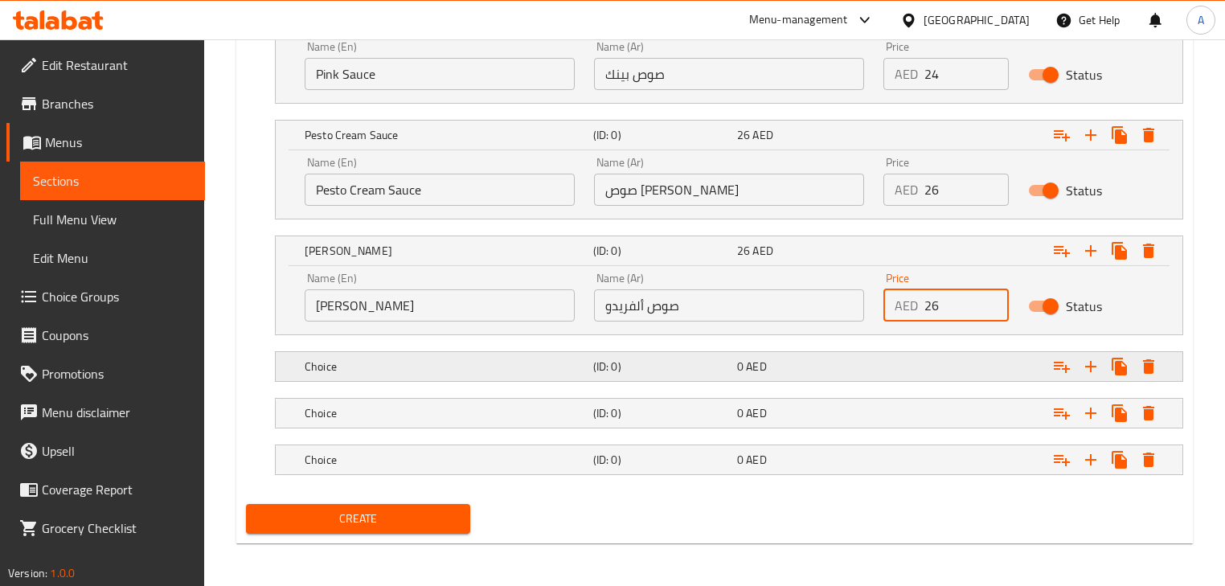
type input "26"
click at [784, 349] on div "Choice (ID: 0) 0 AED" at bounding box center [734, 366] width 865 height 35
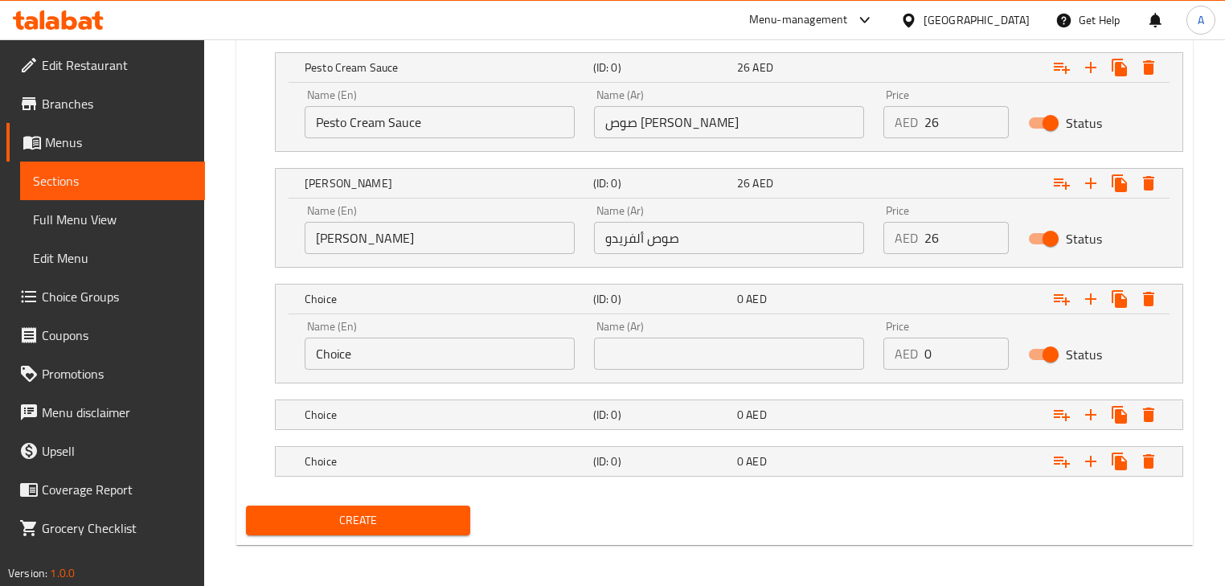
scroll to position [1278, 0]
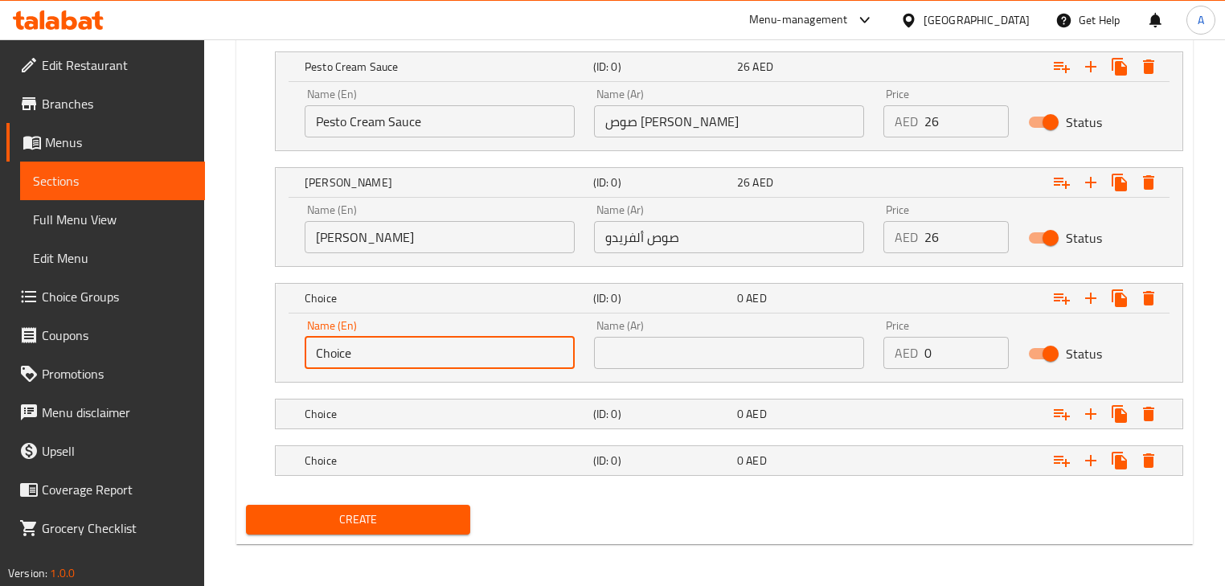
click at [285, 338] on div "Name (En) Choice Name (En) Name (Ar) Name (Ar) Price AED 0 Price Status" at bounding box center [729, 348] width 907 height 68
paste input "Arrabbiata sauce"
drag, startPoint x: 419, startPoint y: 353, endPoint x: 746, endPoint y: 390, distance: 329.3
click at [746, 390] on div "Your choice of: (ID: 0) Min 1 , Max 1 Name (En) Your choice of: Name (En) Name …" at bounding box center [715, 81] width 950 height 835
drag, startPoint x: 407, startPoint y: 348, endPoint x: 589, endPoint y: 367, distance: 182.6
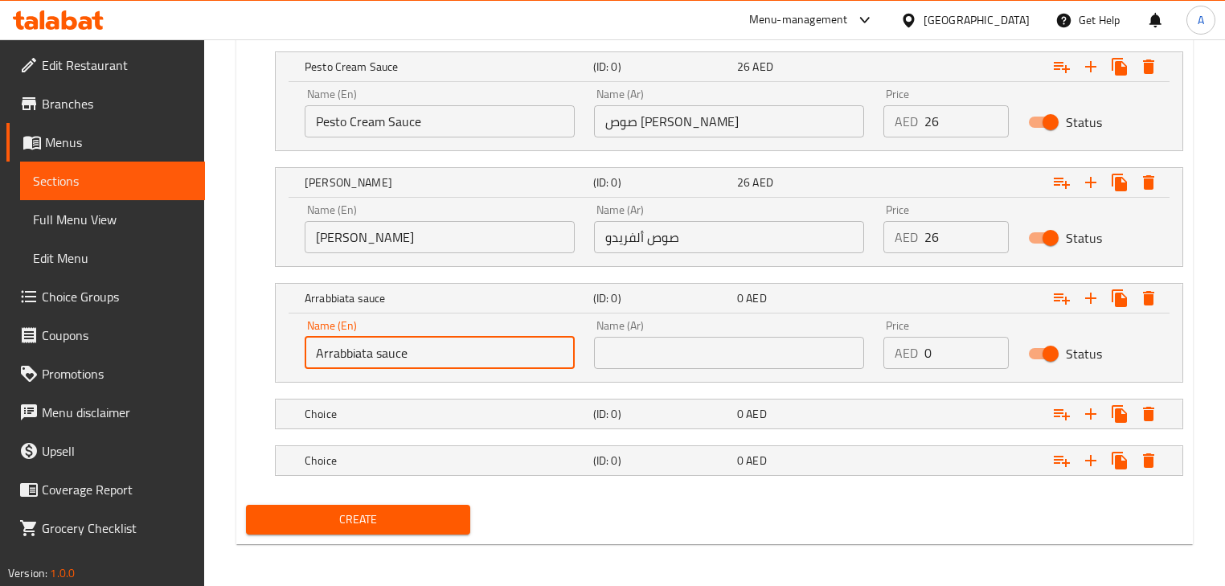
click at [589, 367] on div "Name (En) Arrabbiata sauce Name (En) Name (Ar) Name (Ar) Price AED 0 Price Stat…" at bounding box center [729, 344] width 868 height 68
type input "Arrabbiata sauce"
click at [660, 341] on input "text" at bounding box center [729, 353] width 270 height 32
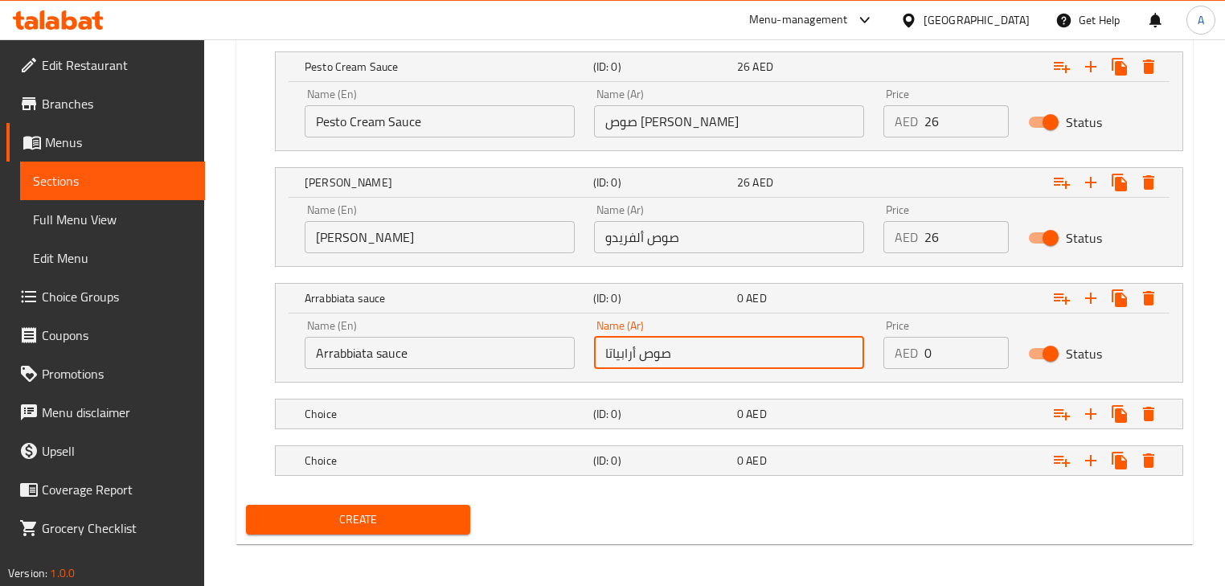
type input "صوص أرابياتا"
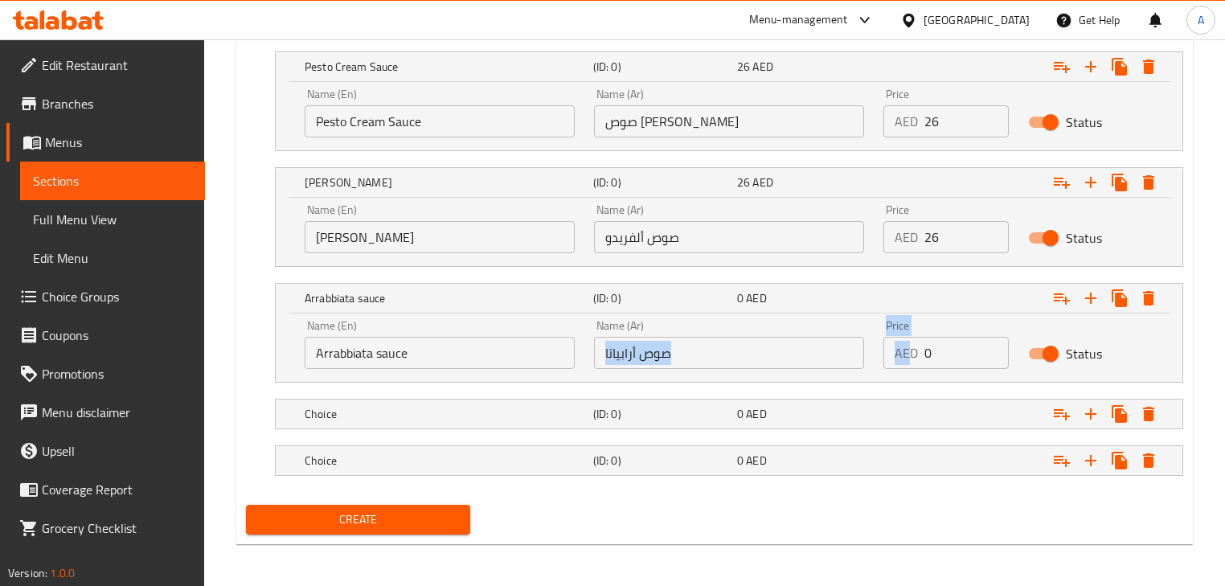
drag, startPoint x: 885, startPoint y: 342, endPoint x: 852, endPoint y: 347, distance: 33.4
click at [853, 345] on div "Name (En) Arrabbiata sauce Name (En) Name (Ar) صوص أرابياتا Name (Ar) Price AED…" at bounding box center [729, 344] width 868 height 68
click at [952, 347] on input "0" at bounding box center [967, 353] width 84 height 32
drag, startPoint x: 947, startPoint y: 345, endPoint x: 908, endPoint y: 342, distance: 39.5
click at [908, 342] on div "AED 0 Price" at bounding box center [946, 353] width 125 height 32
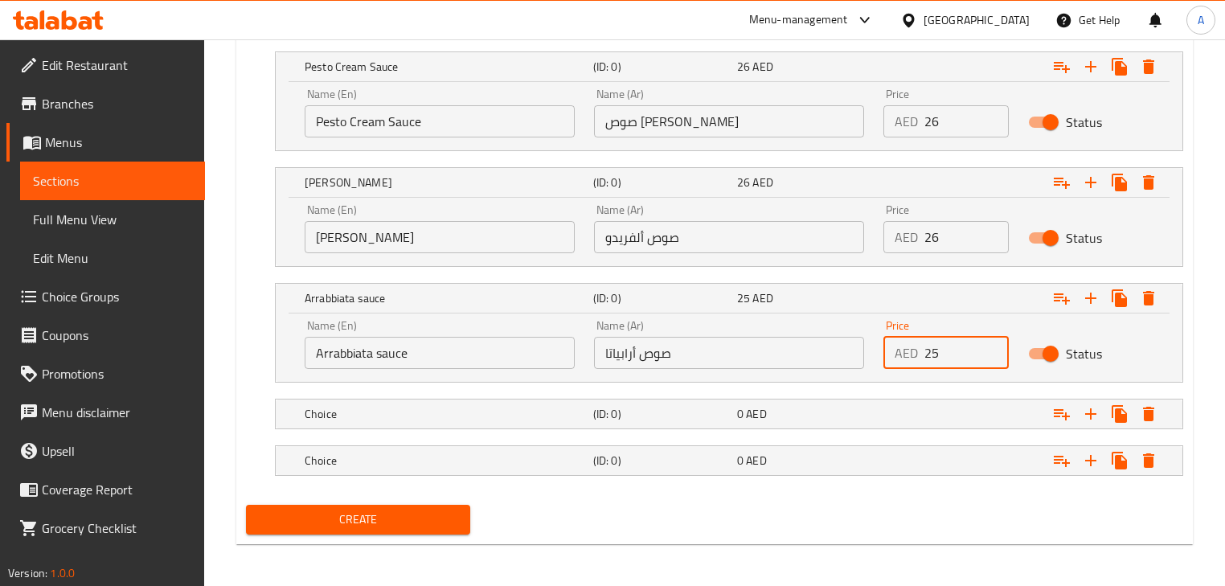
type input "25"
click at [564, 408] on h5 "Choice" at bounding box center [446, 414] width 282 height 16
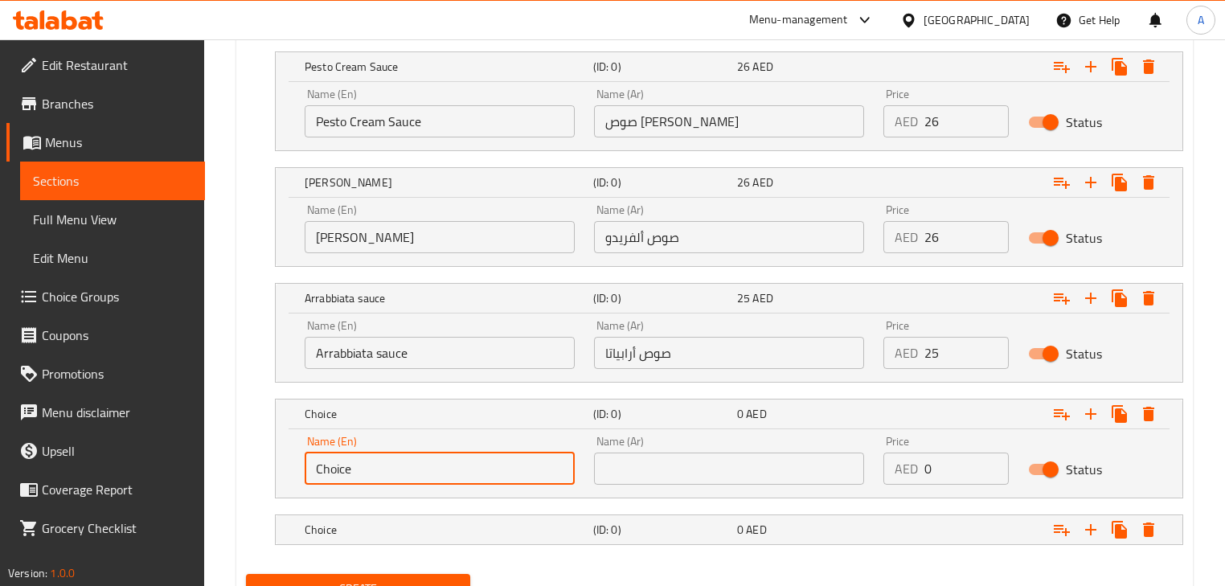
drag, startPoint x: 310, startPoint y: 453, endPoint x: 289, endPoint y: 453, distance: 20.1
click at [289, 453] on div "Name (En) Choice Name (En) Name (Ar) Name (Ar) Price AED 0 Price Status" at bounding box center [729, 463] width 907 height 68
paste input "icken 80g"
drag, startPoint x: 379, startPoint y: 462, endPoint x: 753, endPoint y: 465, distance: 373.1
click at [753, 465] on div "Name (En) Chicken 80g Name (En) Name (Ar) Name (Ar) Price AED 0 Price Status" at bounding box center [729, 460] width 868 height 68
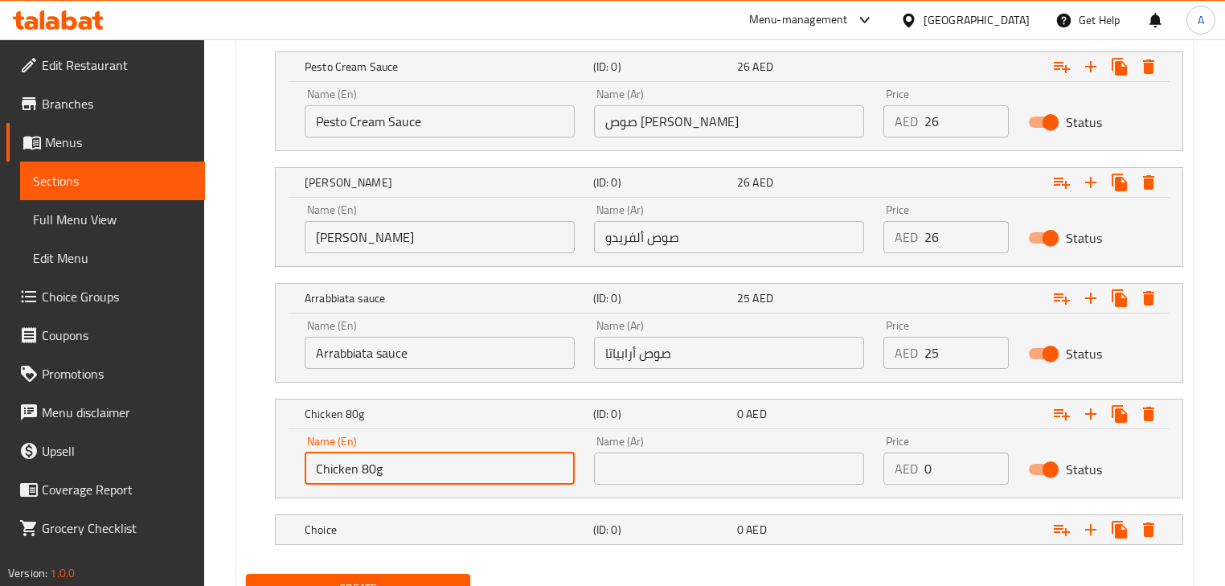
type input "Chicken 80g"
click at [733, 473] on input "text" at bounding box center [729, 469] width 270 height 32
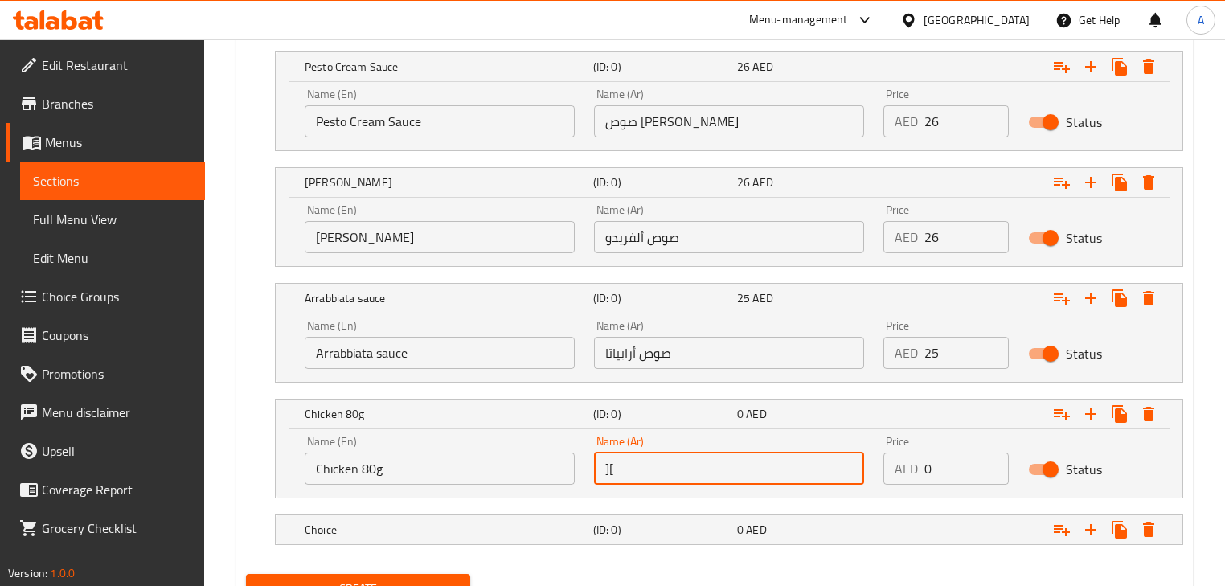
type input "]"
type input "دجاج 80 جرام"
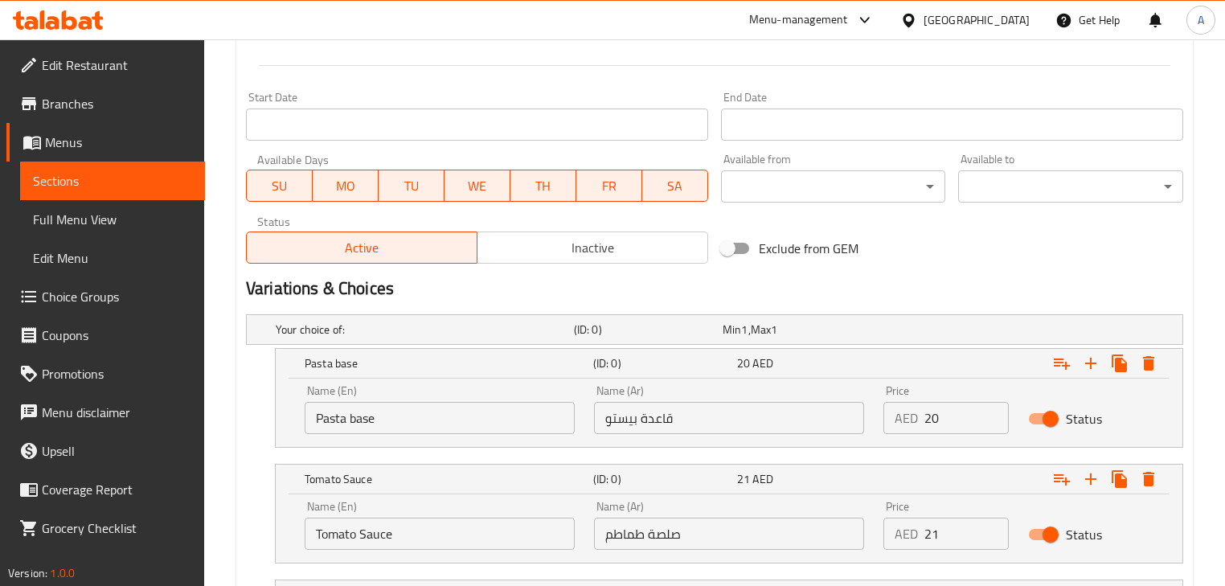
scroll to position [634, 0]
type input "12"
click at [1090, 367] on icon "Expand" at bounding box center [1090, 362] width 19 height 19
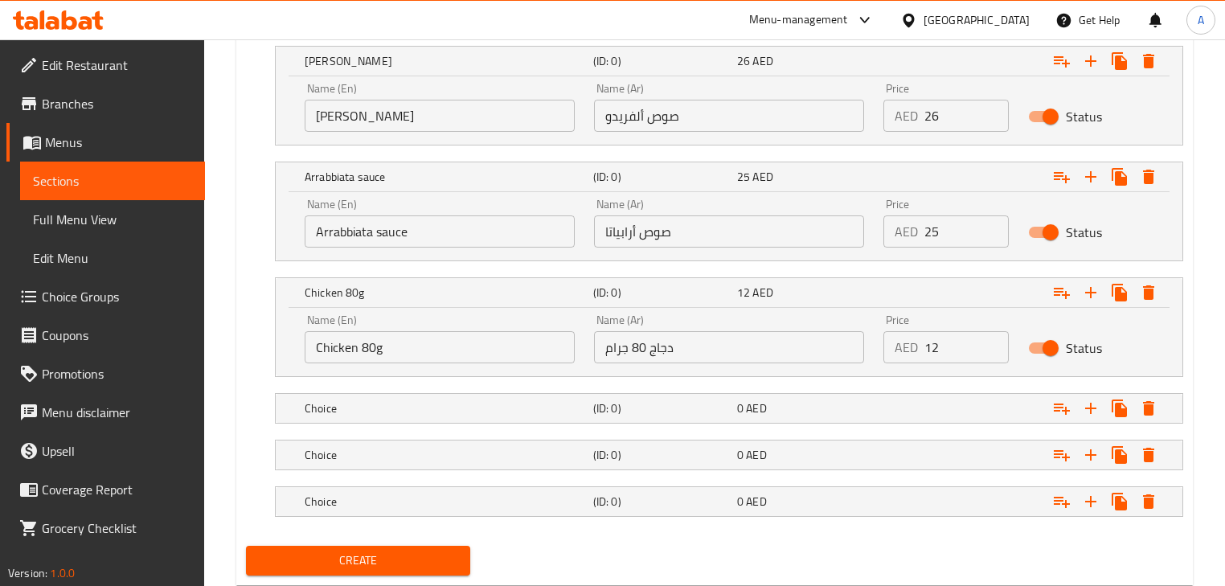
scroll to position [1440, 0]
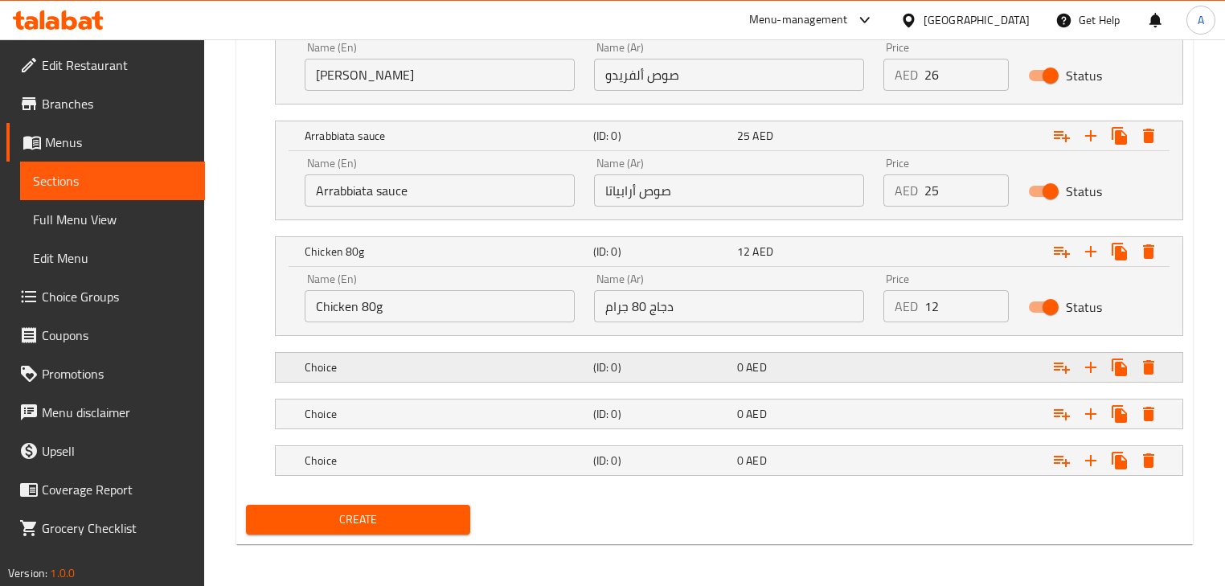
click at [611, 359] on h5 "(ID: 0)" at bounding box center [661, 367] width 137 height 16
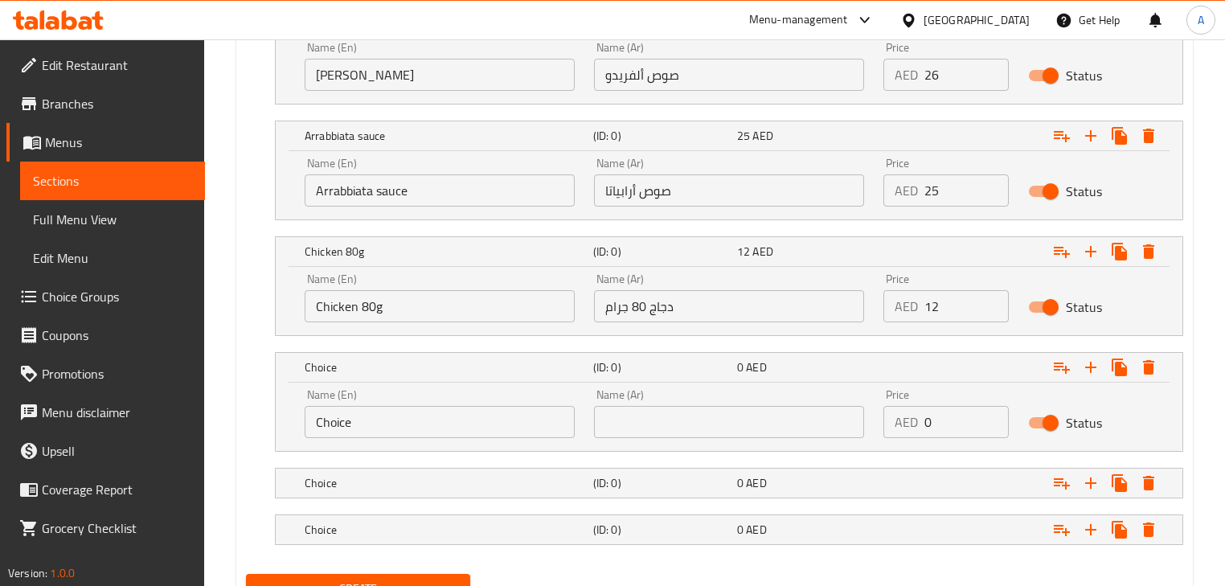
drag, startPoint x: 332, startPoint y: 409, endPoint x: 269, endPoint y: 409, distance: 62.7
click at [269, 409] on div "Choice (ID: 0) 0 AED Name (En) Choice Name (En) Name (Ar) Name (Ar) Price AED 0…" at bounding box center [714, 402] width 937 height 100
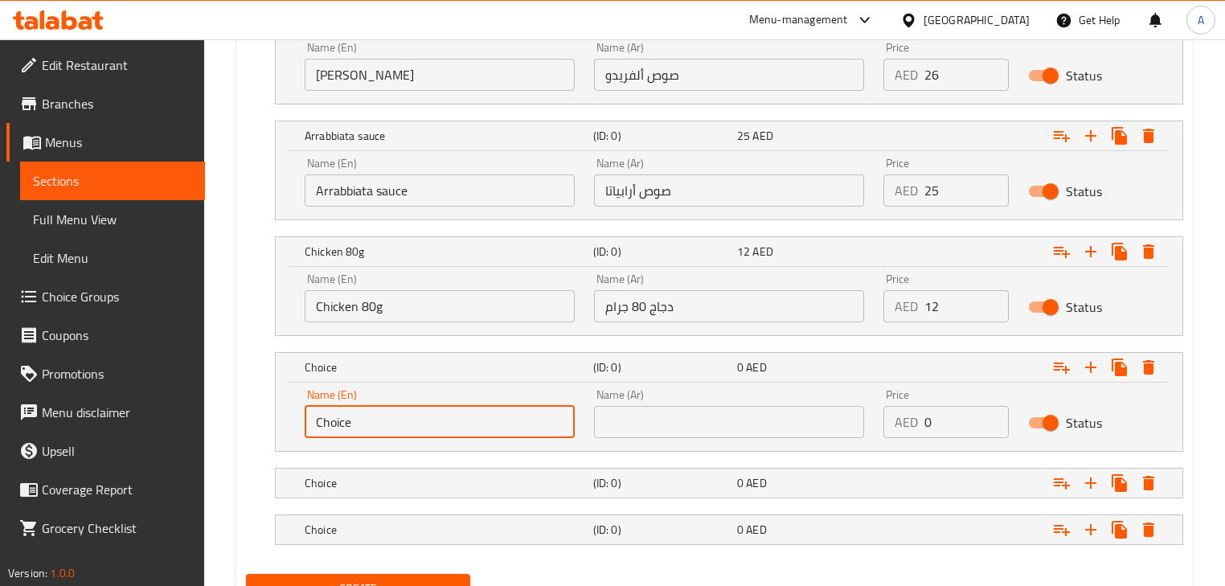
paste input "Veal bacon 30g"
drag, startPoint x: 400, startPoint y: 421, endPoint x: 800, endPoint y: 438, distance: 400.8
click at [800, 438] on div "Name (En) Veal bacon 30g Name (En) Name (Ar) Name (Ar) Price AED 0 Price Status" at bounding box center [729, 413] width 868 height 68
type input "Veal bacon 30g"
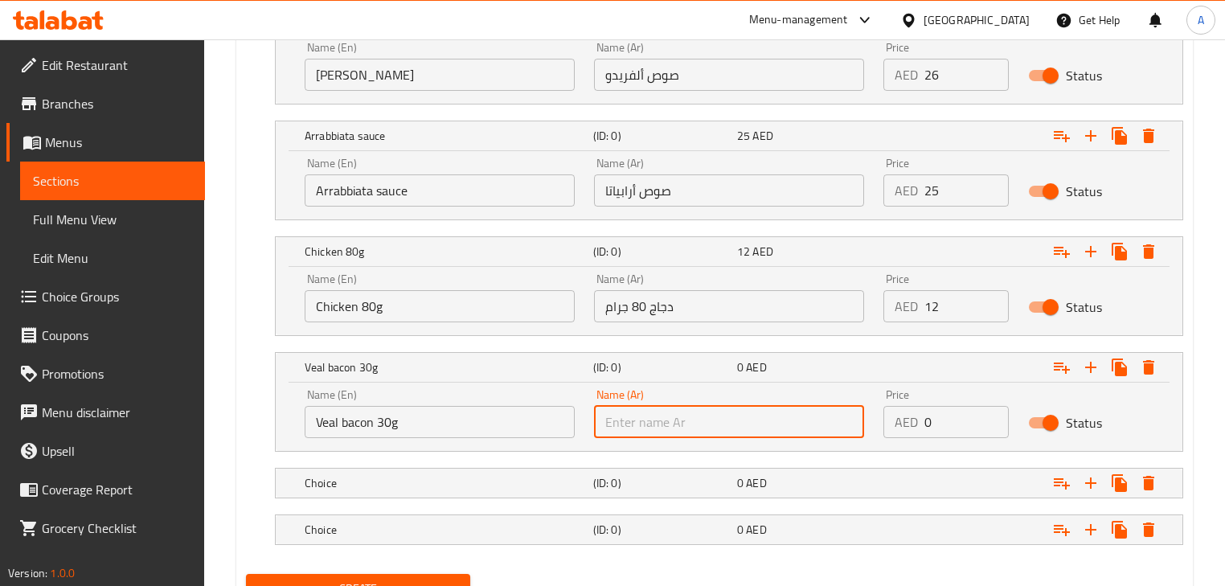
click at [726, 425] on input "text" at bounding box center [729, 422] width 270 height 32
type input "لحم عجل مقدد 30 جرام"
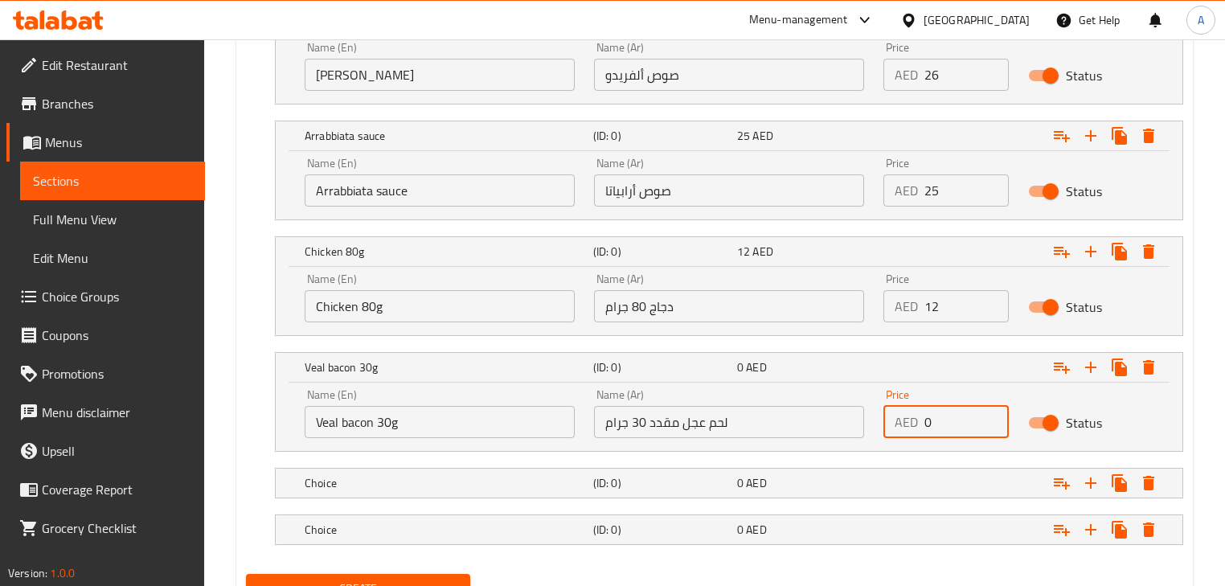
drag, startPoint x: 917, startPoint y: 412, endPoint x: 903, endPoint y: 415, distance: 14.8
click at [903, 415] on div "AED 0 Price" at bounding box center [946, 422] width 125 height 32
type input "14"
click at [620, 479] on h5 "(ID: 0)" at bounding box center [661, 483] width 137 height 16
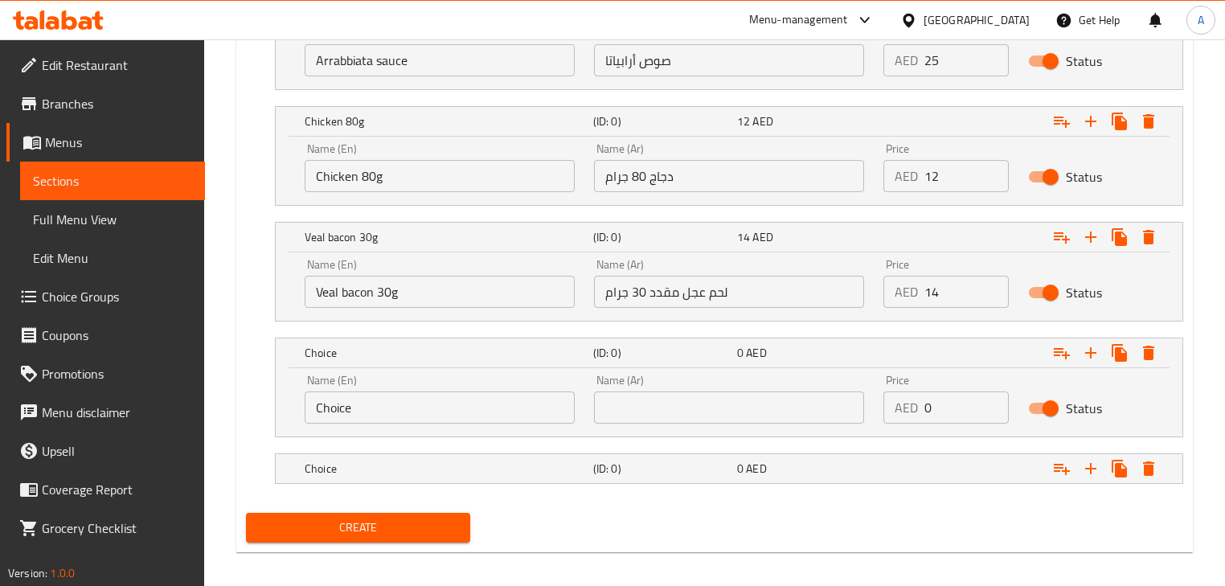
scroll to position [1578, 0]
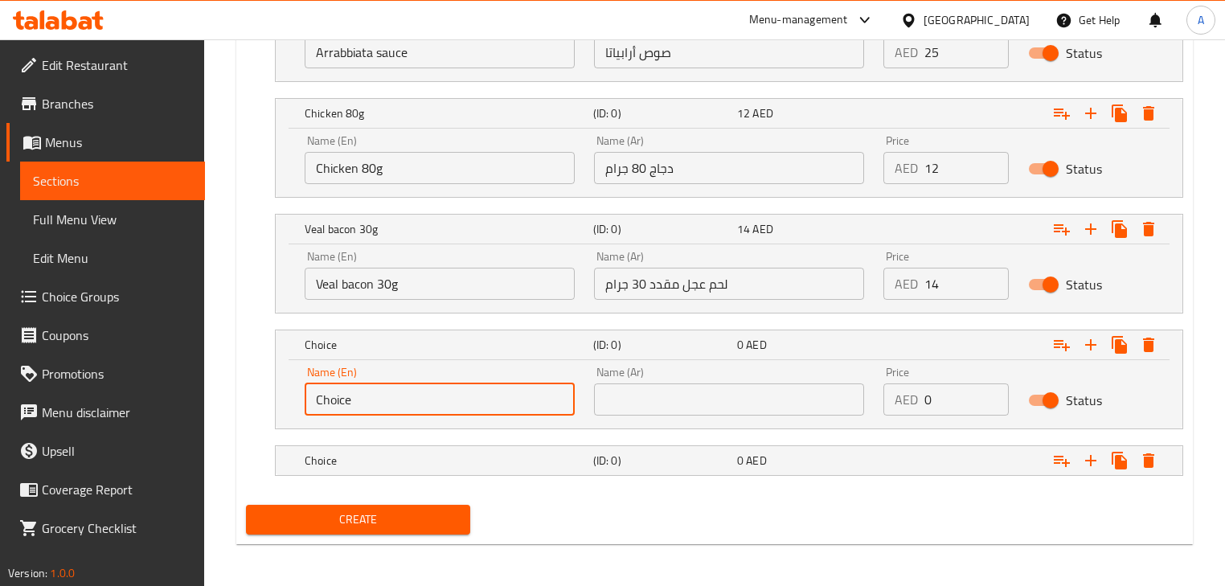
drag, startPoint x: 325, startPoint y: 395, endPoint x: 243, endPoint y: 395, distance: 82.0
paste input "Mozzarella cheese"
drag, startPoint x: 412, startPoint y: 394, endPoint x: 918, endPoint y: 415, distance: 506.2
click at [917, 415] on div "Name (En) Mozzarella cheese Name (En) Name (Ar) Name (Ar) Price AED 0 Price Sta…" at bounding box center [729, 391] width 868 height 68
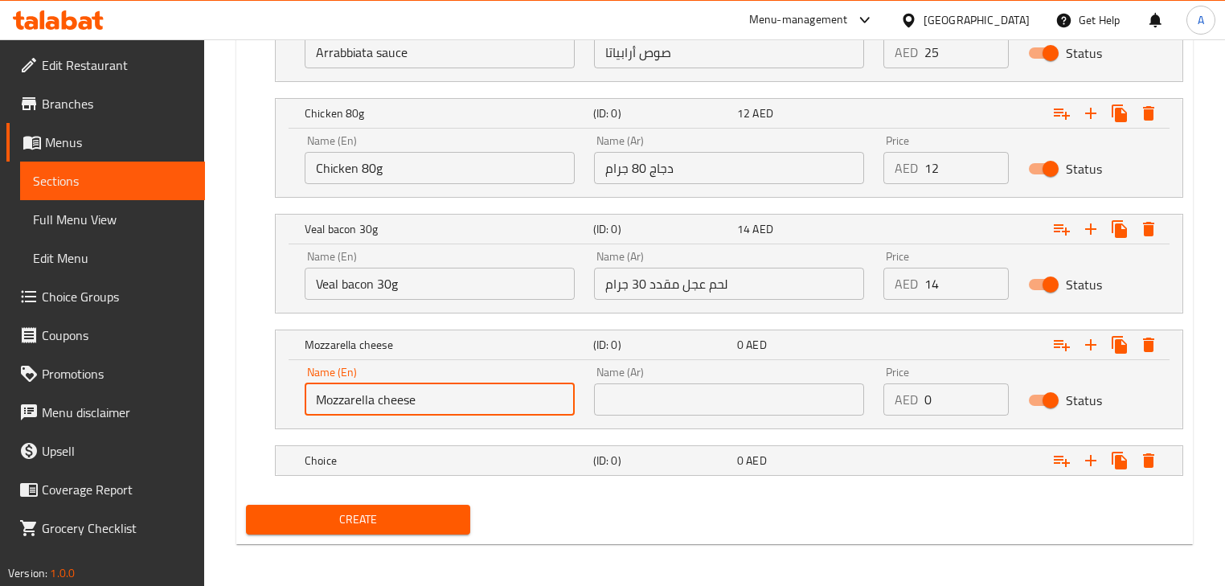
type input "Mozzarella cheese"
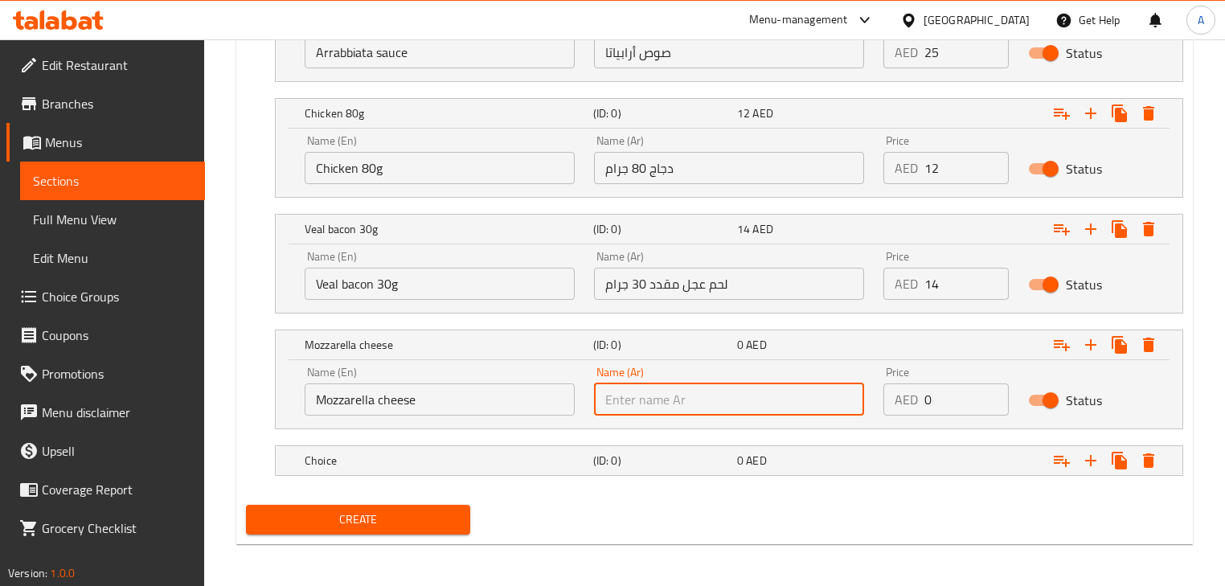
click at [760, 402] on input "text" at bounding box center [729, 400] width 270 height 32
type input "["
type input "جبنة موزاريلا"
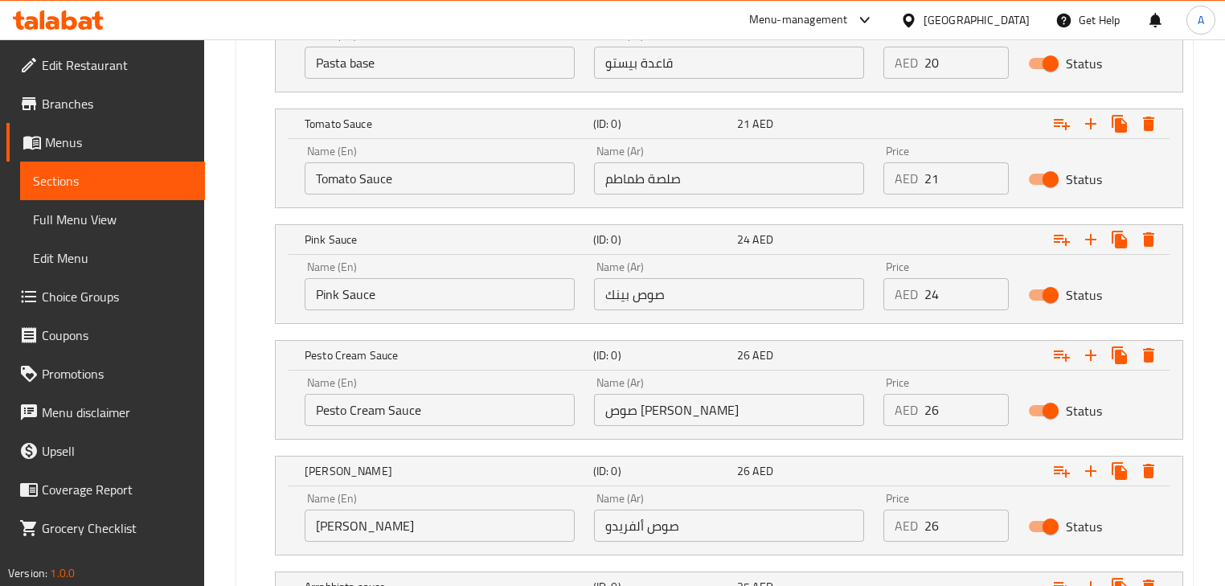
scroll to position [742, 0]
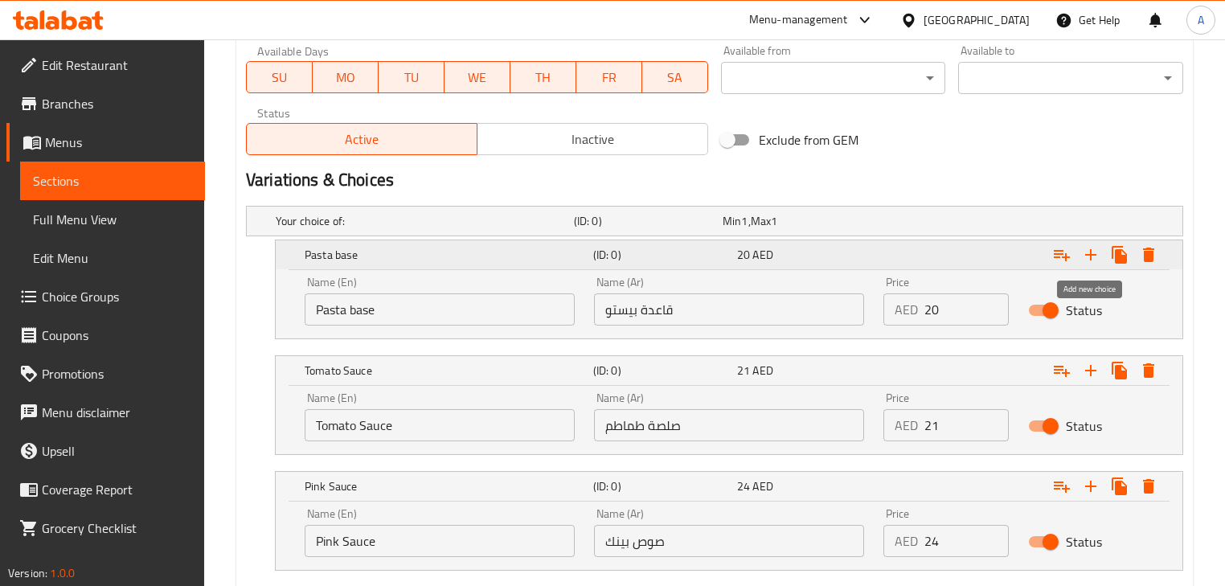
type input "9"
click at [1092, 251] on icon "Expand" at bounding box center [1090, 254] width 19 height 19
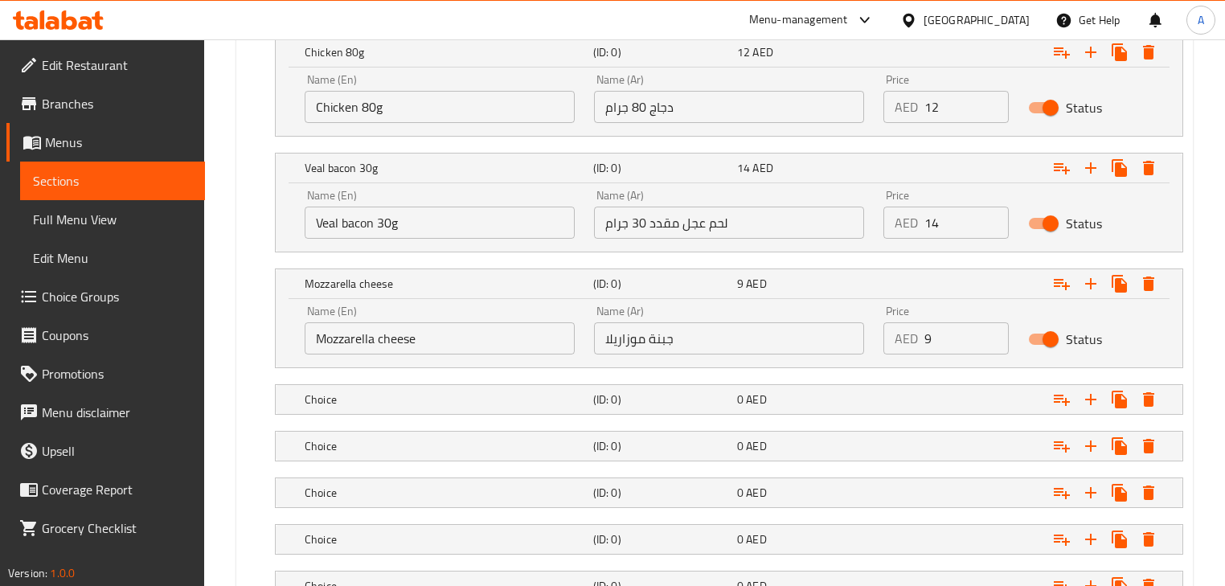
scroll to position [1763, 0]
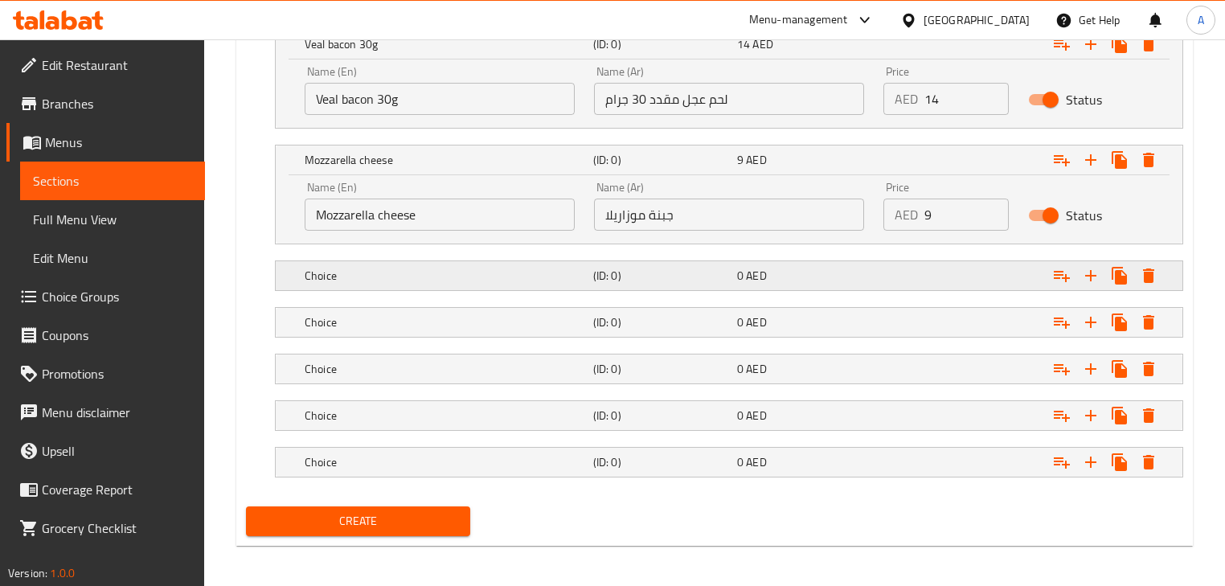
click at [714, 268] on h5 "(ID: 0)" at bounding box center [661, 276] width 137 height 16
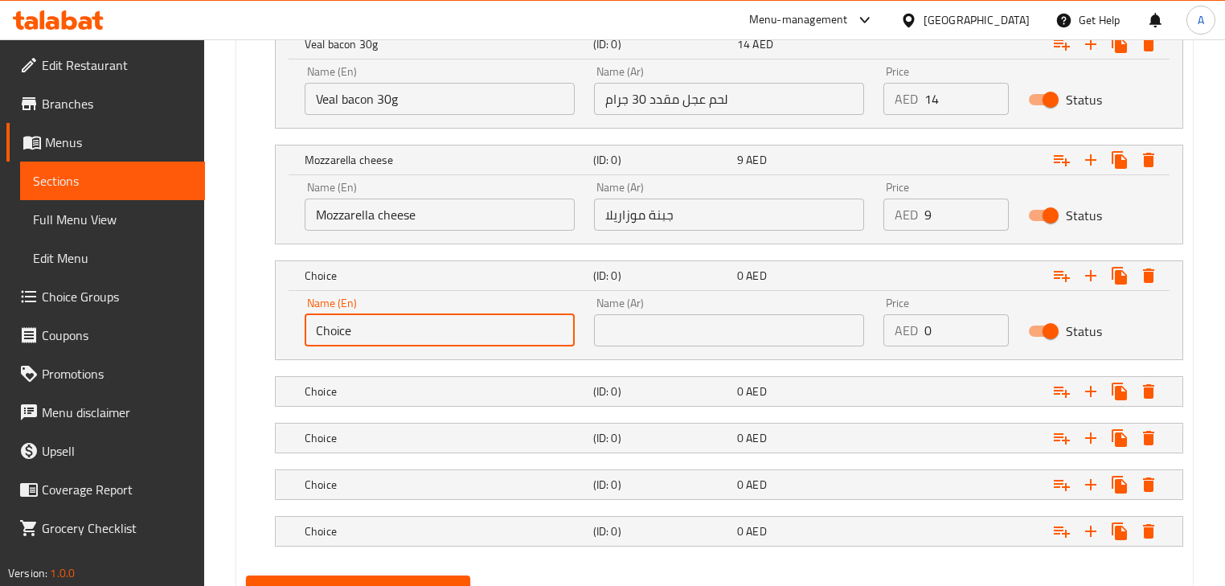
click at [269, 322] on div "Choice (ID: 0) 0 AED Name (En) Choice Name (En) Name (Ar) Name (Ar) Price AED 0…" at bounding box center [714, 311] width 937 height 100
paste input "Eggplant"
drag, startPoint x: 360, startPoint y: 323, endPoint x: 821, endPoint y: 354, distance: 461.7
click at [821, 354] on div "Name (En) Eggplant Name (En) Name (Ar) Name (Ar) Price AED 0 Price Status" at bounding box center [729, 325] width 907 height 68
type input "Eggplant"
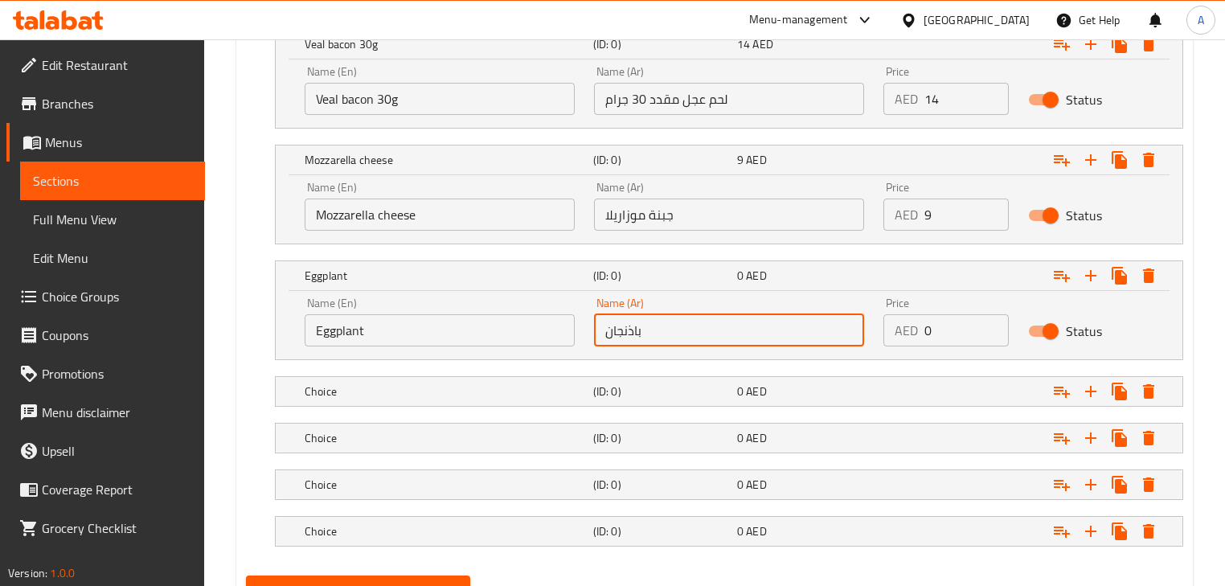
type input "باذنجان"
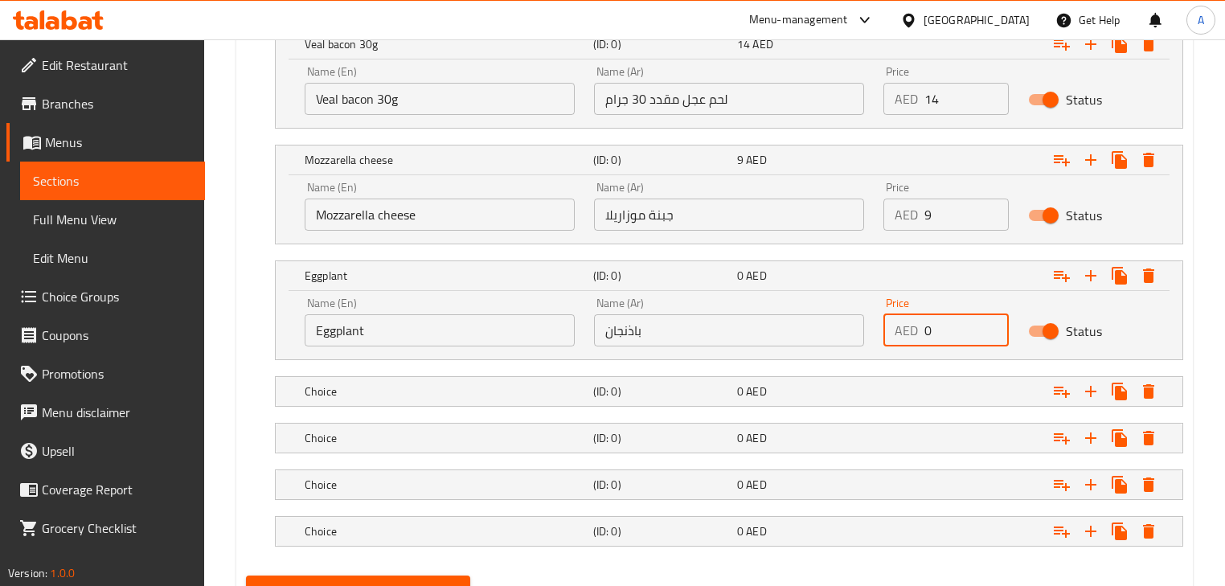
drag, startPoint x: 933, startPoint y: 331, endPoint x: 922, endPoint y: 334, distance: 10.9
click at [922, 334] on div "AED 0 Price" at bounding box center [946, 330] width 125 height 32
type input "6"
click at [781, 384] on div "0 AED" at bounding box center [805, 392] width 137 height 16
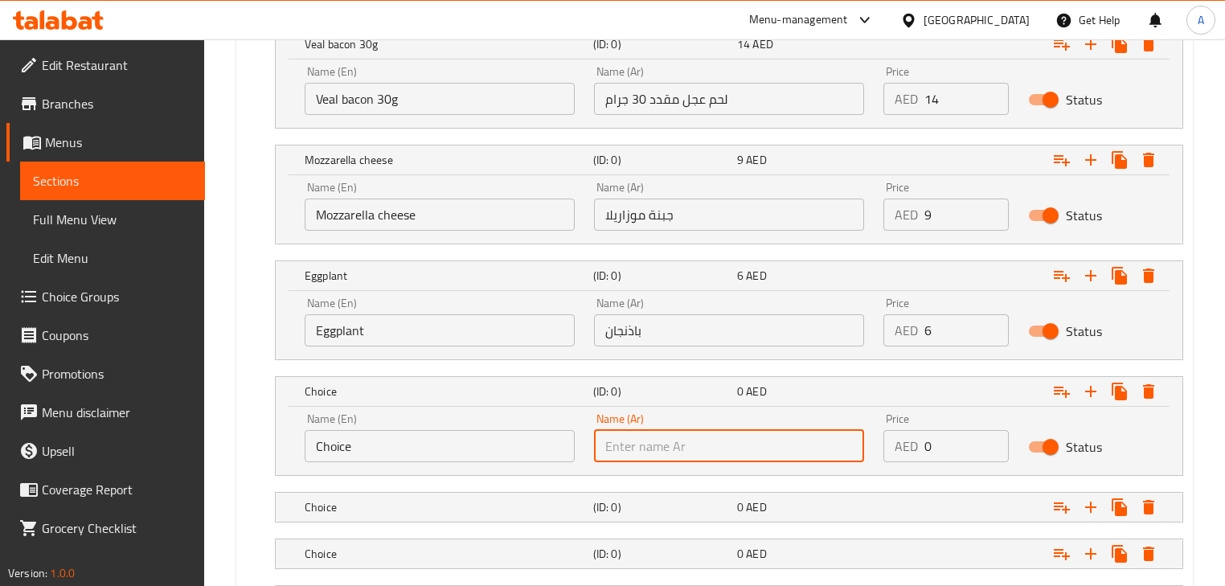
click at [764, 444] on input "text" at bounding box center [729, 446] width 270 height 32
type input "مشروم"
drag, startPoint x: 187, startPoint y: 429, endPoint x: 163, endPoint y: 437, distance: 24.7
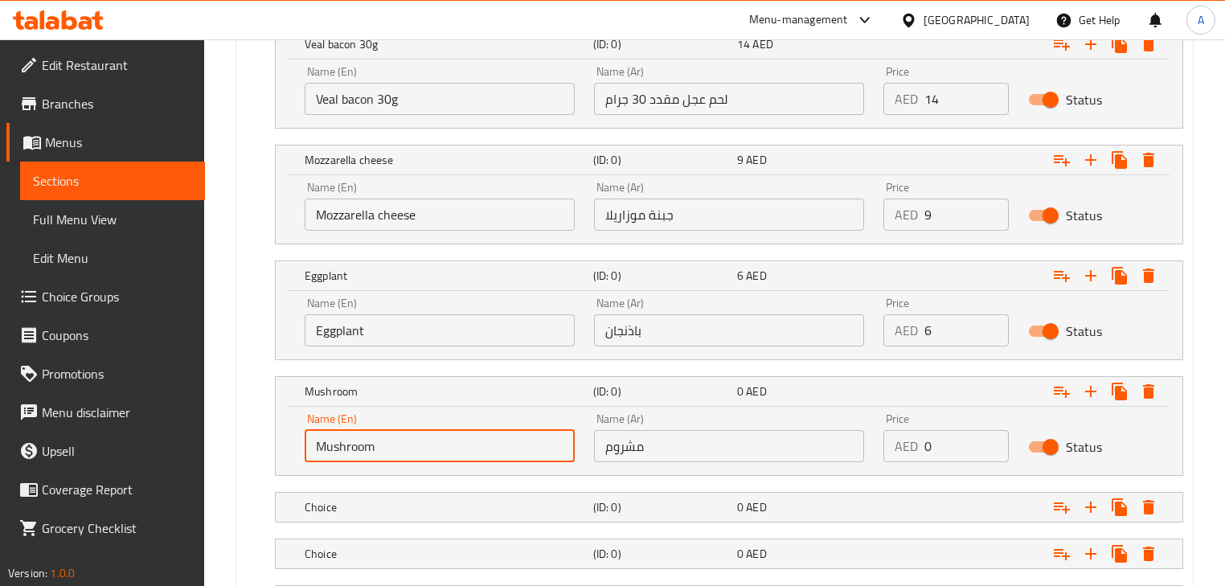
type input "Mushroom"
drag, startPoint x: 939, startPoint y: 440, endPoint x: 838, endPoint y: 441, distance: 101.3
click at [857, 439] on div "Name (En) Mushroom Name (En) Name (Ar) مشروم Name (Ar) Price AED 0 Price Status" at bounding box center [729, 438] width 868 height 68
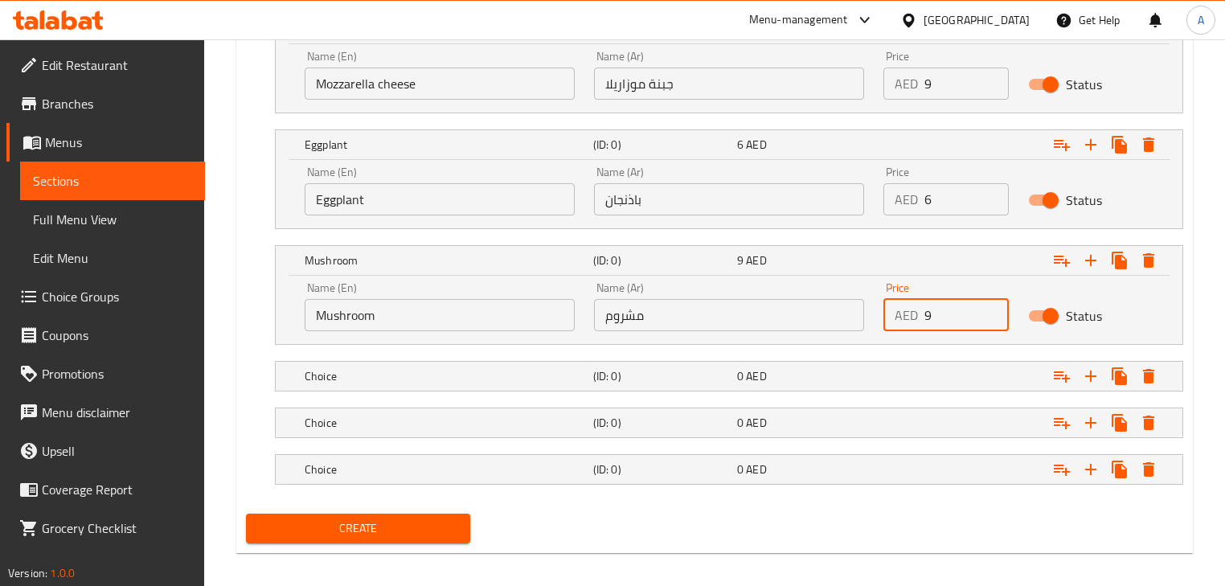
scroll to position [1902, 0]
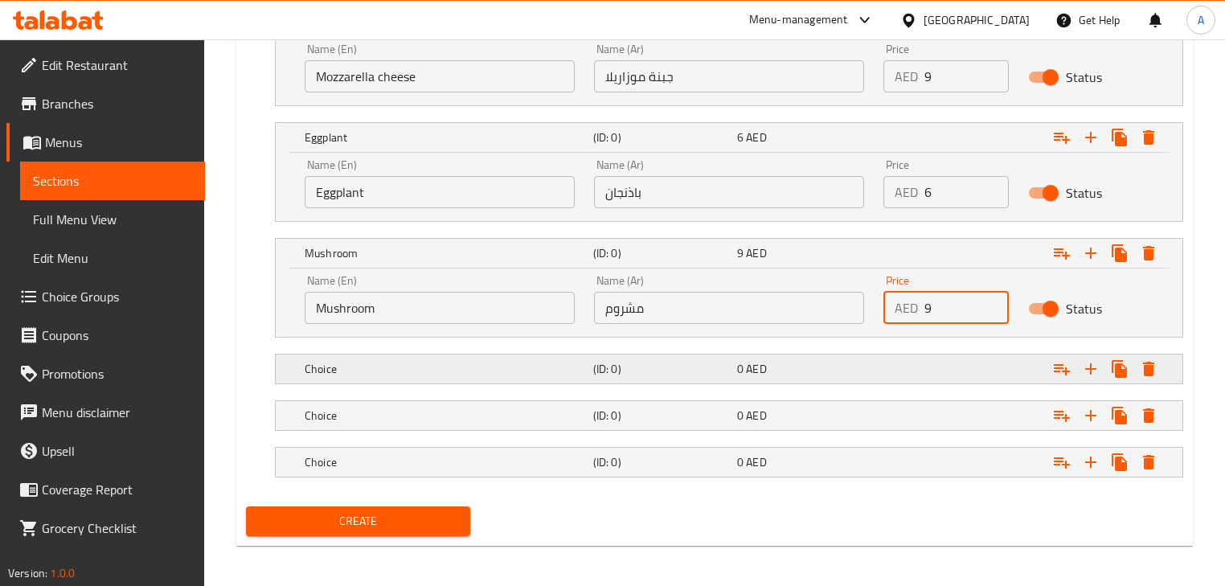
type input "9"
click at [727, 367] on h5 "(ID: 0)" at bounding box center [661, 369] width 137 height 16
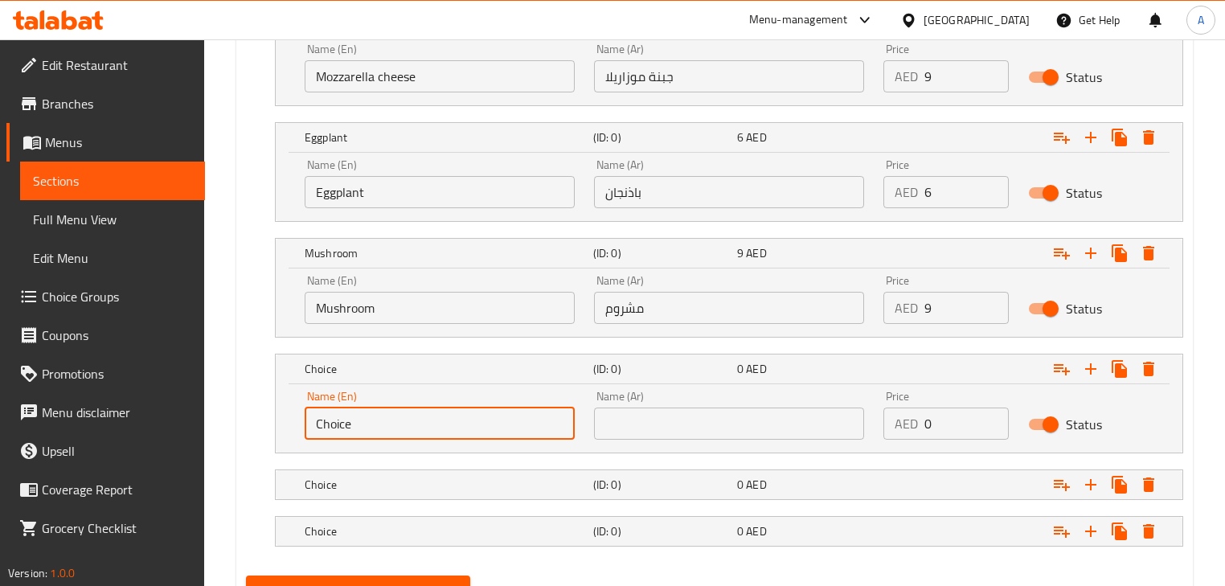
drag, startPoint x: 296, startPoint y: 408, endPoint x: 283, endPoint y: 408, distance: 12.9
click at [283, 408] on div "Name (En) Choice Name (En) Name (Ar) Name (Ar) Price AED 0 Price Status" at bounding box center [729, 418] width 907 height 68
paste input "[PERSON_NAME]"
click at [368, 417] on input "Chery tomato ice" at bounding box center [440, 424] width 270 height 32
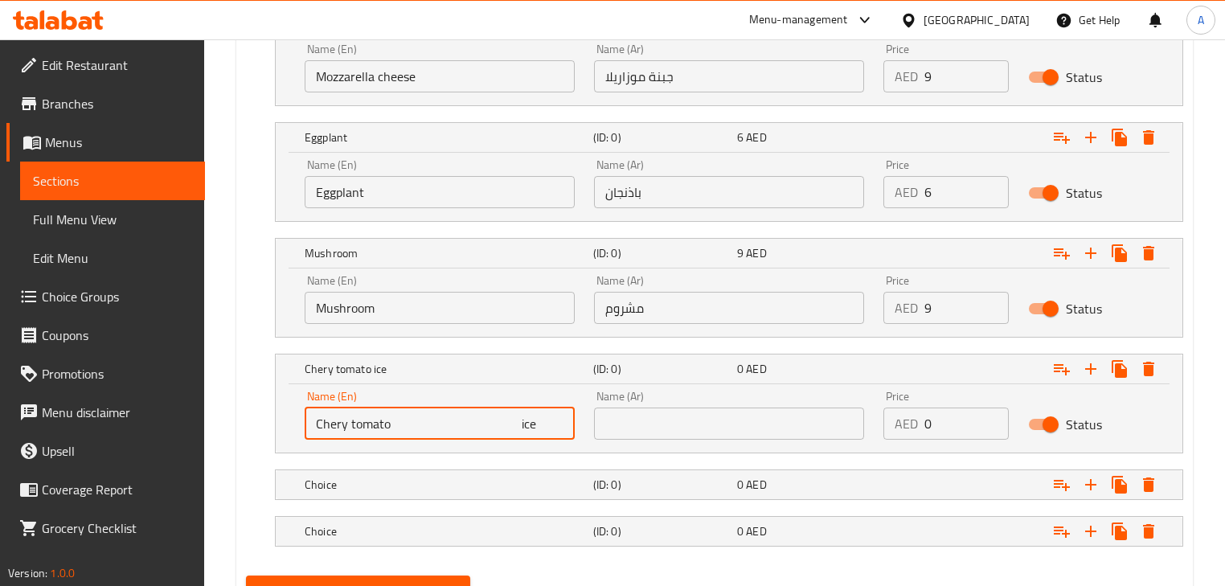
click at [368, 417] on input "Chery tomato ice" at bounding box center [440, 424] width 270 height 32
paste input "text"
drag, startPoint x: 388, startPoint y: 421, endPoint x: 1077, endPoint y: 441, distance: 688.5
click at [1077, 441] on div "Name (En) Chery tomato Name (En) Name (Ar) Name (Ar) Price AED 0 Price Status" at bounding box center [729, 415] width 868 height 68
type input "Chery tomato"
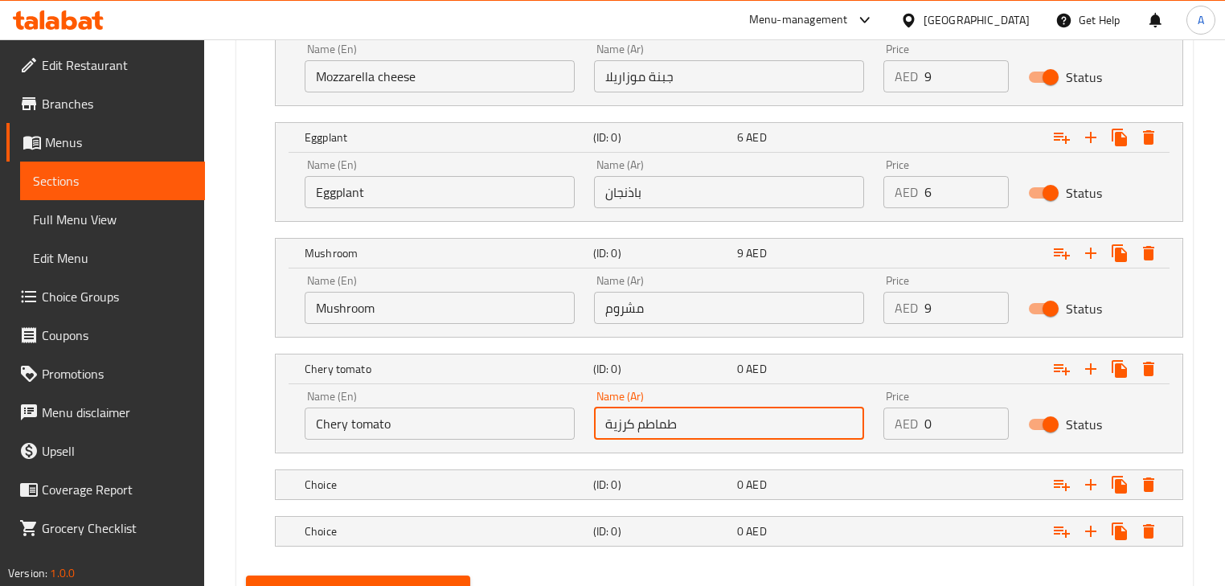
type input "طماطم كرزية"
drag, startPoint x: 917, startPoint y: 420, endPoint x: 901, endPoint y: 420, distance: 15.3
click at [901, 420] on div "AED 0 Price" at bounding box center [946, 424] width 125 height 32
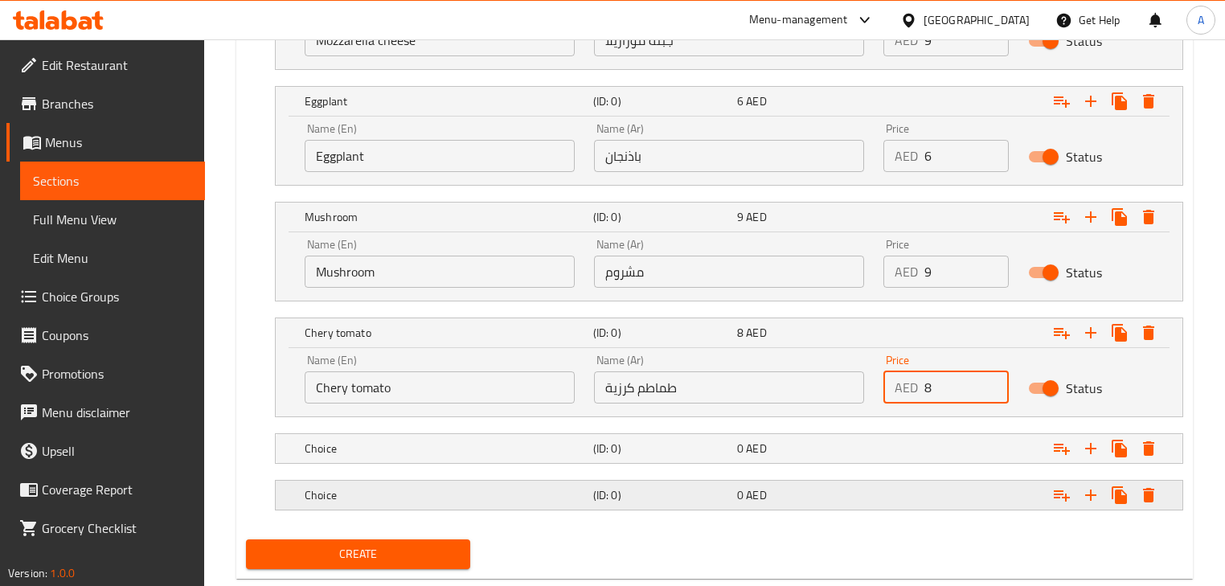
scroll to position [1971, 0]
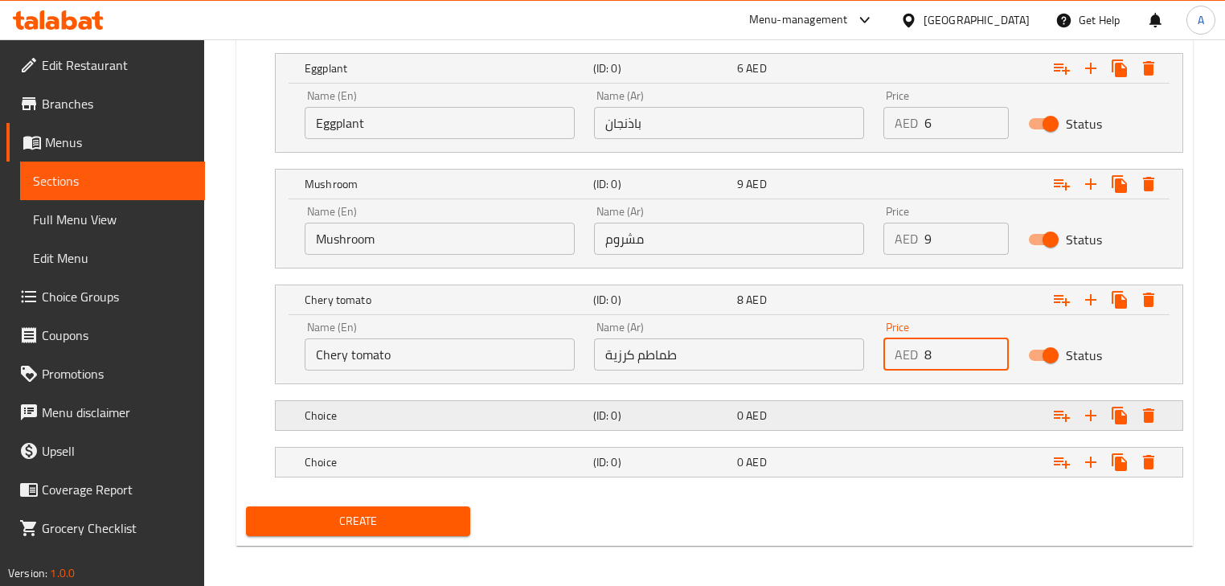
type input "8"
click at [1089, 406] on icon "Expand" at bounding box center [1090, 415] width 19 height 19
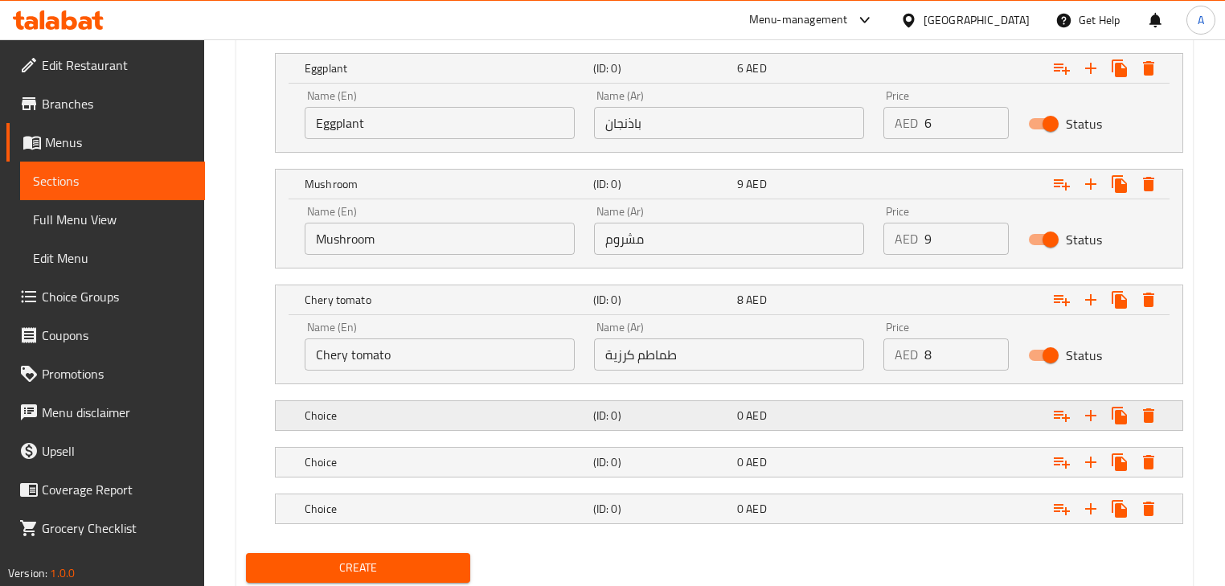
click at [650, 408] on h5 "(ID: 0)" at bounding box center [661, 416] width 137 height 16
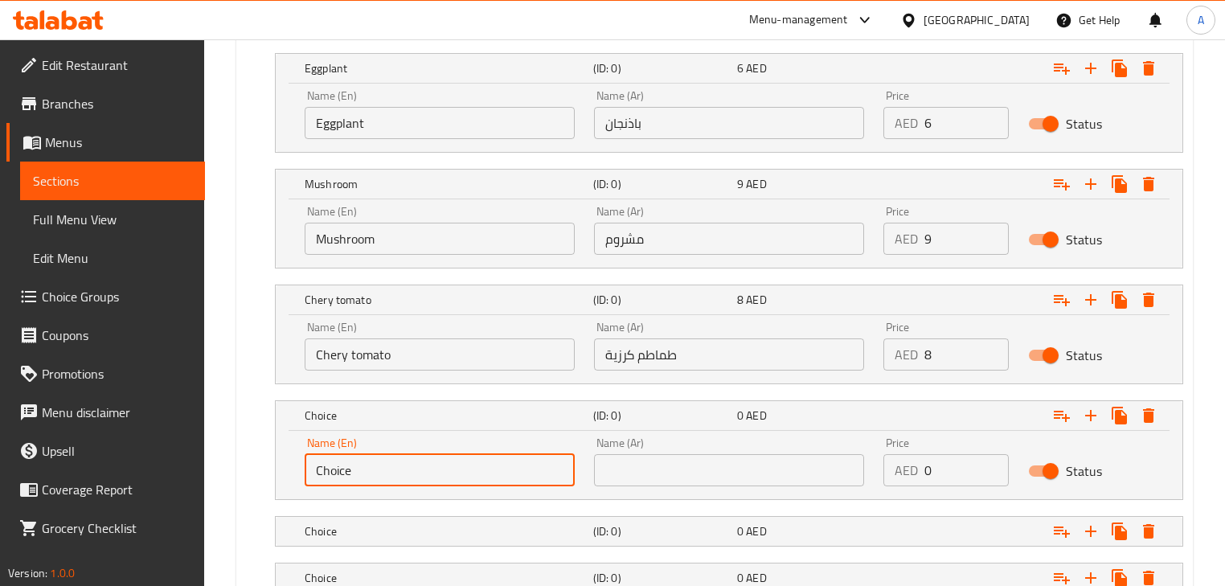
drag, startPoint x: 381, startPoint y: 467, endPoint x: 281, endPoint y: 458, distance: 100.9
click at [281, 458] on div "Name (En) Choice Name (En) Name (Ar) Name (Ar) Price AED 0 Price Status" at bounding box center [729, 465] width 907 height 68
paste input "Basil leaves"
drag, startPoint x: 383, startPoint y: 465, endPoint x: 788, endPoint y: 472, distance: 405.3
click at [788, 472] on div "Name (En) [PERSON_NAME] leaves Name (En) Name (Ar) Name (Ar) Price AED 0 Price …" at bounding box center [729, 462] width 868 height 68
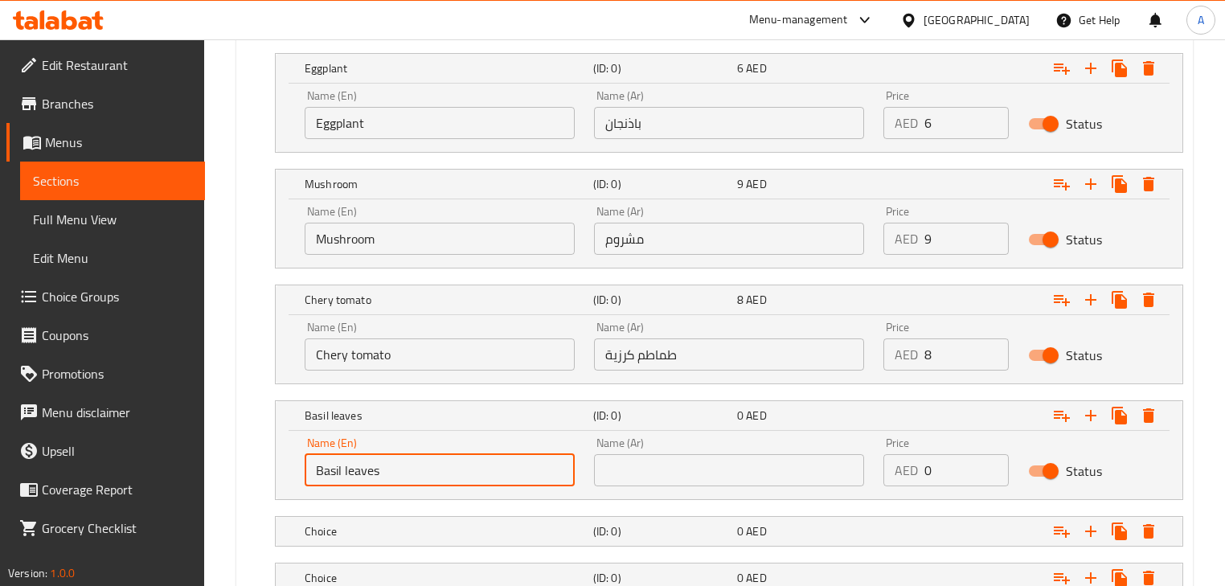
type input "Basil leaves"
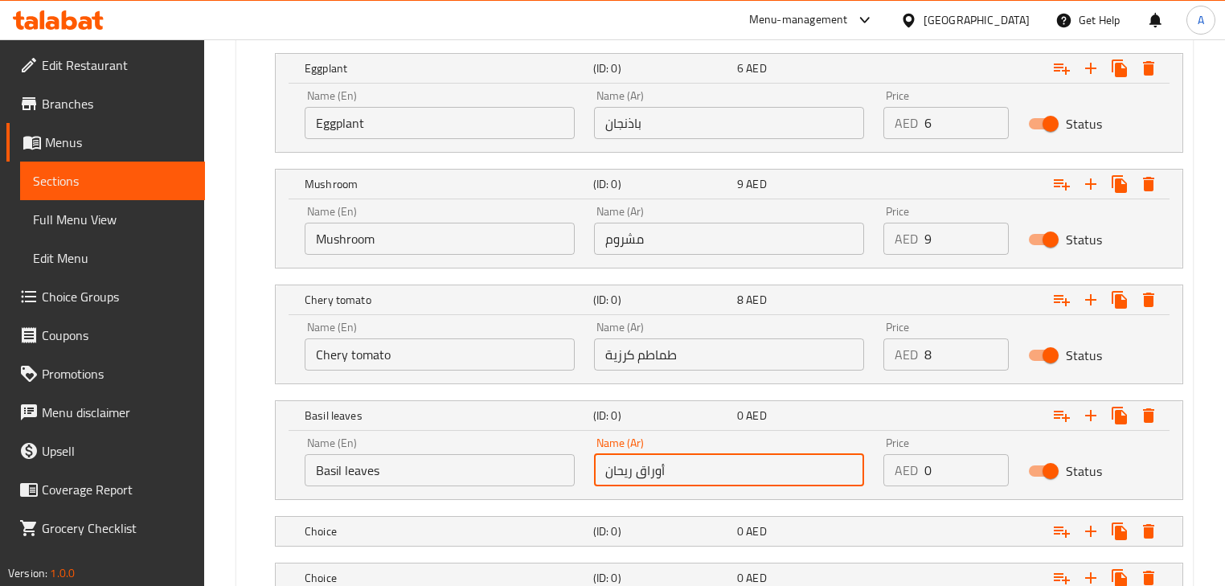
type input "أوراق ريحان"
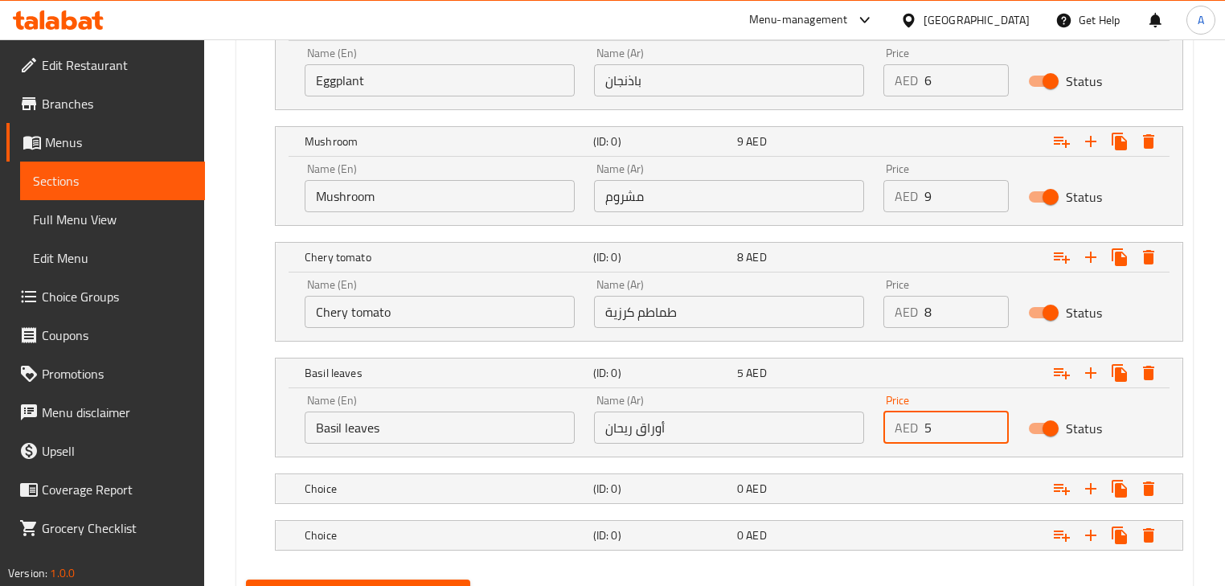
scroll to position [2086, 0]
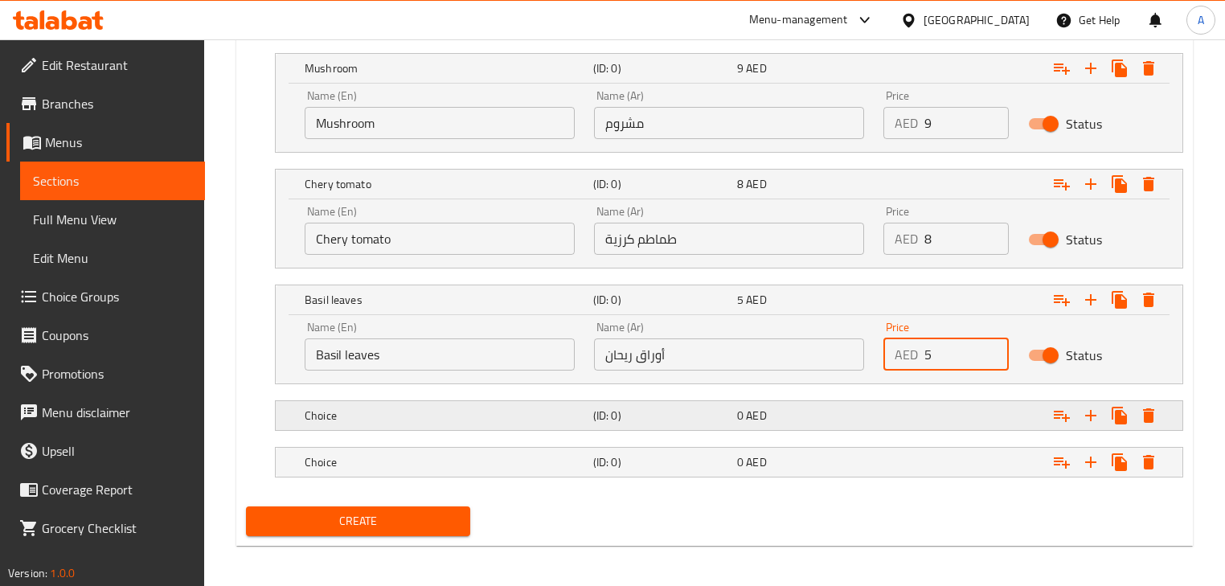
type input "5"
click at [637, 408] on h5 "(ID: 0)" at bounding box center [661, 416] width 137 height 16
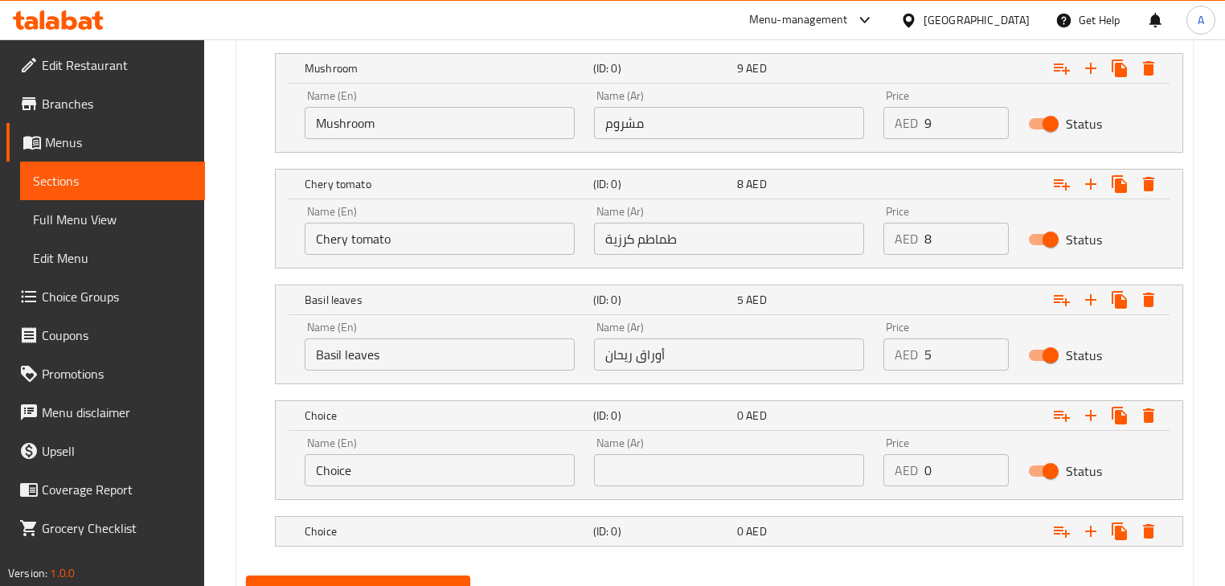
click at [671, 467] on input "text" at bounding box center [729, 470] width 270 height 32
type input "جبنة بارميزان"
drag, startPoint x: 947, startPoint y: 469, endPoint x: 901, endPoint y: 466, distance: 45.9
click at [904, 466] on div "AED 0 Price" at bounding box center [946, 470] width 125 height 32
type input "9"
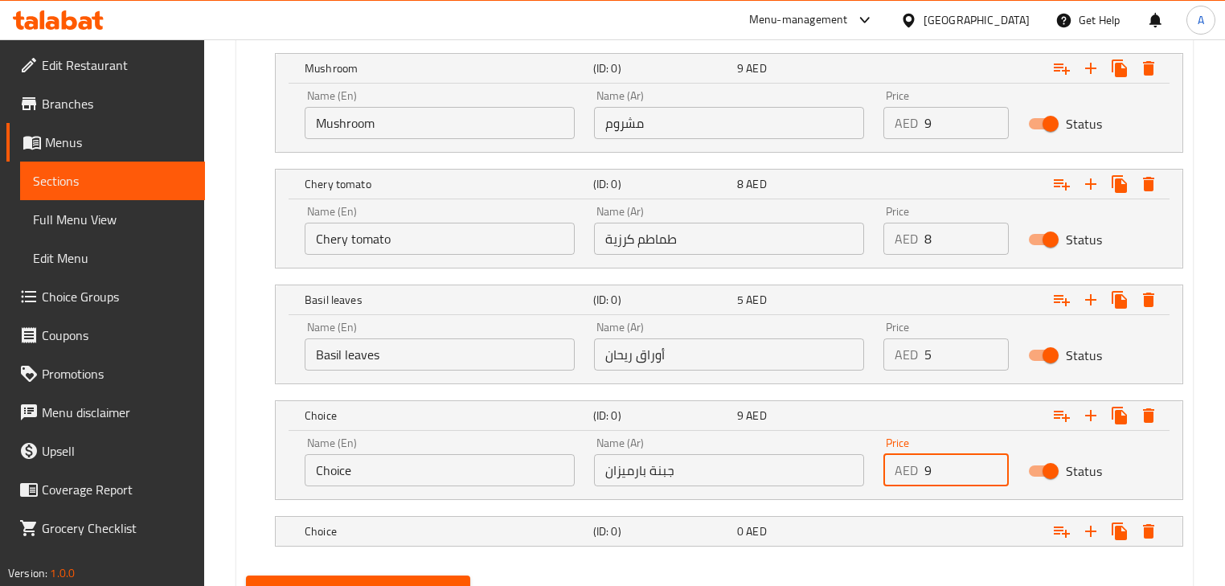
click at [254, 462] on div "Choice (ID: 0) 9 AED Name (En) Choice Name (En) Name (Ar) جبنة بارميزان Name (A…" at bounding box center [714, 450] width 937 height 100
paste input "Parmesan cheese"
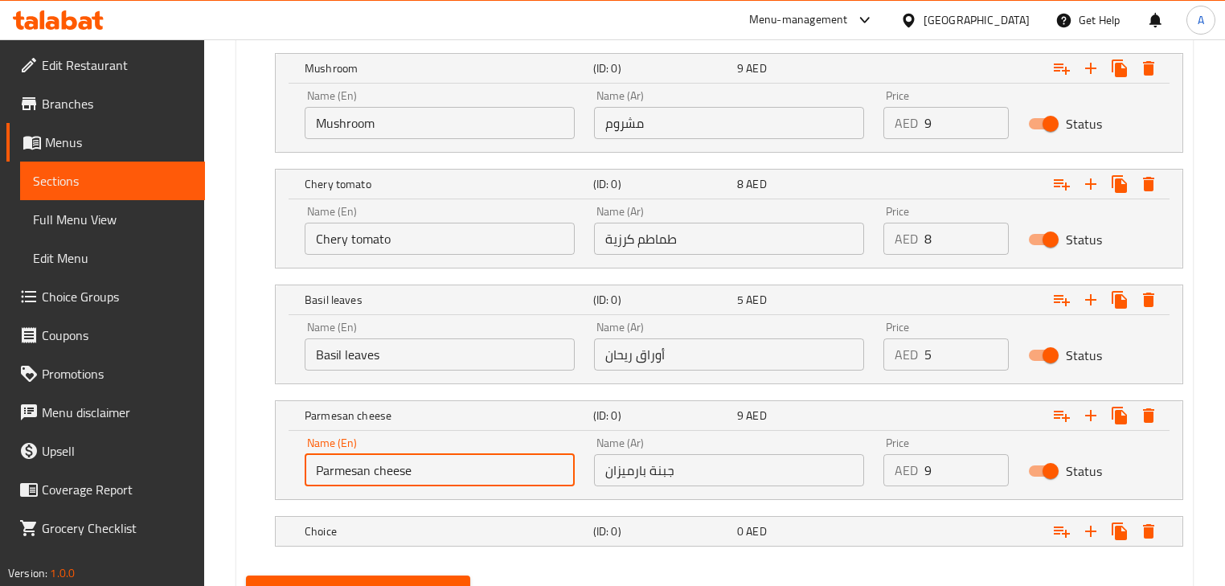
drag, startPoint x: 412, startPoint y: 465, endPoint x: 980, endPoint y: 480, distance: 568.6
click at [978, 480] on div "Name (En) Parmesan cheese Name (En) Name (Ar) جبنة بارميزان Name (Ar) Price AED…" at bounding box center [729, 462] width 868 height 68
type input "Parmesan cheese"
click at [654, 536] on div "(ID: 0)" at bounding box center [662, 531] width 144 height 23
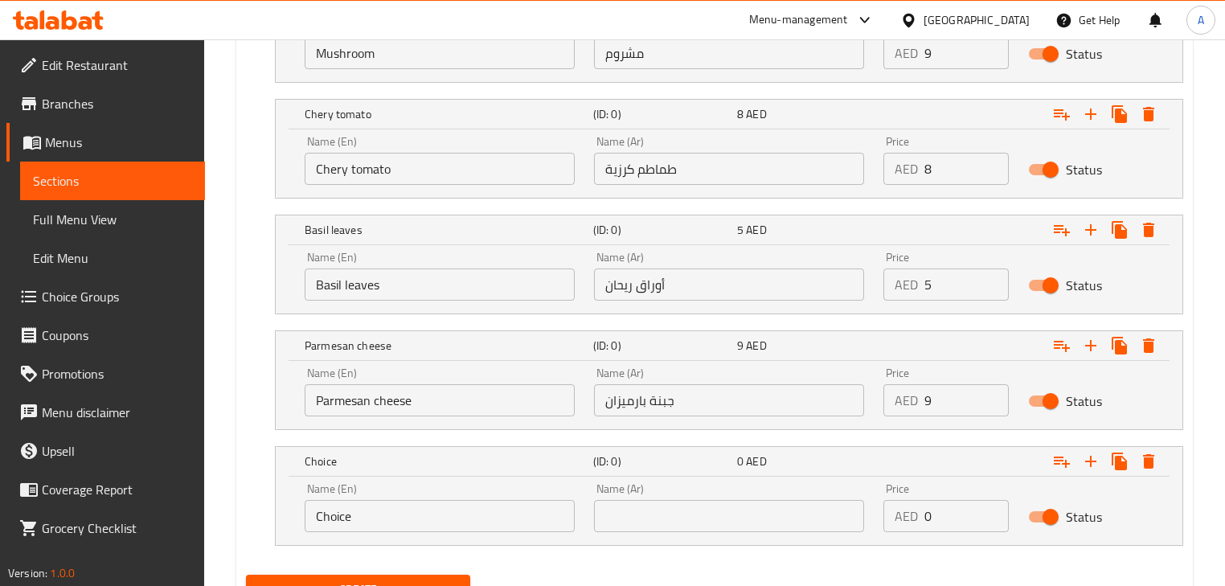
scroll to position [2225, 0]
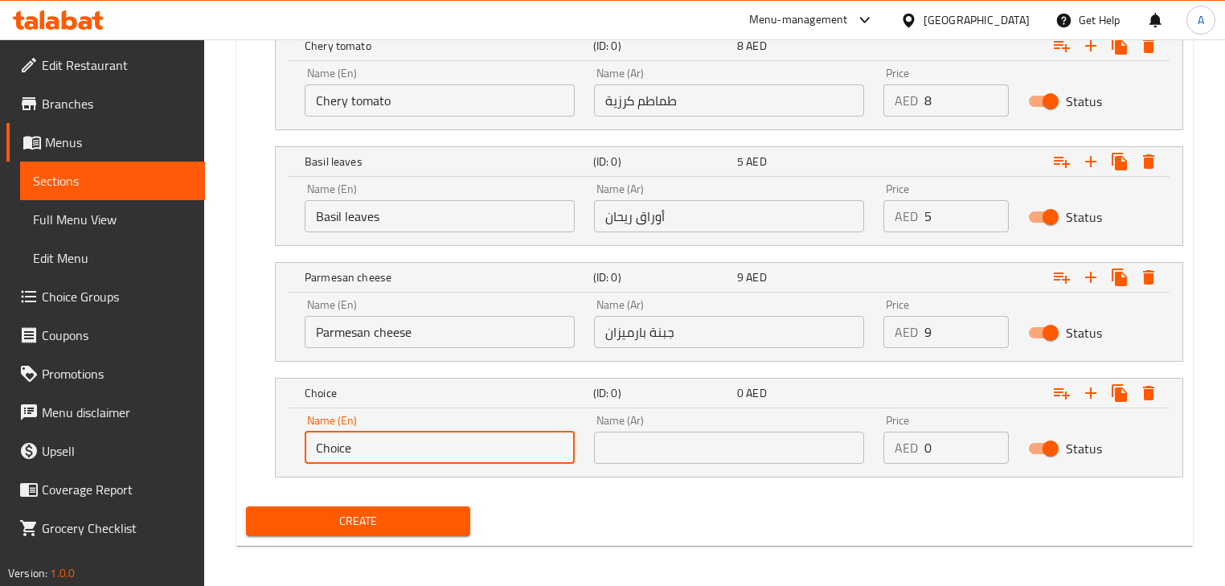
drag, startPoint x: 299, startPoint y: 437, endPoint x: 289, endPoint y: 437, distance: 10.5
click at [289, 437] on div "Name (En) Choice Name (En) Name (Ar) Name (Ar) Price AED 0 Price Status" at bounding box center [729, 442] width 907 height 68
paste input "Bresaola."
drag, startPoint x: 363, startPoint y: 445, endPoint x: 891, endPoint y: 459, distance: 527.6
click at [900, 457] on div "Name (En) Bresaola. Name (En) Name (Ar) Name (Ar) Price AED 0 Price Status" at bounding box center [729, 439] width 868 height 68
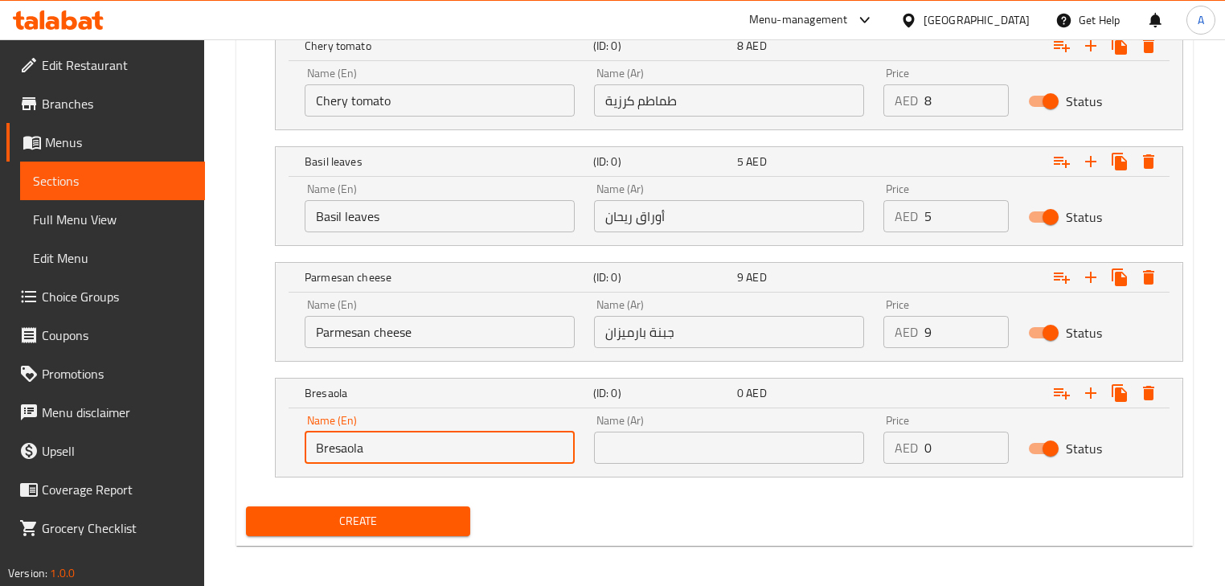
type input "Bresaola"
click at [709, 450] on input "text" at bounding box center [729, 448] width 270 height 32
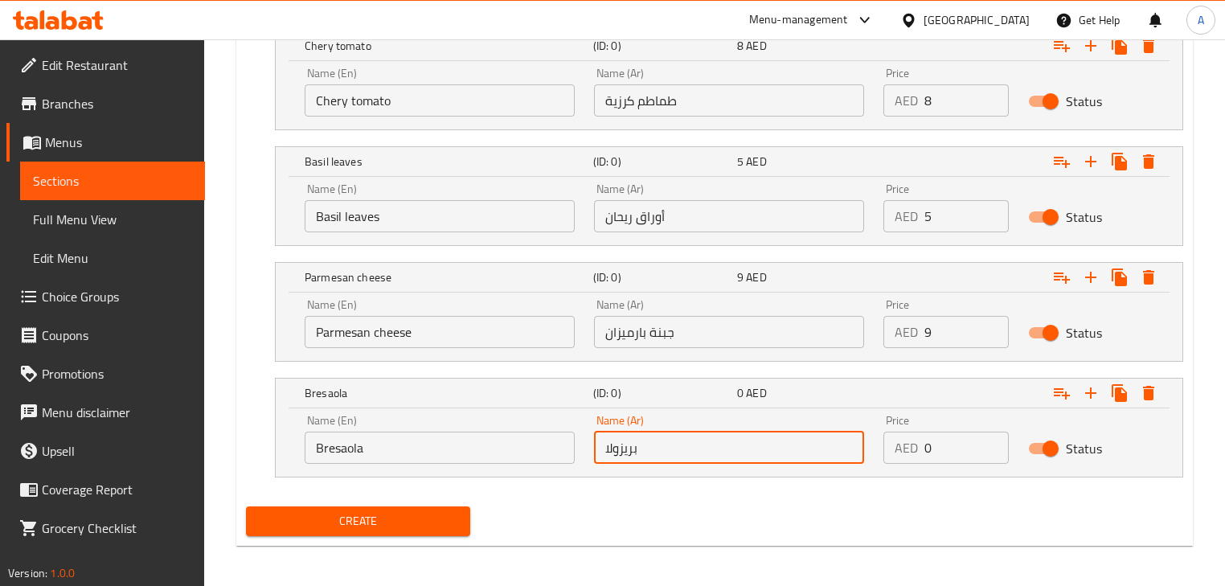
click at [621, 444] on input "بريزولا" at bounding box center [729, 448] width 270 height 32
type input "بريسولا"
click at [912, 449] on div "AED 0 Price" at bounding box center [946, 448] width 125 height 32
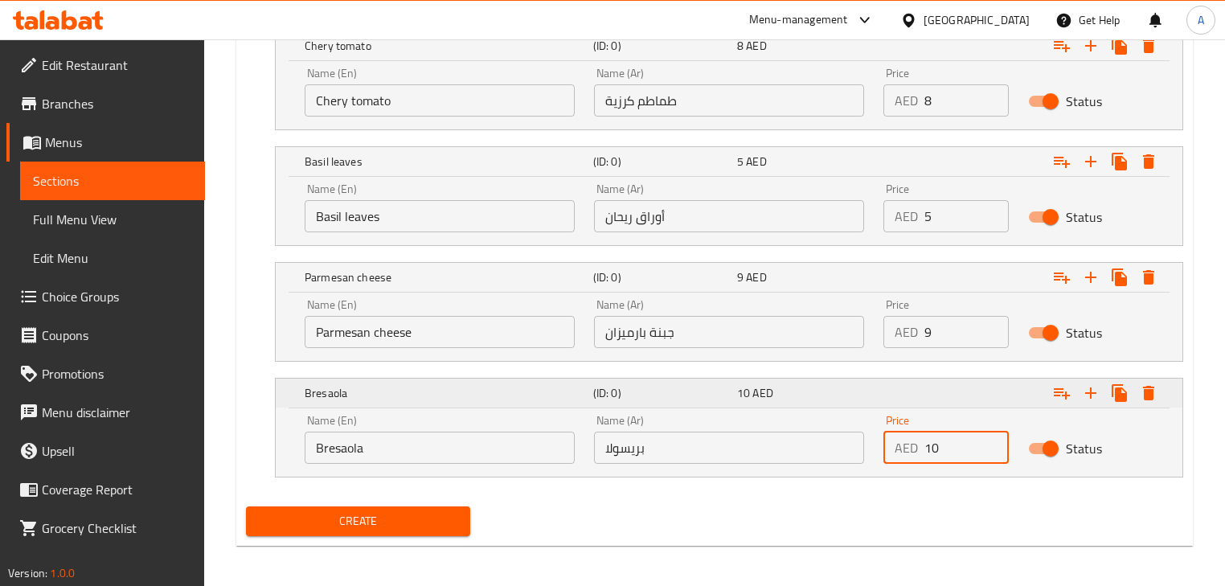
type input "10"
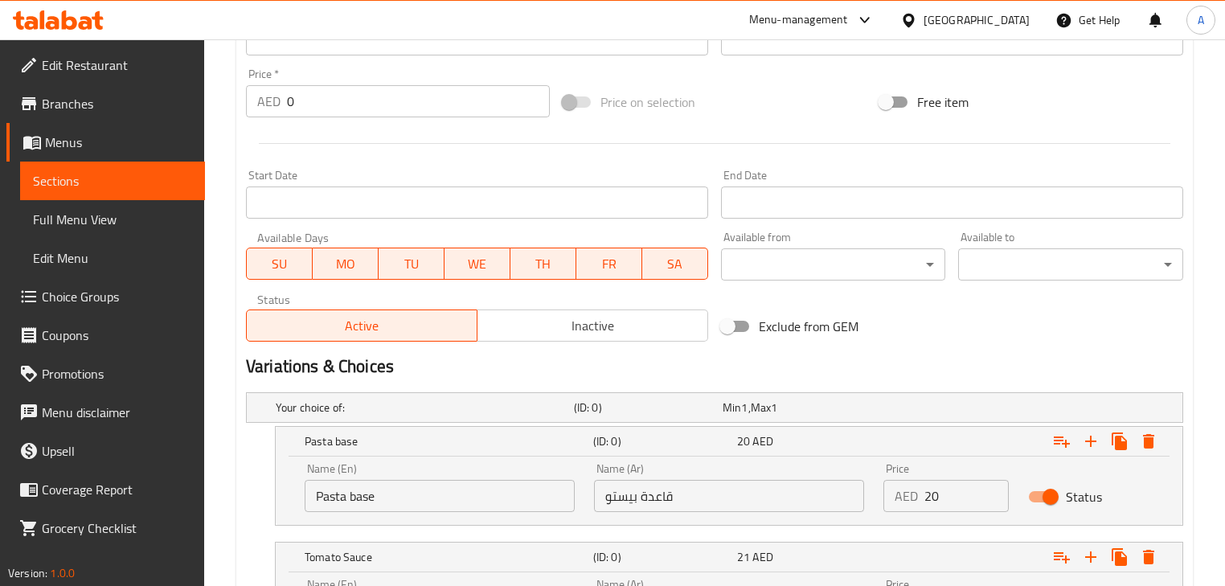
scroll to position [681, 0]
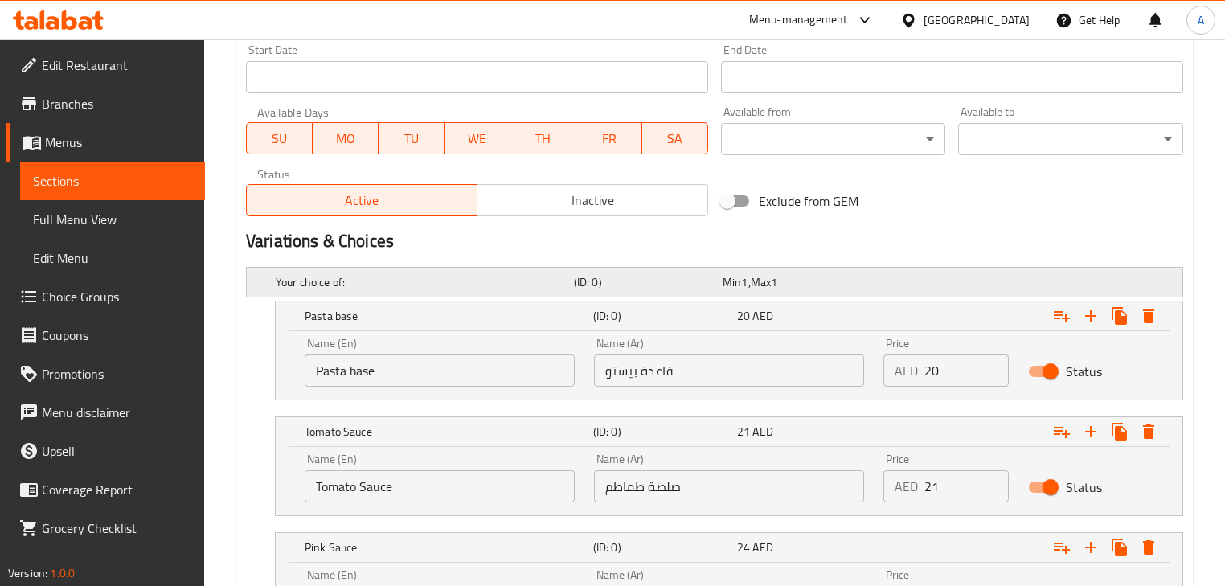
click at [740, 280] on span "Min" at bounding box center [732, 282] width 18 height 21
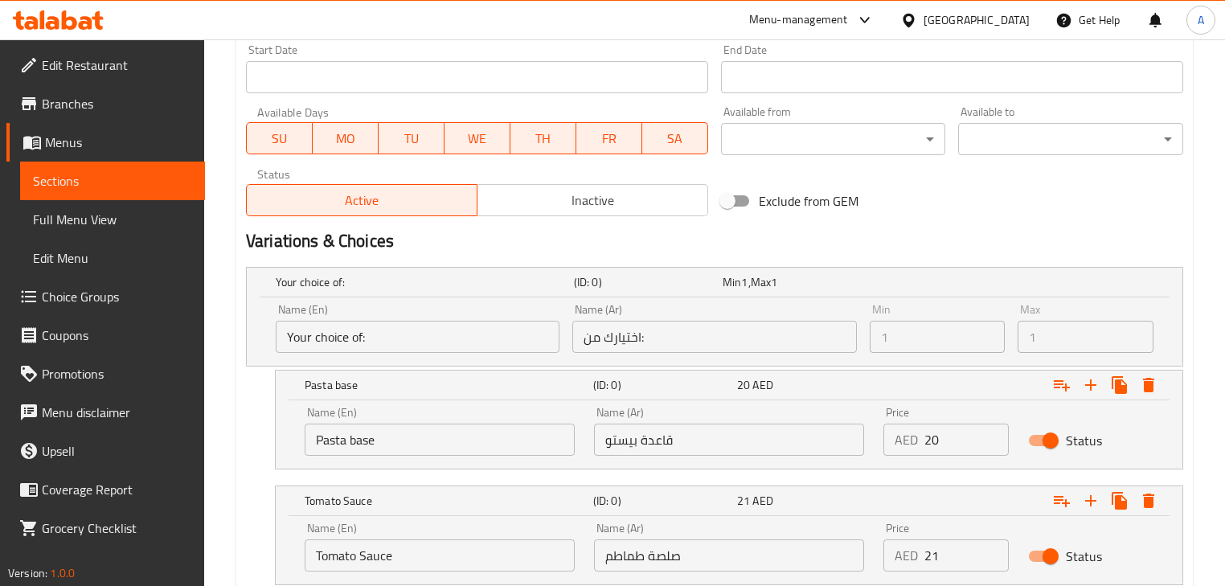
click at [825, 343] on div "Name (En) Your choice of: Name (En) Name (Ar) اختيارك من: Name (Ar) Min 1 Min M…" at bounding box center [714, 328] width 891 height 62
click at [915, 239] on h2 "Variations & Choices" at bounding box center [714, 241] width 937 height 24
click at [622, 277] on h5 "(ID: 0)" at bounding box center [645, 282] width 142 height 16
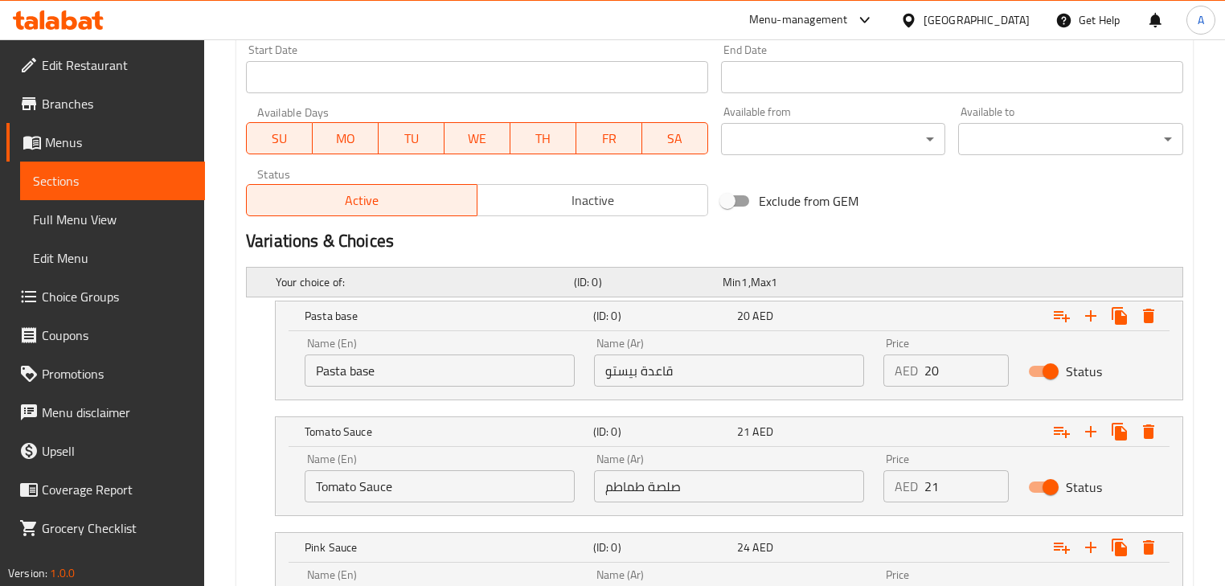
click at [622, 277] on h5 "(ID: 0)" at bounding box center [645, 282] width 142 height 16
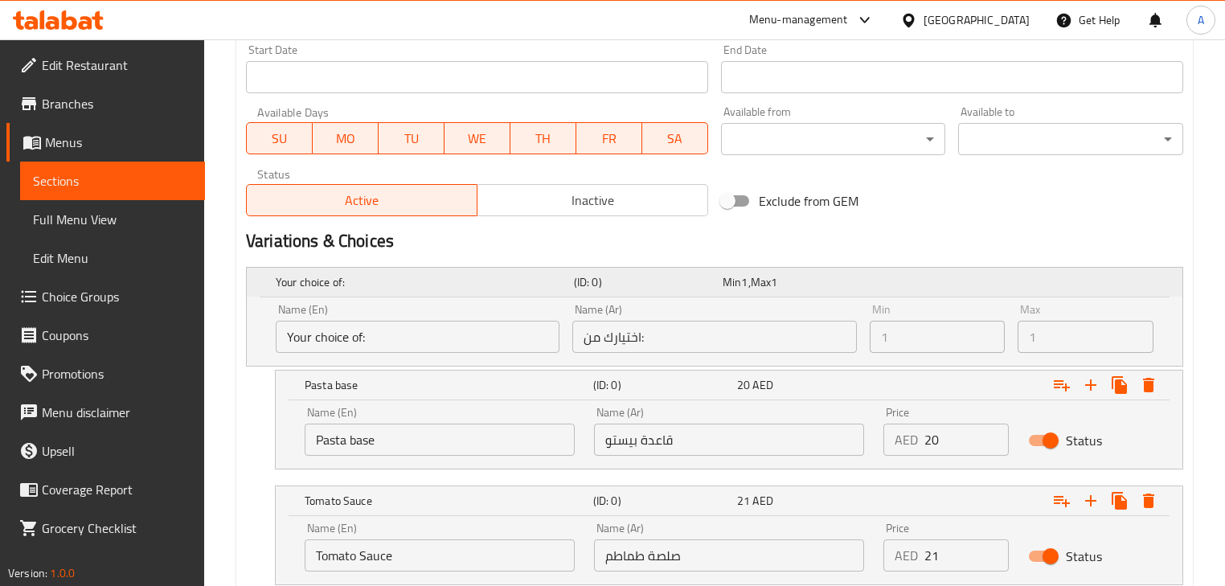
click at [622, 277] on h5 "(ID: 0)" at bounding box center [645, 282] width 142 height 16
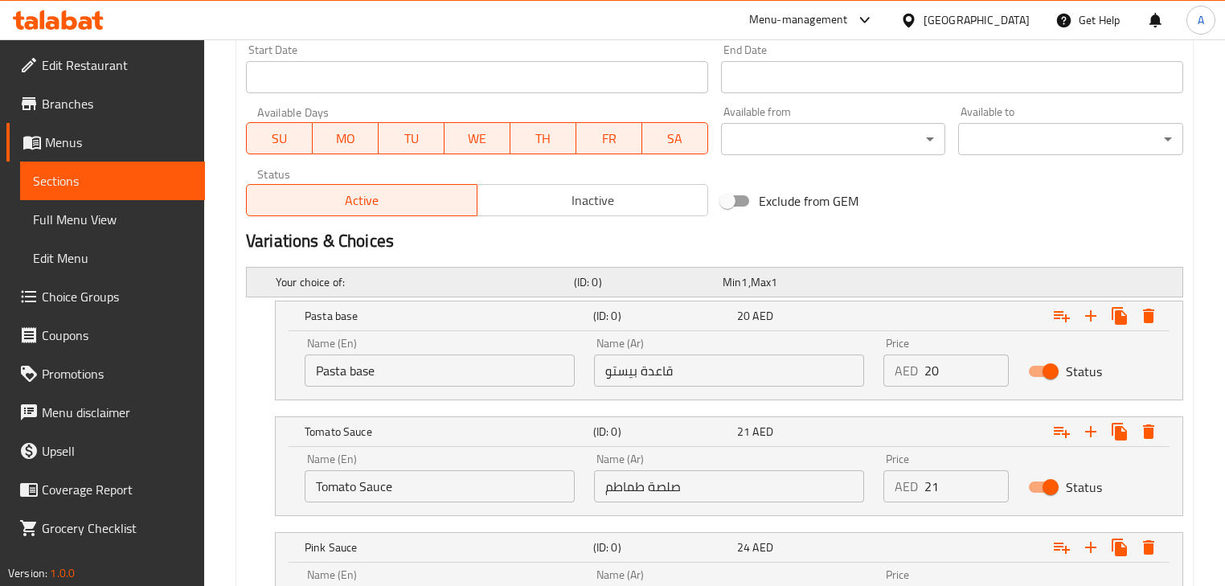
click at [622, 277] on h5 "(ID: 0)" at bounding box center [645, 282] width 142 height 16
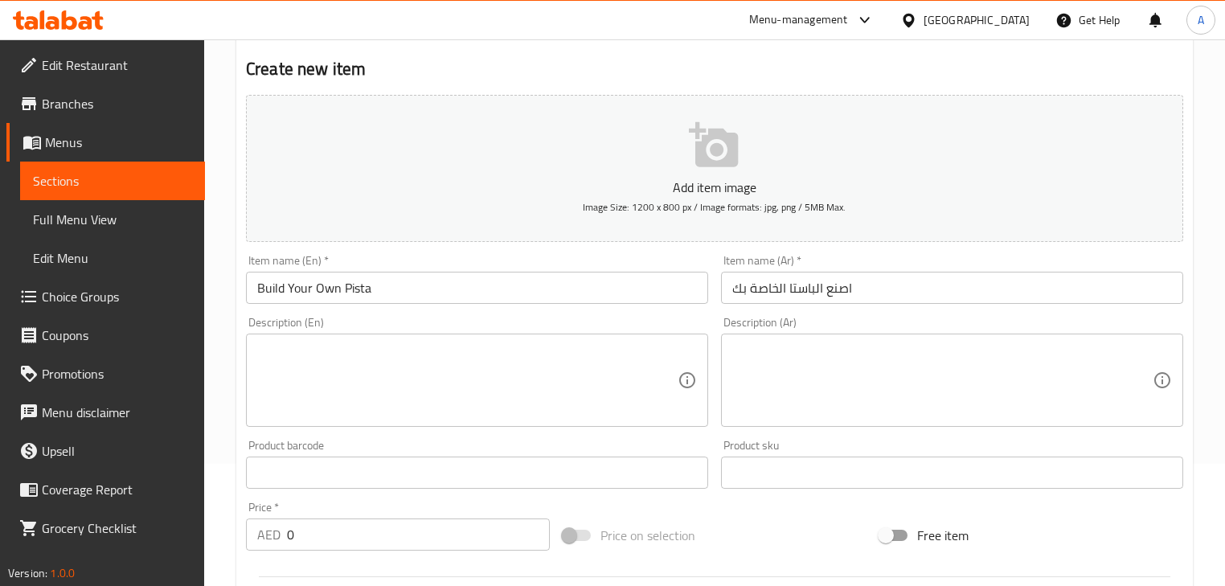
scroll to position [129, 0]
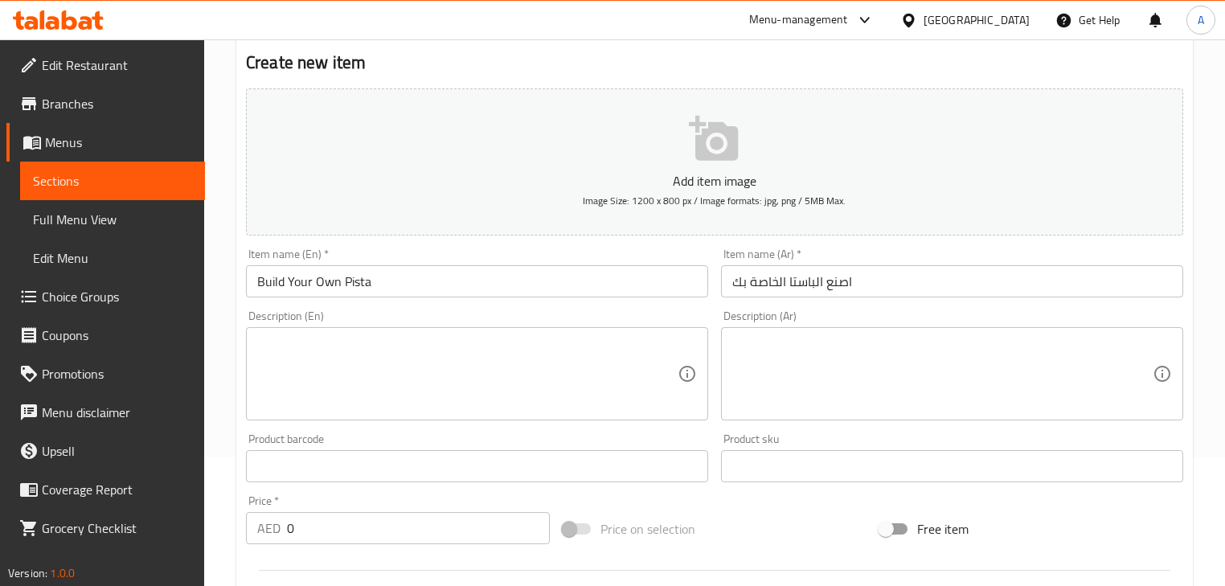
drag, startPoint x: 288, startPoint y: 72, endPoint x: 310, endPoint y: 72, distance: 21.7
click at [306, 72] on h2 "Create new item" at bounding box center [714, 63] width 937 height 24
click at [312, 72] on h2 "Create new item" at bounding box center [714, 63] width 937 height 24
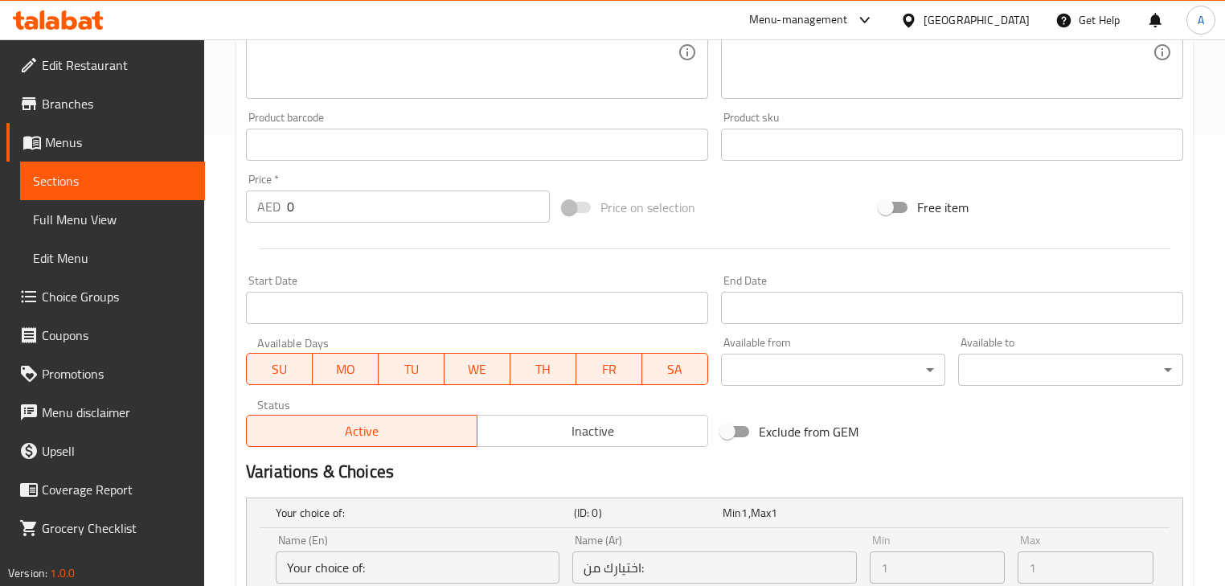
scroll to position [708, 0]
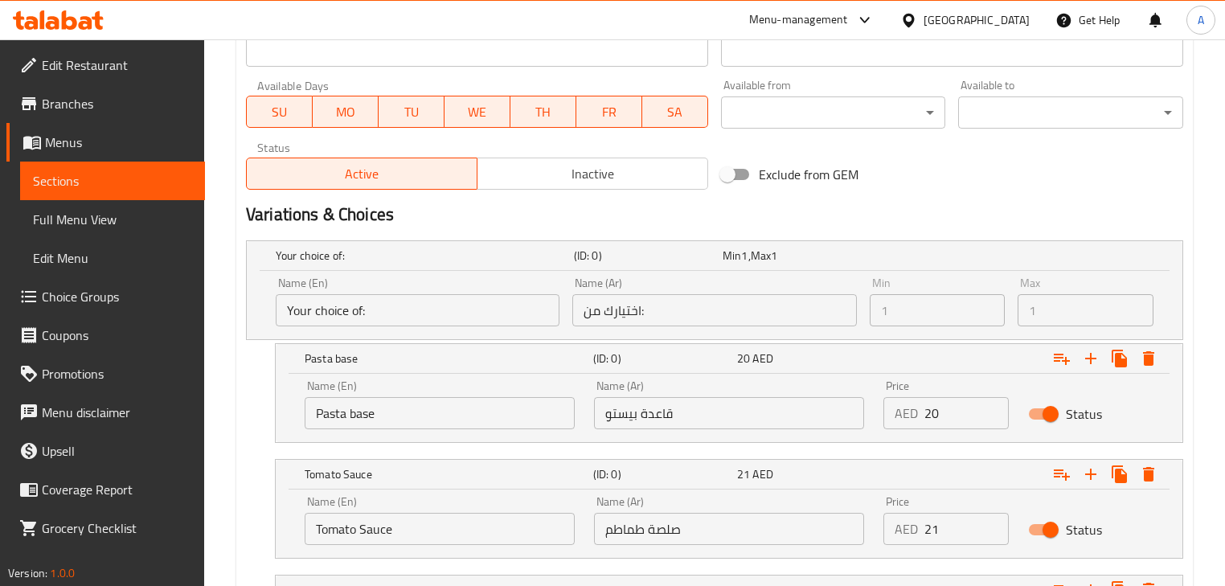
click at [429, 316] on input "Your choice of:" at bounding box center [418, 310] width 284 height 32
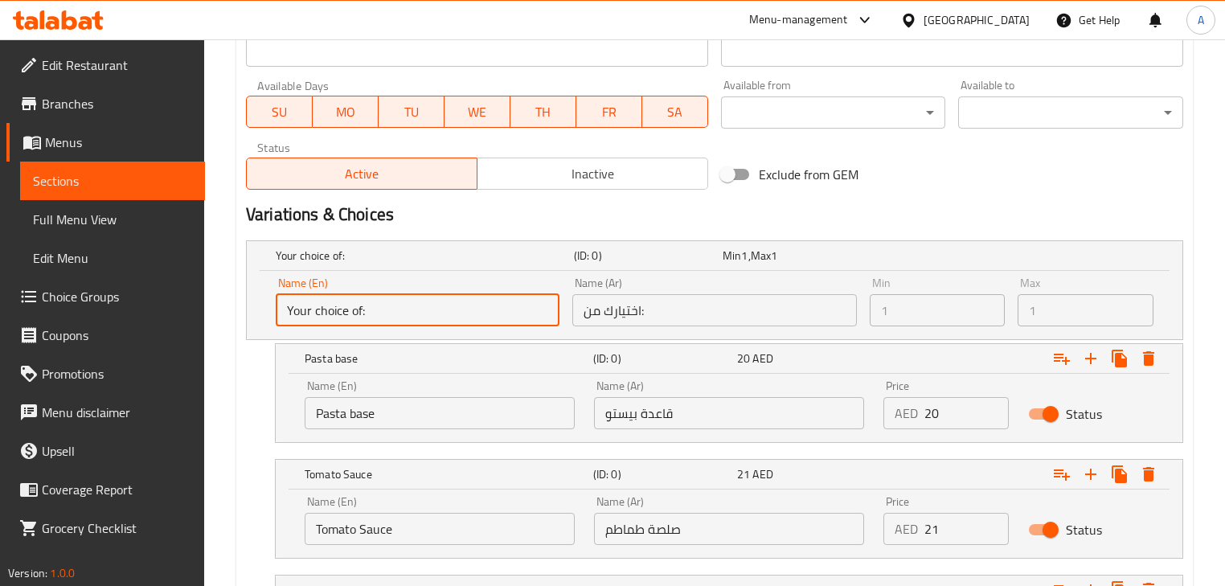
click at [611, 310] on input "اختيارك من:" at bounding box center [714, 310] width 284 height 32
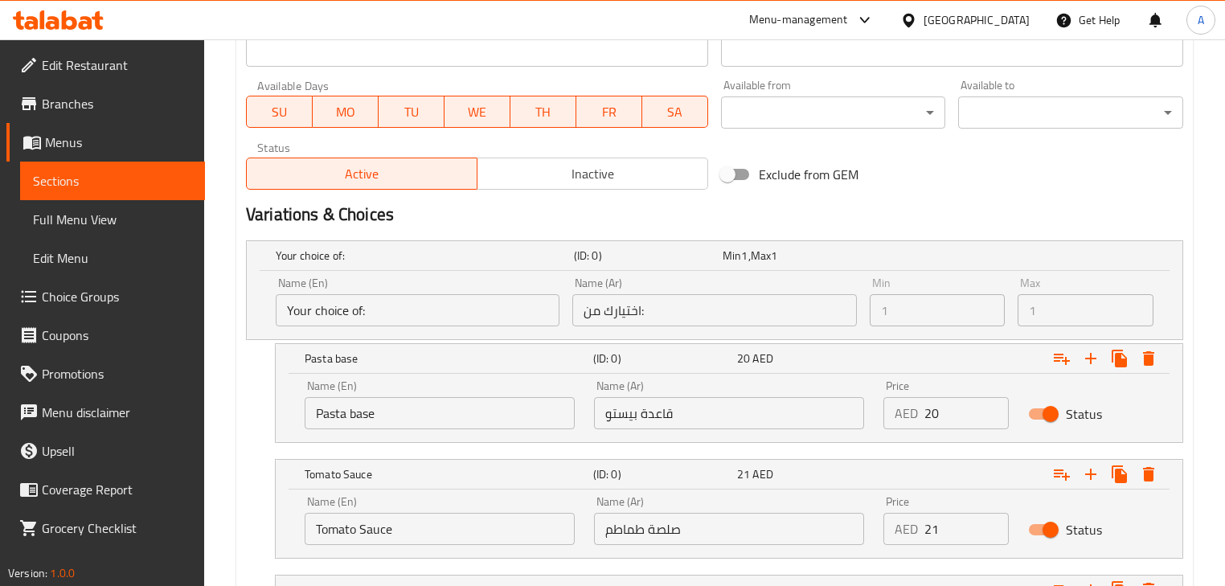
click at [251, 292] on div "Name (En) Your choice of: Name (En) Name (Ar) اختيارك من: Name (Ar) Min 1 Min M…" at bounding box center [715, 305] width 936 height 68
click at [280, 305] on input "Your choice of:" at bounding box center [418, 310] width 284 height 32
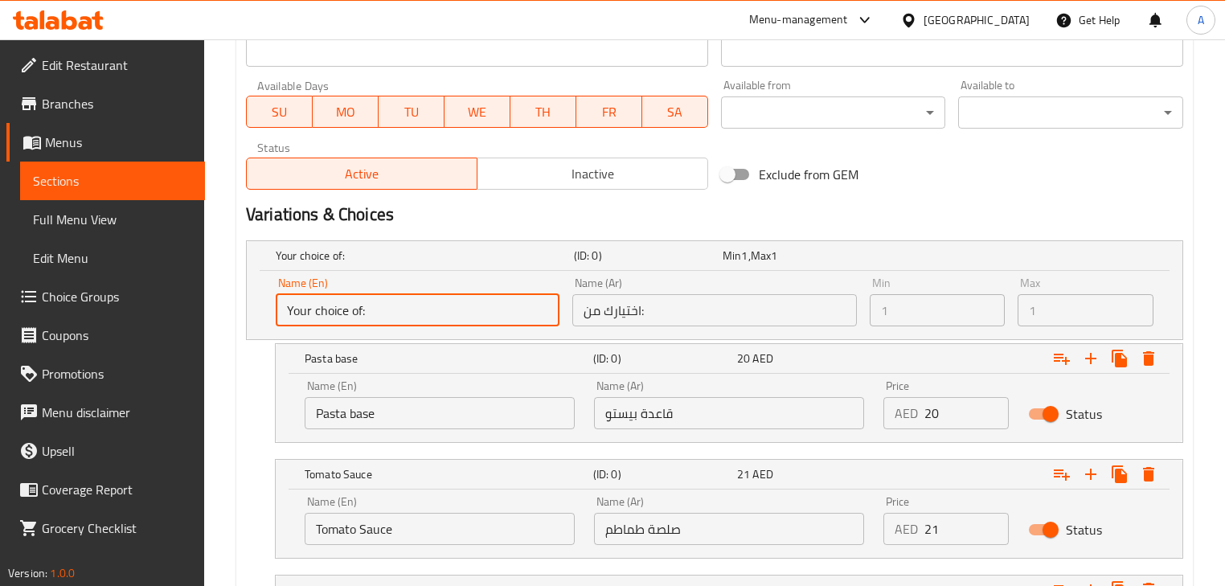
click at [280, 305] on input "Your choice of:" at bounding box center [418, 310] width 284 height 32
drag, startPoint x: 280, startPoint y: 305, endPoint x: 354, endPoint y: 313, distance: 74.4
click at [281, 306] on input "Your choice of:" at bounding box center [418, 310] width 284 height 32
click at [354, 313] on input "Your choice of:" at bounding box center [418, 310] width 284 height 32
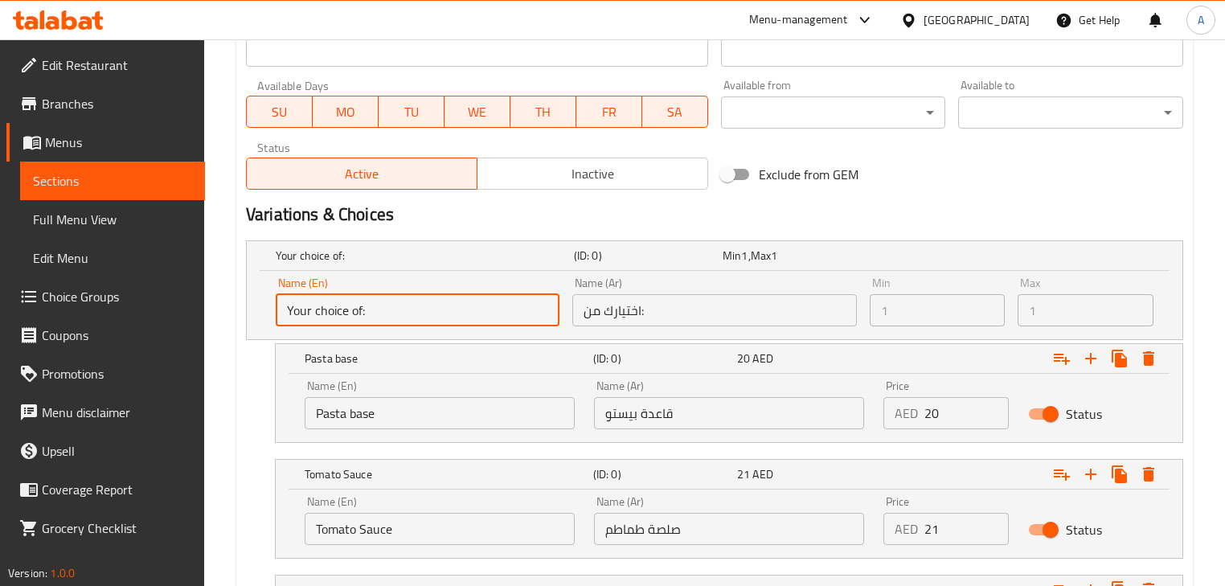
click at [354, 313] on input "Your choice of:" at bounding box center [418, 310] width 284 height 32
click at [427, 313] on input "Your choice of:" at bounding box center [418, 310] width 284 height 32
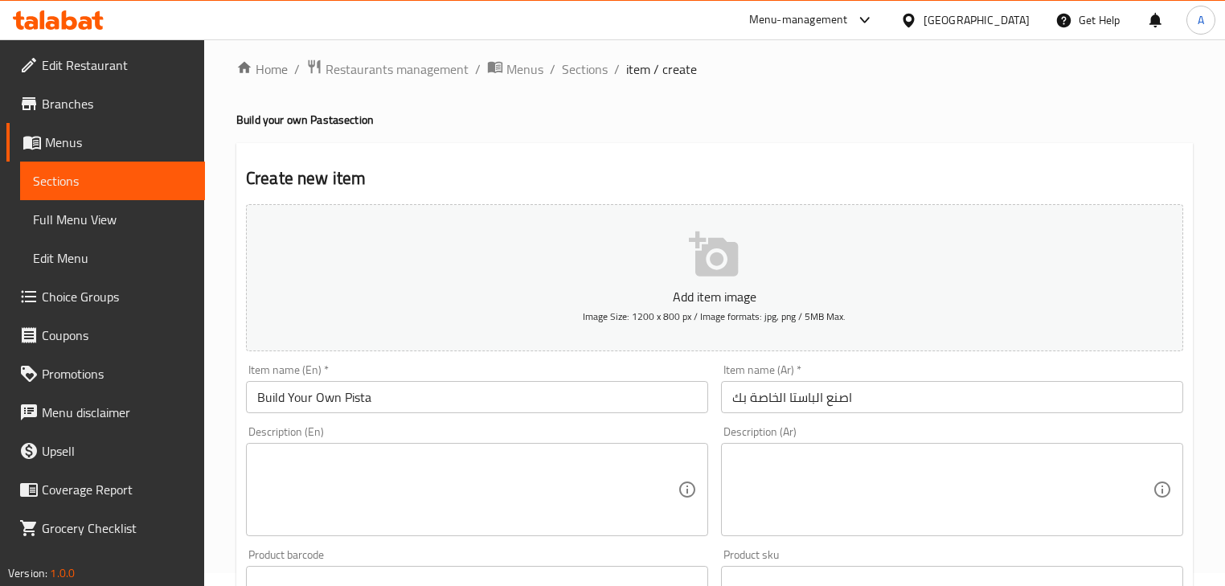
scroll to position [0, 0]
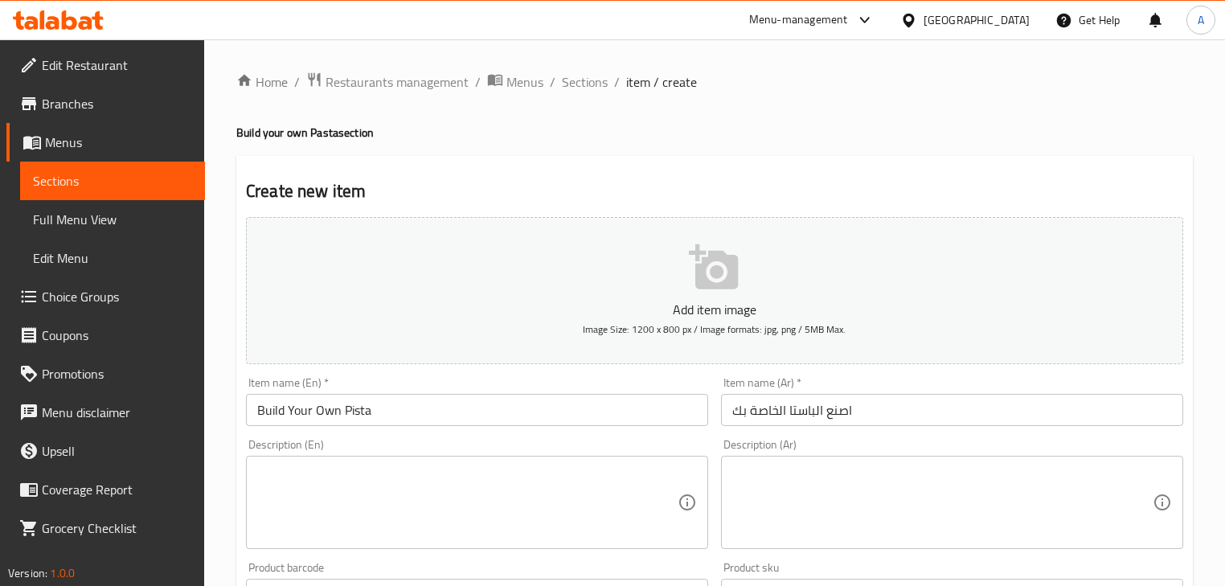
click at [261, 187] on h2 "Create new item" at bounding box center [714, 191] width 937 height 24
drag, startPoint x: 261, startPoint y: 187, endPoint x: 414, endPoint y: 205, distance: 154.7
click at [261, 187] on h2 "Create new item" at bounding box center [714, 191] width 937 height 24
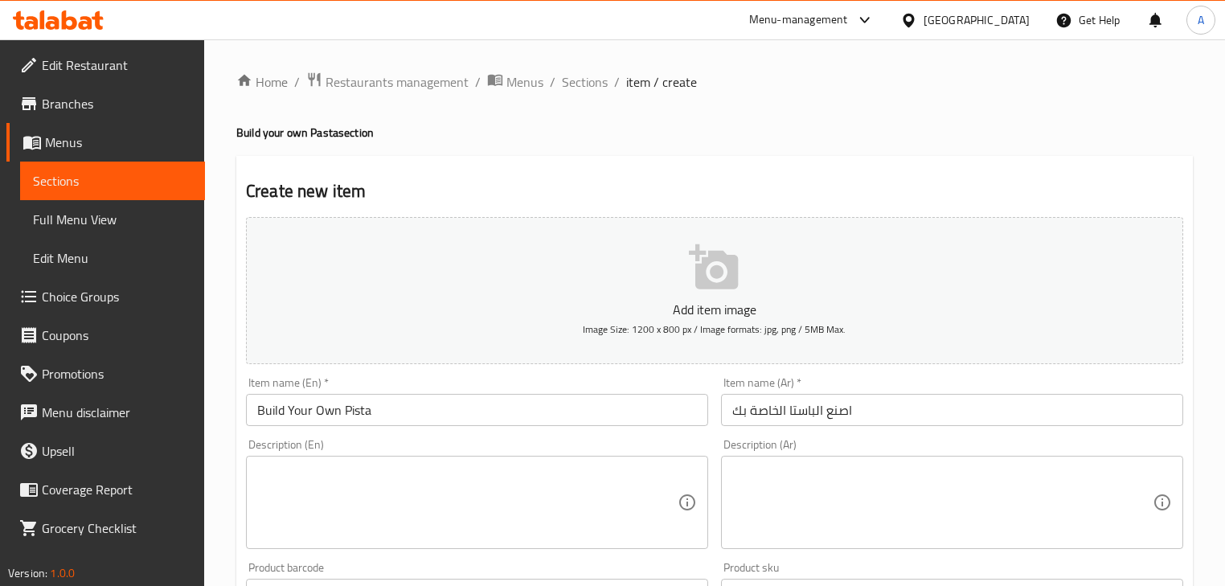
click at [701, 131] on h4 "Build your own Pasta section" at bounding box center [714, 133] width 957 height 16
click at [264, 194] on h2 "Create new item" at bounding box center [714, 191] width 937 height 24
drag, startPoint x: 264, startPoint y: 194, endPoint x: 334, endPoint y: 194, distance: 70.8
click at [334, 194] on h2 "Create new item" at bounding box center [714, 191] width 937 height 24
click at [342, 193] on h2 "Create new item" at bounding box center [714, 191] width 937 height 24
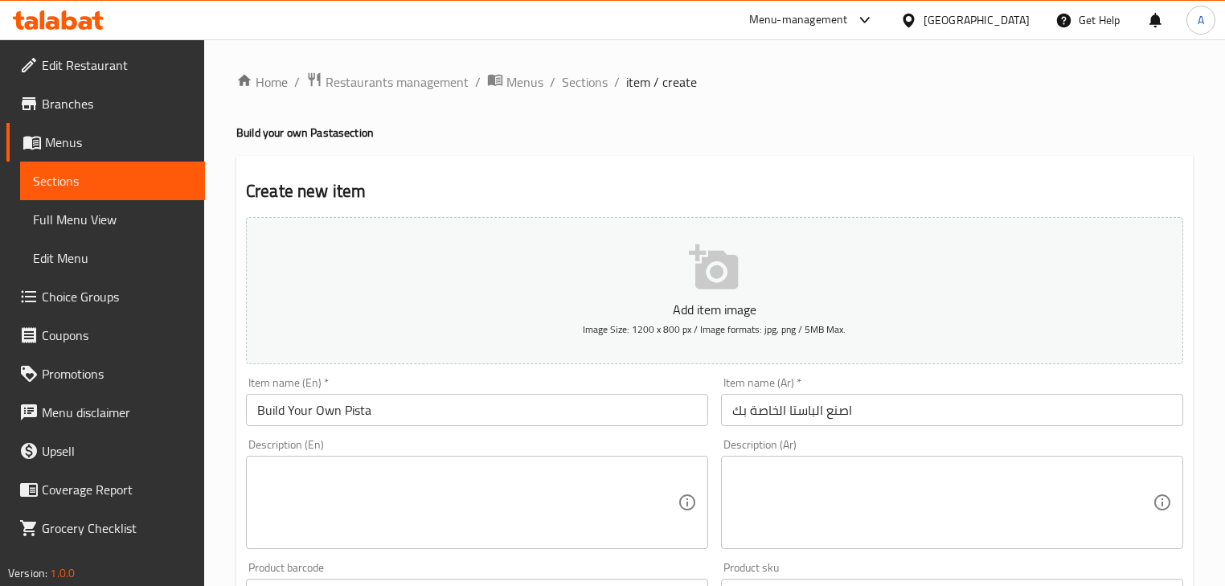
click at [493, 191] on h2 "Create new item" at bounding box center [714, 191] width 937 height 24
click at [68, 313] on link "Choice Groups" at bounding box center [105, 296] width 199 height 39
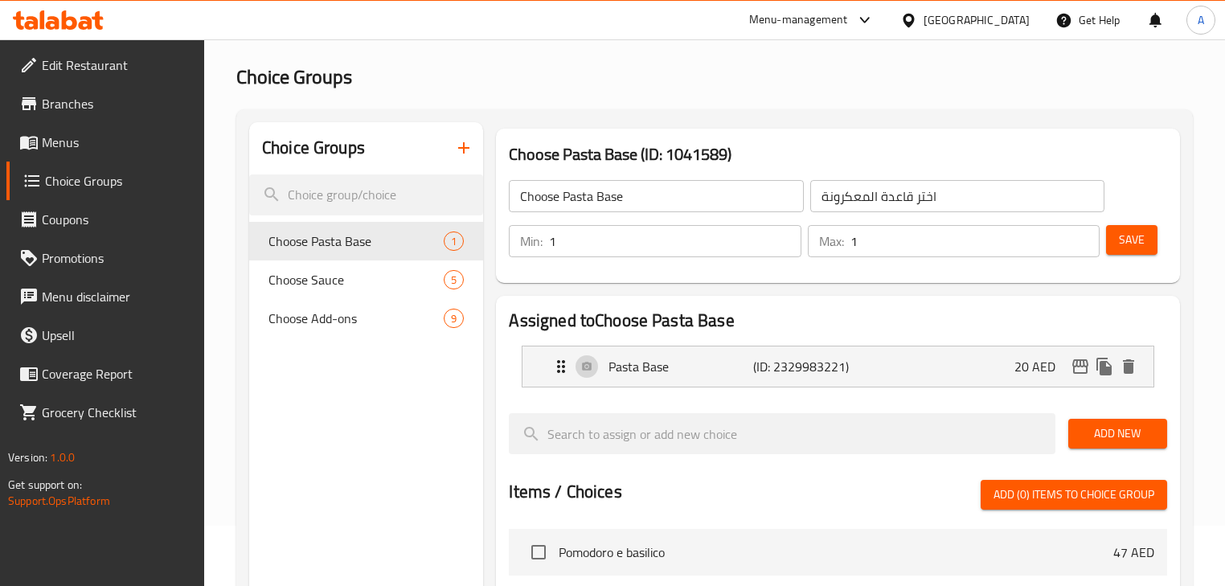
scroll to position [129, 0]
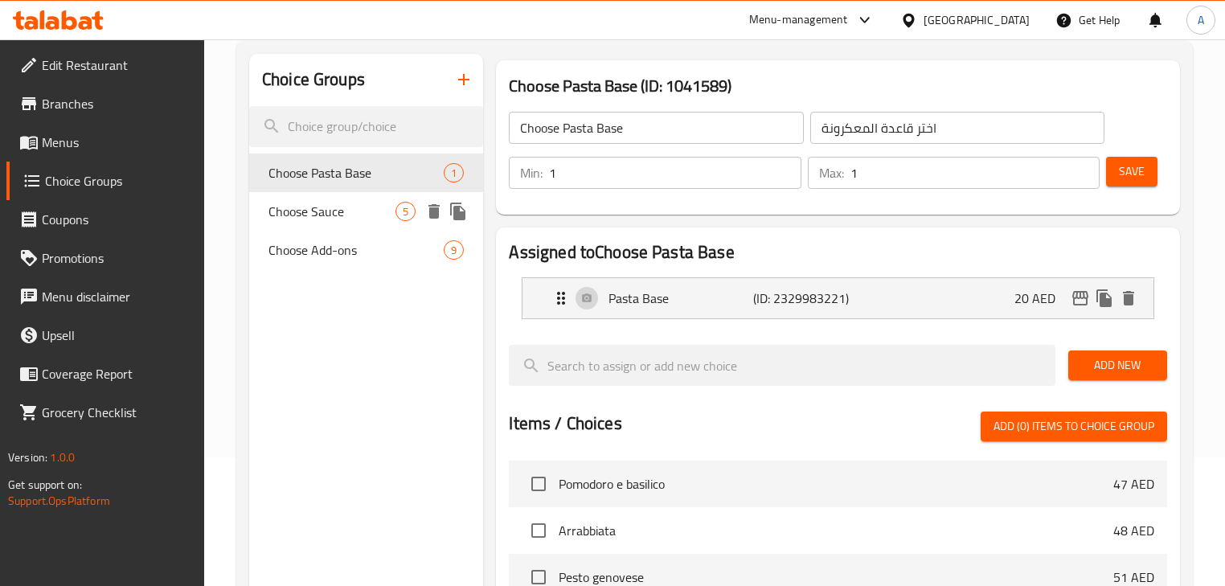
click at [307, 194] on div "Choose Sauce 5" at bounding box center [366, 211] width 234 height 39
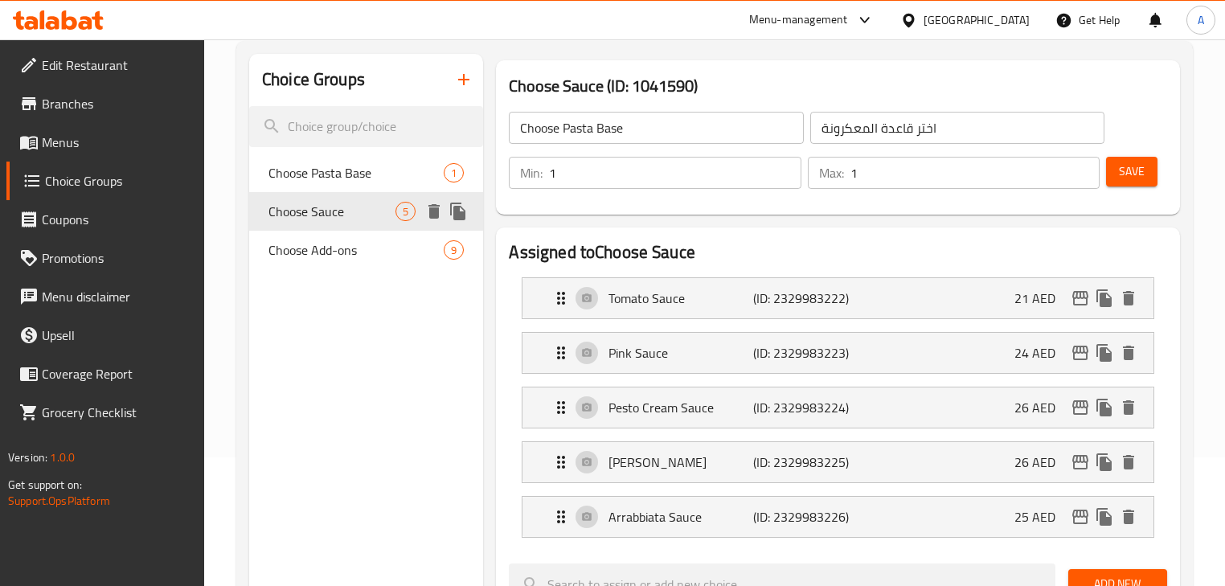
type input "Choose Sauce"
type input "اختر الصلصة"
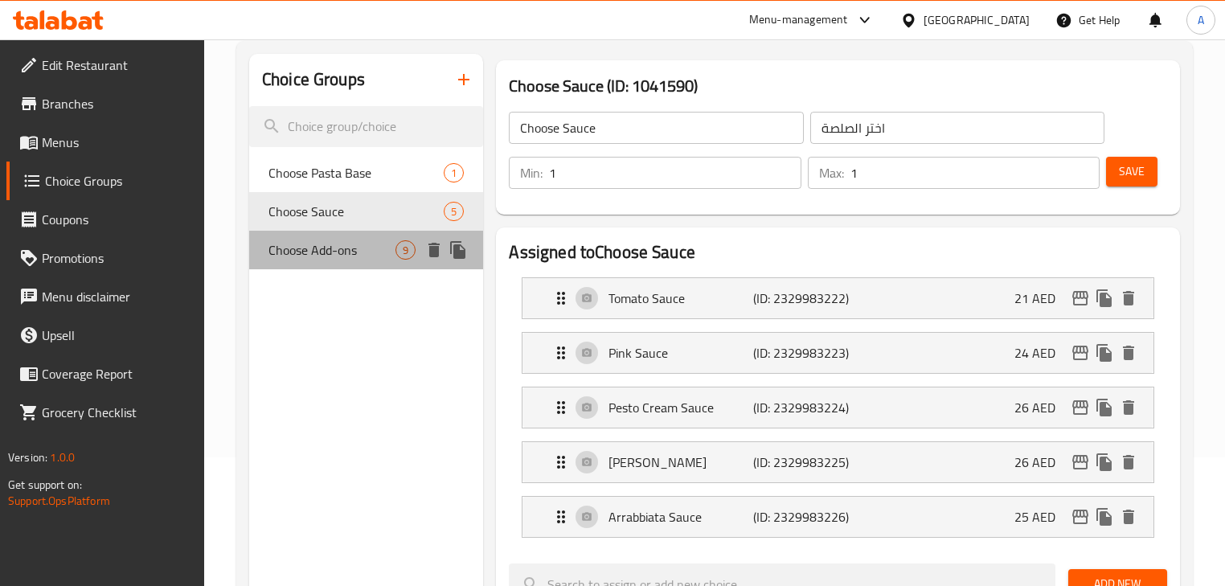
click at [344, 247] on span "Choose Add-ons" at bounding box center [332, 249] width 127 height 19
type input "Choose Add-ons"
type input "اختر الإضافات"
type input "0"
type input "5"
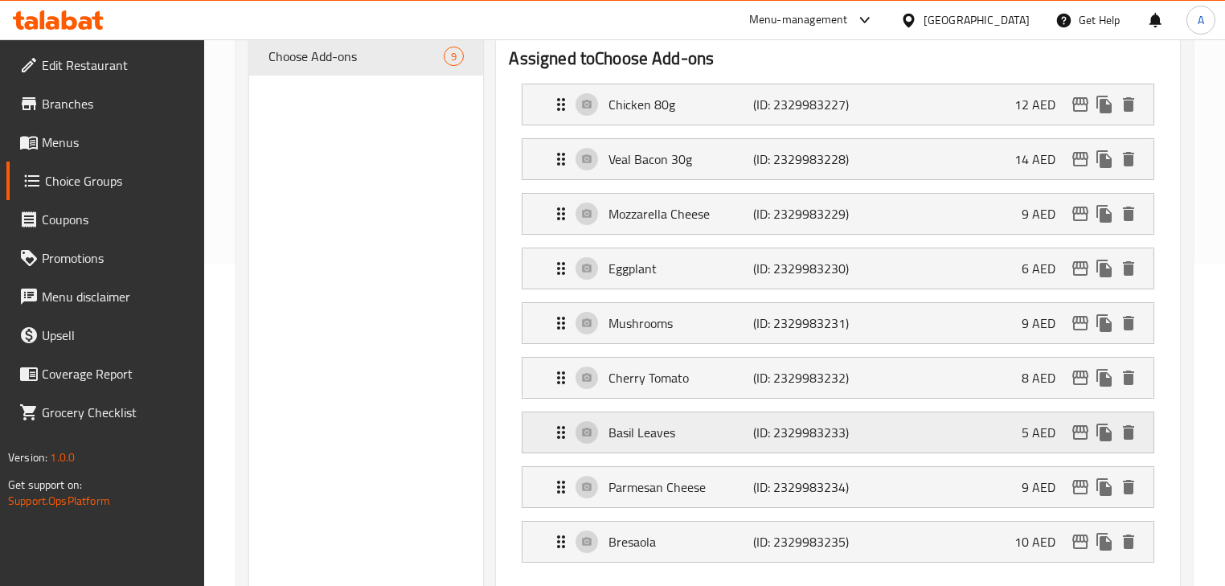
scroll to position [322, 0]
click at [803, 216] on p "(ID: 2329983229)" at bounding box center [801, 214] width 96 height 19
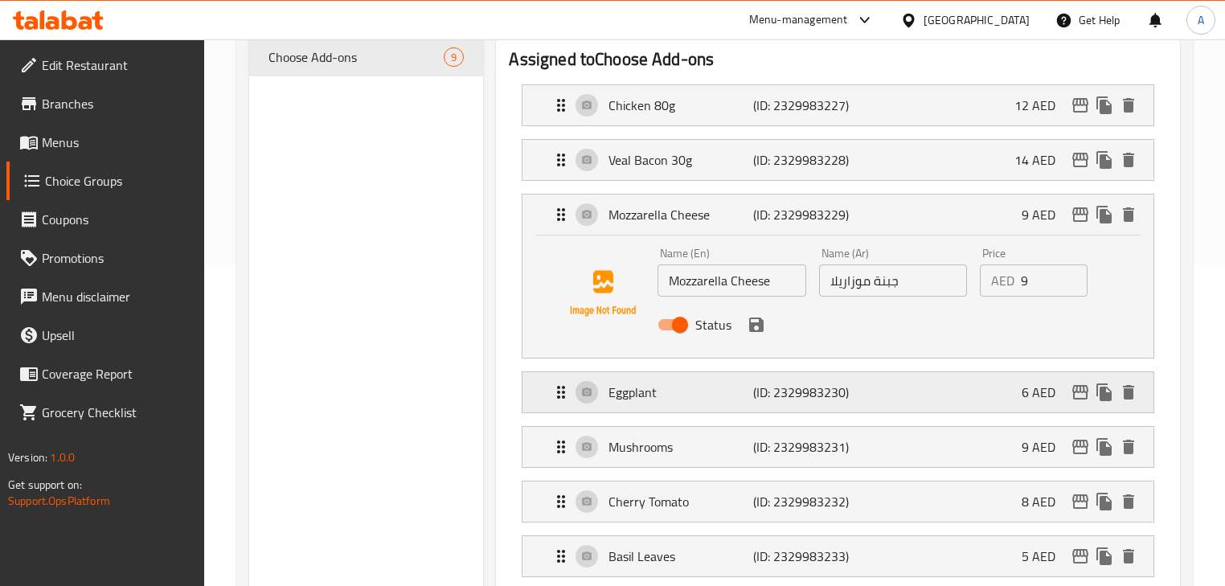
click at [820, 400] on p "(ID: 2329983230)" at bounding box center [801, 392] width 96 height 19
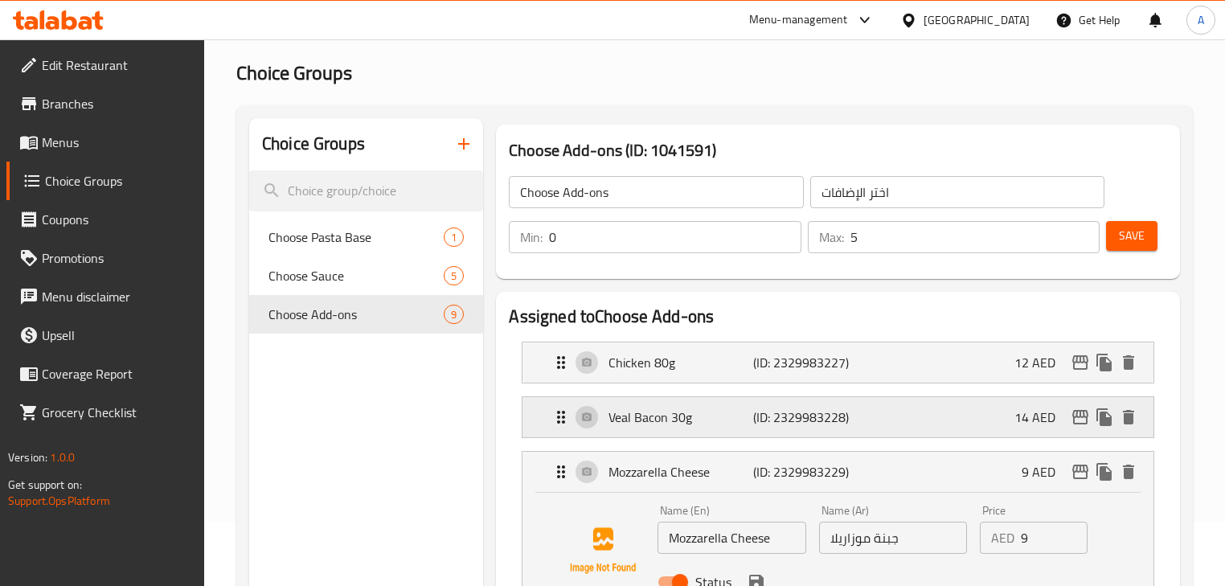
scroll to position [64, 0]
click at [321, 244] on span "Choose Pasta Base" at bounding box center [332, 237] width 127 height 19
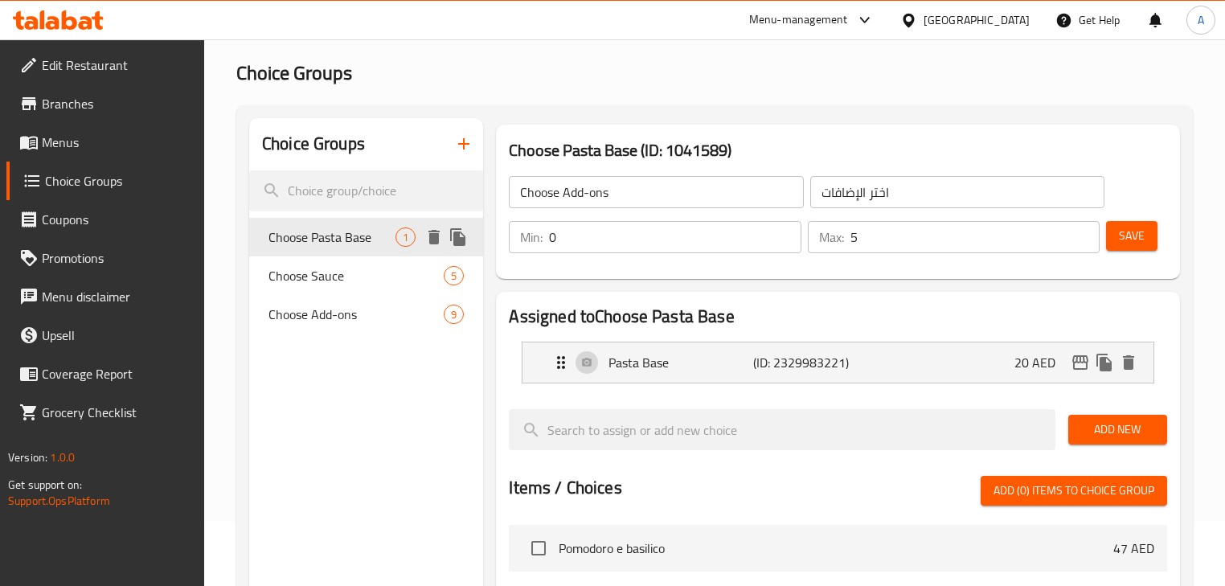
type input "Choose Pasta Base"
type input "اختر قاعدة المعكرونة"
type input "1"
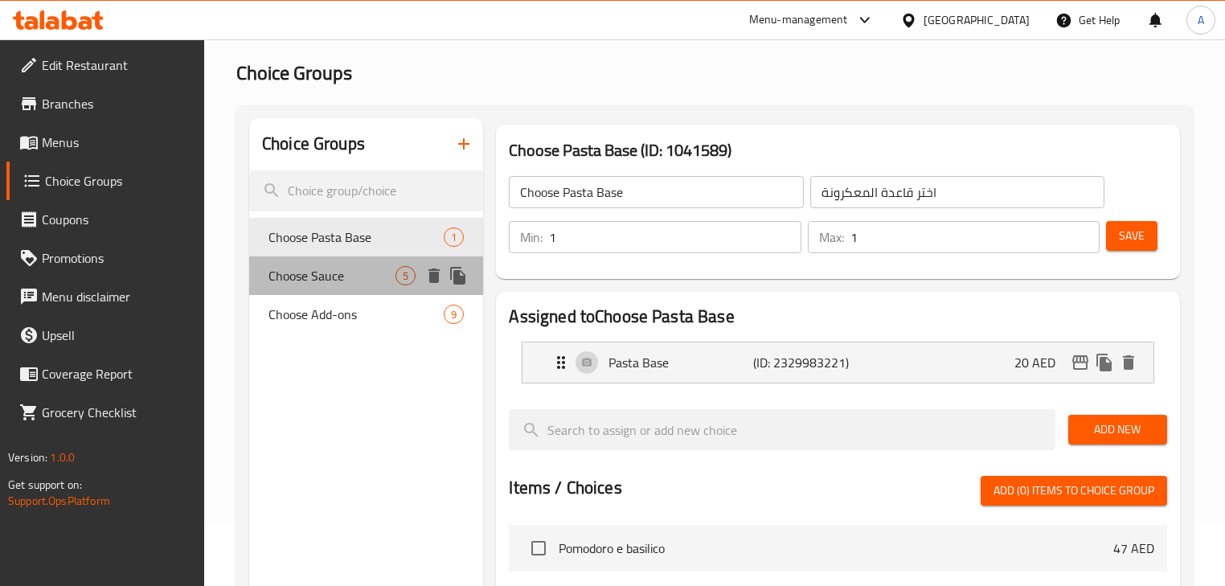
click at [327, 277] on span "Choose Sauce" at bounding box center [332, 275] width 127 height 19
type input "Choose Sauce"
type input "اختر الصلصة"
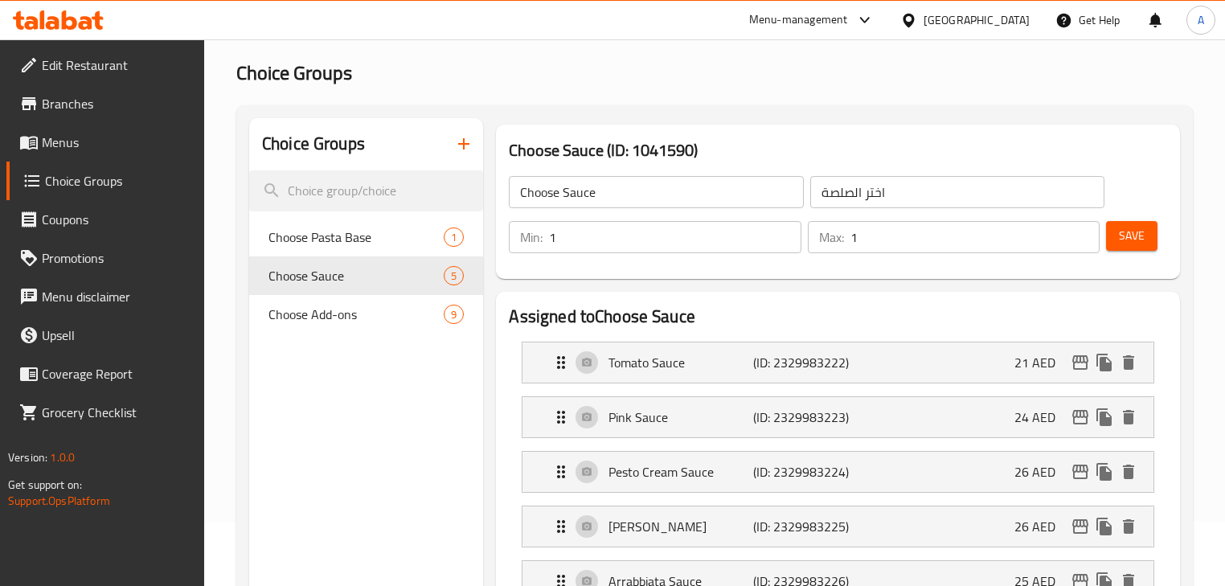
drag, startPoint x: 602, startPoint y: 235, endPoint x: 553, endPoint y: 237, distance: 49.1
click at [553, 237] on input "1" at bounding box center [675, 237] width 252 height 32
type input "0"
click at [840, 235] on div "Max: 1 ​" at bounding box center [954, 237] width 292 height 32
type input "5"
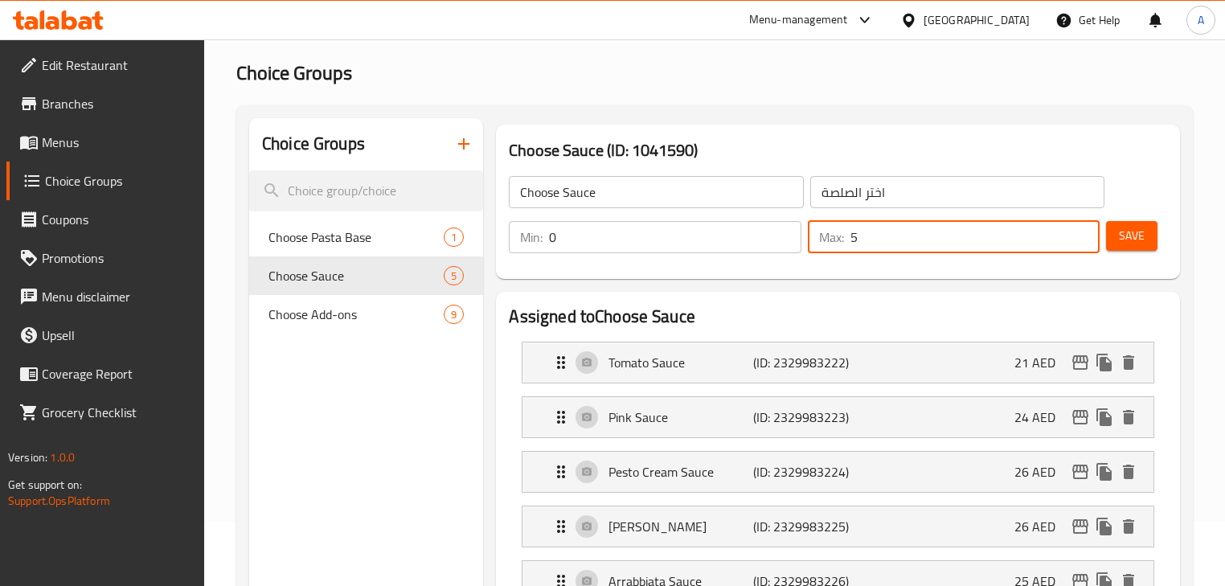
click at [1149, 236] on button "Save" at bounding box center [1131, 236] width 51 height 30
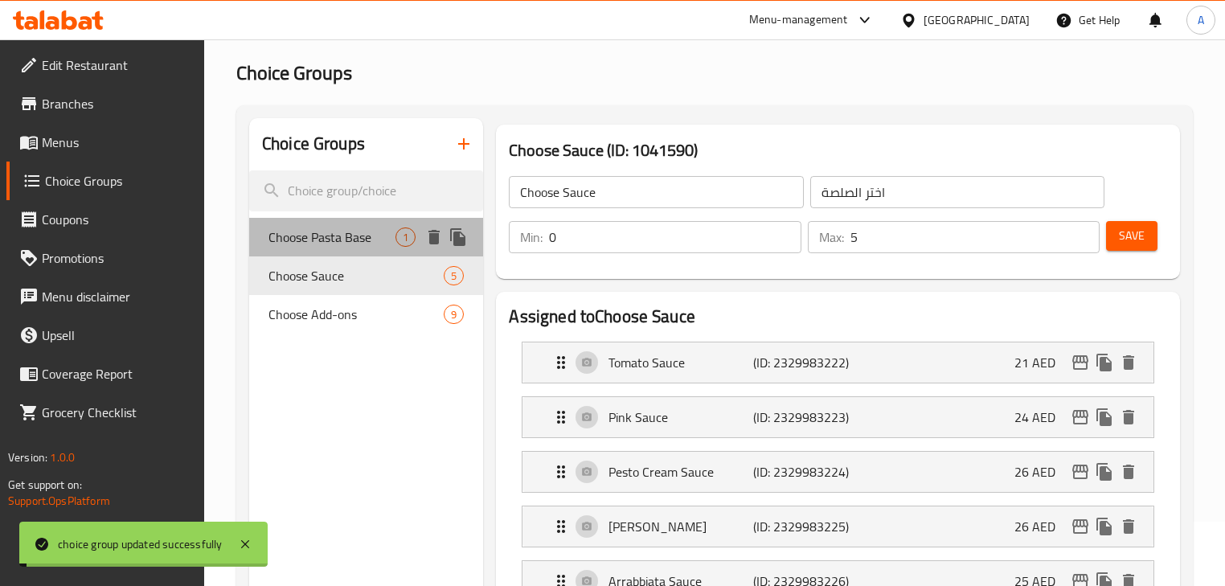
click at [332, 231] on span "Choose Pasta Base" at bounding box center [332, 237] width 127 height 19
type input "Choose Pasta Base"
type input "اختر قاعدة المعكرونة"
type input "1"
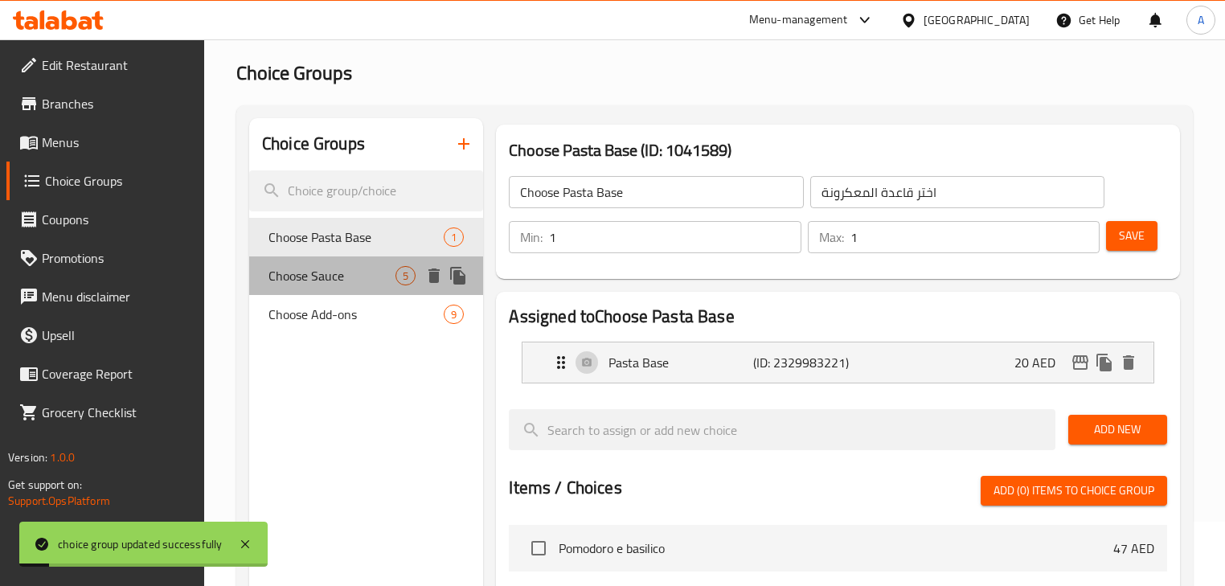
click at [337, 261] on div "Choose Sauce 5" at bounding box center [366, 275] width 234 height 39
type input "Choose Sauce"
type input "اختر الصلصة"
type input "0"
type input "5"
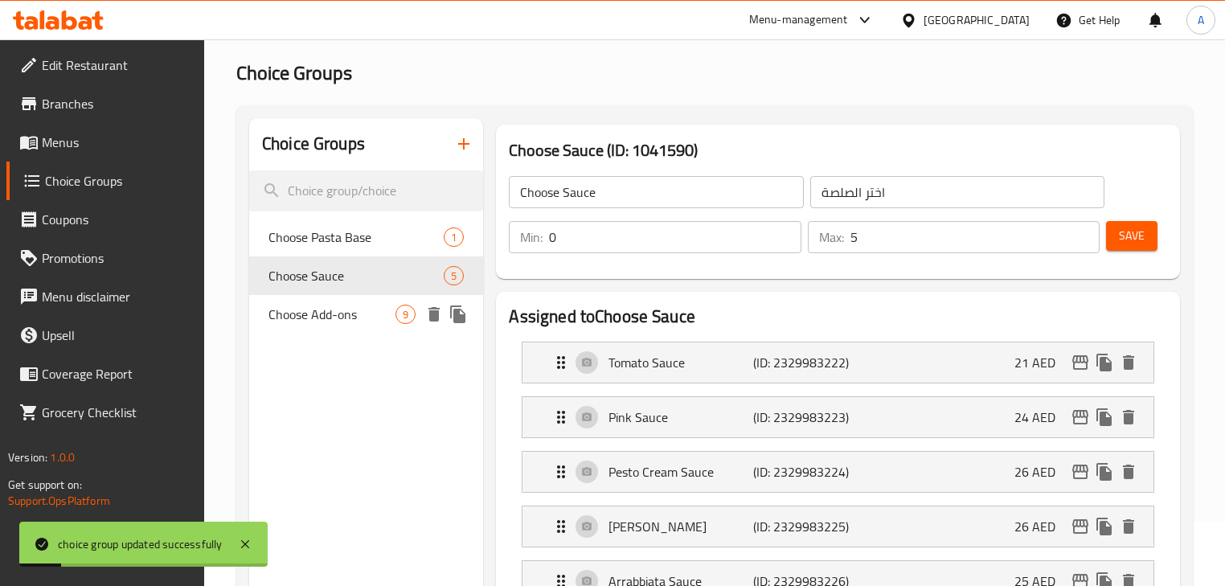
click at [301, 302] on div "Choose Add-ons 9" at bounding box center [366, 314] width 234 height 39
type input "Choose Add-ons"
type input "اختر الإضافات"
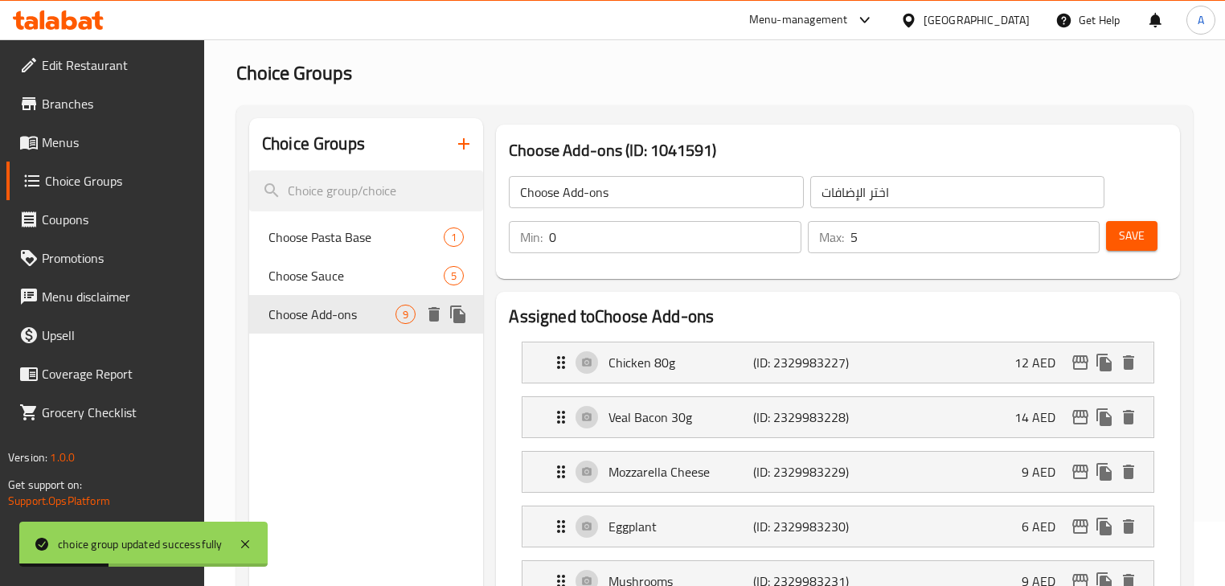
click at [309, 298] on div "Choose Add-ons 9" at bounding box center [366, 314] width 234 height 39
drag, startPoint x: 888, startPoint y: 237, endPoint x: 862, endPoint y: 240, distance: 25.9
click at [862, 240] on input "5" at bounding box center [975, 237] width 249 height 32
drag, startPoint x: 862, startPoint y: 240, endPoint x: 793, endPoint y: 241, distance: 69.2
click at [793, 241] on div "Min: 0 ​ Max: 5 ​" at bounding box center [804, 237] width 603 height 45
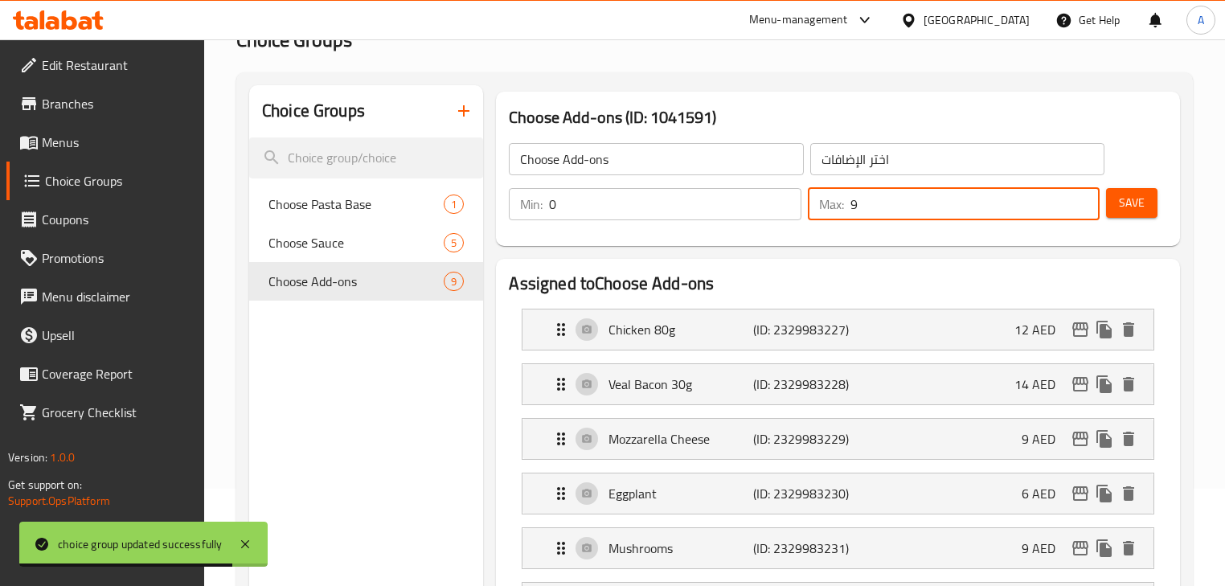
scroll to position [0, 0]
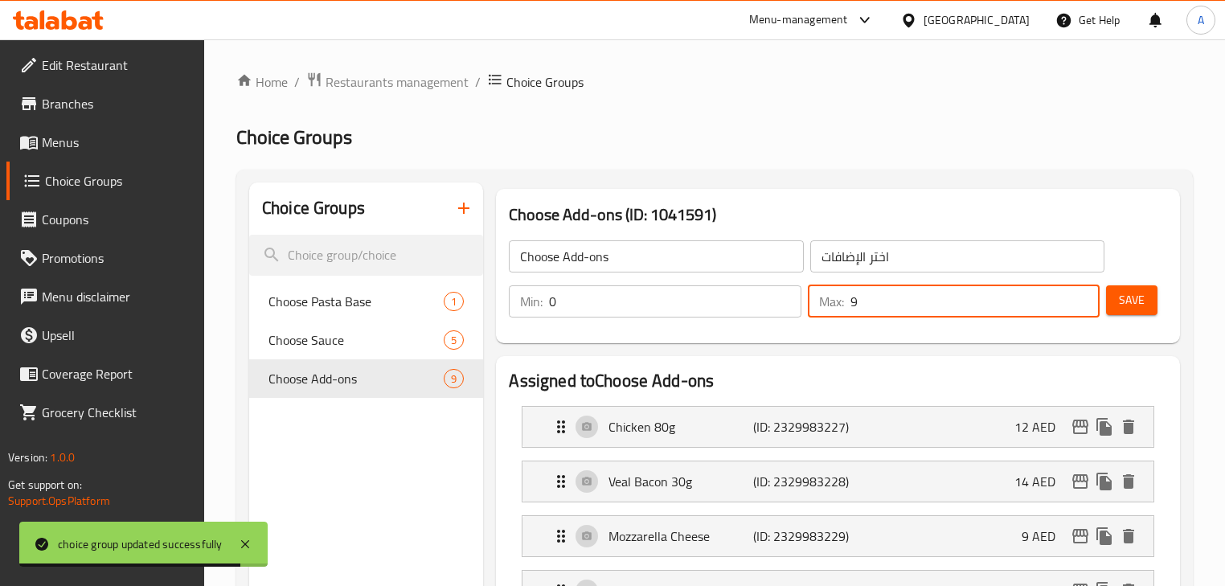
type input "9"
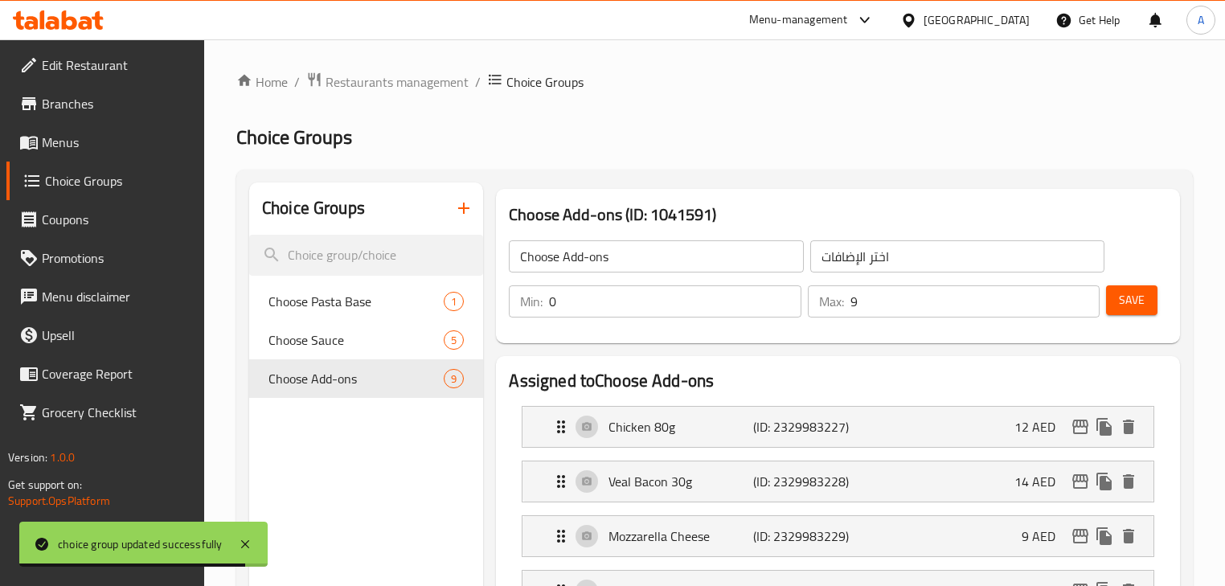
click at [1128, 315] on div "Save" at bounding box center [1130, 301] width 55 height 39
click at [1129, 305] on span "Save" at bounding box center [1132, 300] width 26 height 20
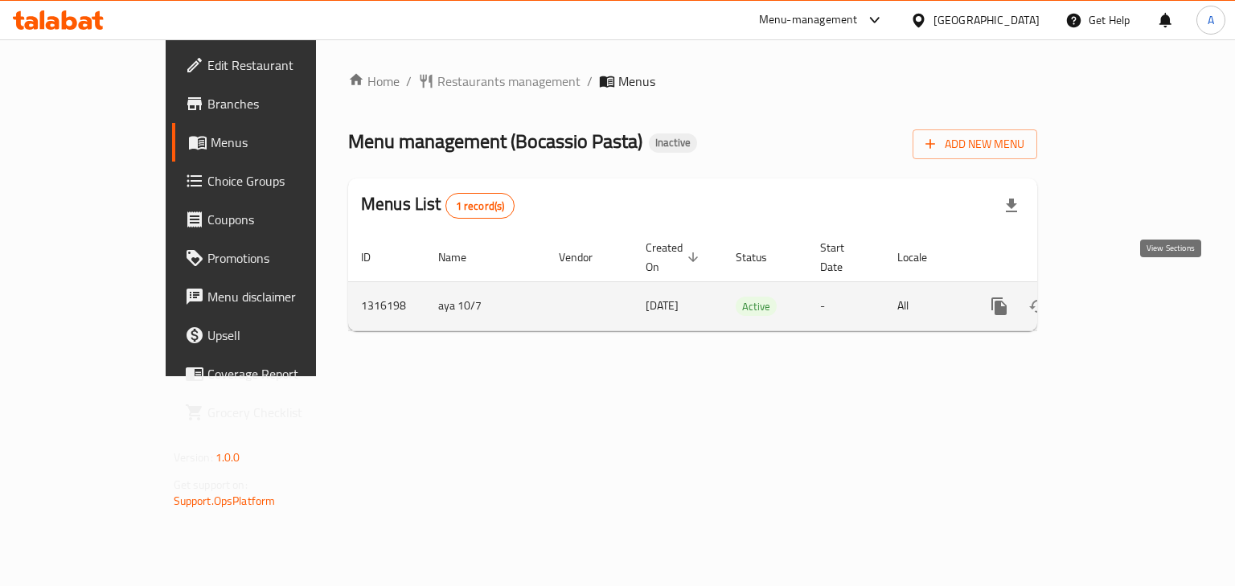
click at [1125, 297] on icon "enhanced table" at bounding box center [1115, 306] width 19 height 19
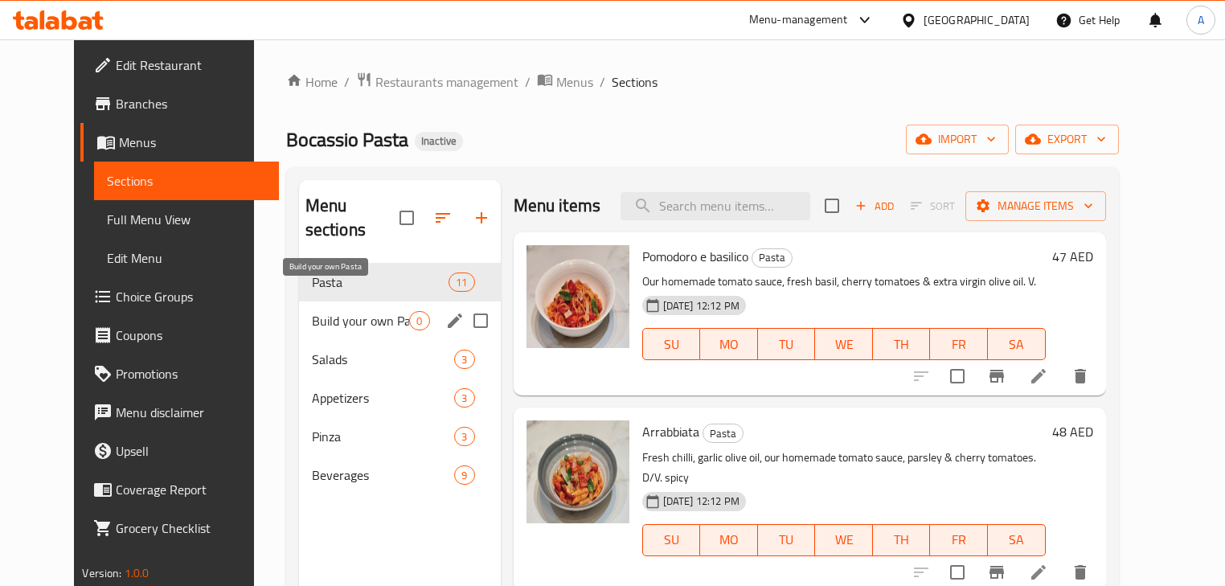
click at [363, 311] on span "Build your own Pasta" at bounding box center [361, 320] width 98 height 19
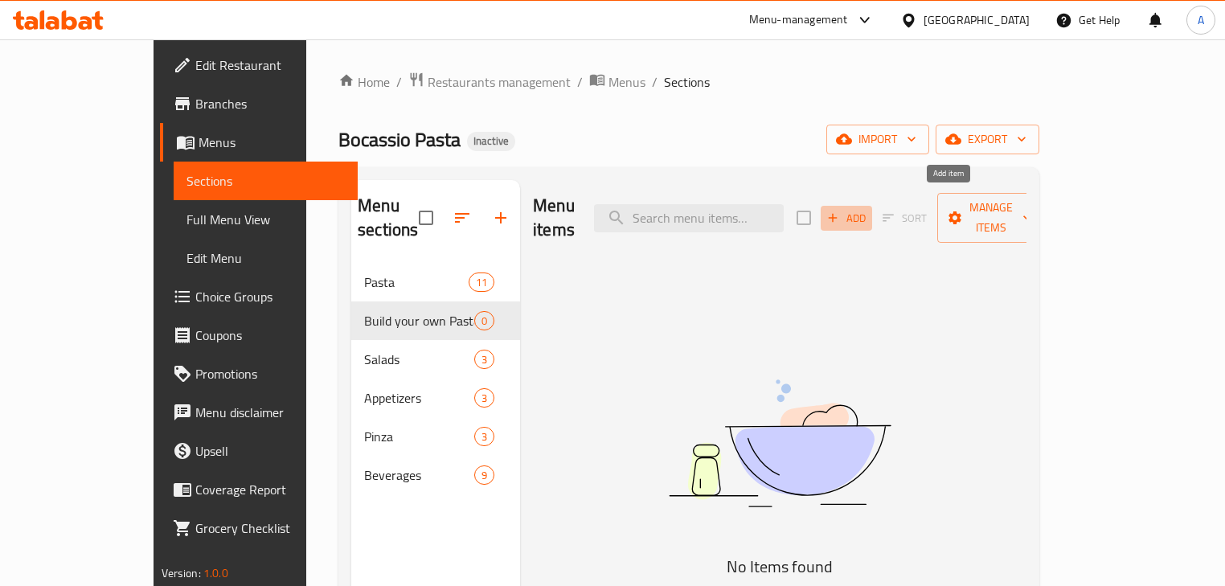
click at [868, 209] on span "Add" at bounding box center [846, 218] width 43 height 18
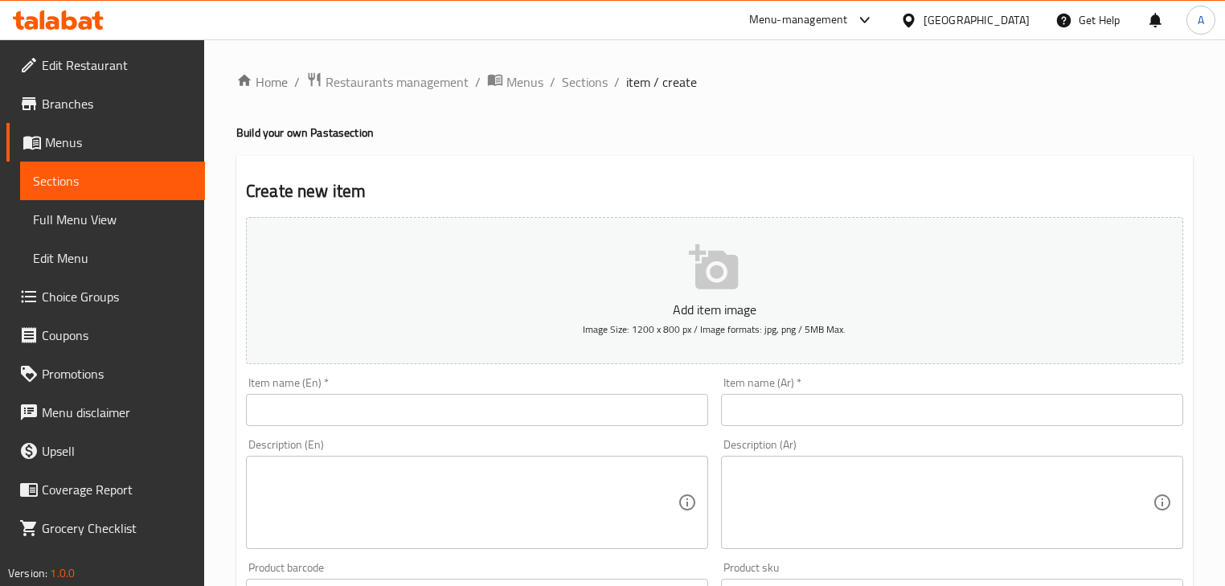
click at [441, 404] on input "text" at bounding box center [477, 410] width 462 height 32
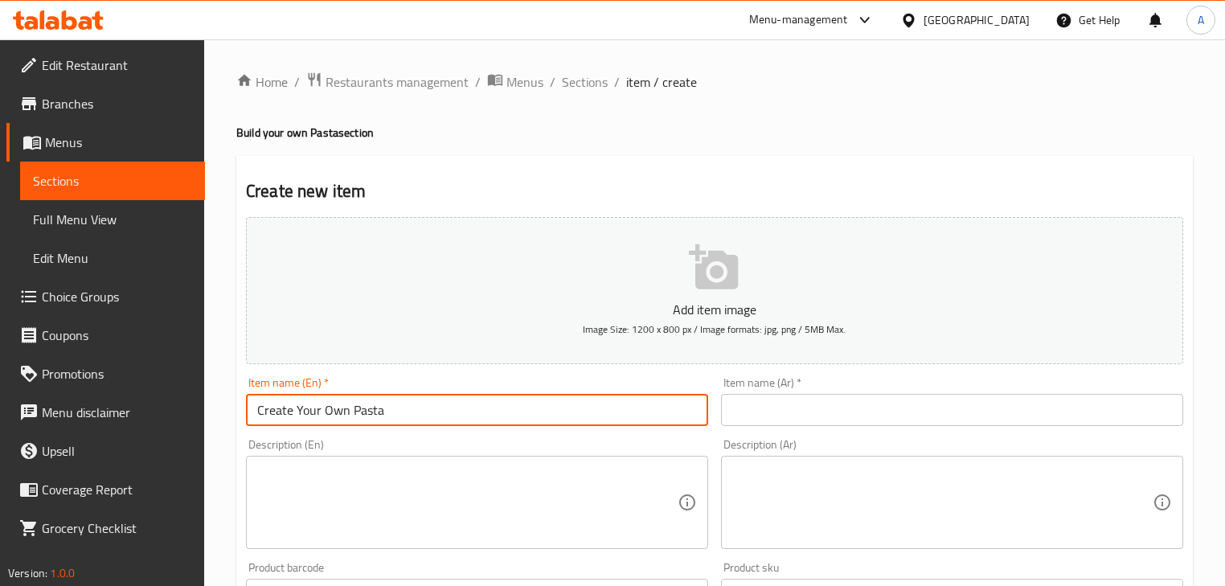
type input "Create Your Own Pasta"
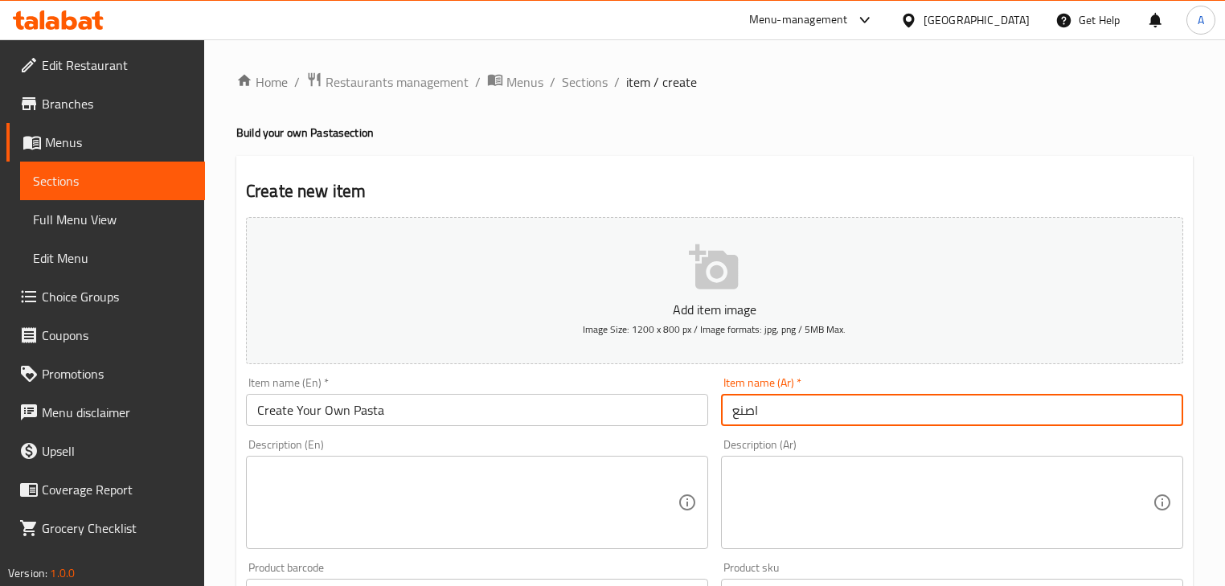
type input "اصنع الباستا الخاصة بك"
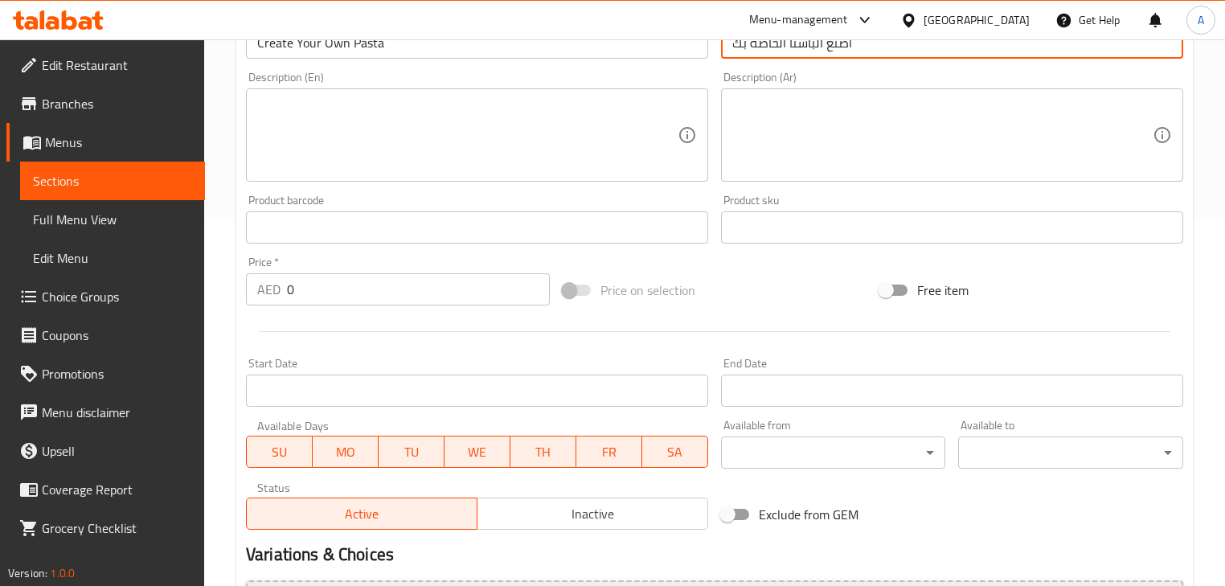
scroll to position [550, 0]
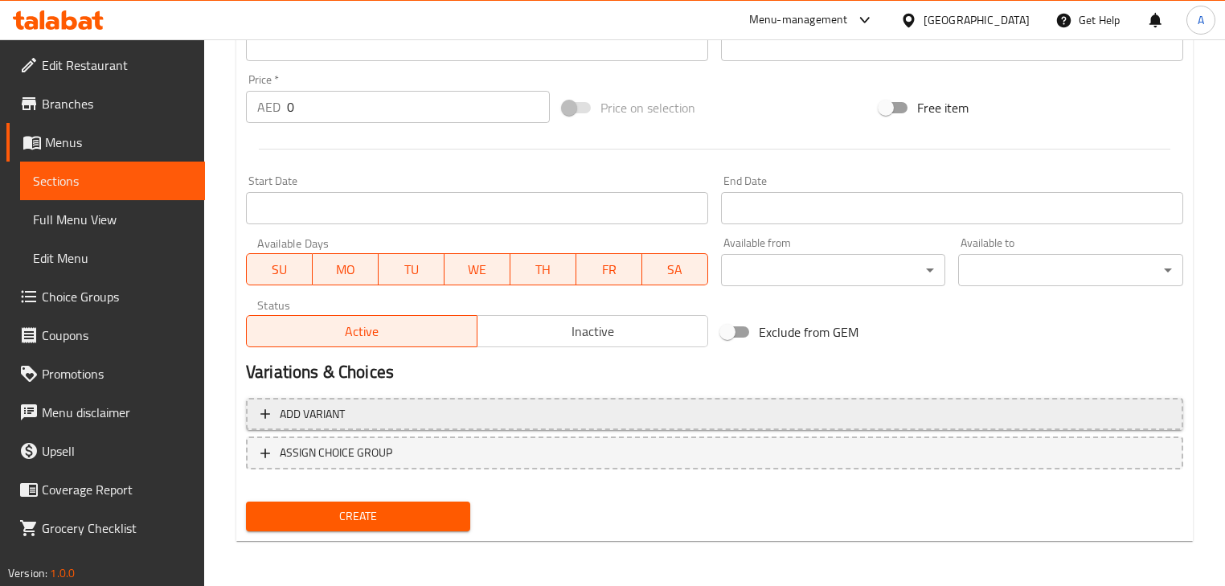
click at [370, 418] on span "Add variant" at bounding box center [715, 414] width 909 height 20
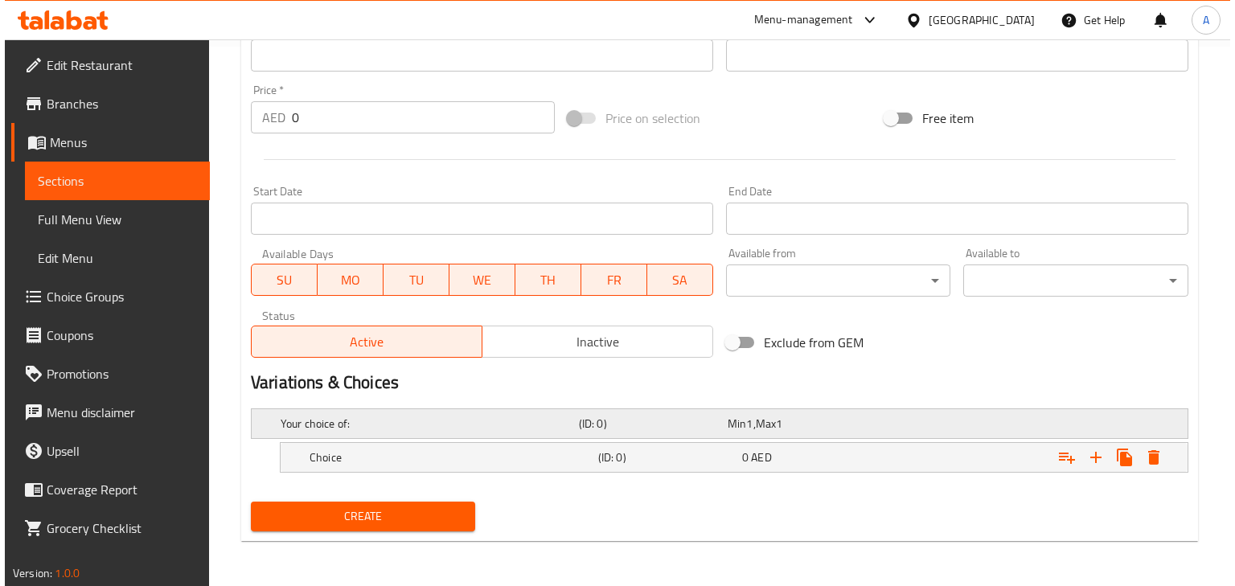
scroll to position [539, 0]
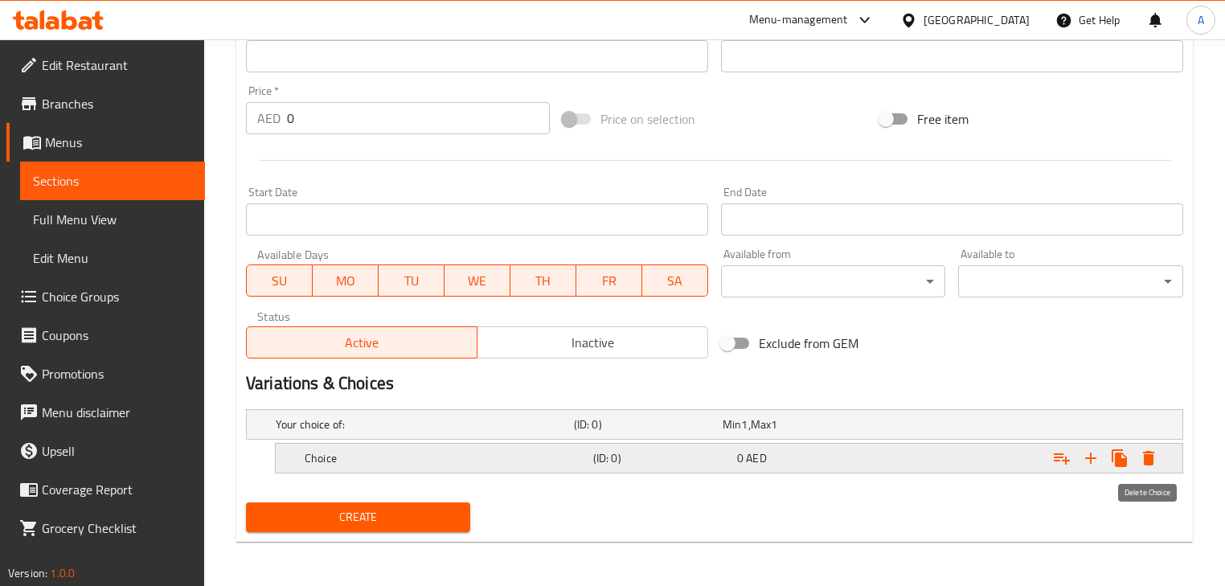
click at [1137, 454] on button "Expand" at bounding box center [1148, 458] width 29 height 29
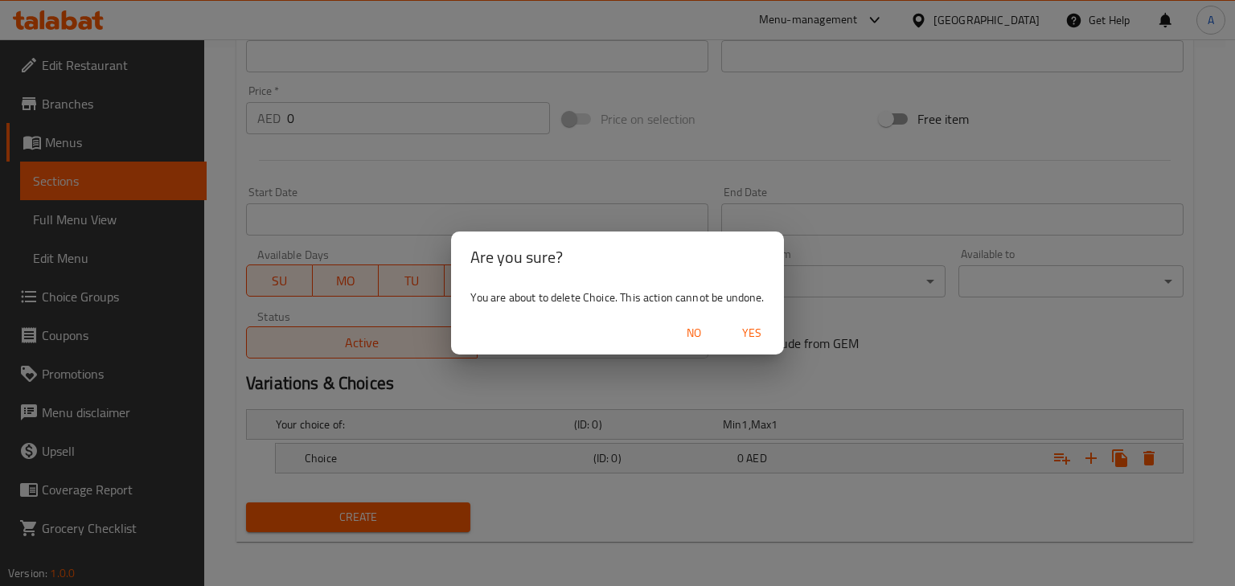
click at [754, 326] on span "Yes" at bounding box center [751, 333] width 39 height 20
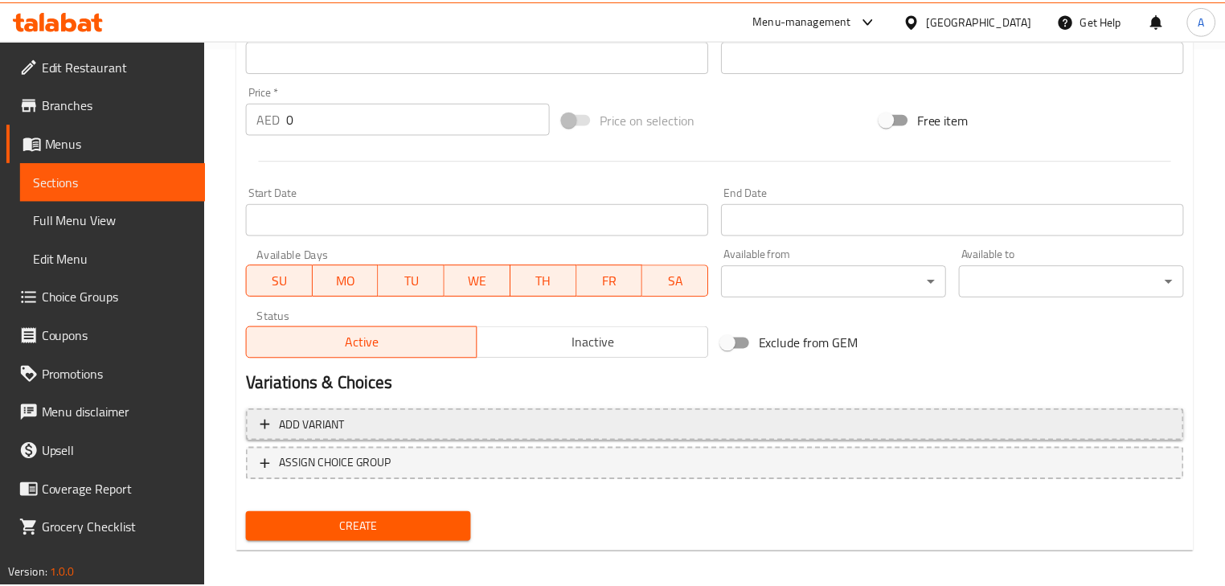
scroll to position [534, 0]
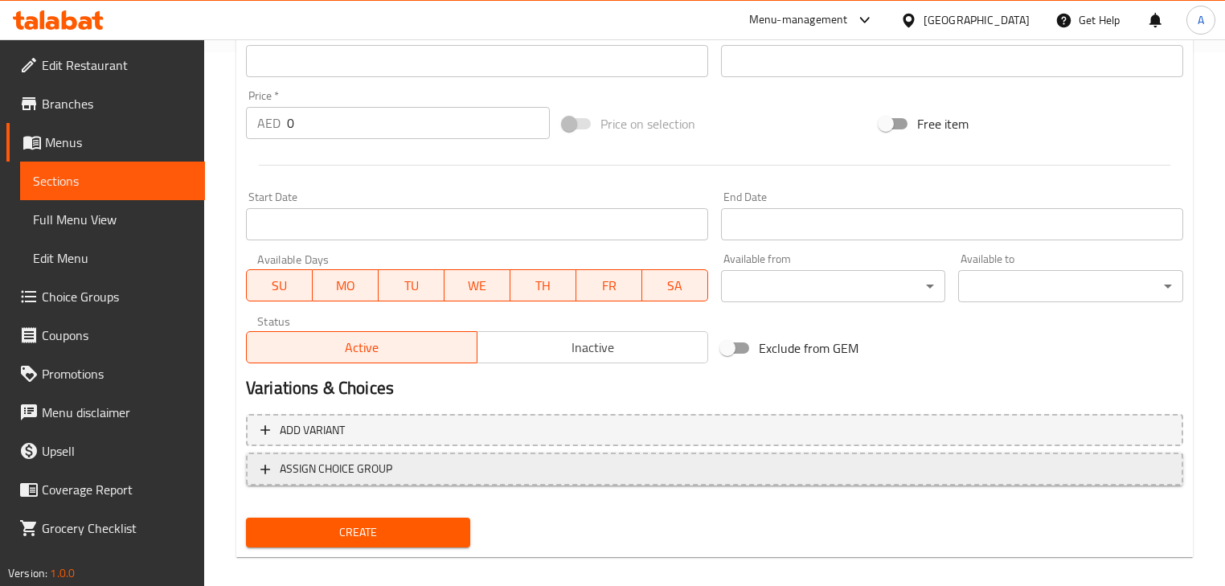
click at [389, 474] on span "ASSIGN CHOICE GROUP" at bounding box center [336, 469] width 113 height 20
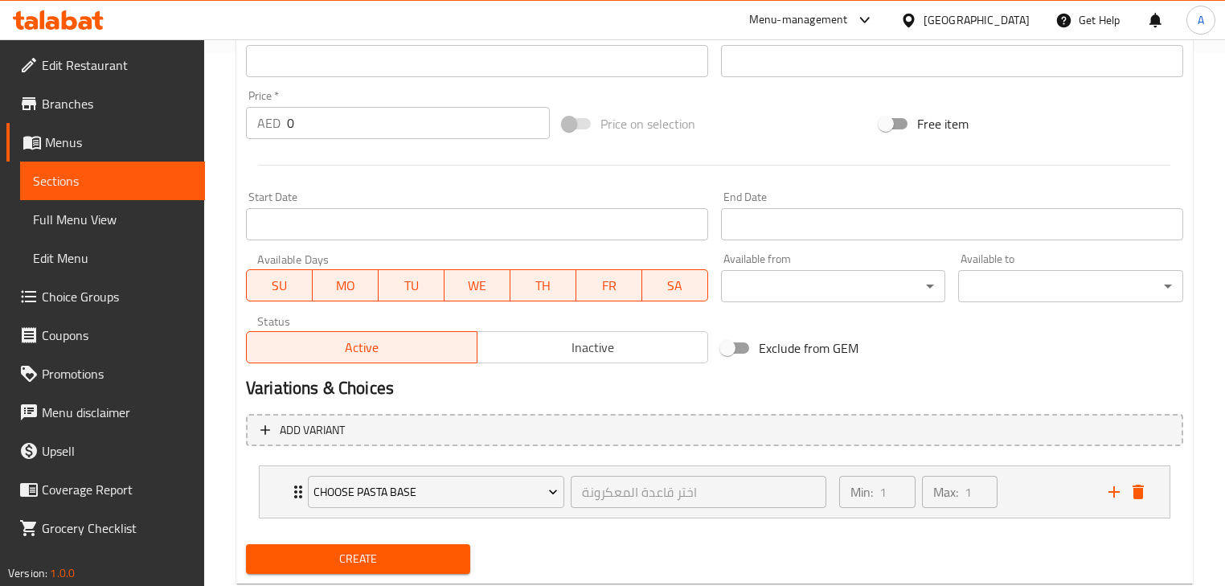
scroll to position [576, 0]
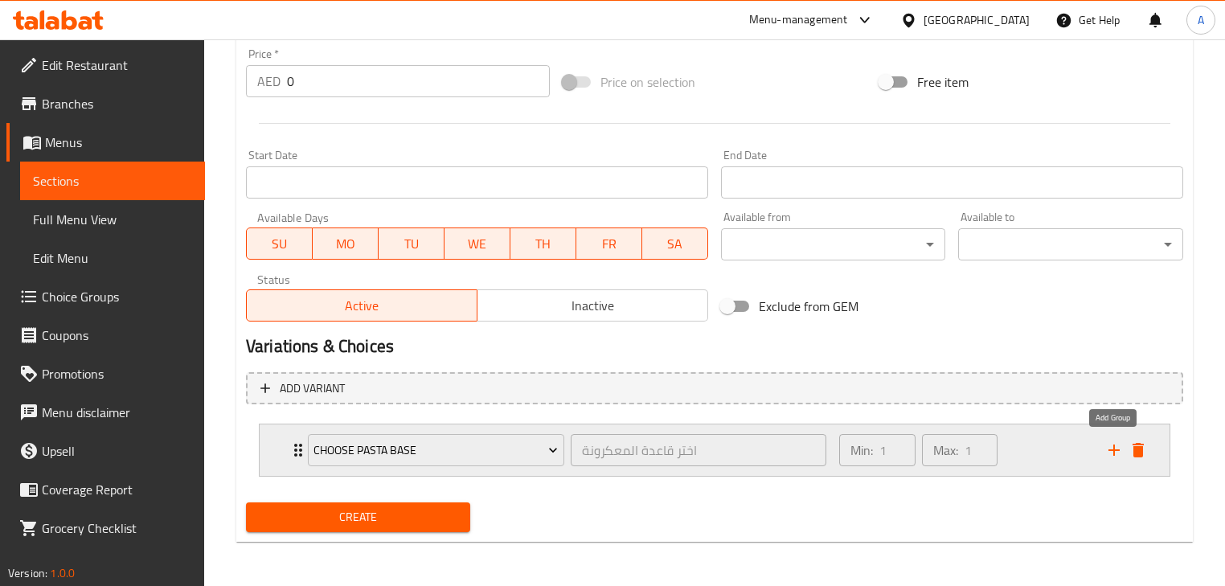
click at [1119, 447] on icon "add" at bounding box center [1114, 450] width 19 height 19
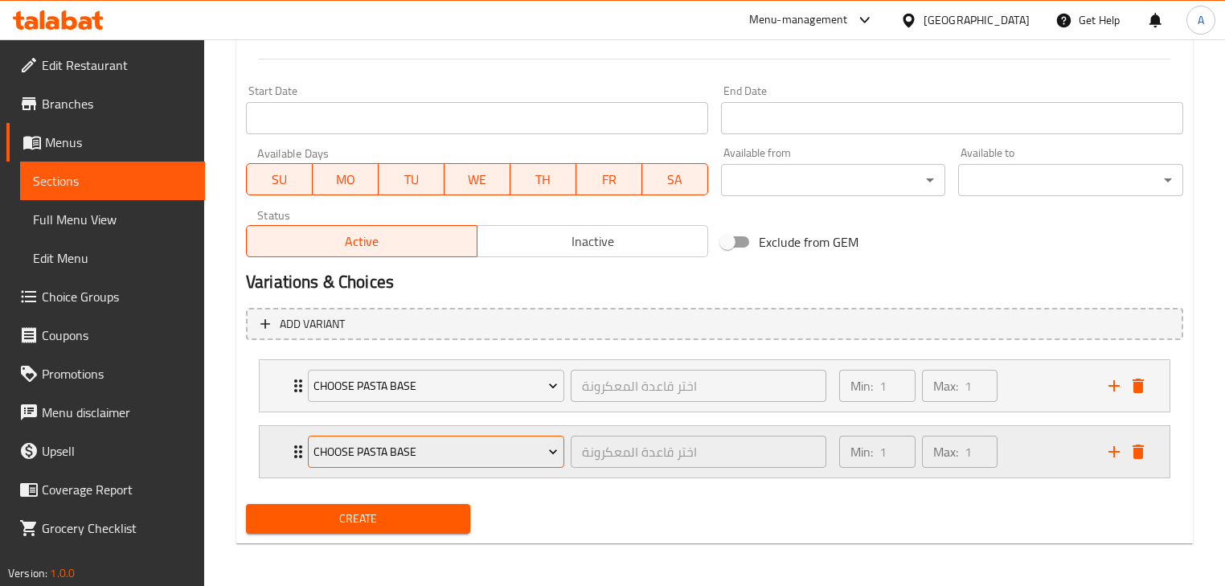
scroll to position [642, 0]
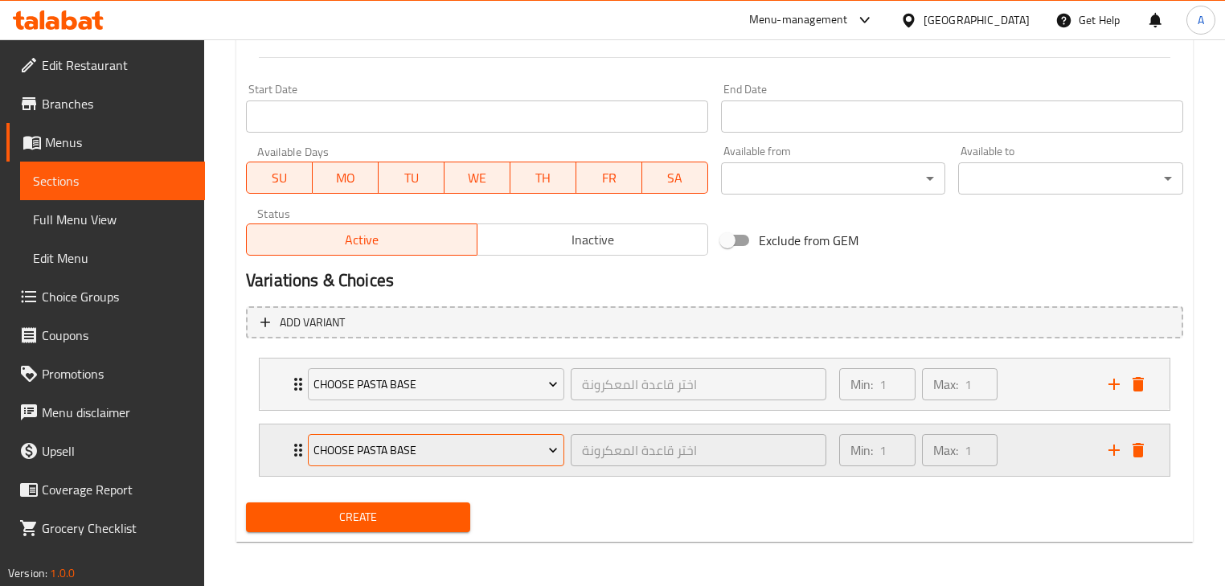
click at [404, 446] on span "Choose Pasta Base" at bounding box center [436, 451] width 244 height 20
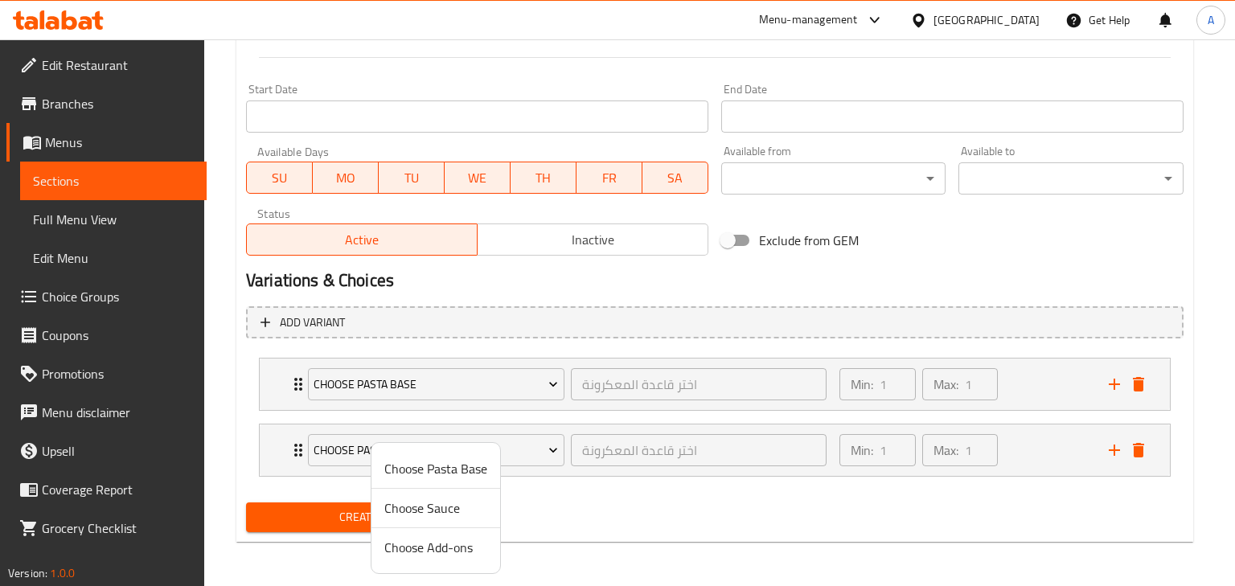
click at [433, 519] on li "Choose Sauce" at bounding box center [435, 508] width 129 height 39
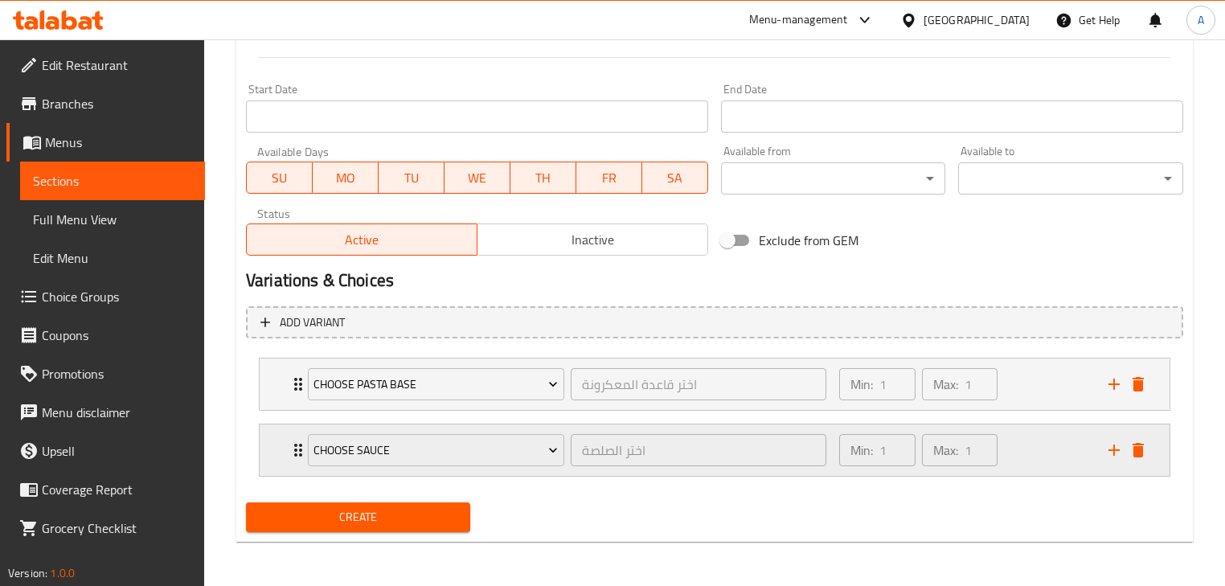
click at [1113, 445] on icon "add" at bounding box center [1114, 450] width 19 height 19
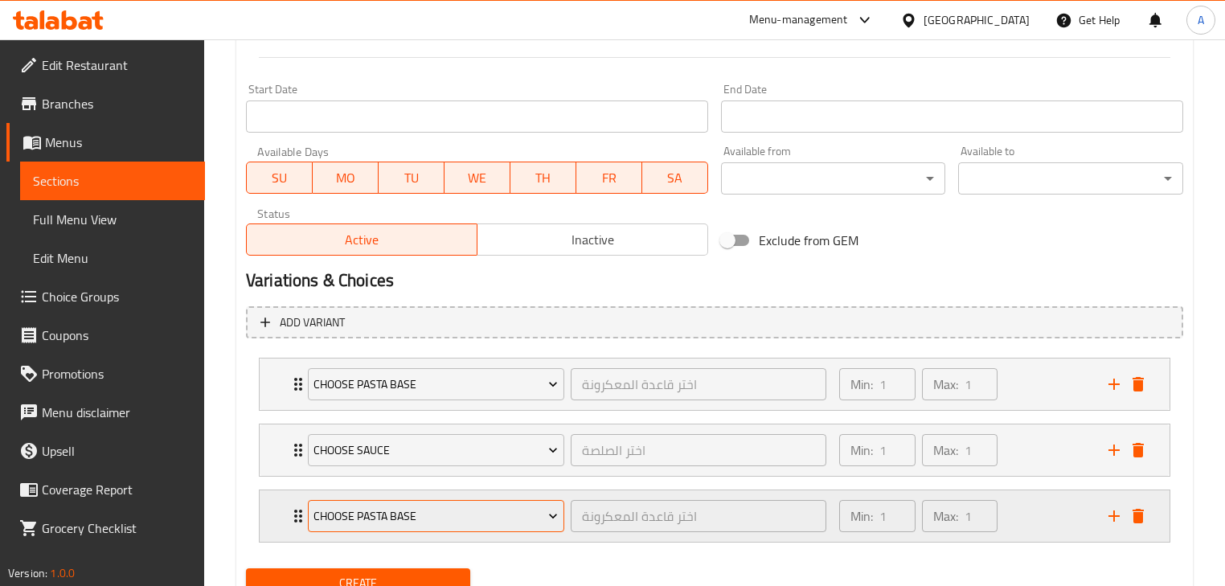
click at [428, 512] on span "Choose Pasta Base" at bounding box center [436, 517] width 244 height 20
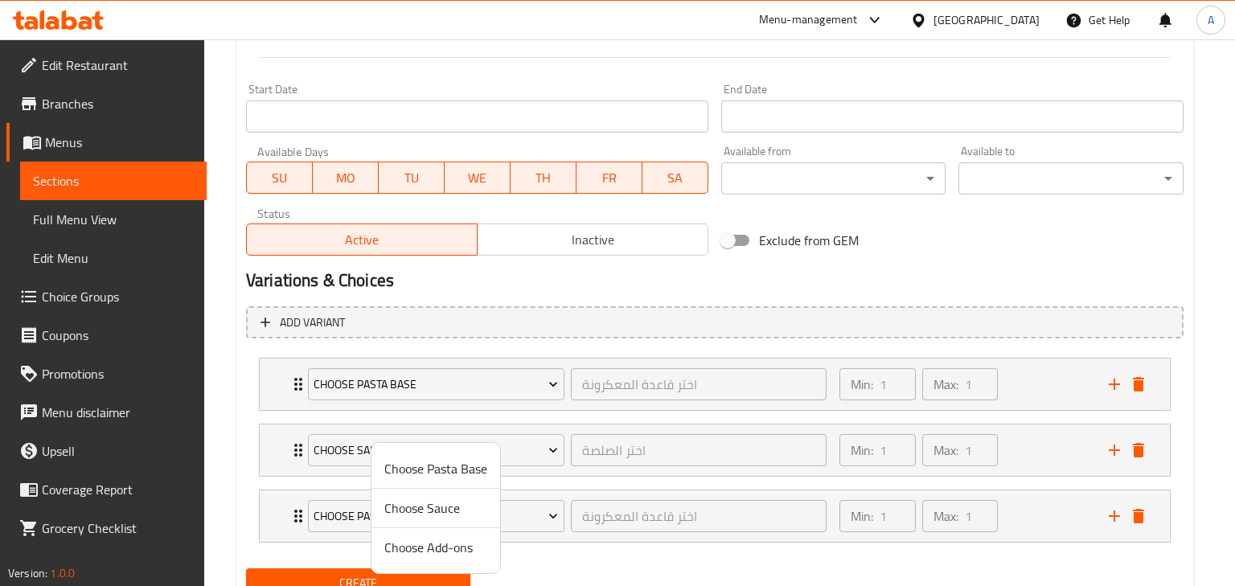
click at [412, 559] on li "Choose Add-ons" at bounding box center [435, 547] width 129 height 39
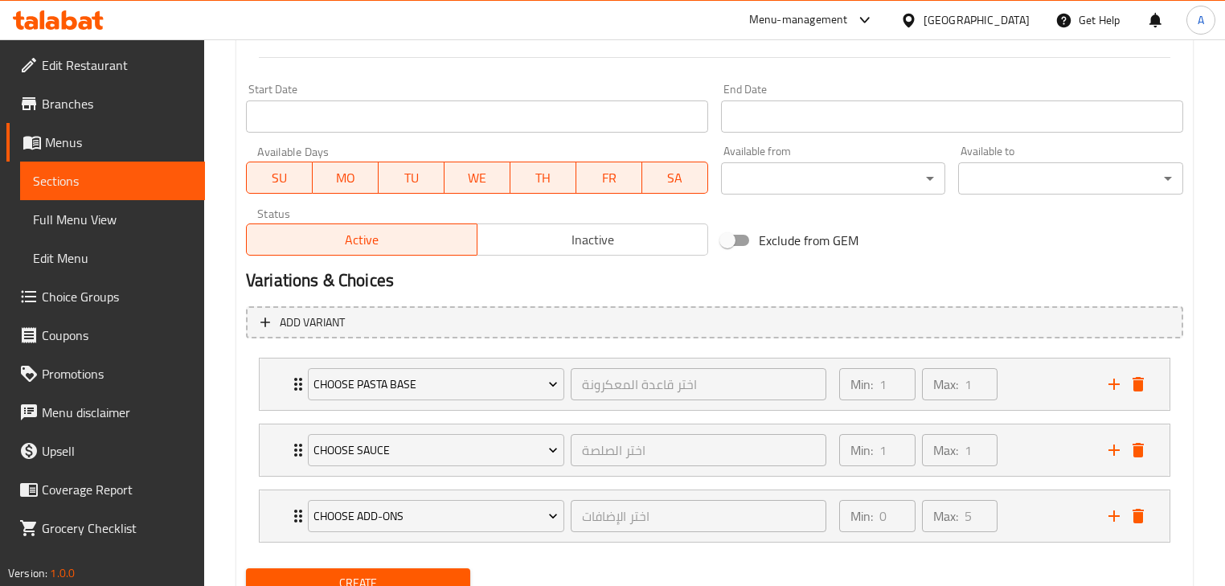
click at [438, 544] on li "Choose Add-ons اختر الإضافات ​ Min: 0 ​ Max: 5 ​ Chicken 80g (ID: 2329983227) 1…" at bounding box center [714, 516] width 937 height 66
click at [289, 381] on icon "Expand" at bounding box center [298, 384] width 19 height 19
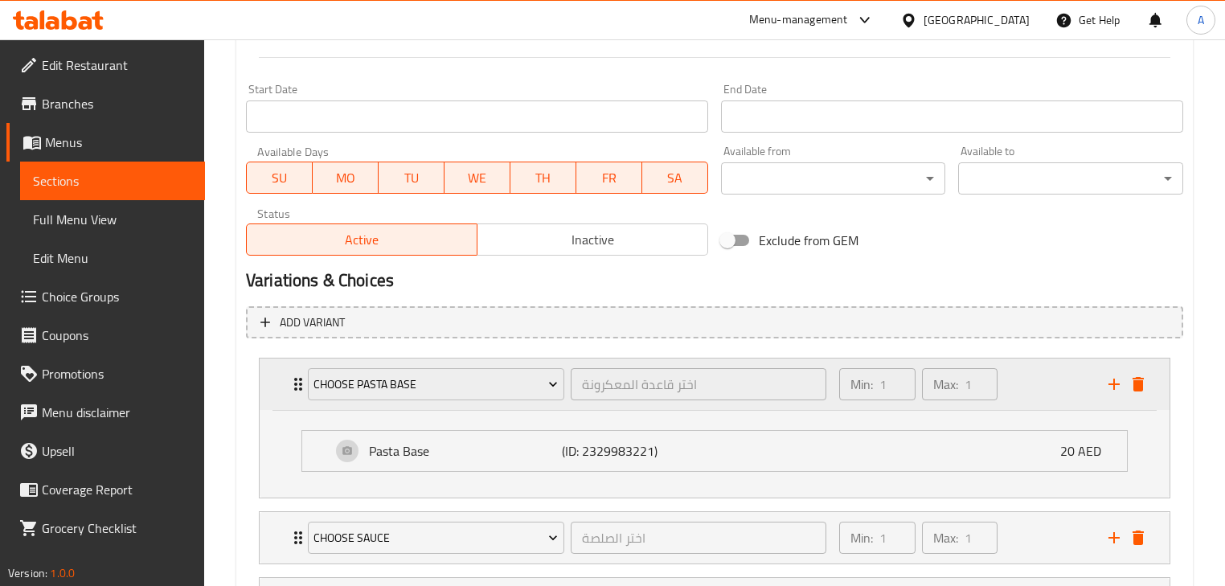
click at [289, 381] on icon "Expand" at bounding box center [298, 384] width 19 height 19
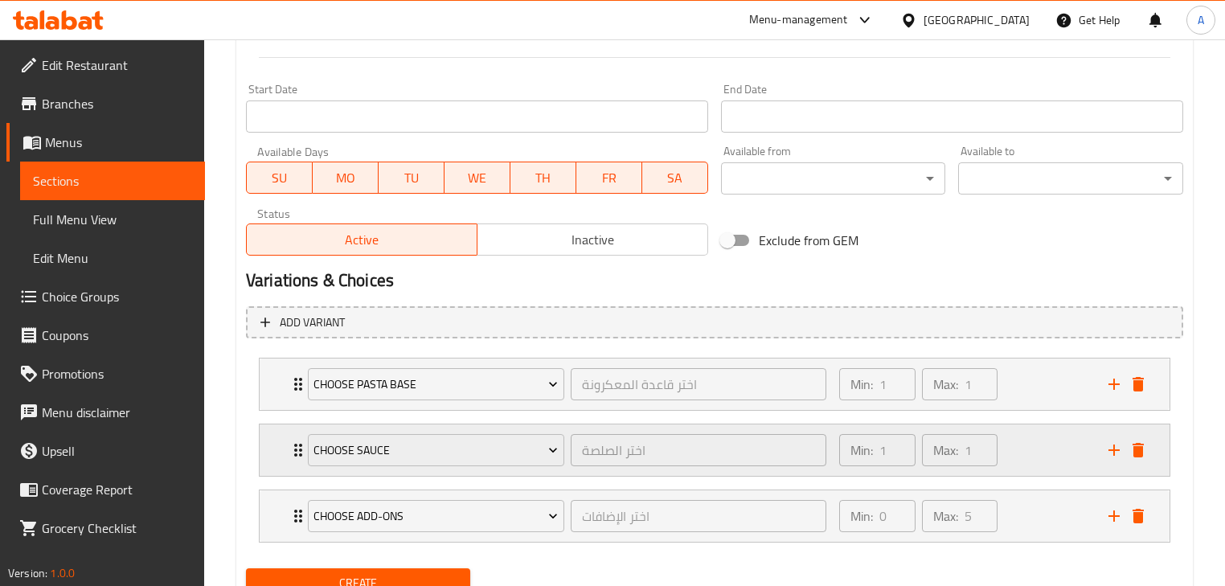
click at [285, 453] on div "Choose Sauce اختر الصلصة ​ Min: 1 ​ Max: 1 ​" at bounding box center [715, 450] width 910 height 51
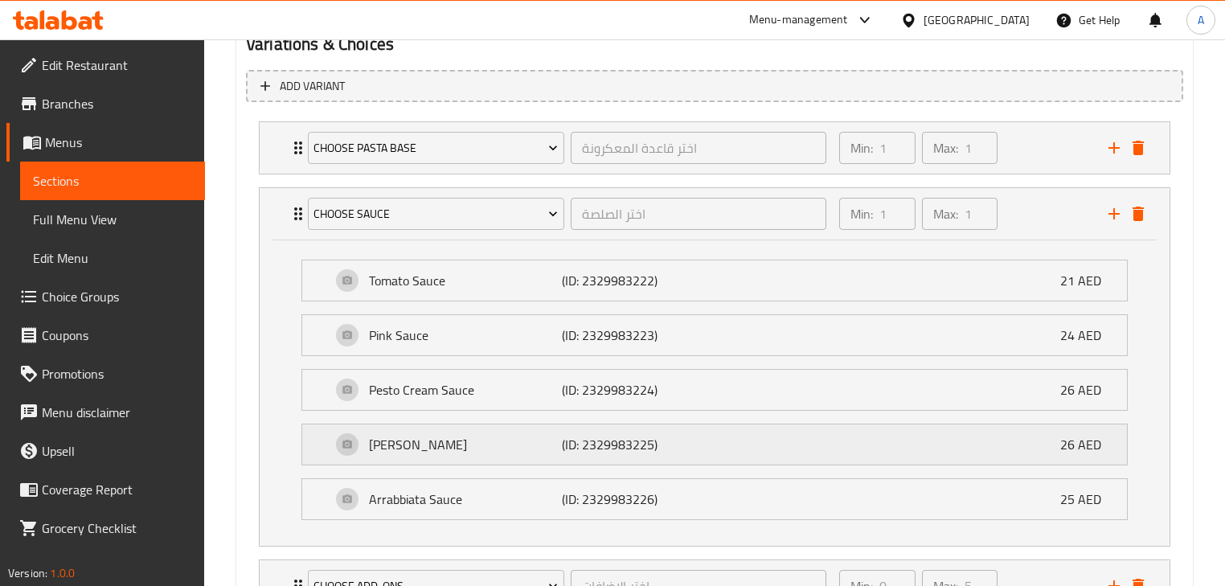
scroll to position [899, 0]
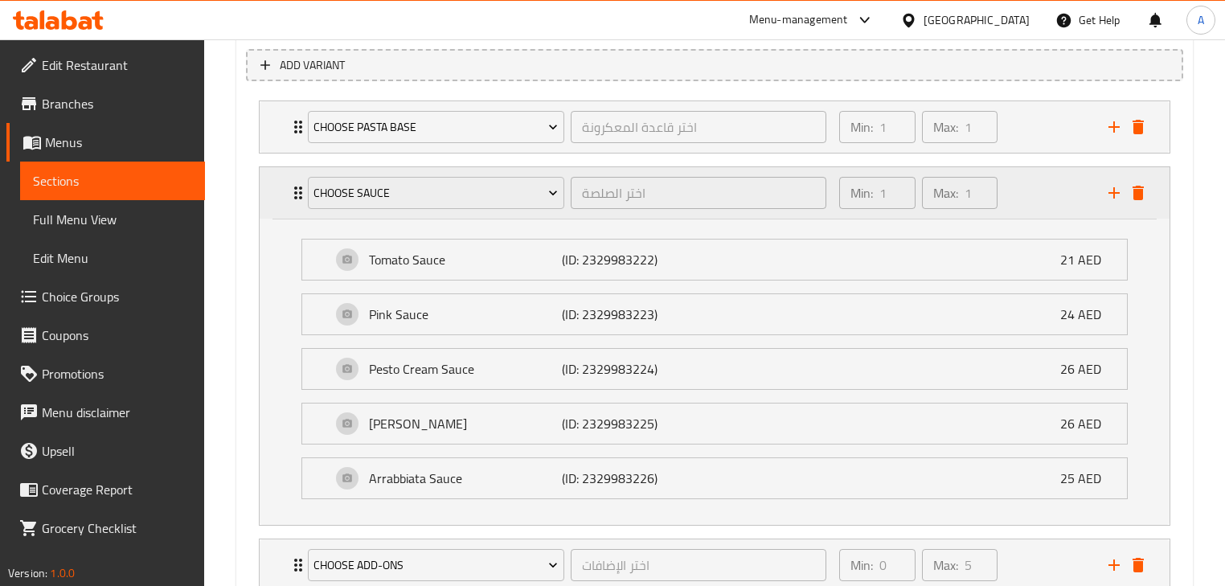
click at [285, 184] on div "Choose Sauce اختر الصلصة ​ Min: 1 ​ Max: 1 ​" at bounding box center [715, 192] width 910 height 51
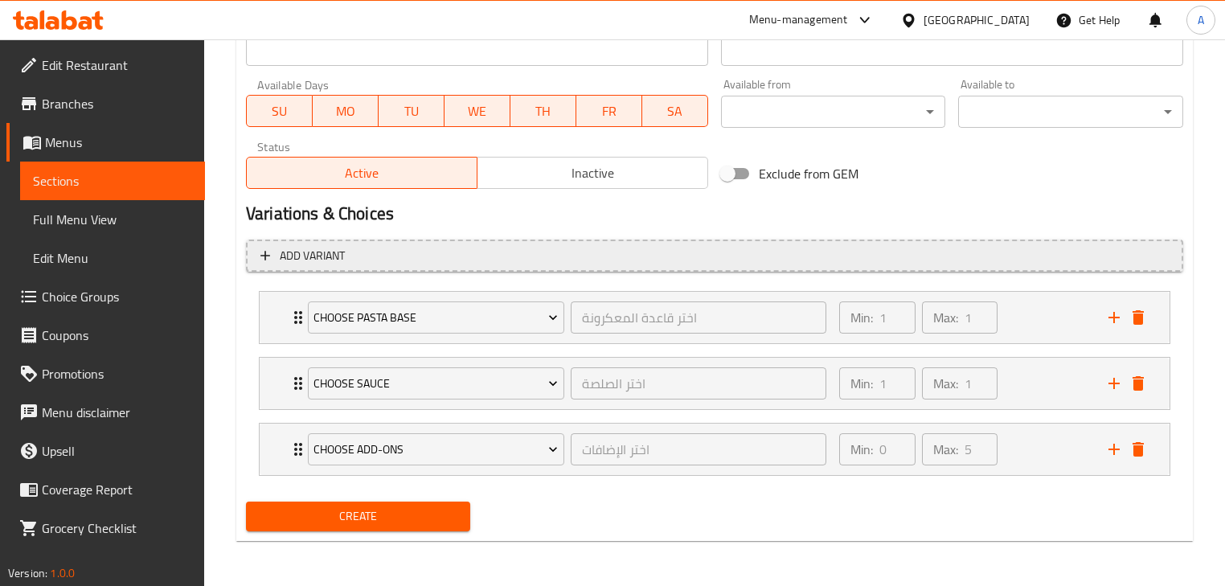
scroll to position [708, 0]
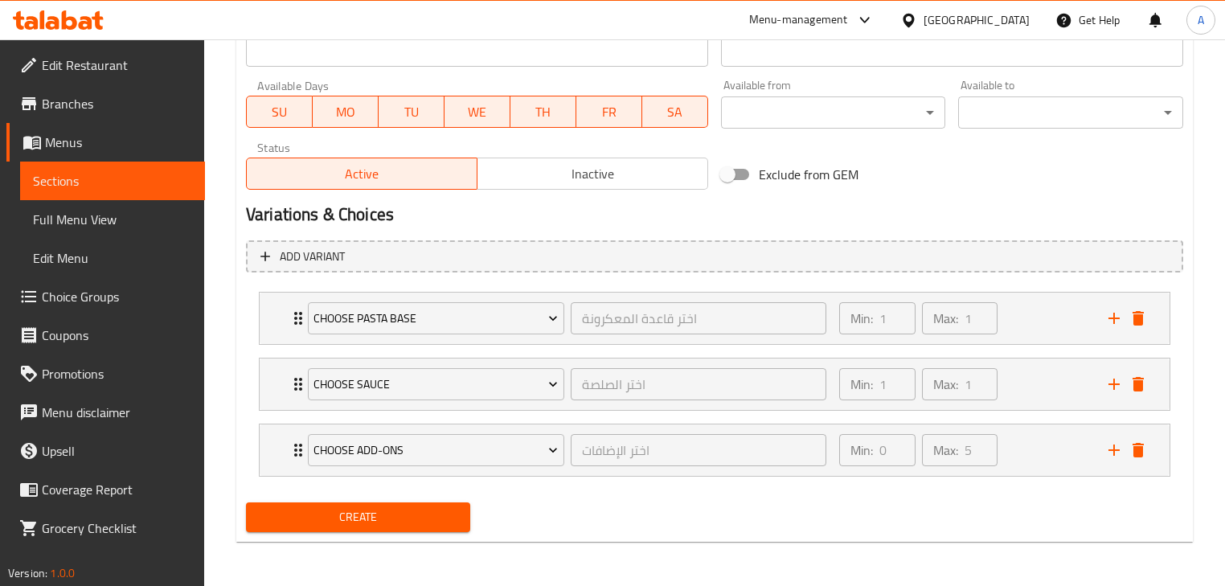
click at [345, 527] on span "Create" at bounding box center [358, 517] width 199 height 20
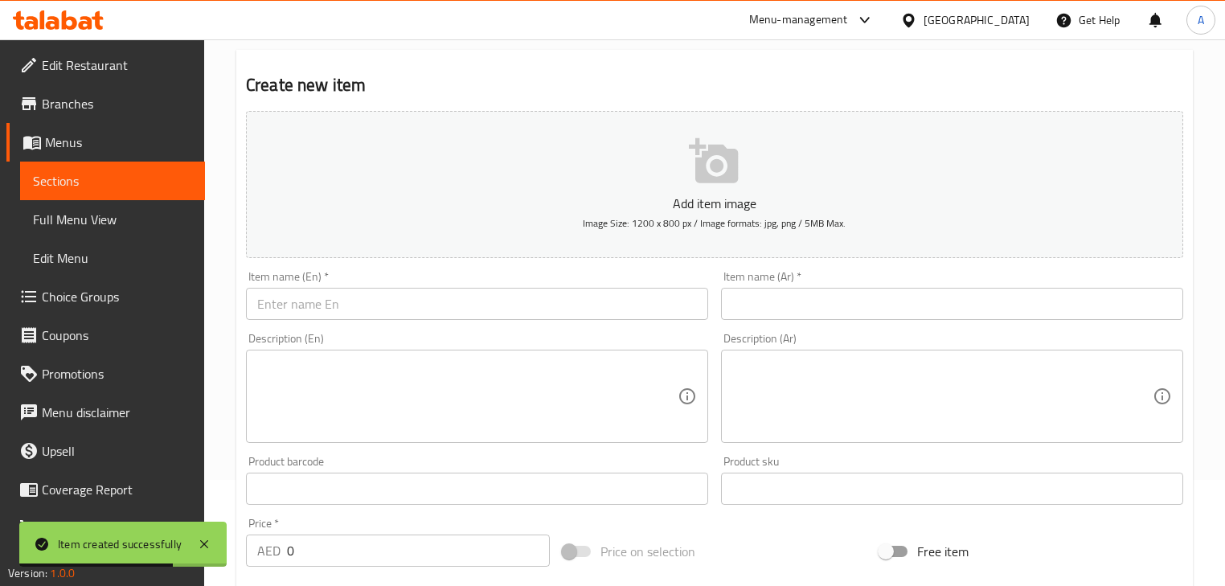
scroll to position [0, 0]
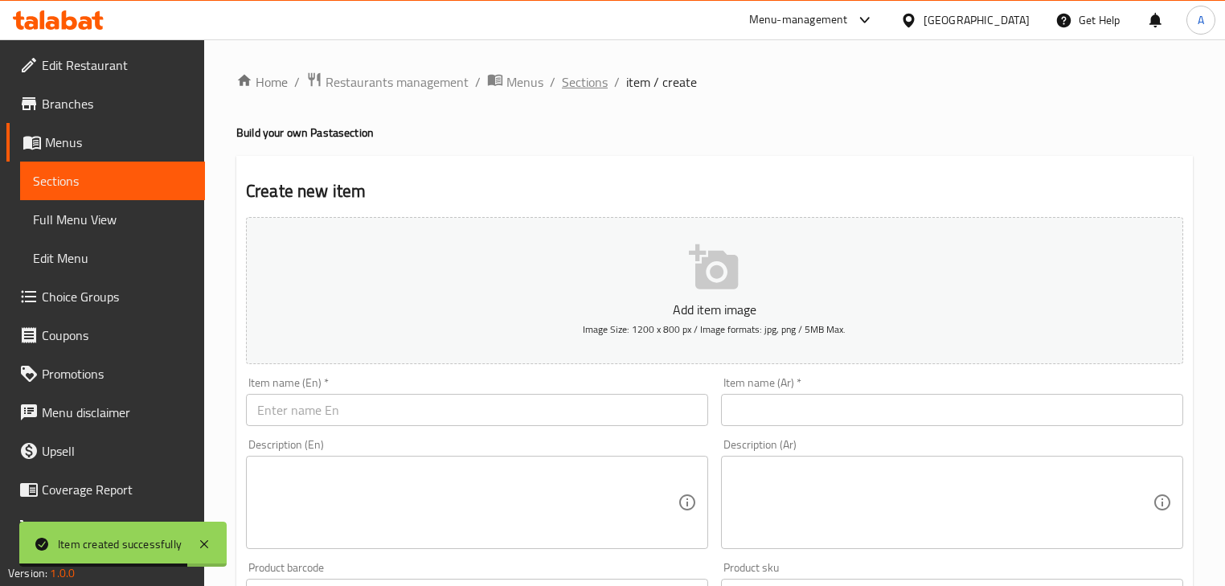
click at [583, 80] on span "Sections" at bounding box center [585, 81] width 46 height 19
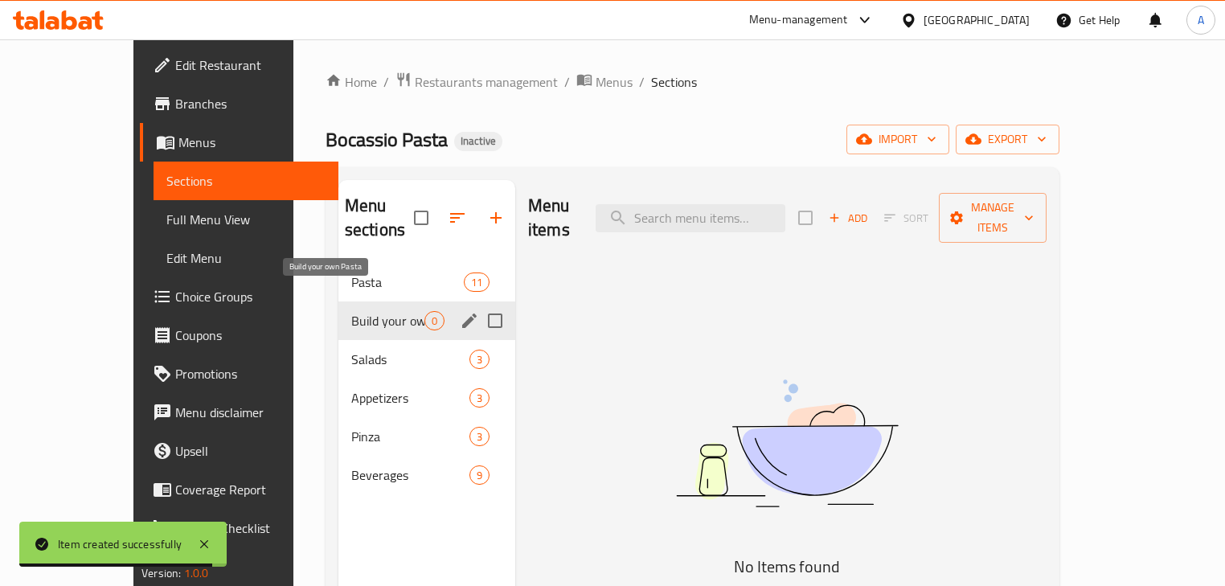
click at [351, 311] on span "Build your own Pasta" at bounding box center [387, 320] width 73 height 19
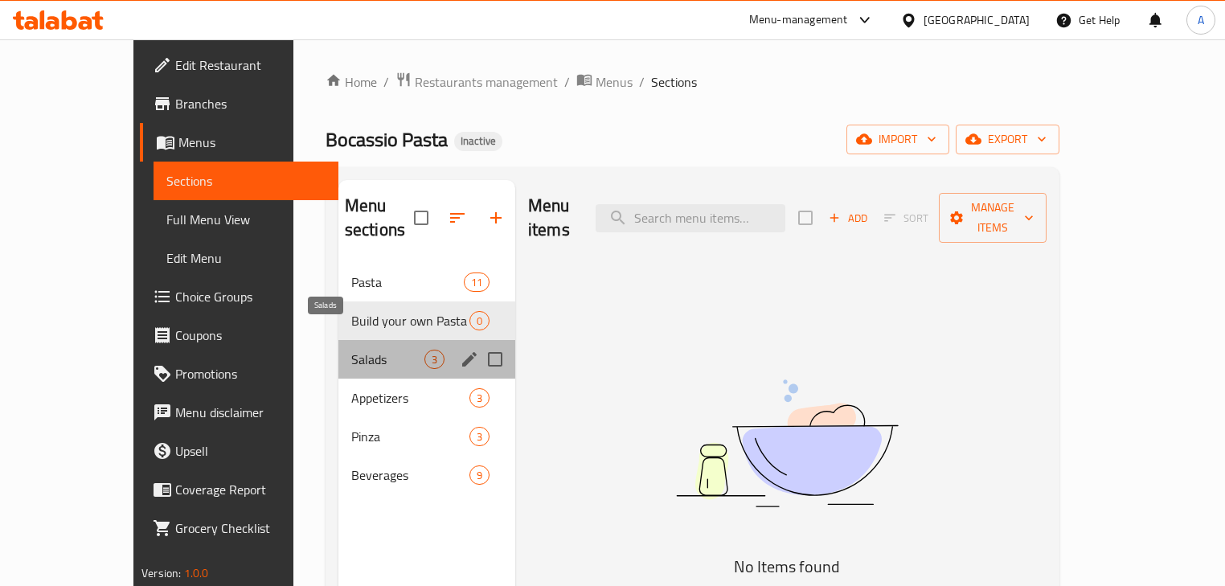
click at [351, 350] on span "Salads" at bounding box center [387, 359] width 73 height 19
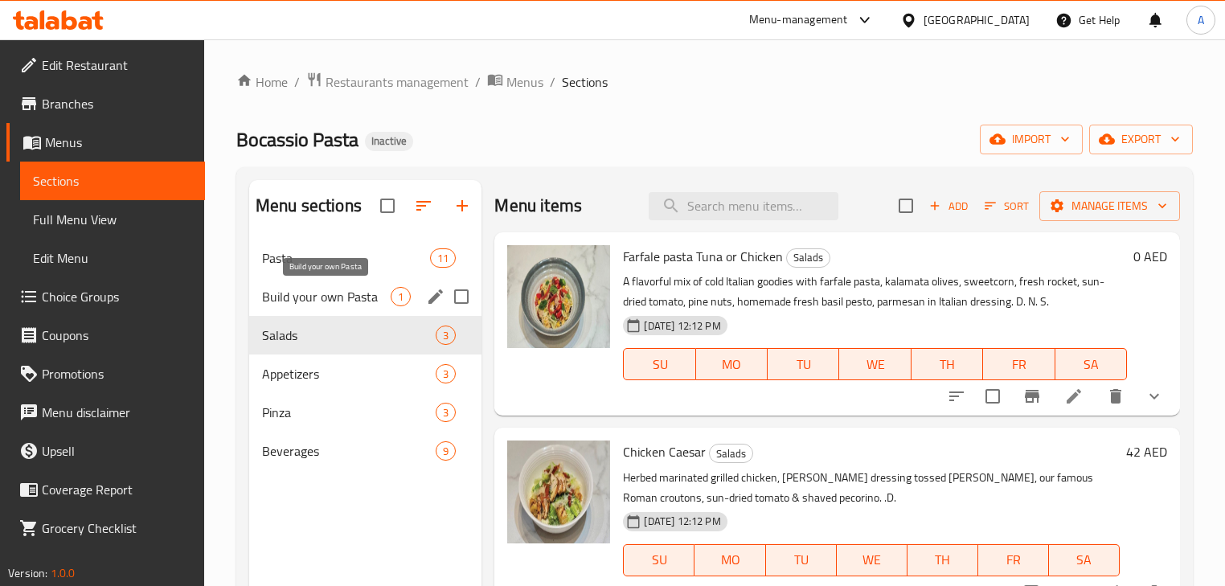
click at [360, 290] on span "Build your own Pasta" at bounding box center [326, 296] width 129 height 19
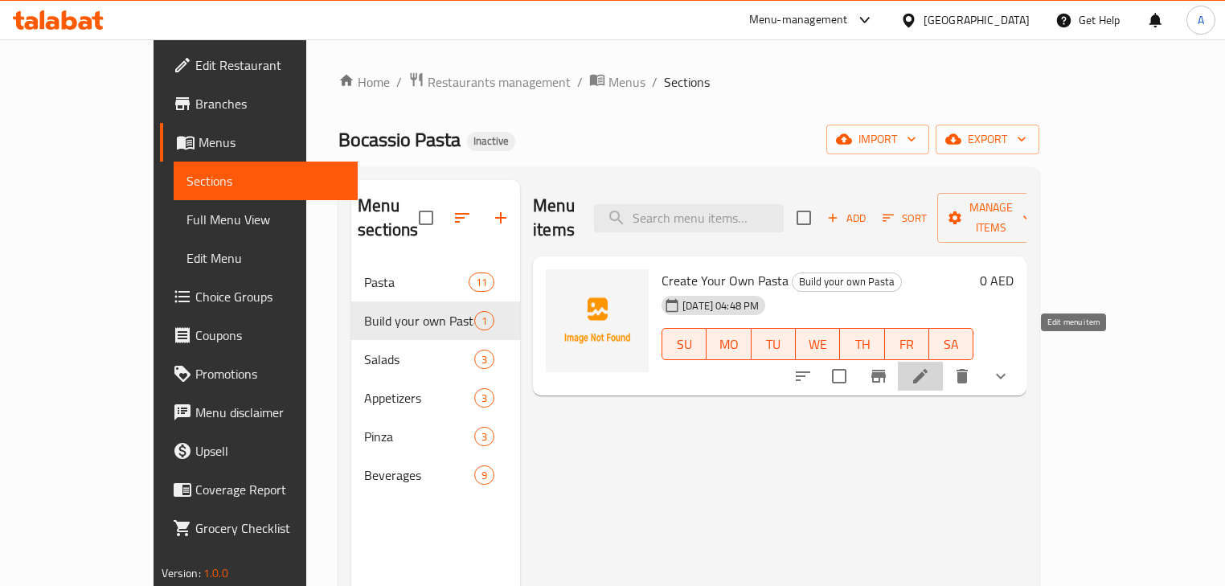
click at [928, 369] on icon at bounding box center [920, 376] width 14 height 14
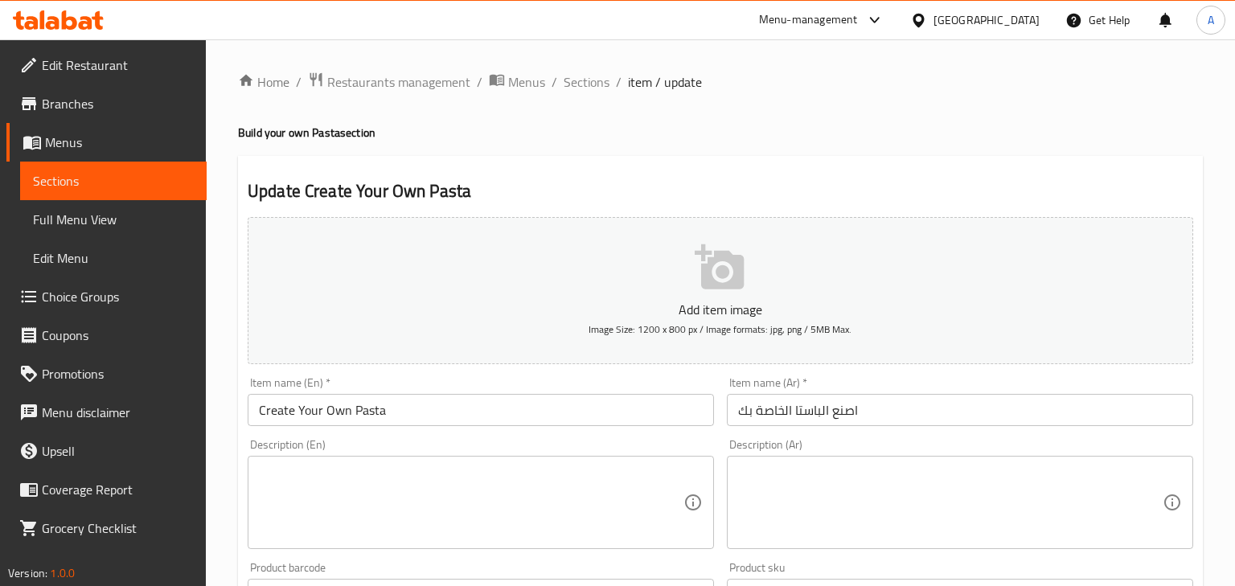
type input "0"
type input "5"
type input "9"
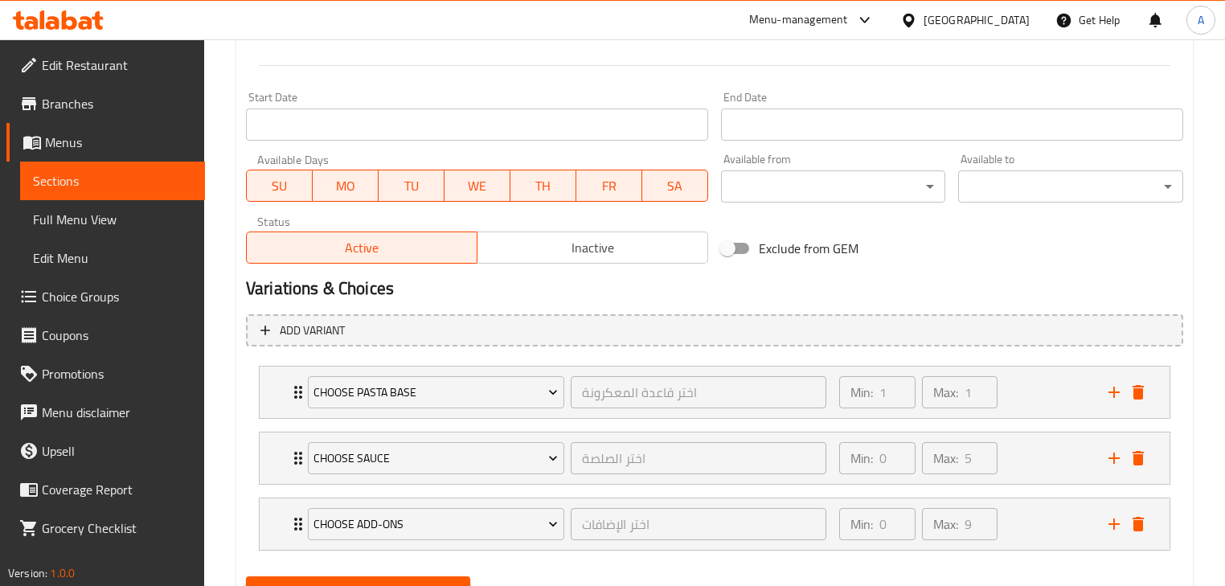
scroll to position [708, 0]
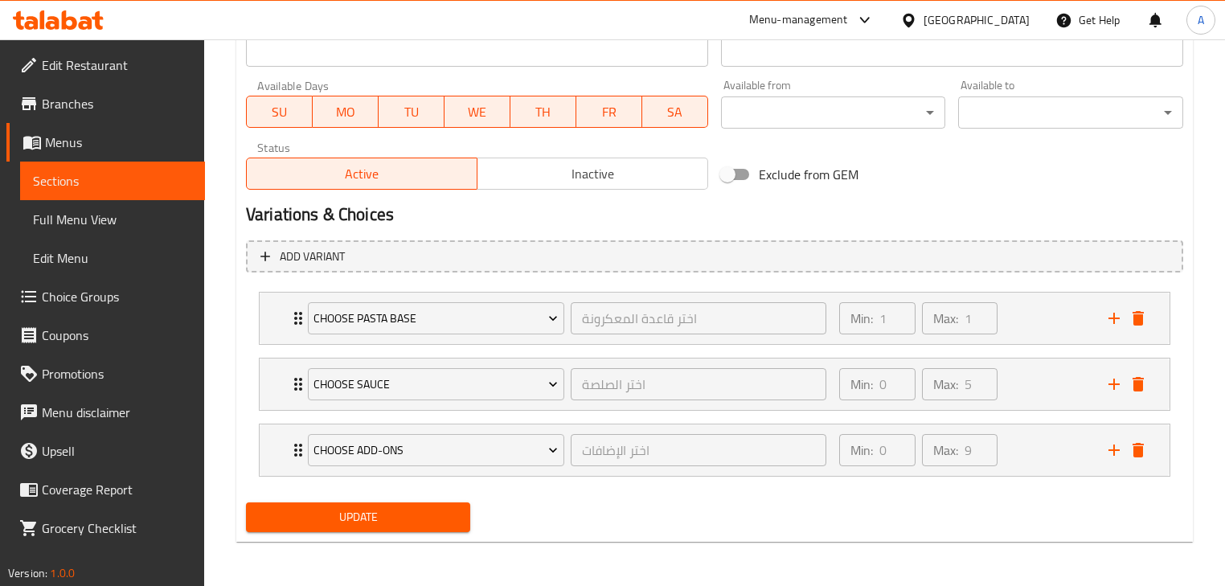
click at [823, 515] on div "Update" at bounding box center [715, 517] width 950 height 43
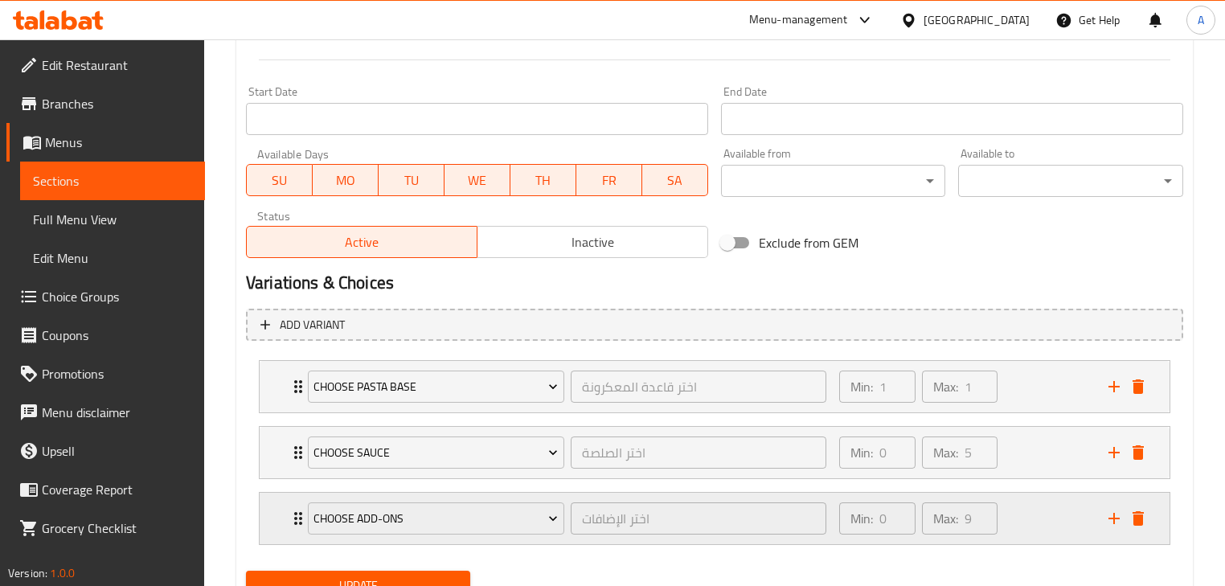
scroll to position [386, 0]
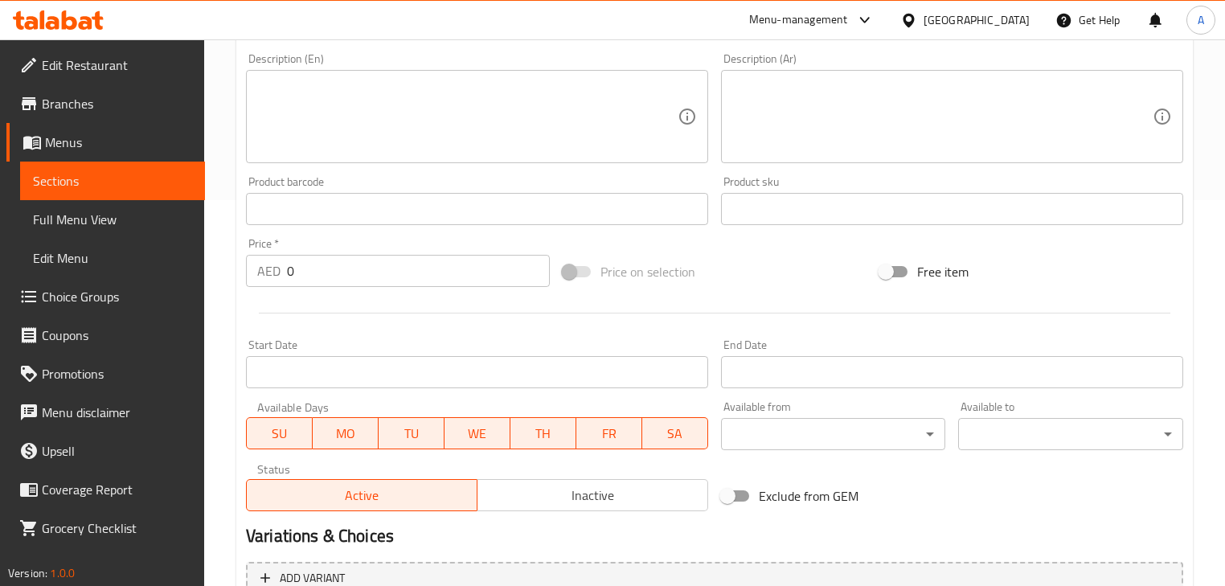
click at [72, 222] on span "Full Menu View" at bounding box center [112, 219] width 159 height 19
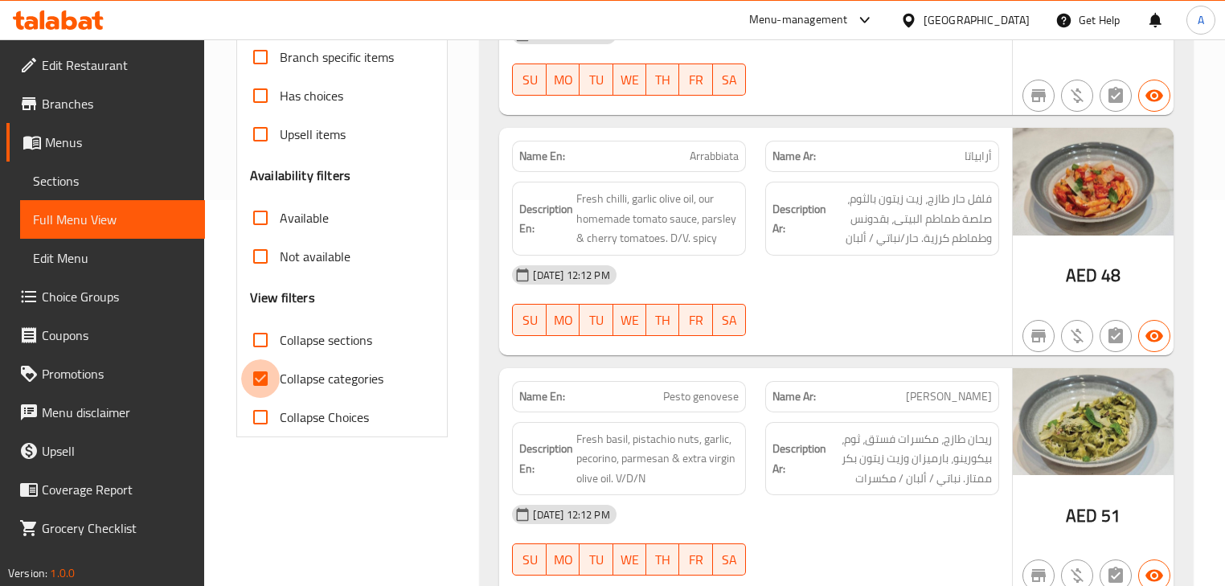
click at [251, 378] on input "Collapse categories" at bounding box center [260, 378] width 39 height 39
checkbox input "false"
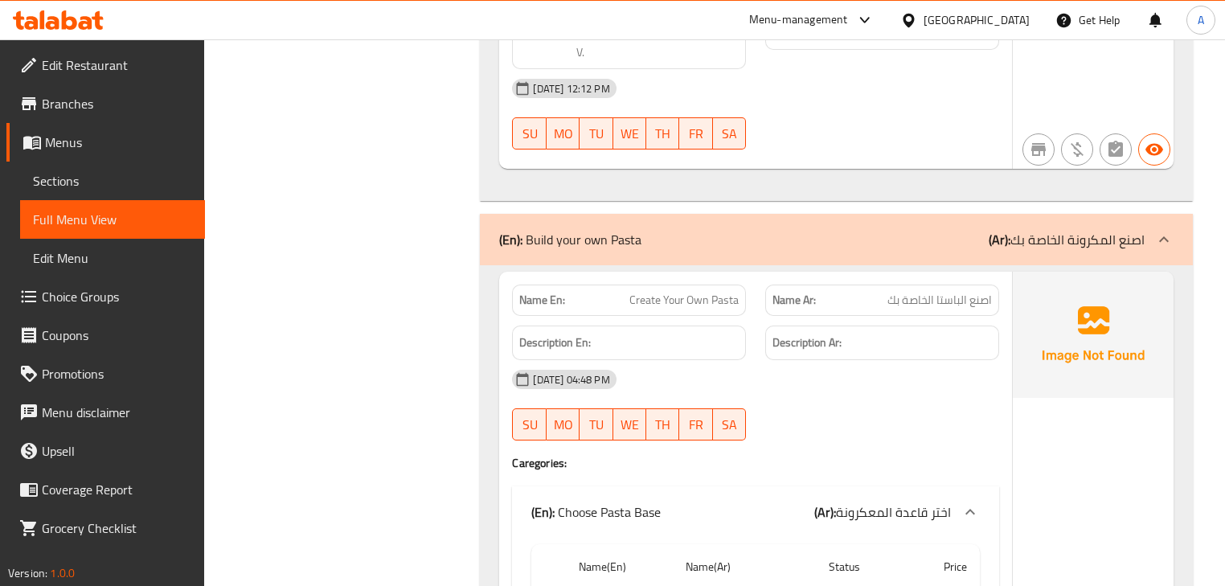
scroll to position [3029, 0]
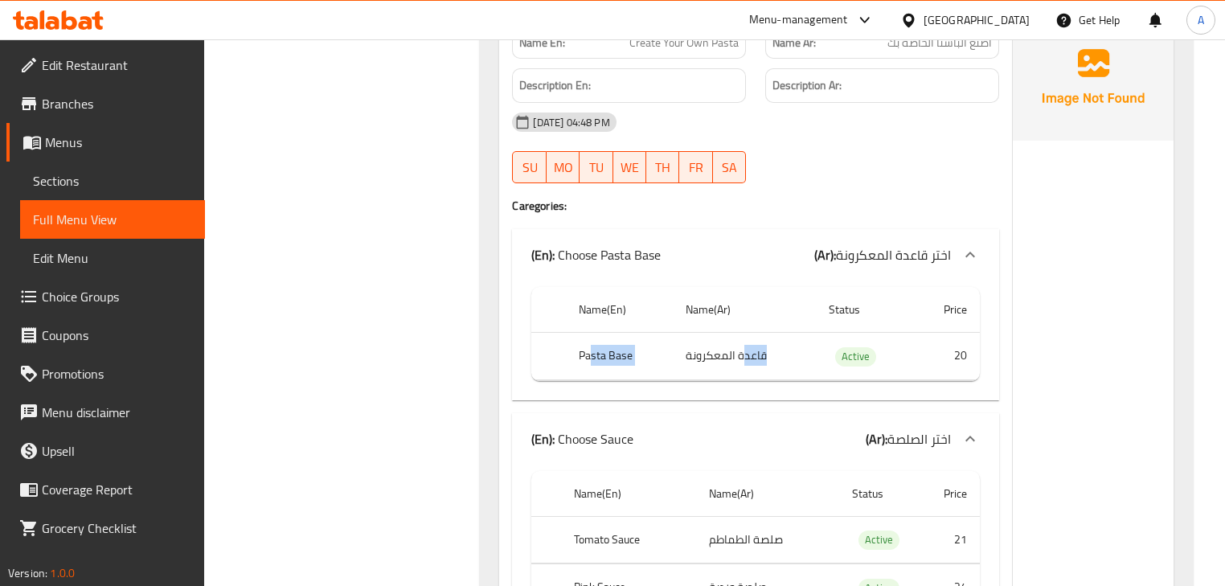
drag, startPoint x: 741, startPoint y: 346, endPoint x: 589, endPoint y: 347, distance: 152.0
click at [589, 347] on tr "Pasta Base قاعدة المعكرونة Active 20" at bounding box center [755, 356] width 448 height 47
click at [715, 347] on td "قاعدة المعكرونة" at bounding box center [744, 356] width 143 height 47
drag, startPoint x: 715, startPoint y: 347, endPoint x: 553, endPoint y: 347, distance: 161.6
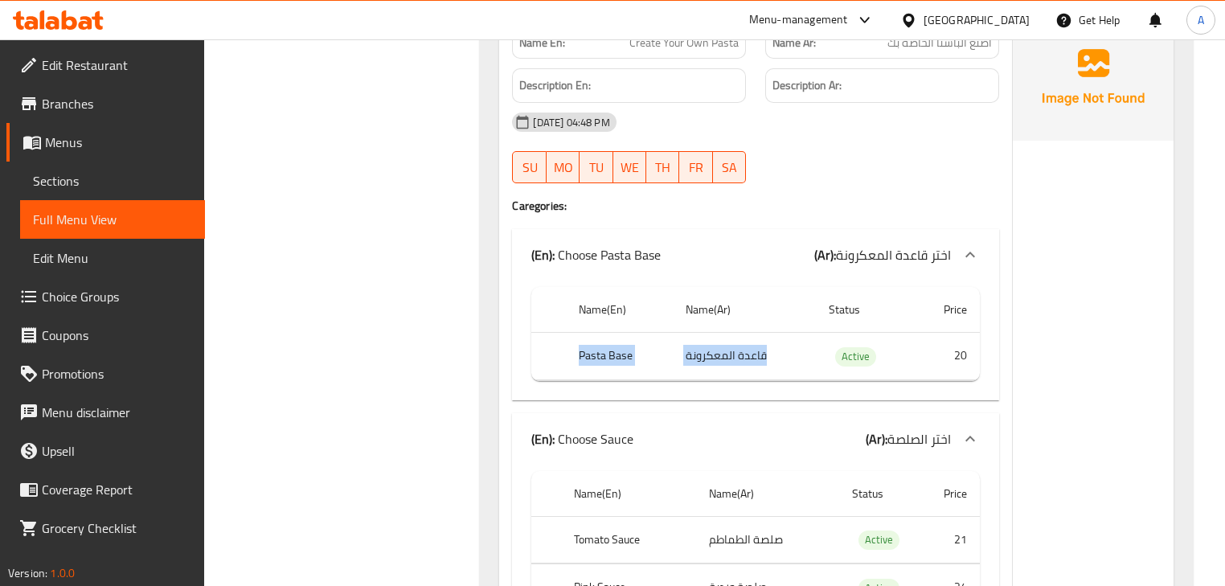
click at [553, 347] on tr "Pasta Base قاعدة المعكرونة Active 20" at bounding box center [755, 356] width 448 height 47
click at [622, 347] on th "Pasta Base" at bounding box center [619, 356] width 107 height 47
drag, startPoint x: 622, startPoint y: 347, endPoint x: 772, endPoint y: 351, distance: 150.4
click at [772, 351] on tr "Pasta Base قاعدة المعكرونة Active 20" at bounding box center [755, 356] width 448 height 47
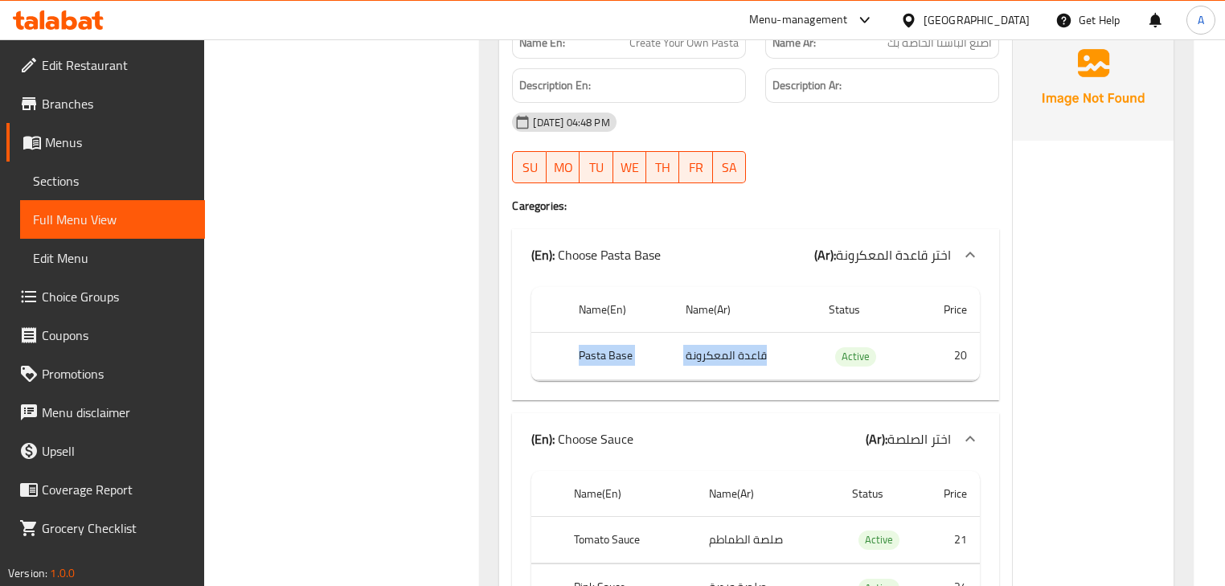
click at [736, 351] on td "قاعدة المعكرونة" at bounding box center [744, 356] width 143 height 47
drag, startPoint x: 736, startPoint y: 351, endPoint x: 598, endPoint y: 349, distance: 138.3
click at [598, 349] on tr "Pasta Base قاعدة المعكرونة Active 20" at bounding box center [755, 356] width 448 height 47
click at [598, 349] on th "Pasta Base" at bounding box center [619, 356] width 107 height 47
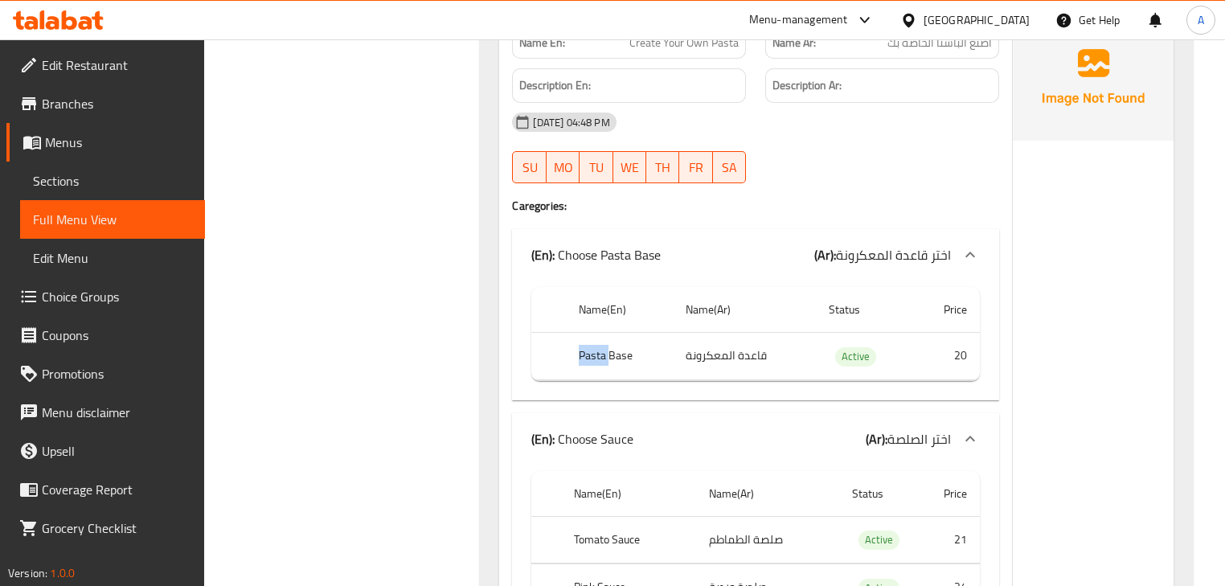
click at [598, 349] on th "Pasta Base" at bounding box center [619, 356] width 107 height 47
drag, startPoint x: 598, startPoint y: 349, endPoint x: 667, endPoint y: 353, distance: 69.3
click at [660, 353] on th "Pasta Base" at bounding box center [619, 356] width 107 height 47
click at [690, 353] on td "قاعدة المعكرونة" at bounding box center [744, 356] width 143 height 47
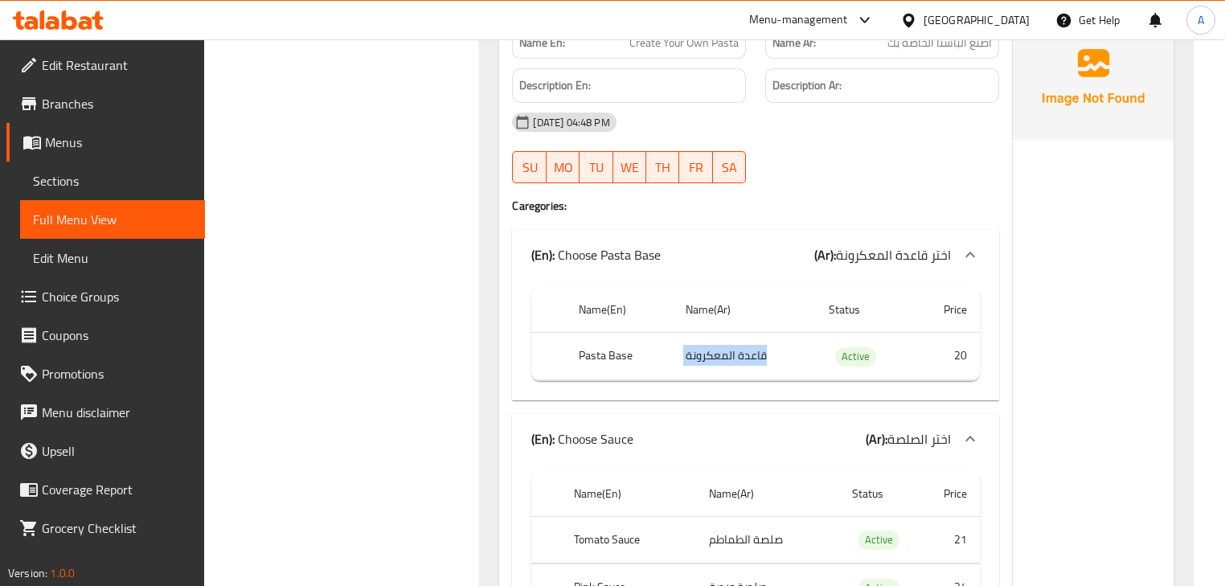
click at [690, 353] on td "قاعدة المعكرونة" at bounding box center [744, 356] width 143 height 47
click at [597, 346] on th "Pasta Base" at bounding box center [619, 356] width 107 height 47
click at [688, 346] on td "قاعدة المعكرونة" at bounding box center [744, 356] width 143 height 47
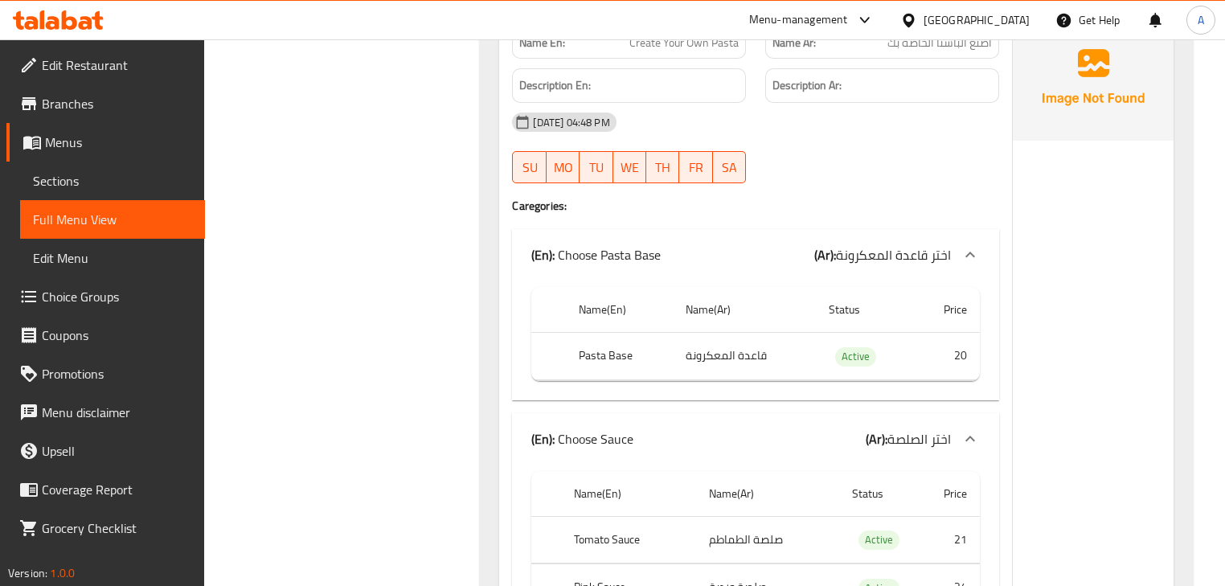
click at [688, 346] on td "قاعدة المعكرونة" at bounding box center [744, 356] width 143 height 47
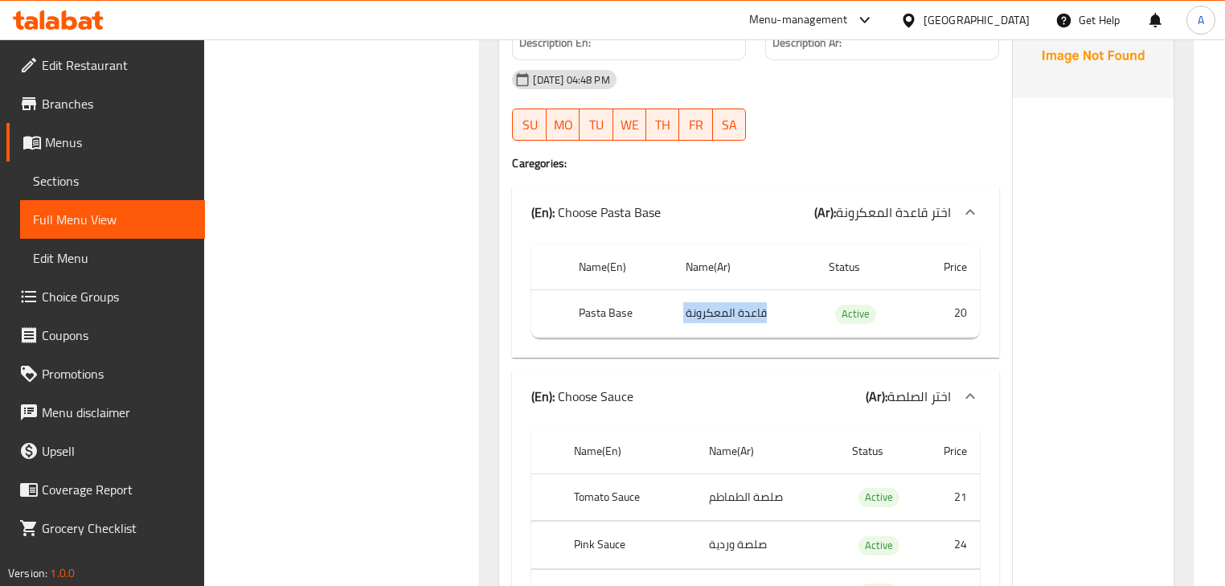
scroll to position [3157, 0]
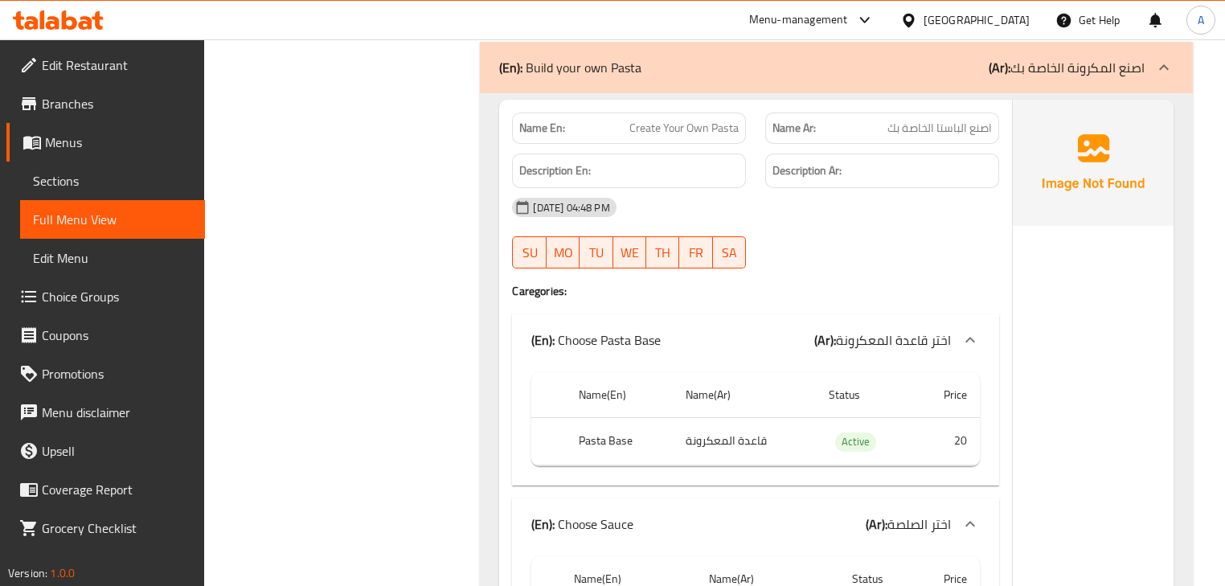
scroll to position [0, 0]
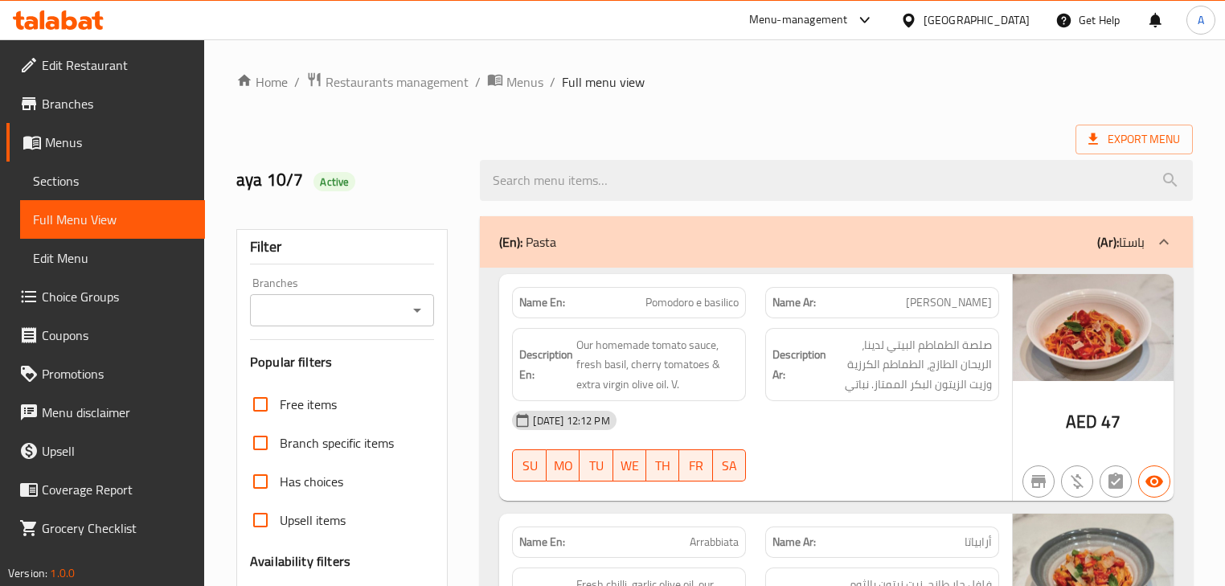
click at [1143, 154] on div at bounding box center [836, 180] width 732 height 60
click at [1142, 153] on span "Export Menu" at bounding box center [1134, 140] width 117 height 30
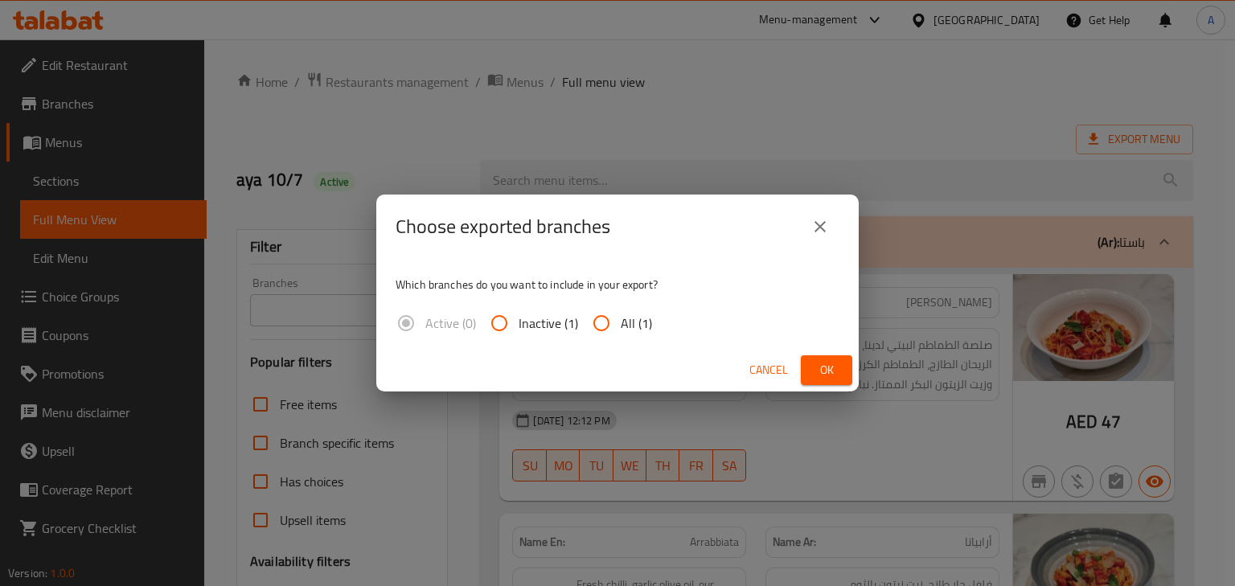
click at [613, 326] on input "All (1)" at bounding box center [601, 323] width 39 height 39
radio input "true"
click at [808, 367] on button "Ok" at bounding box center [826, 370] width 51 height 30
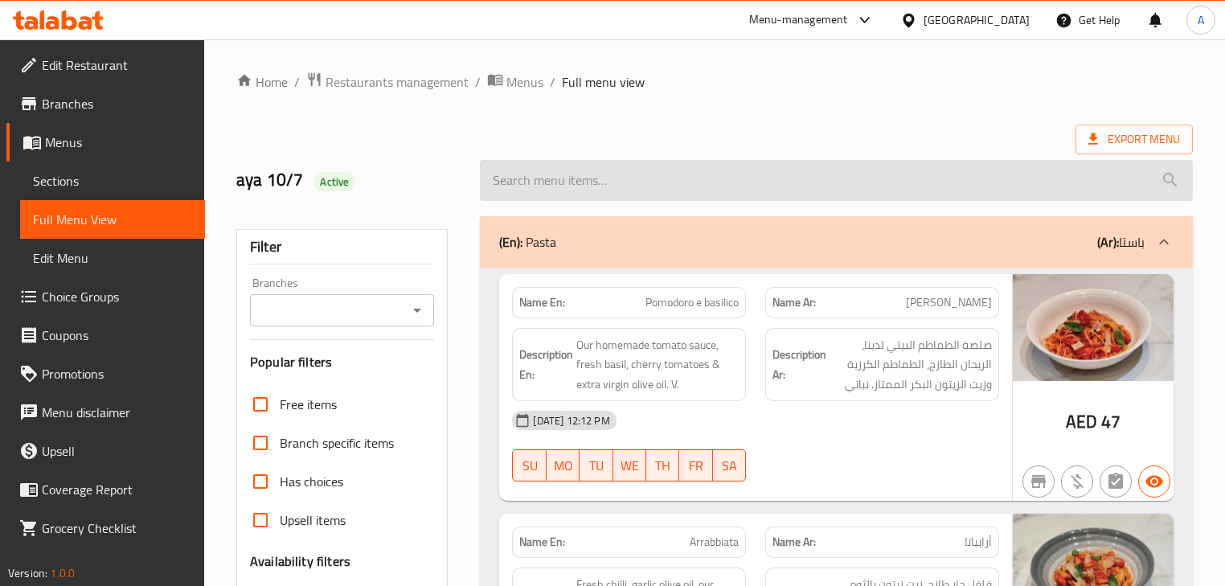
click at [708, 166] on input "search" at bounding box center [836, 180] width 712 height 41
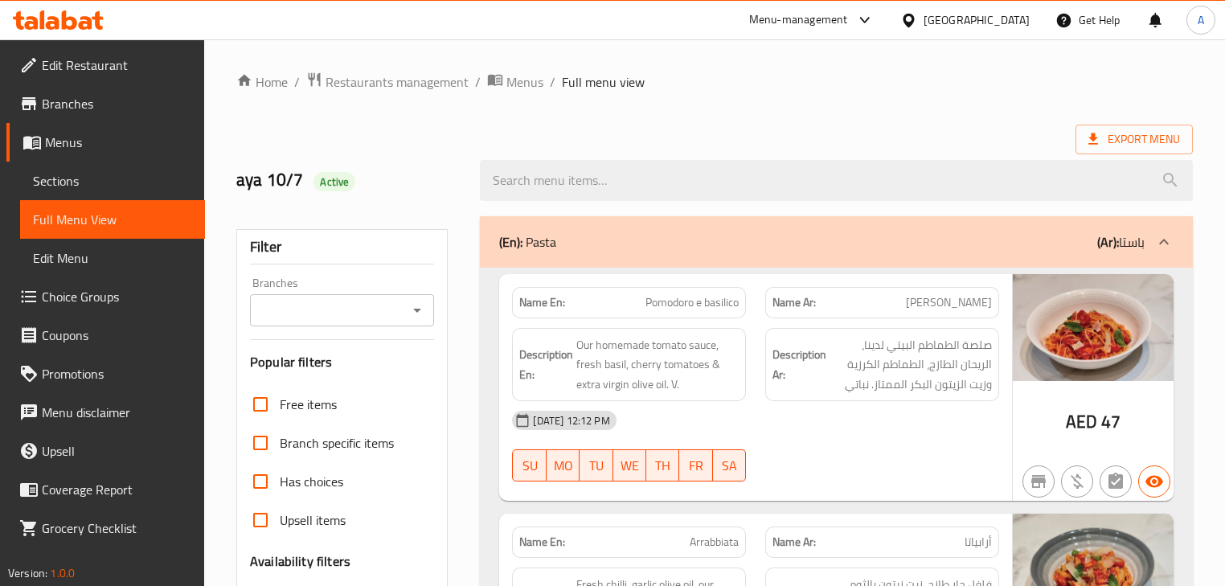
drag, startPoint x: 767, startPoint y: 138, endPoint x: 726, endPoint y: 138, distance: 41.0
click at [767, 138] on div "Export Menu" at bounding box center [714, 140] width 957 height 30
click at [276, 170] on h2 "aya 10/7 Active" at bounding box center [348, 180] width 224 height 24
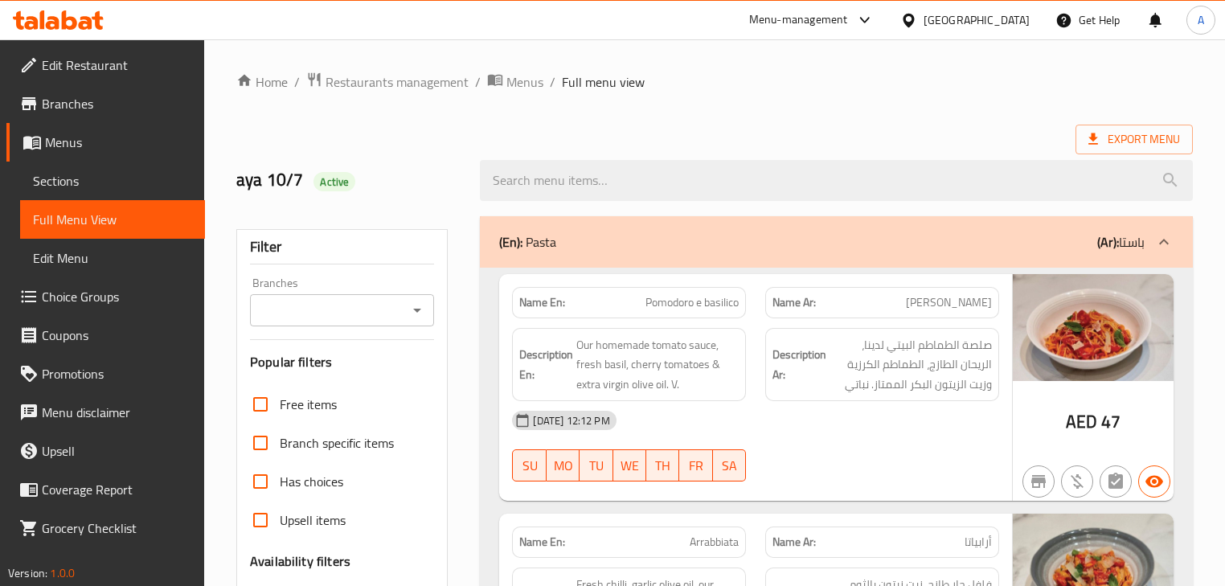
click at [427, 146] on div "aya 10/7 Active" at bounding box center [349, 181] width 244 height 72
click at [48, 184] on span "Sections" at bounding box center [112, 180] width 159 height 19
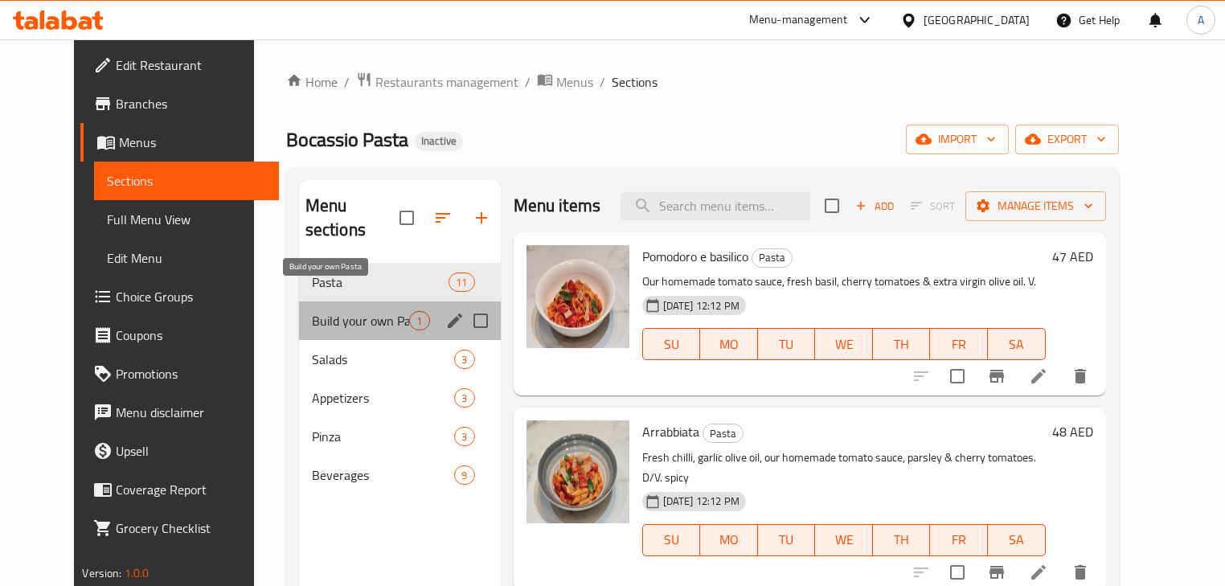
click at [312, 311] on span "Build your own Pasta" at bounding box center [361, 320] width 98 height 19
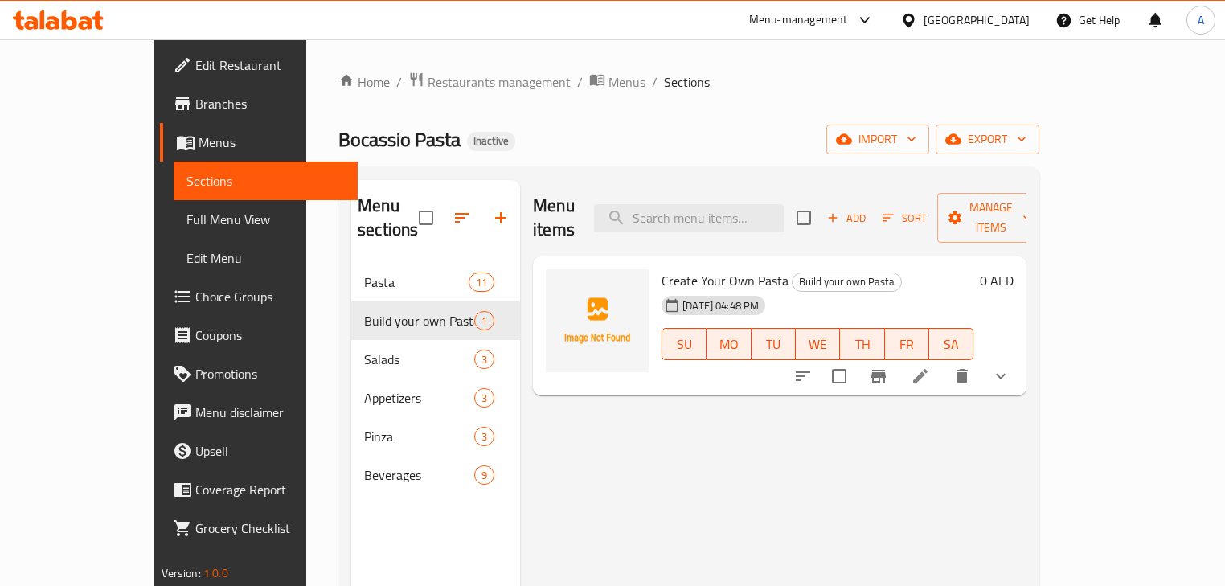
click at [358, 206] on h2 "Menu sections" at bounding box center [388, 218] width 61 height 48
drag, startPoint x: 322, startPoint y: 206, endPoint x: 313, endPoint y: 138, distance: 68.1
click at [338, 138] on div "Home / Restaurants management / Menus / Sections Bocassio Pasta Inactive import…" at bounding box center [688, 426] width 701 height 708
click at [686, 154] on div "Bocassio Pasta Inactive import export" at bounding box center [688, 140] width 701 height 30
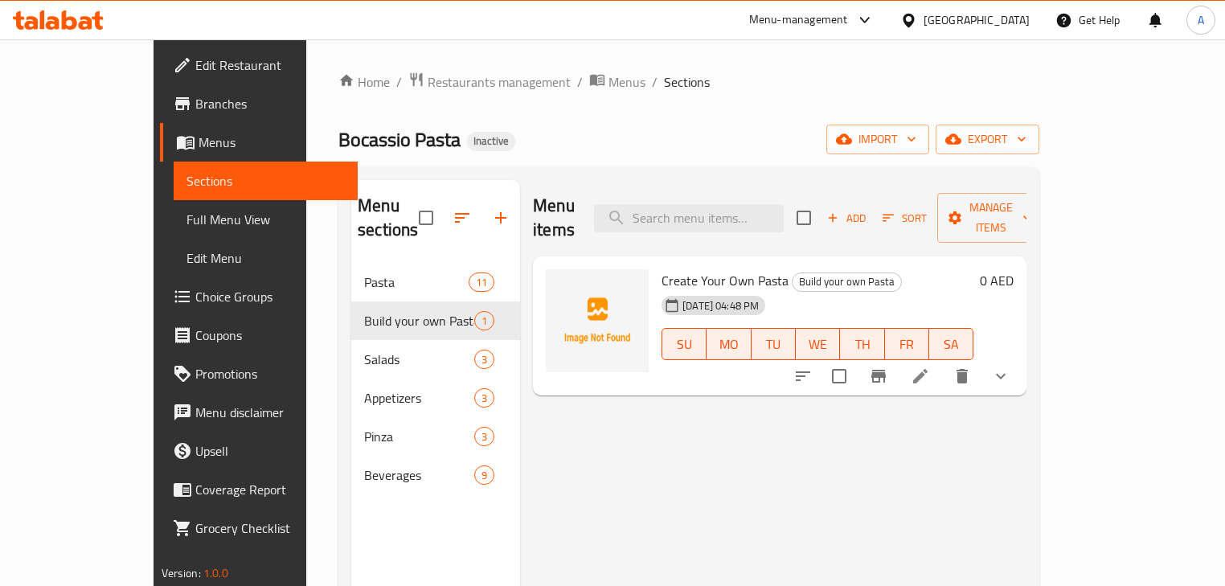
click at [338, 146] on span "Bocassio Pasta" at bounding box center [399, 139] width 122 height 36
drag, startPoint x: 273, startPoint y: 146, endPoint x: 347, endPoint y: 241, distance: 121.4
click at [343, 240] on div "Home / Restaurants management / Menus / Sections Bocassio Pasta Inactive import…" at bounding box center [688, 426] width 701 height 708
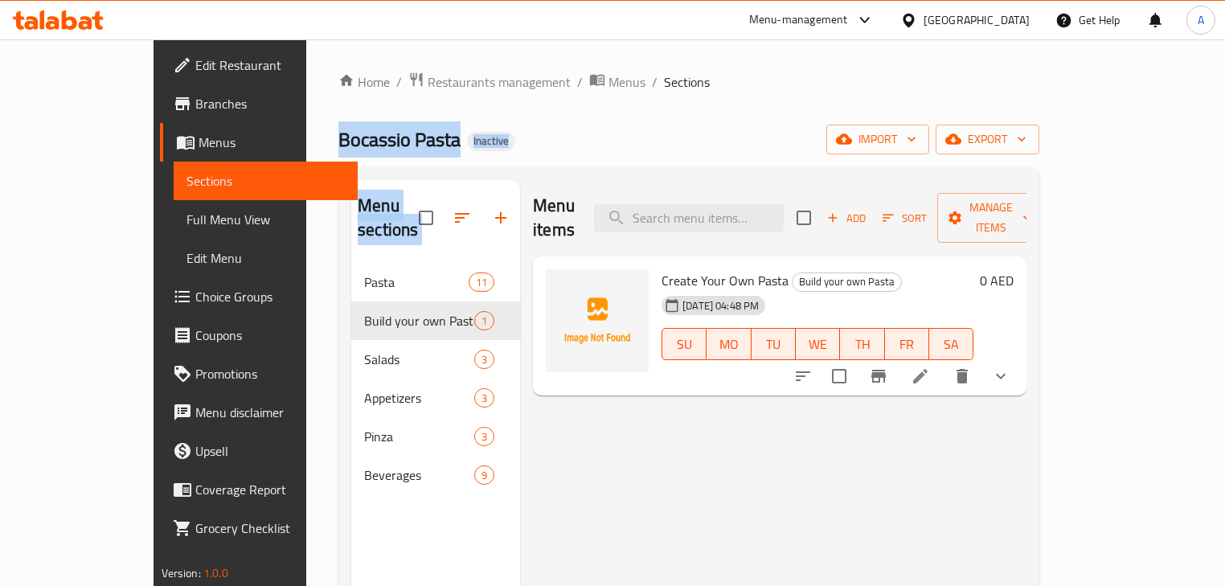
click at [752, 132] on div "Bocassio Pasta Inactive import export" at bounding box center [688, 140] width 701 height 30
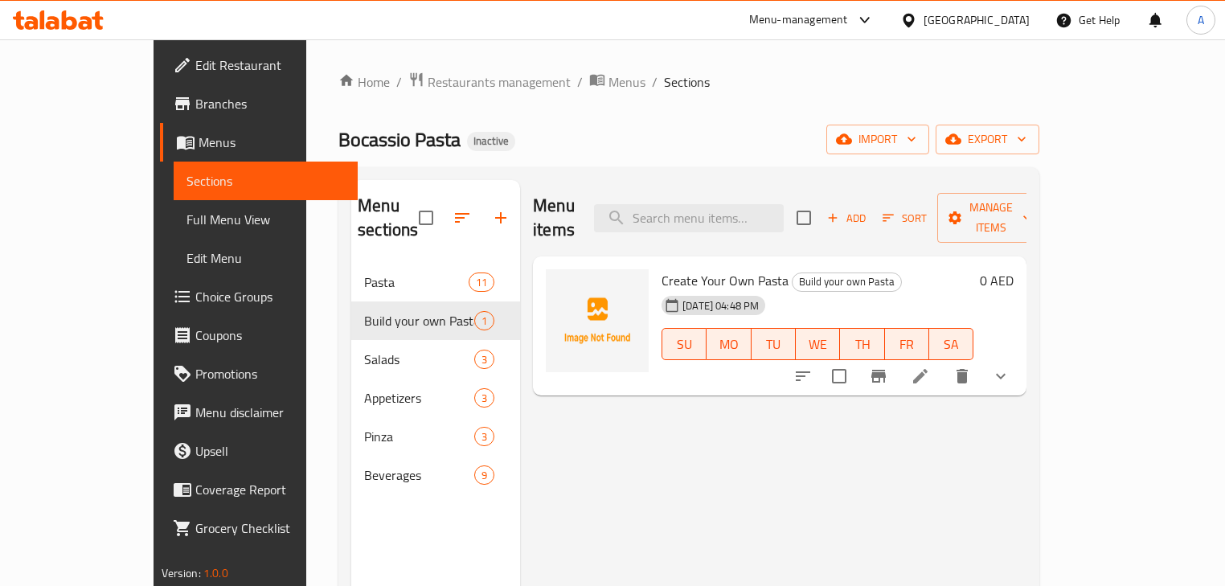
click at [338, 132] on span "Bocassio Pasta" at bounding box center [399, 139] width 122 height 36
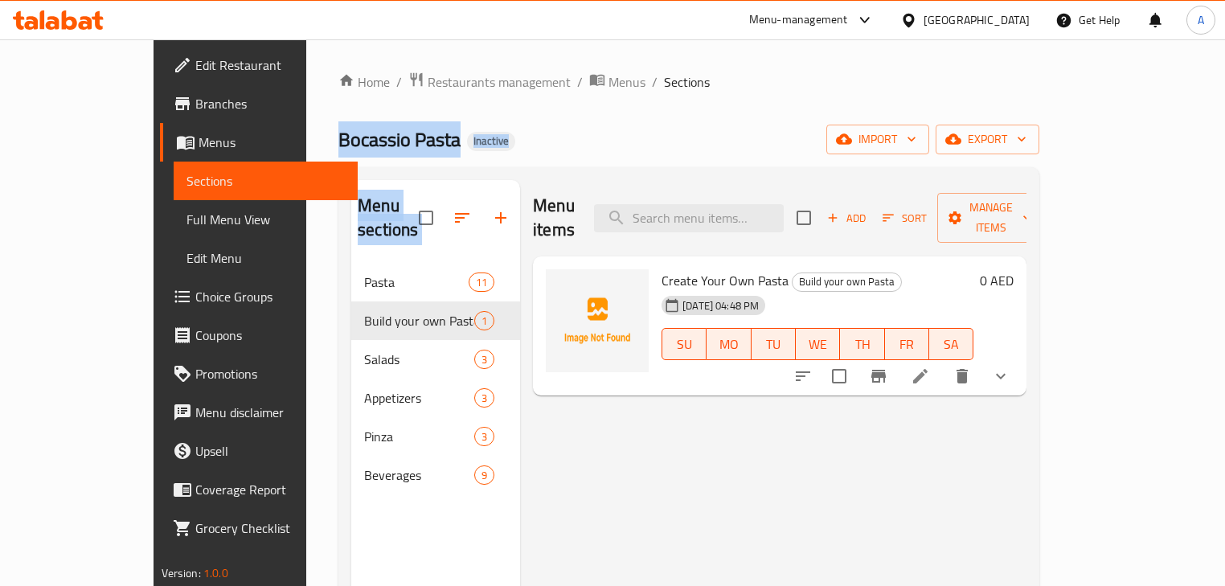
click at [424, 266] on div "Home / Restaurants management / Menus / Sections Bocassio Pasta Inactive import…" at bounding box center [688, 426] width 701 height 708
click at [720, 141] on div "Bocassio Pasta Inactive import export" at bounding box center [688, 140] width 701 height 30
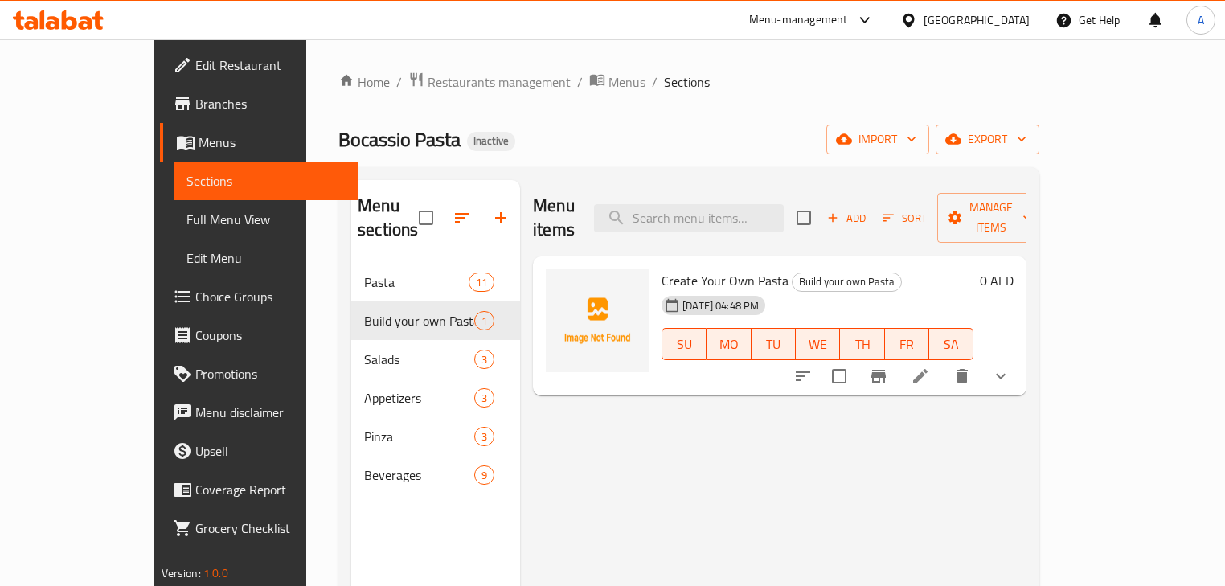
click at [662, 269] on span "Create Your Own Pasta" at bounding box center [725, 281] width 127 height 24
drag, startPoint x: 633, startPoint y: 254, endPoint x: 717, endPoint y: 265, distance: 85.1
click at [717, 269] on span "Create Your Own Pasta" at bounding box center [725, 281] width 127 height 24
click at [750, 408] on div "Menu items Add Sort Manage items Create Your Own Pasta Build your own Pasta 07-…" at bounding box center [773, 473] width 507 height 586
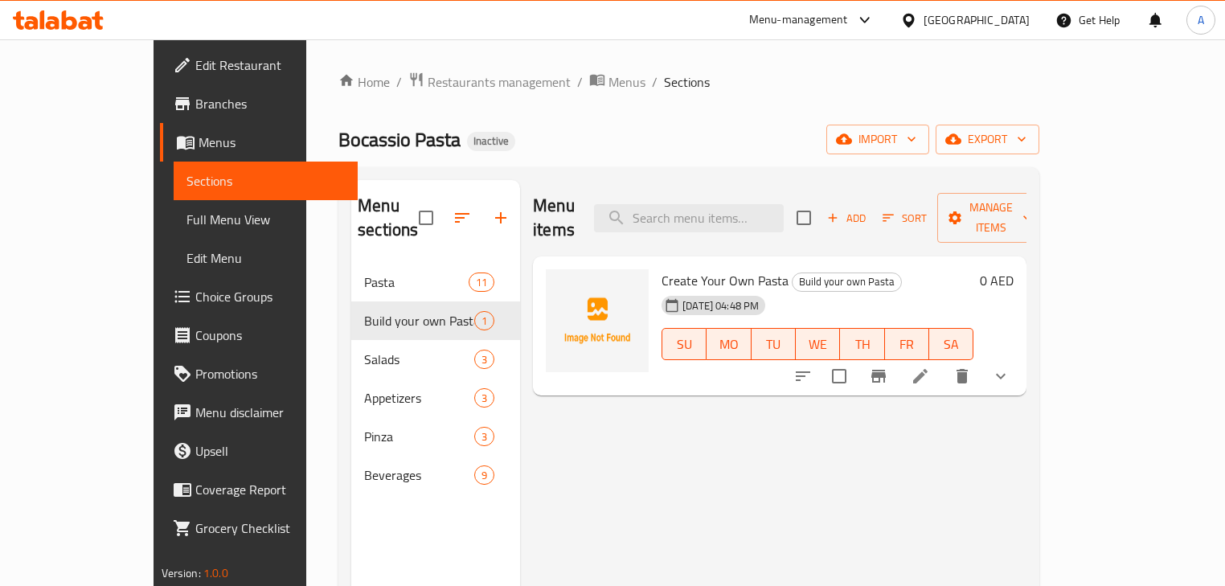
click at [662, 269] on span "Create Your Own Pasta" at bounding box center [725, 281] width 127 height 24
click at [730, 435] on div "Menu items Add Sort Manage items Create Your Own Pasta Build your own Pasta 07-…" at bounding box center [773, 473] width 507 height 586
click at [662, 269] on span "Create Your Own Pasta" at bounding box center [725, 281] width 127 height 24
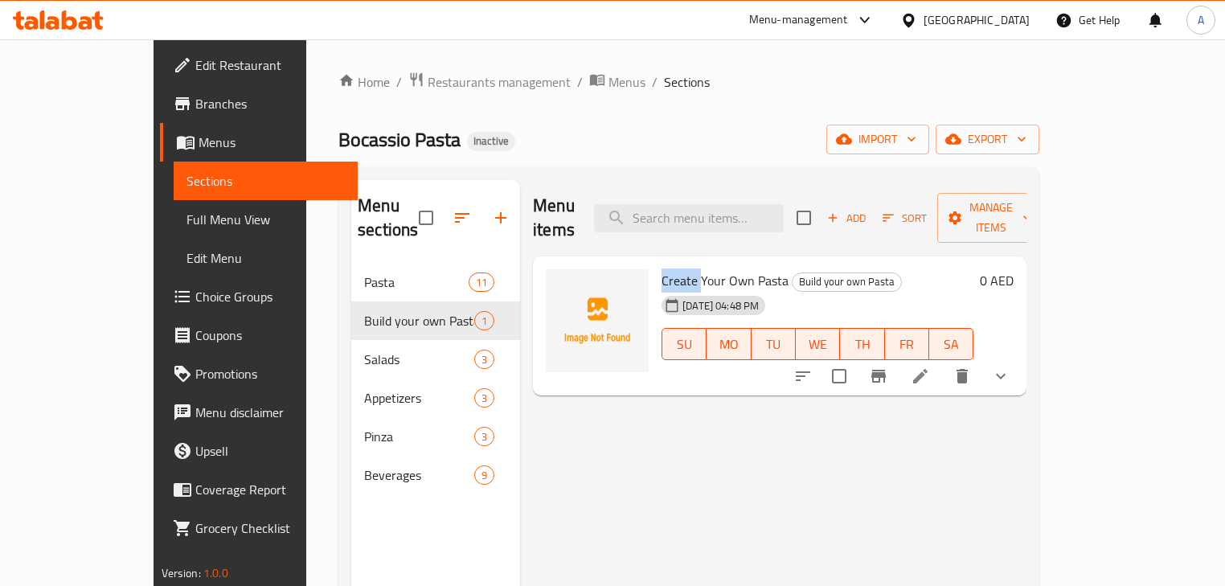
click at [662, 269] on span "Create Your Own Pasta" at bounding box center [725, 281] width 127 height 24
drag, startPoint x: 744, startPoint y: 407, endPoint x: 725, endPoint y: 420, distance: 22.5
click at [744, 408] on div "Menu items Add Sort Manage items Create Your Own Pasta Build your own Pasta 07-…" at bounding box center [773, 473] width 507 height 586
